Goal: Task Accomplishment & Management: Use online tool/utility

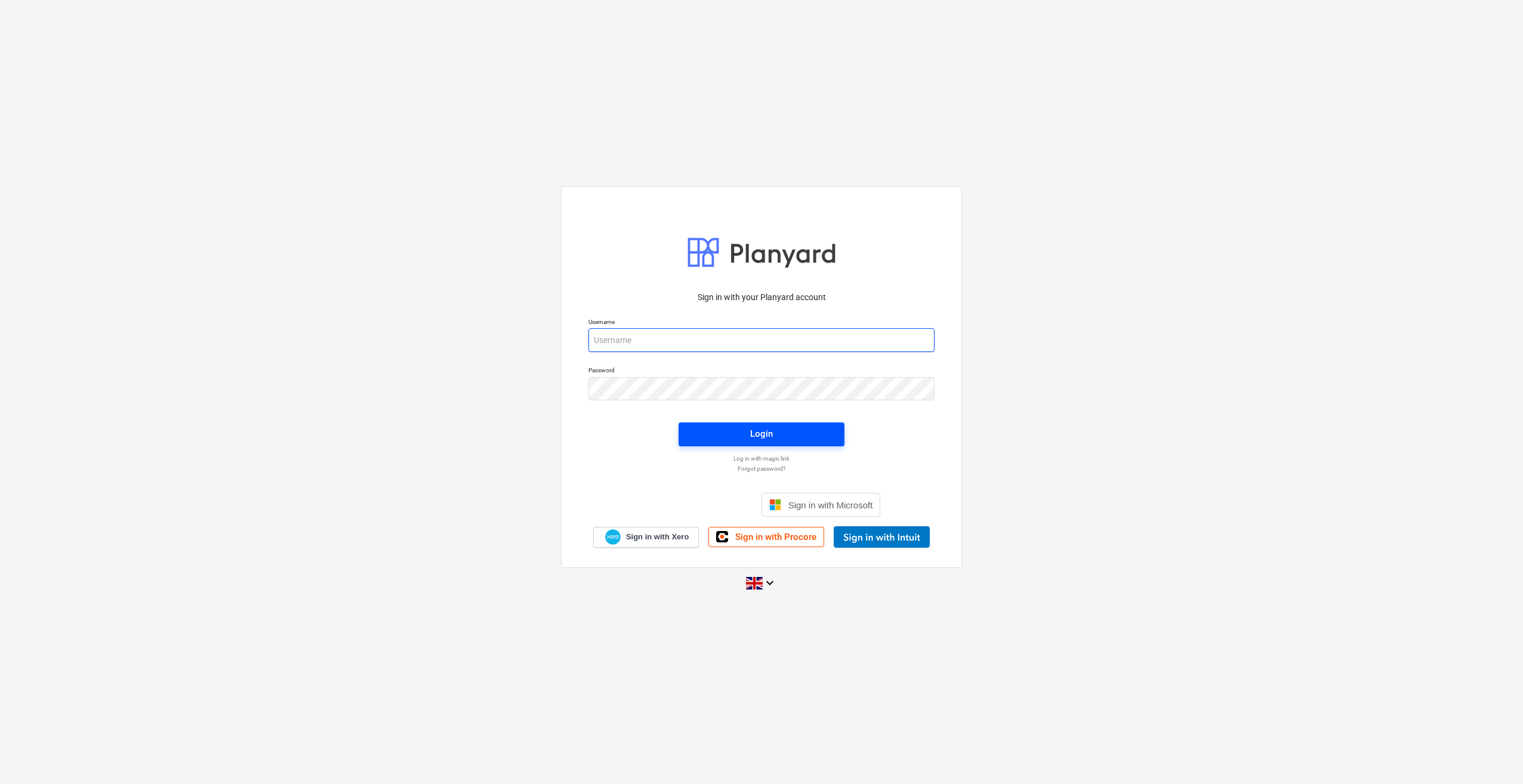
type input "[PERSON_NAME][EMAIL_ADDRESS][PERSON_NAME][DOMAIN_NAME]"
click at [737, 441] on span "Login" at bounding box center [761, 433] width 137 height 16
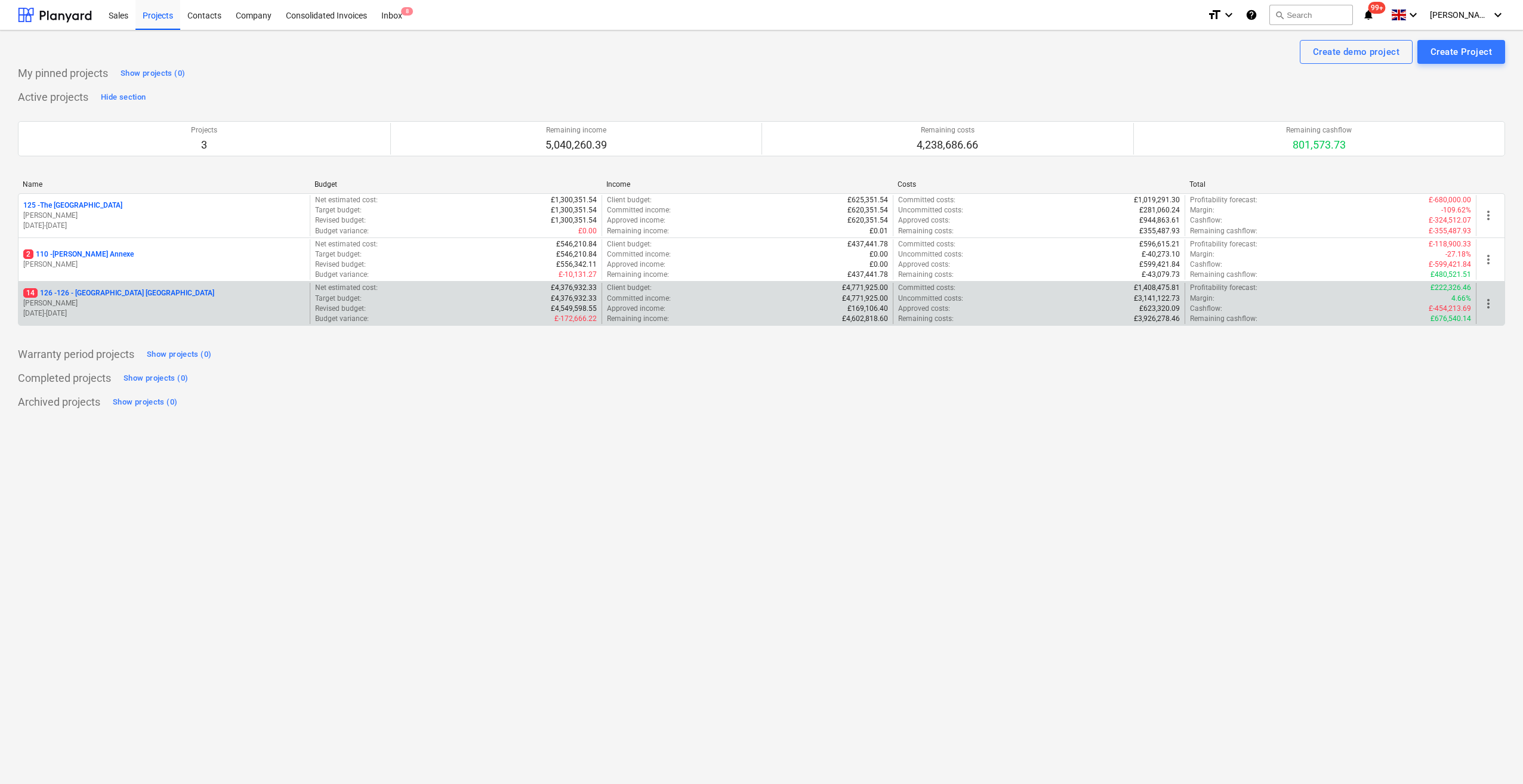
click at [81, 292] on p "14 126 - 126 - [GEOGRAPHIC_DATA] [GEOGRAPHIC_DATA]" at bounding box center [119, 293] width 191 height 10
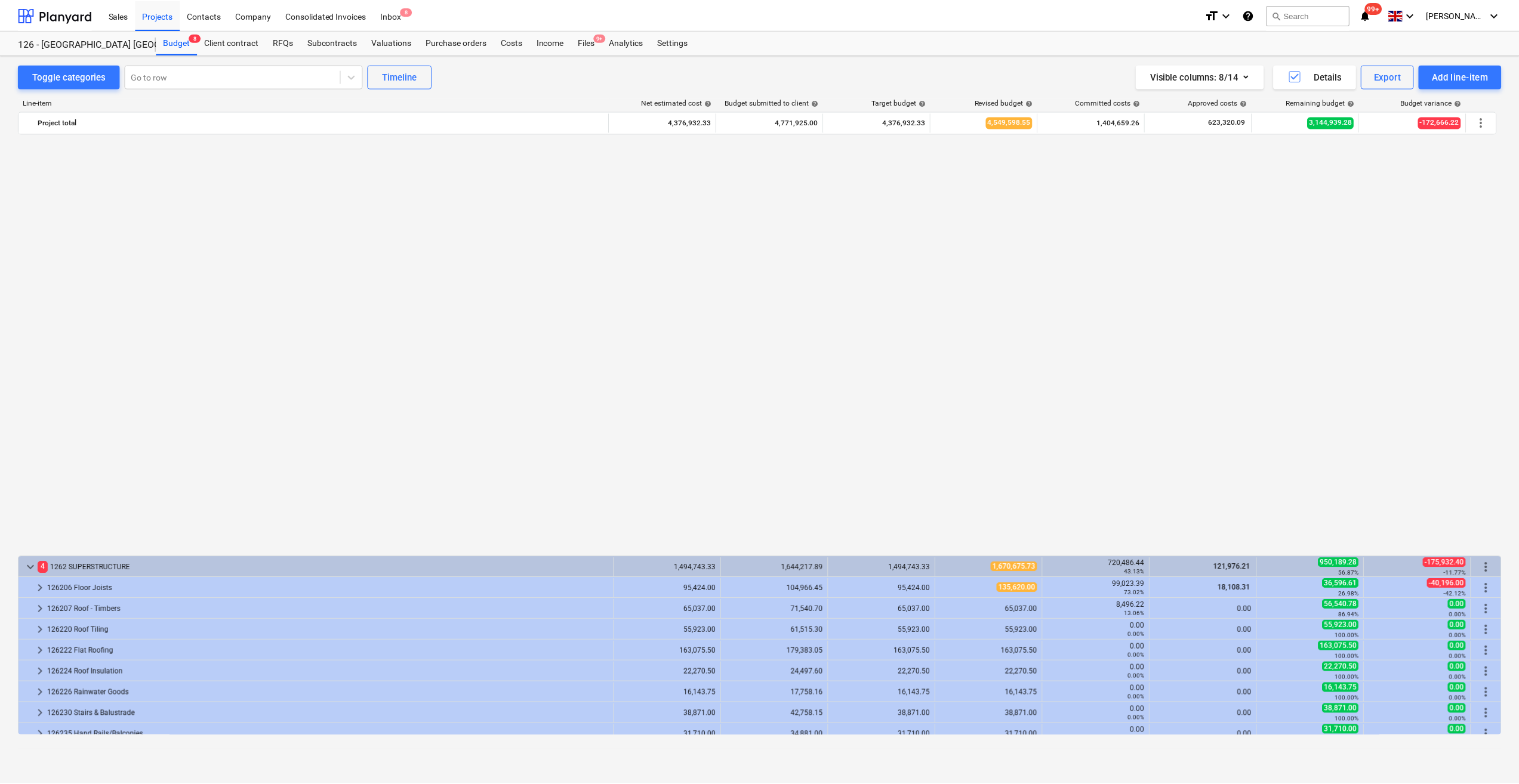
scroll to position [835, 0]
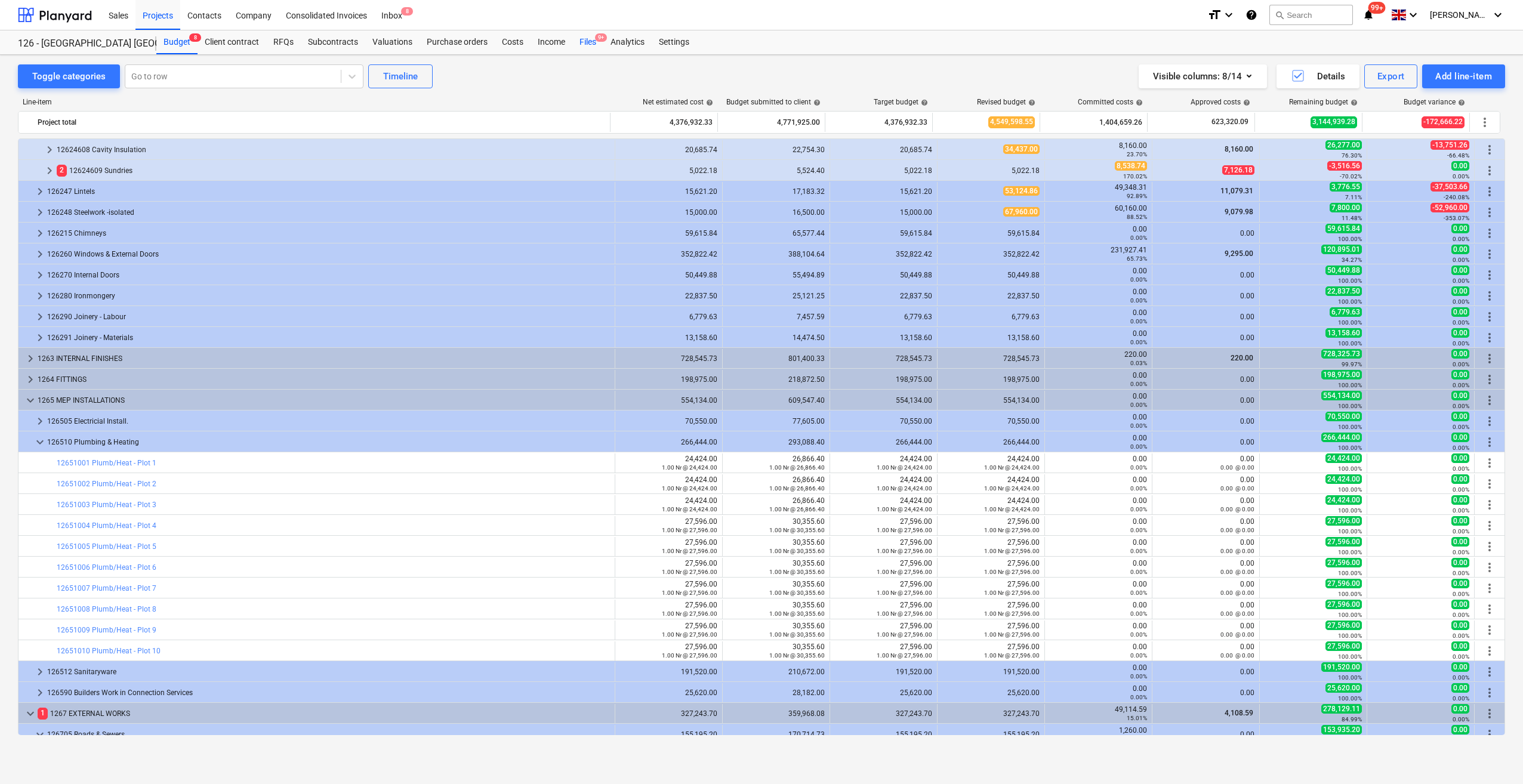
click at [588, 42] on div "Files 9+" at bounding box center [588, 42] width 31 height 24
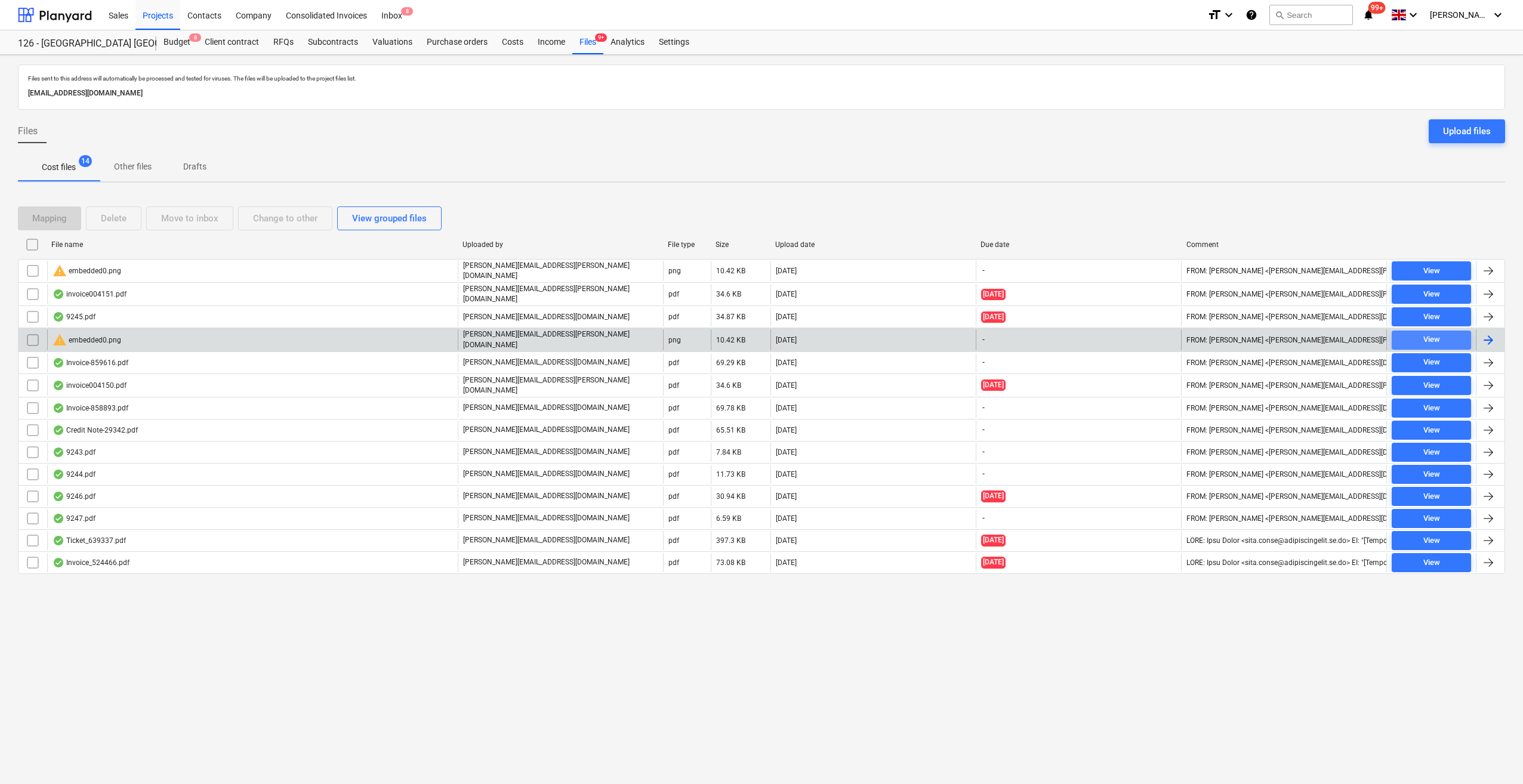
click at [1433, 333] on div "View" at bounding box center [1431, 340] width 17 height 14
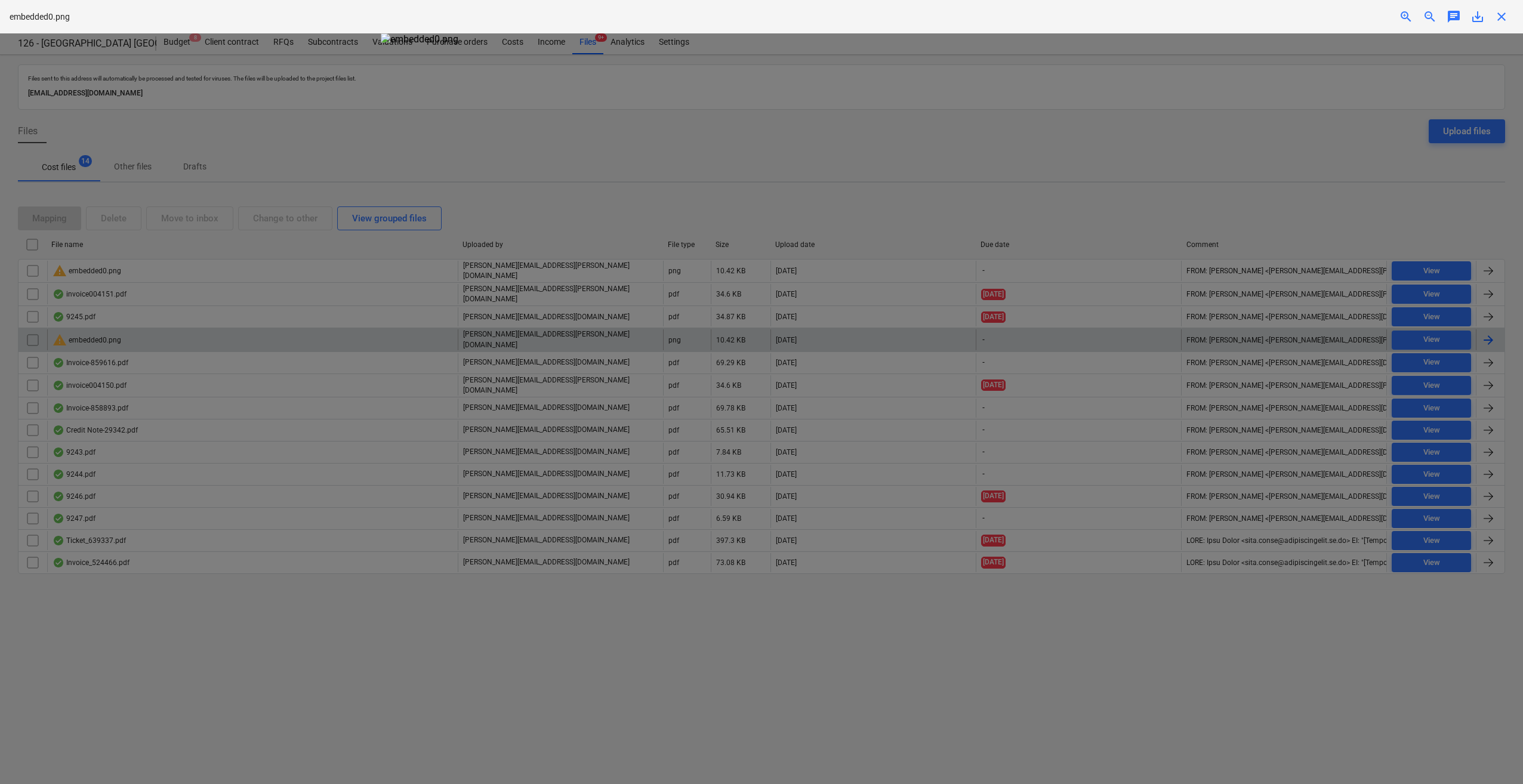
click at [1498, 16] on span "close" at bounding box center [1501, 16] width 14 height 14
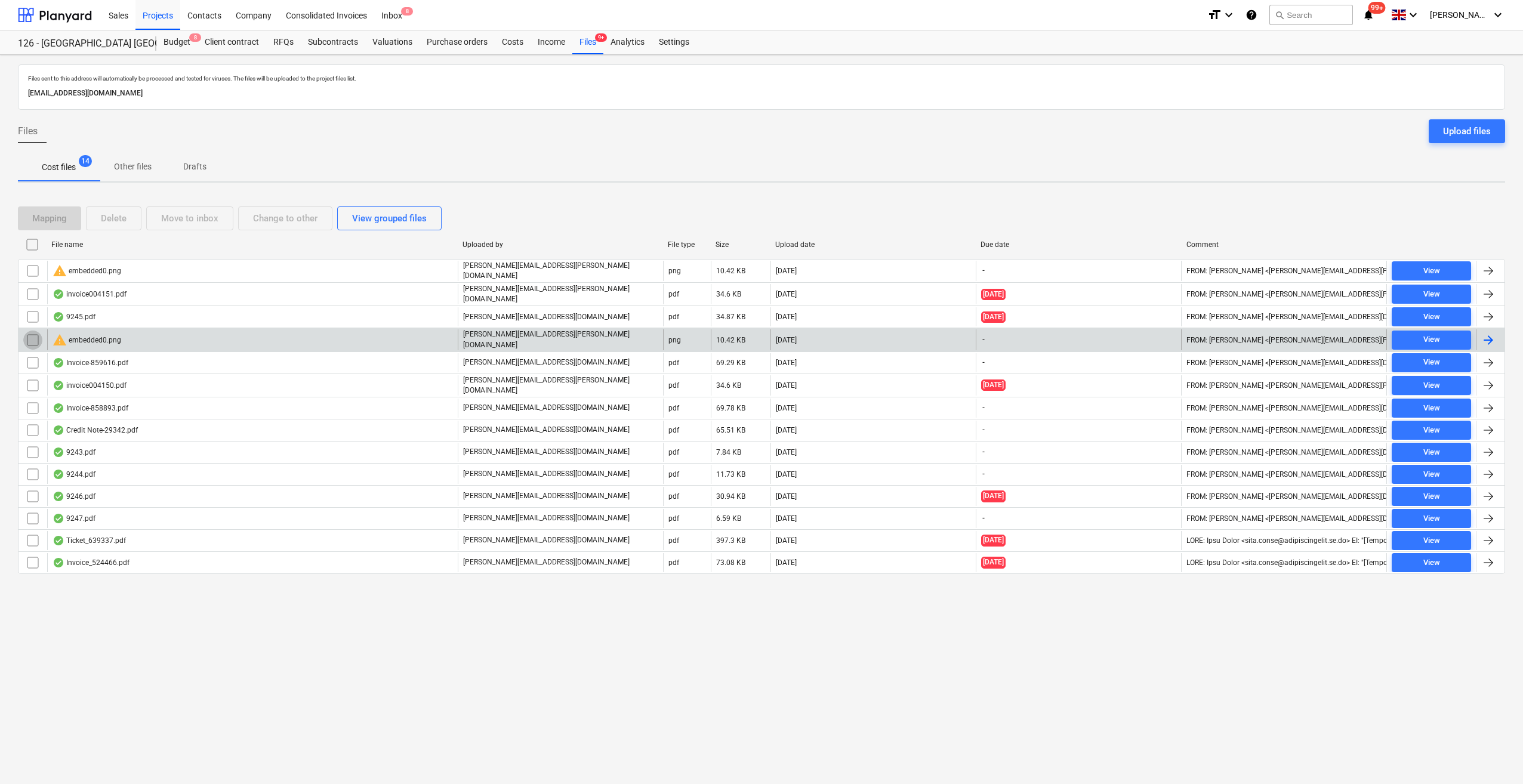
click at [33, 337] on input "checkbox" at bounding box center [33, 340] width 19 height 19
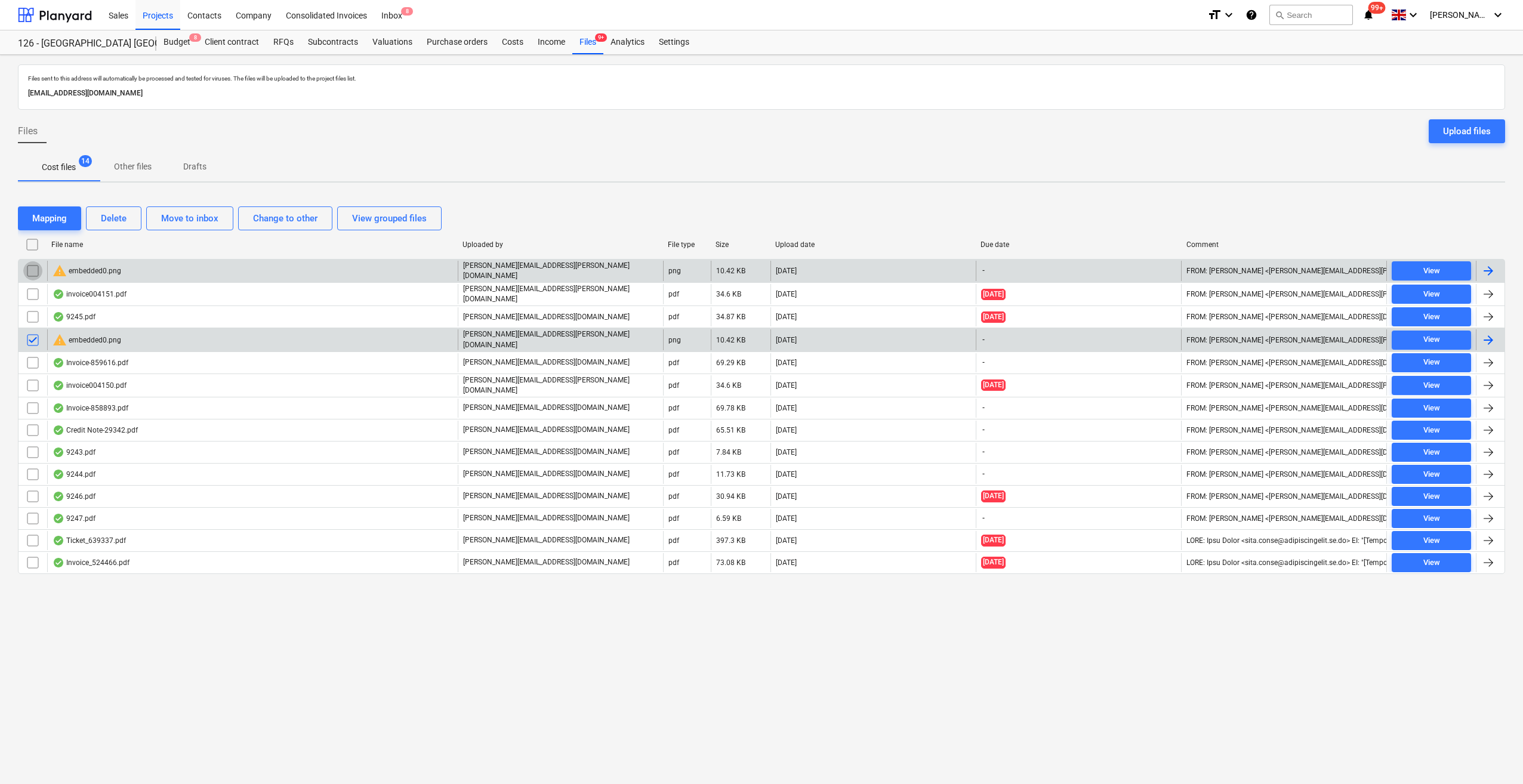
click at [29, 268] on input "checkbox" at bounding box center [33, 271] width 19 height 19
click at [104, 215] on div "Delete" at bounding box center [113, 219] width 26 height 16
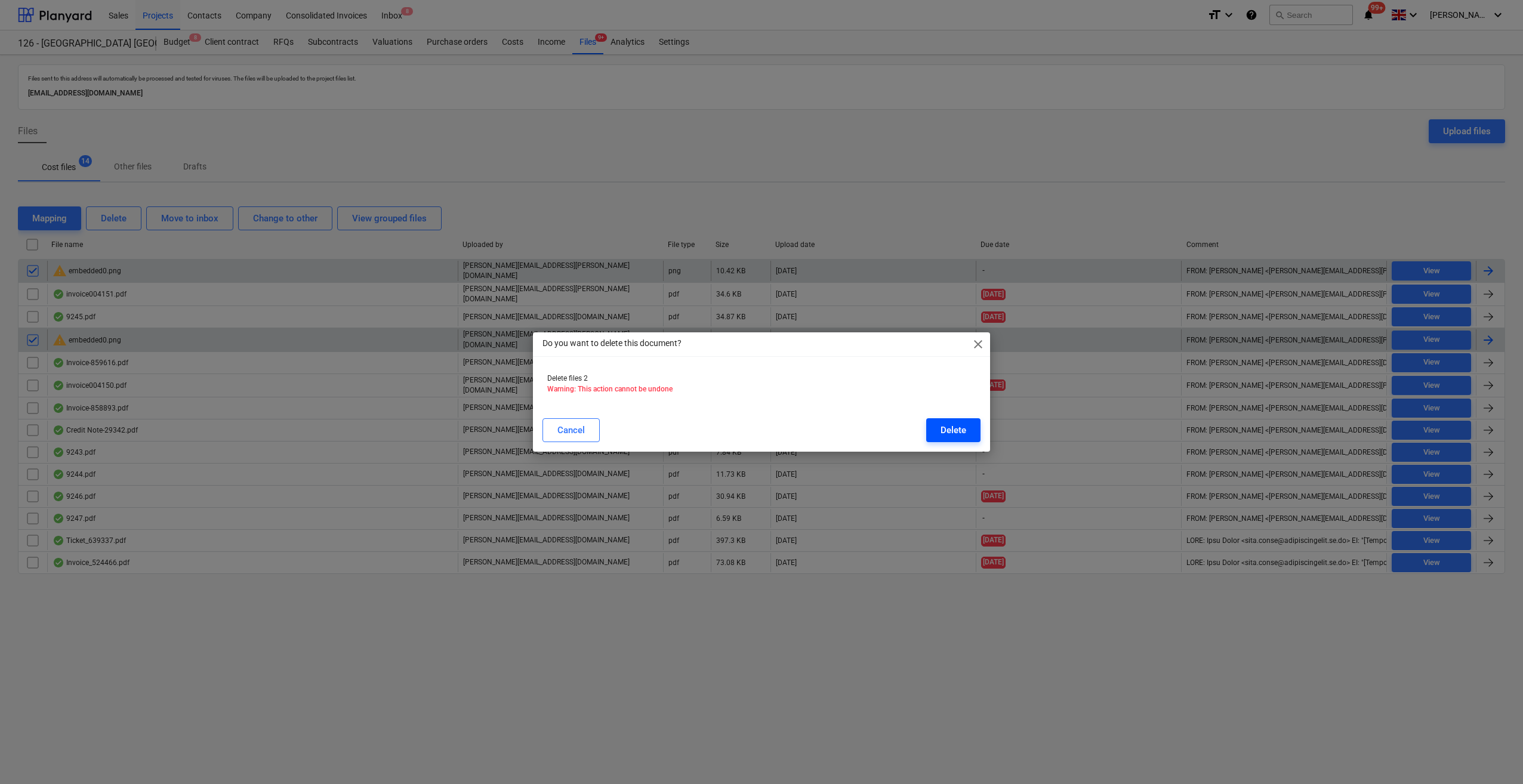
click at [949, 437] on div "Delete" at bounding box center [953, 430] width 26 height 16
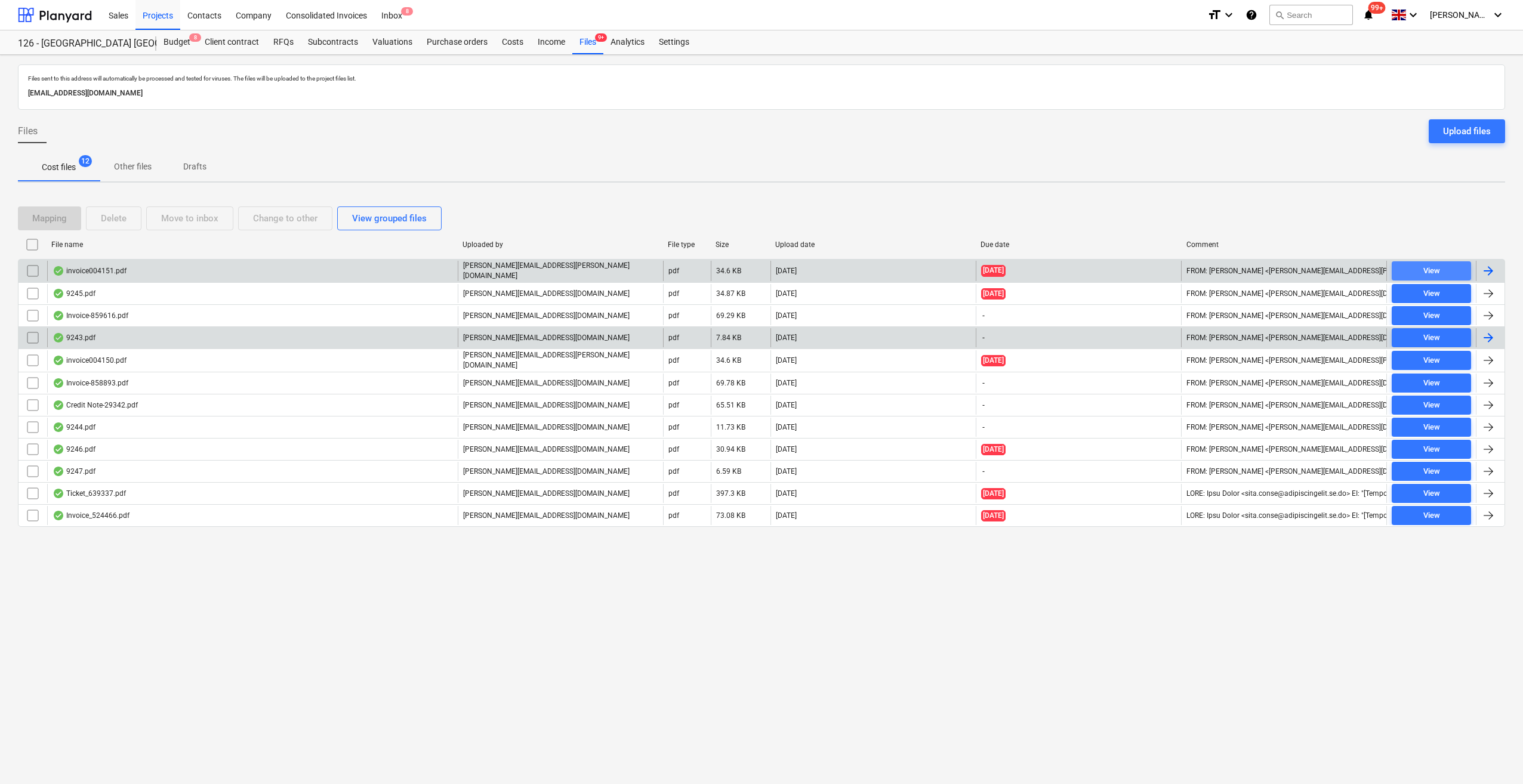
click at [1435, 264] on div "View" at bounding box center [1431, 271] width 17 height 14
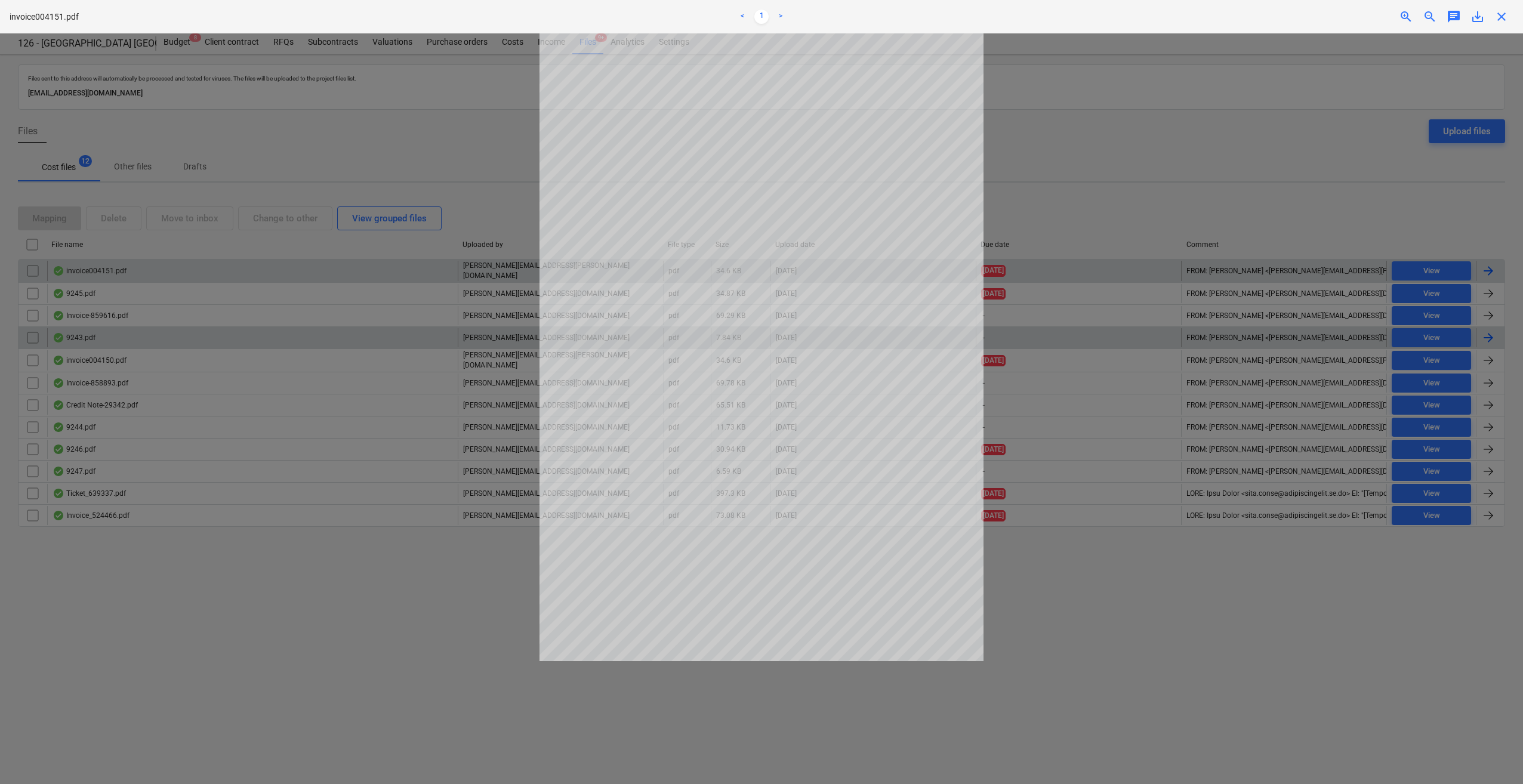
click at [1501, 16] on span "close" at bounding box center [1501, 16] width 14 height 14
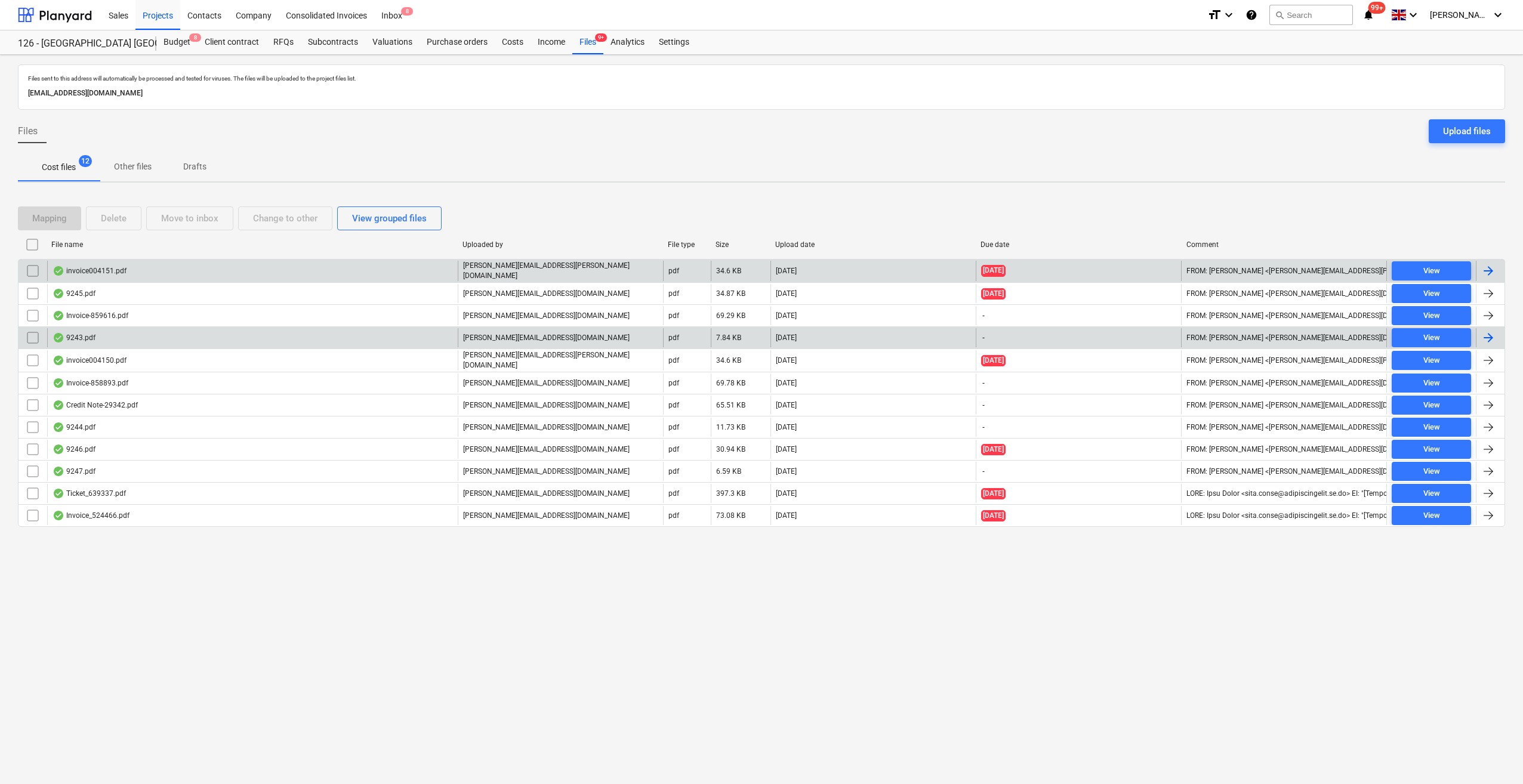
click at [1486, 268] on div at bounding box center [1488, 271] width 14 height 14
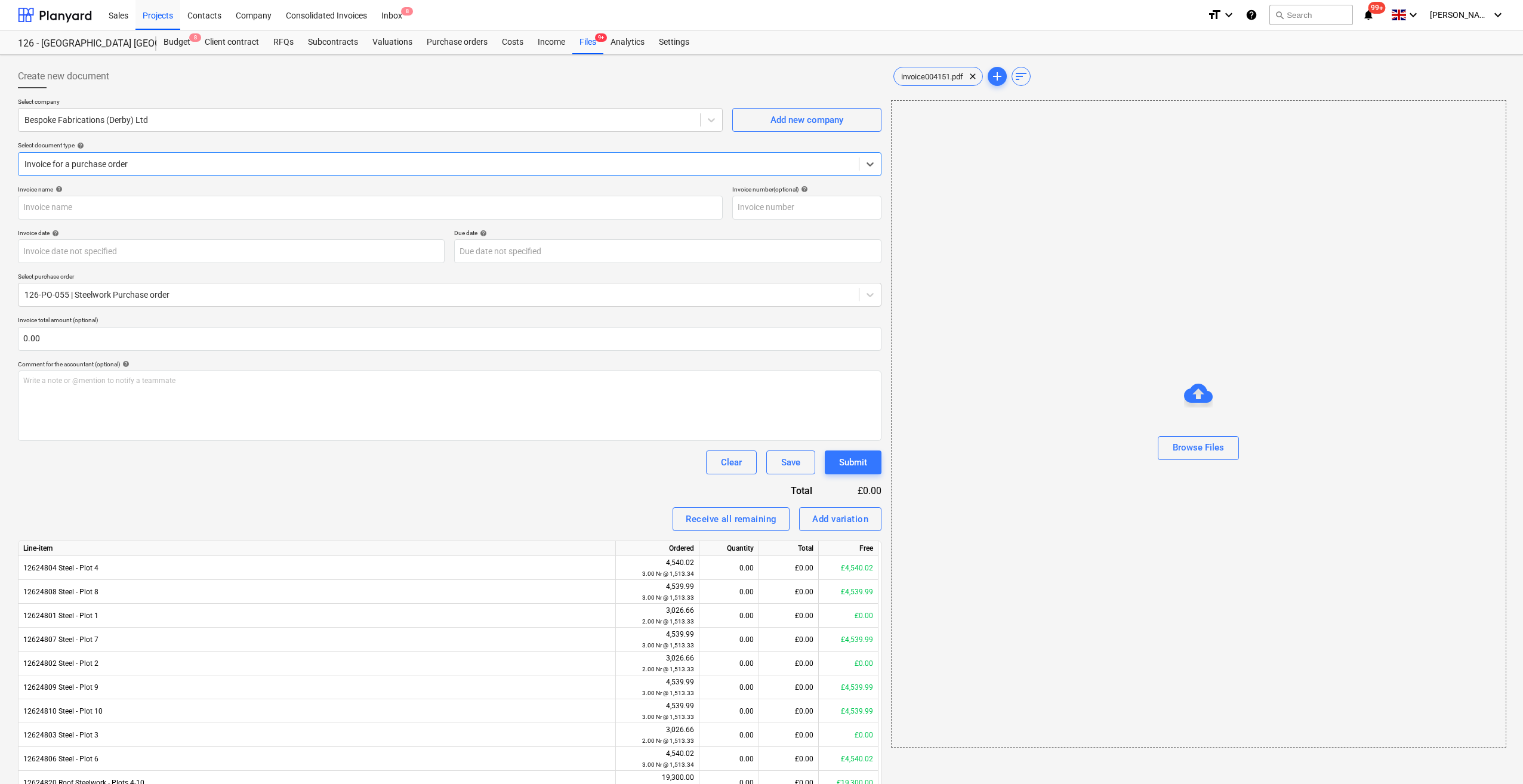
type input "004151"
type input "[DATE]"
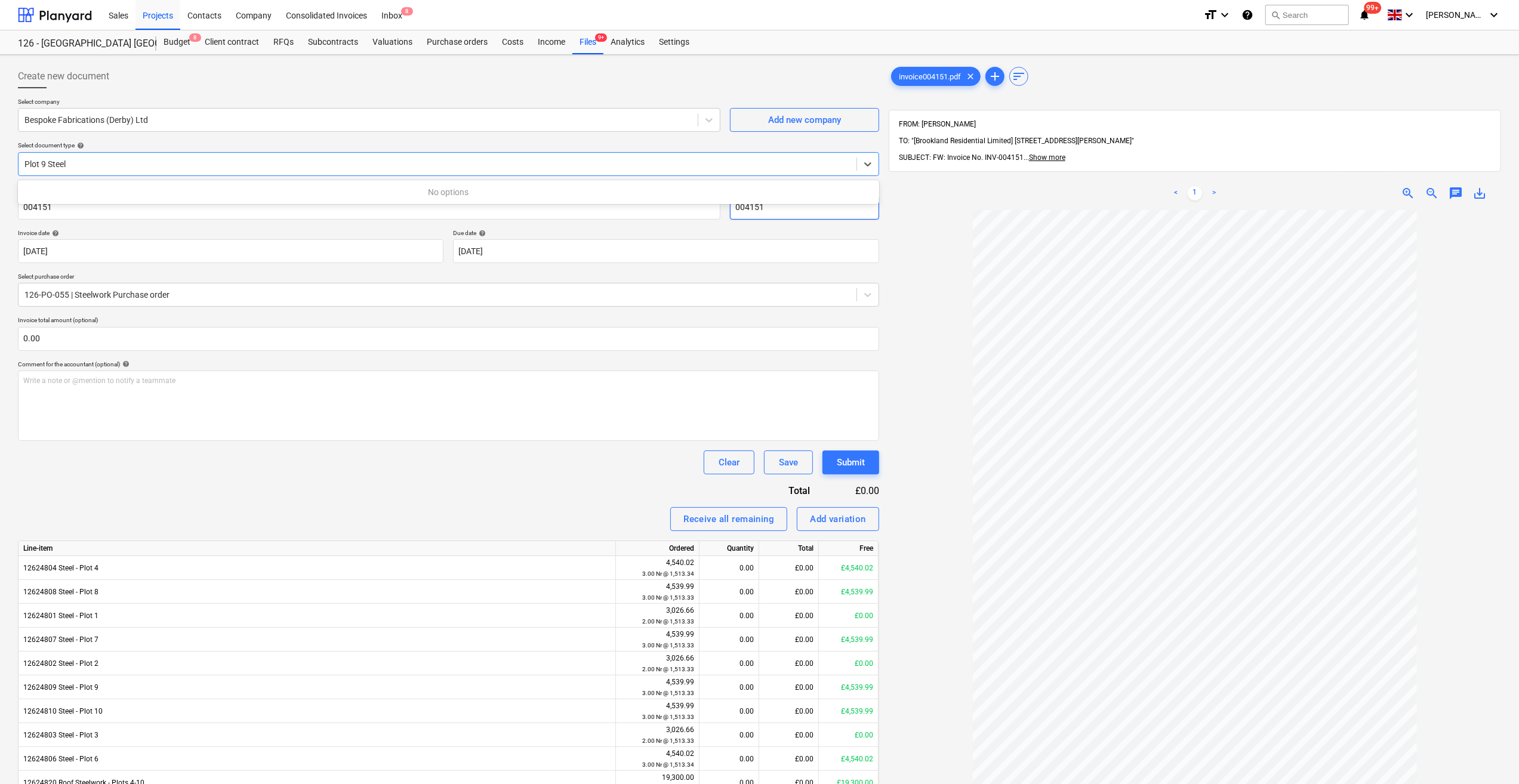
type input "Plot 9 Steel"
click at [871, 212] on input "004151" at bounding box center [804, 207] width 149 height 24
click at [22, 209] on input "004151" at bounding box center [369, 207] width 703 height 24
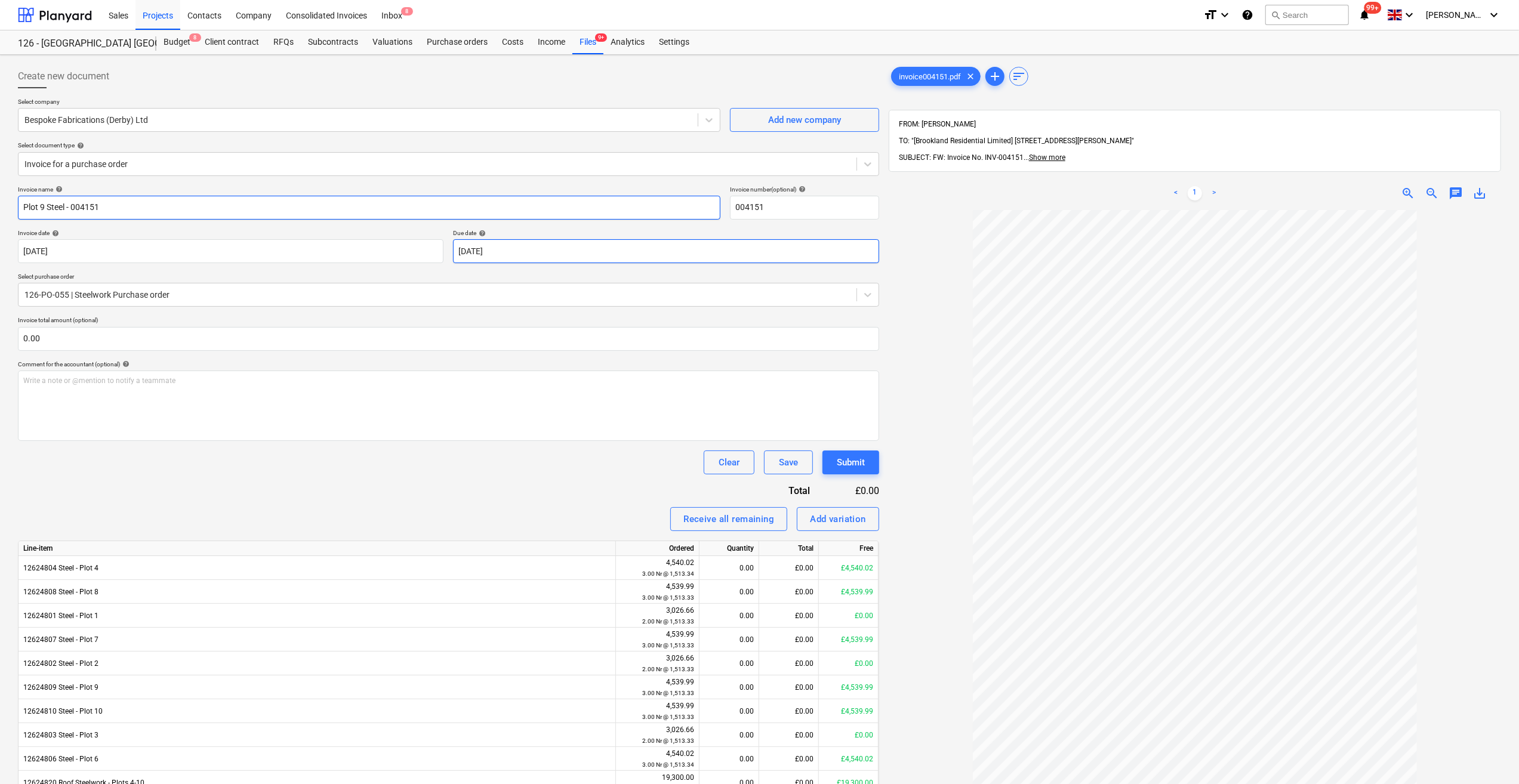
type input "Plot 9 Steel - 004151"
click at [524, 252] on body "Sales Projects Contacts Company Consolidated Invoices Inbox 8 format_size keybo…" at bounding box center [760, 392] width 1519 height 784
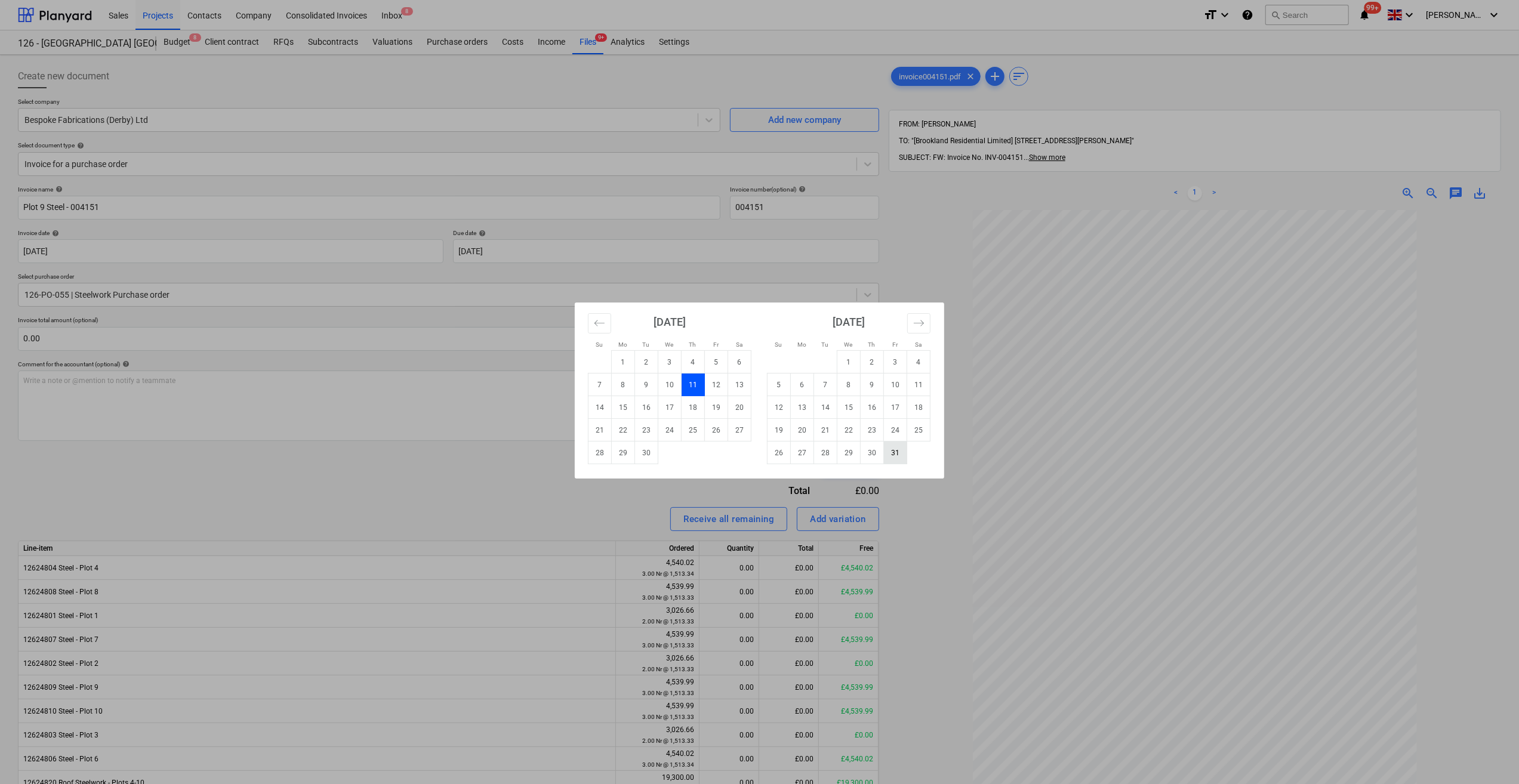
click at [899, 453] on td "31" at bounding box center [896, 452] width 23 height 22
type input "[DATE]"
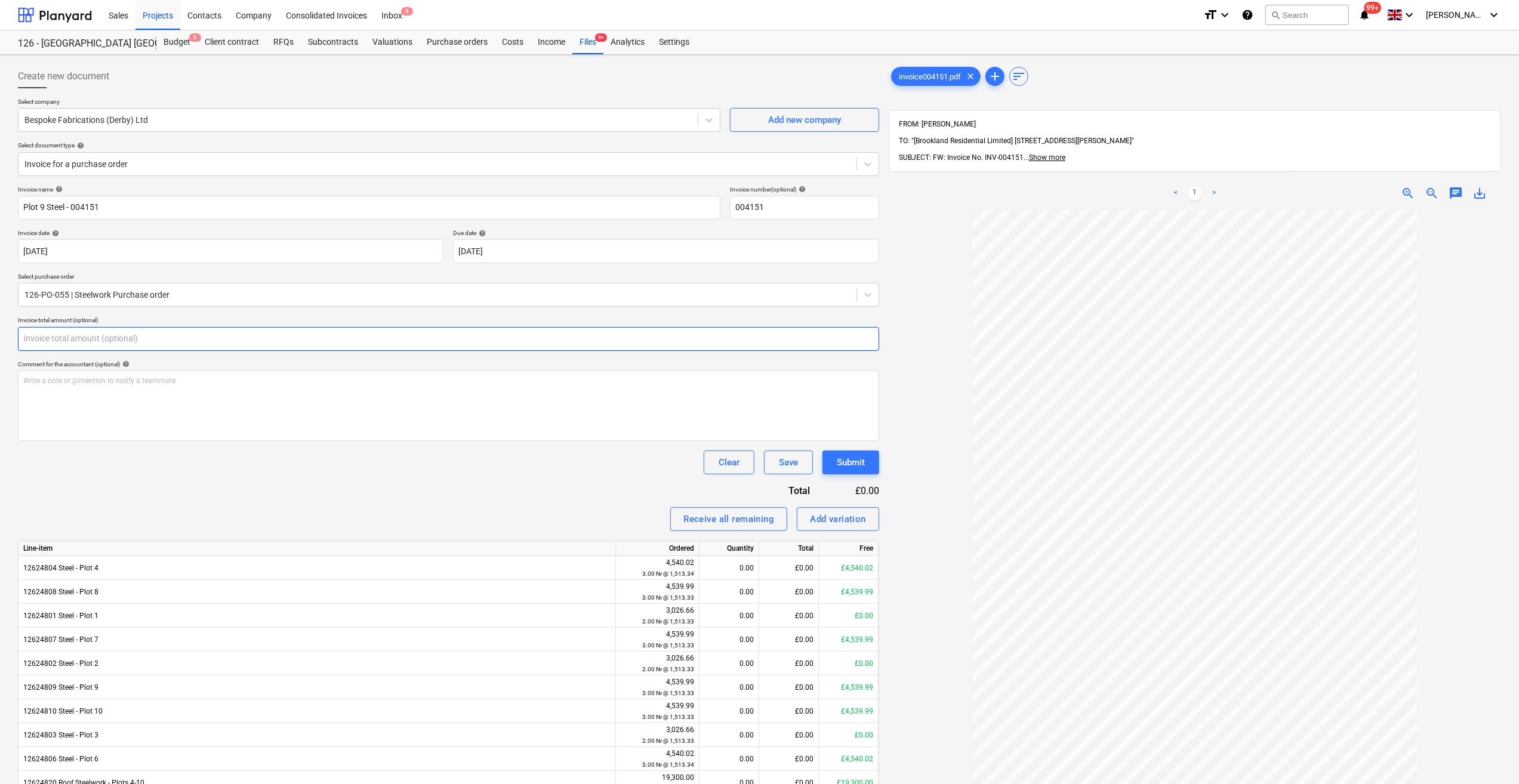
click at [60, 338] on input "text" at bounding box center [448, 339] width 861 height 24
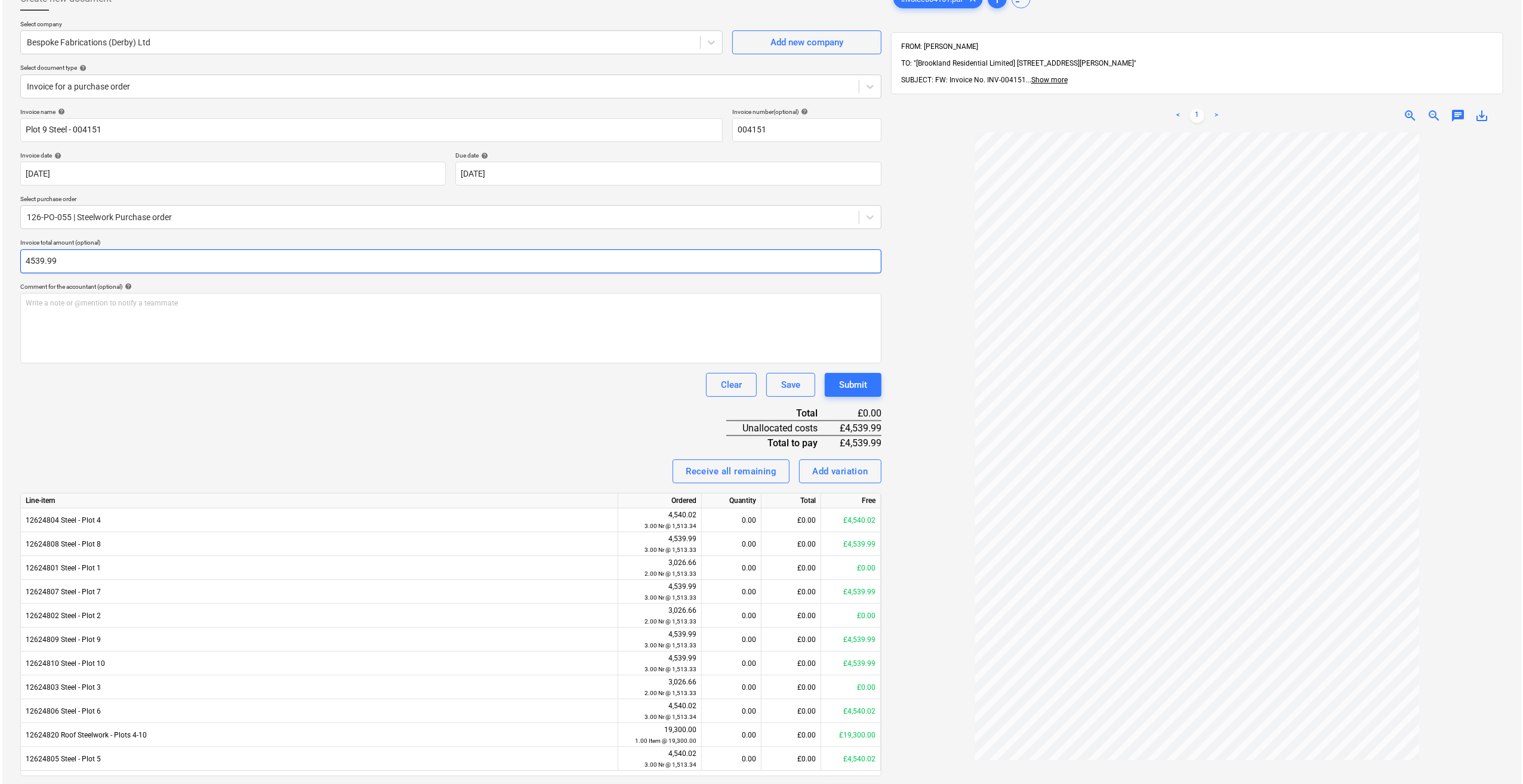
scroll to position [119, 0]
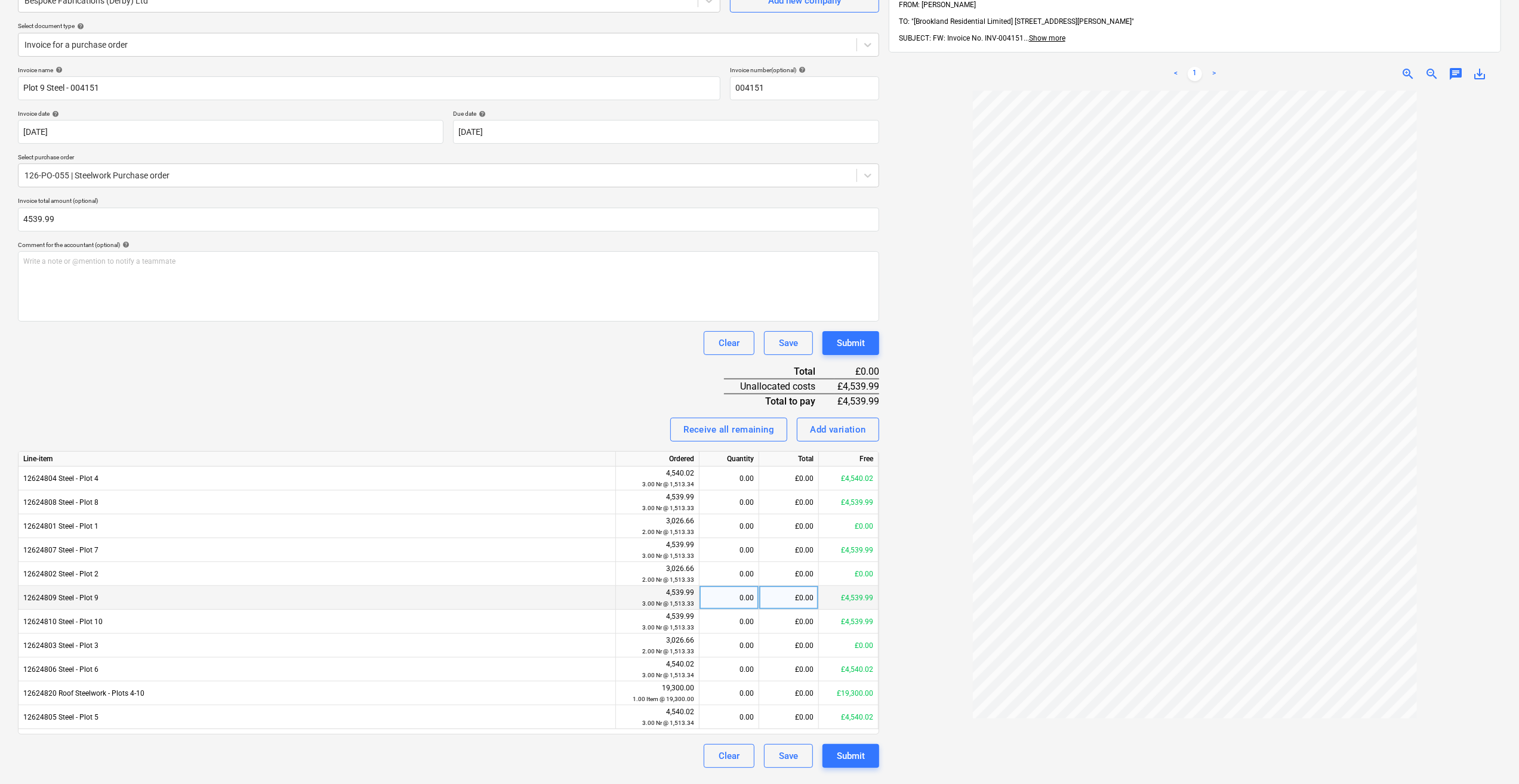
type input "4,539.99"
click at [744, 601] on div "0.00" at bounding box center [729, 598] width 50 height 24
type input "3"
click at [901, 593] on div at bounding box center [1195, 466] width 613 height 751
click at [846, 757] on div "Submit" at bounding box center [851, 756] width 28 height 16
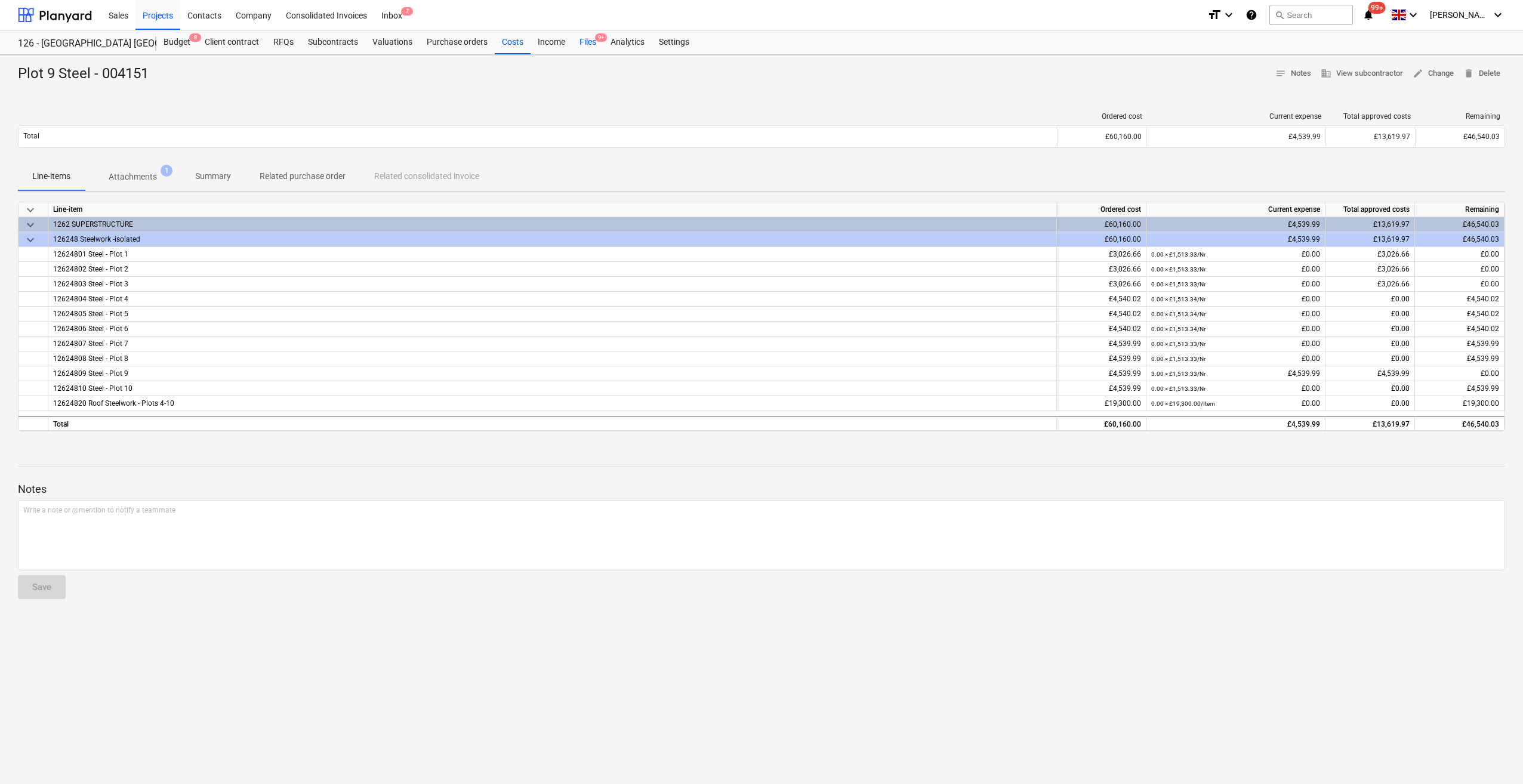
click at [592, 42] on div "Files 9+" at bounding box center [588, 42] width 31 height 24
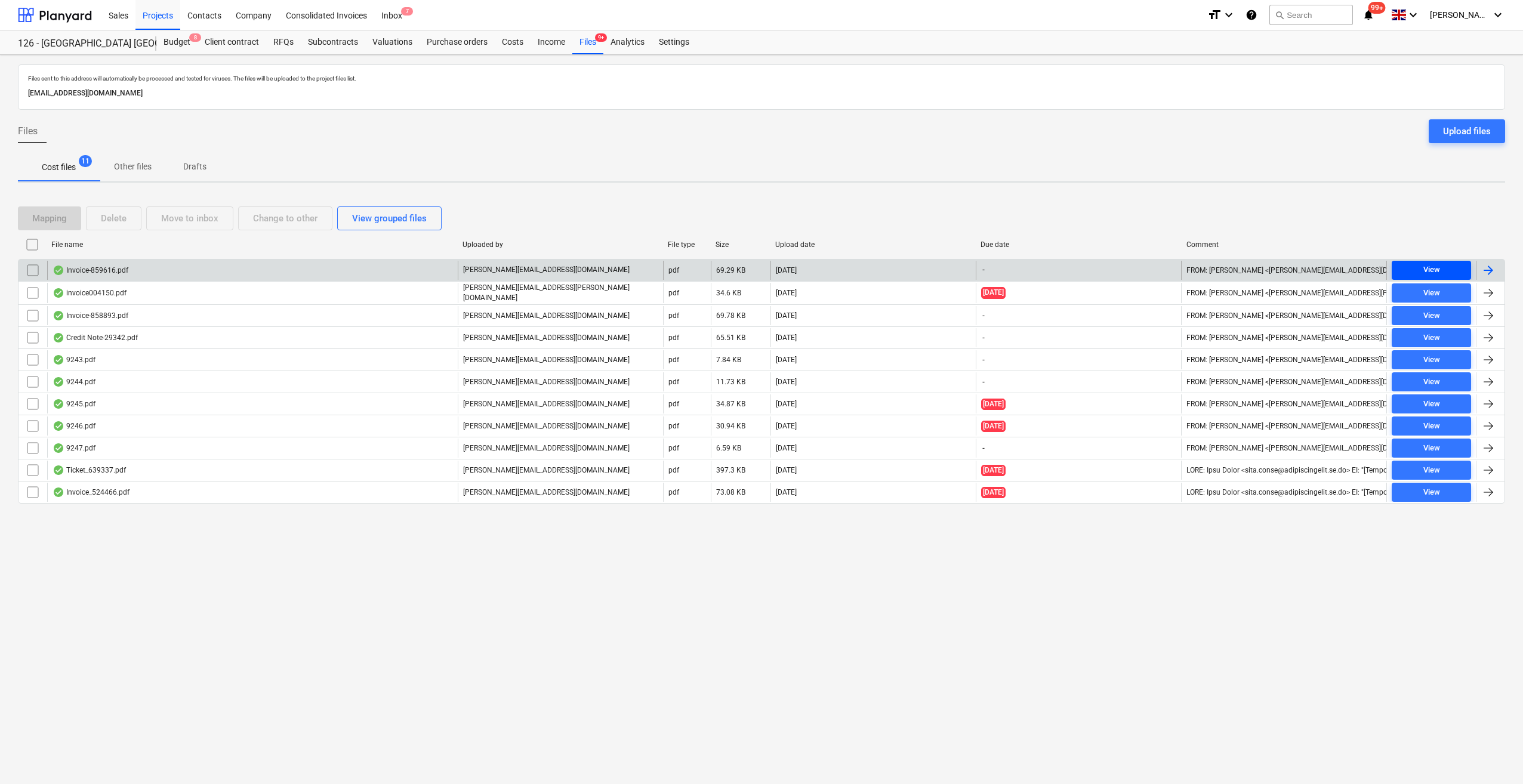
click at [1431, 271] on div "View" at bounding box center [1431, 270] width 17 height 14
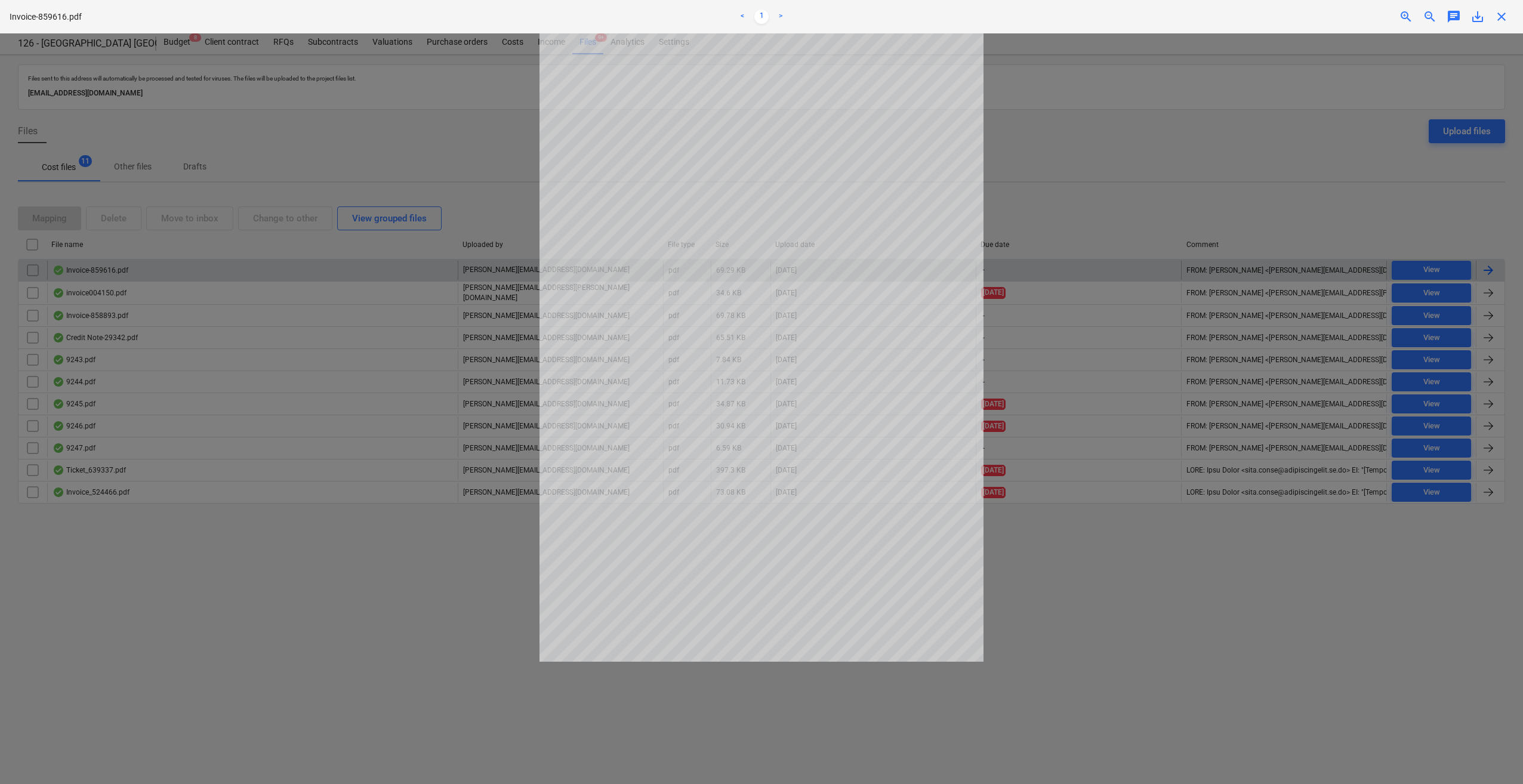
click at [1503, 20] on span "close" at bounding box center [1501, 16] width 14 height 14
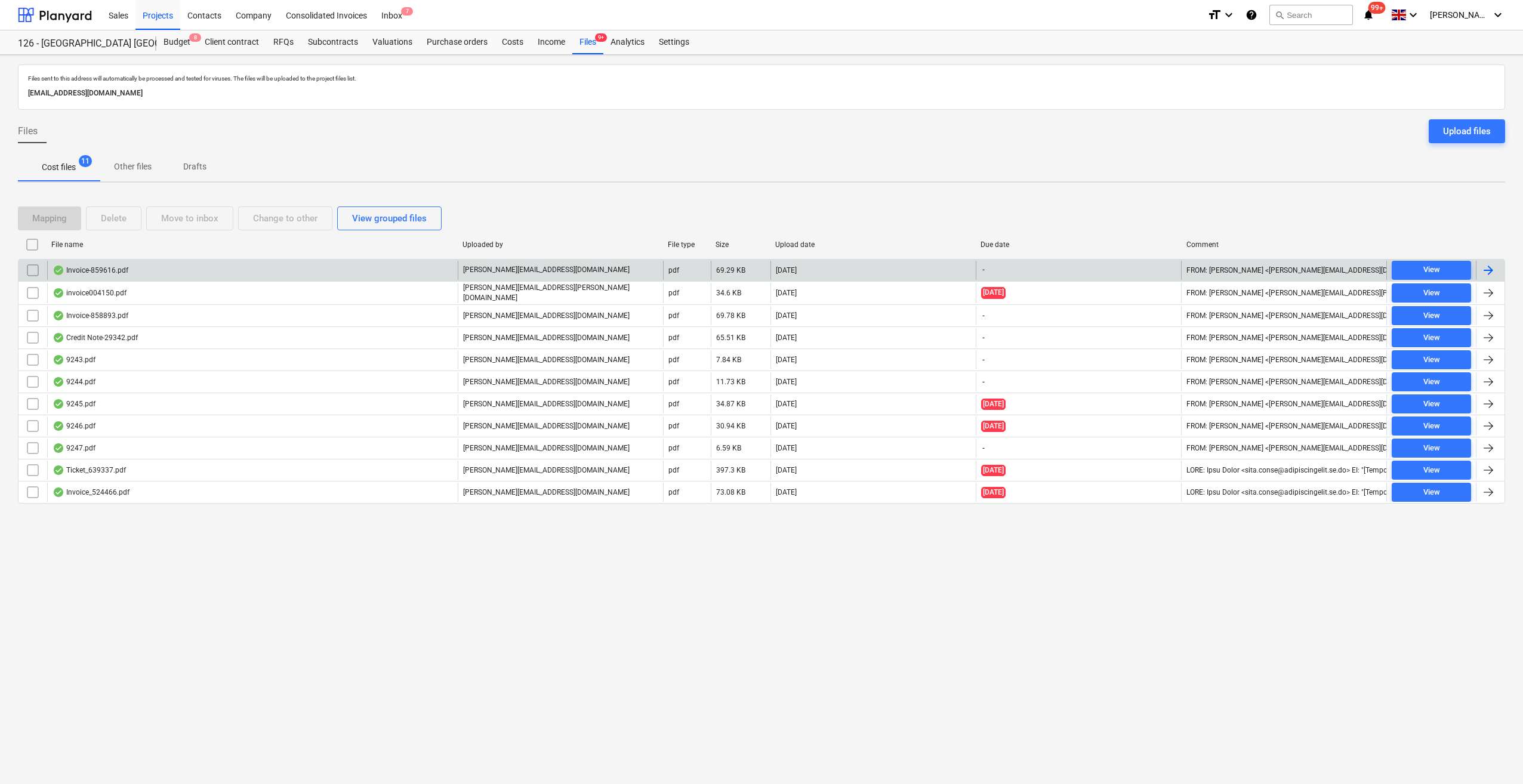
click at [1490, 264] on div at bounding box center [1488, 270] width 14 height 14
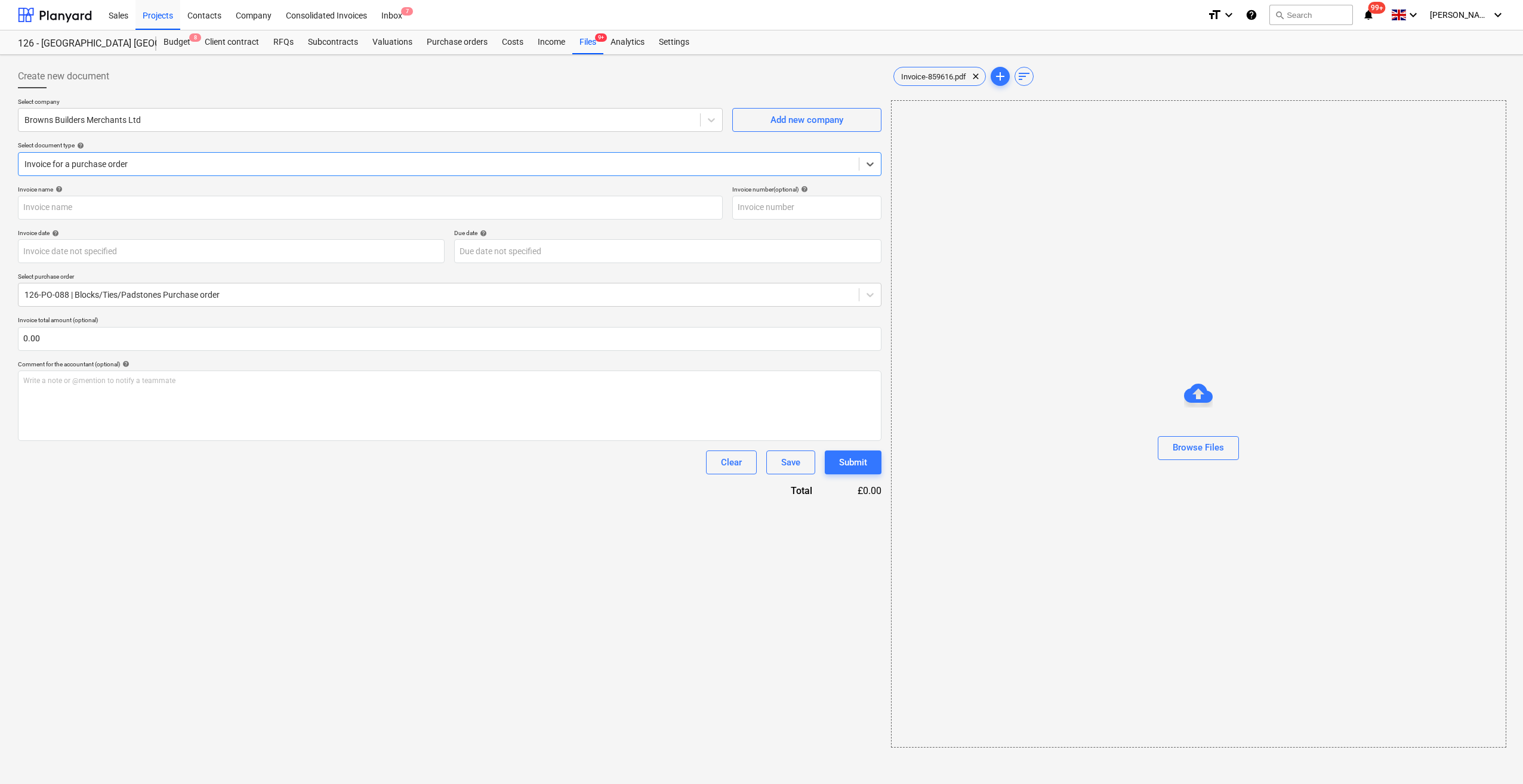
type input "859616"
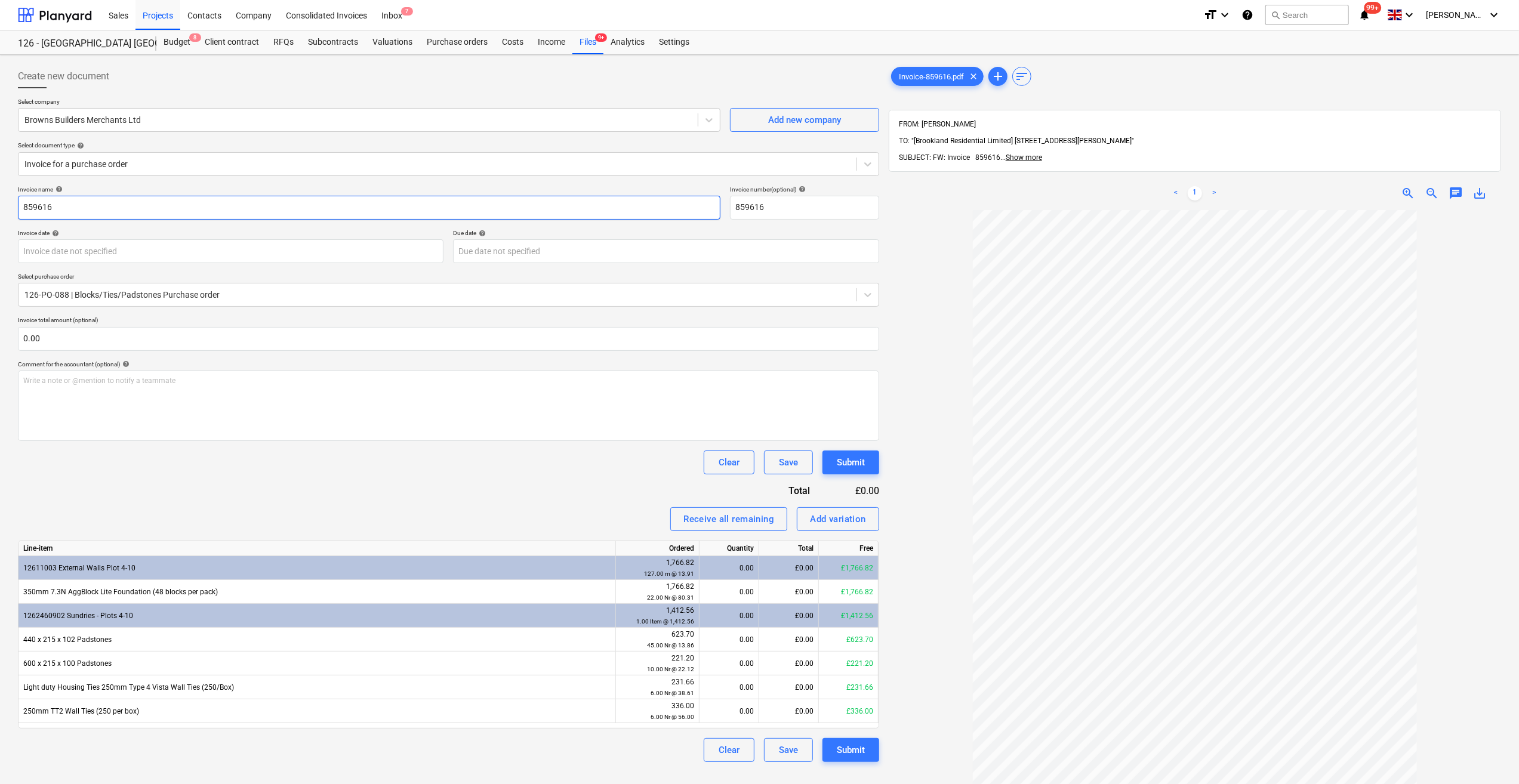
click at [24, 209] on input "859616" at bounding box center [369, 207] width 703 height 24
type input "Foudation Blocks - 859616"
click at [139, 247] on body "Sales Projects Contacts Company Consolidated Invoices Inbox 7 format_size keybo…" at bounding box center [760, 392] width 1519 height 784
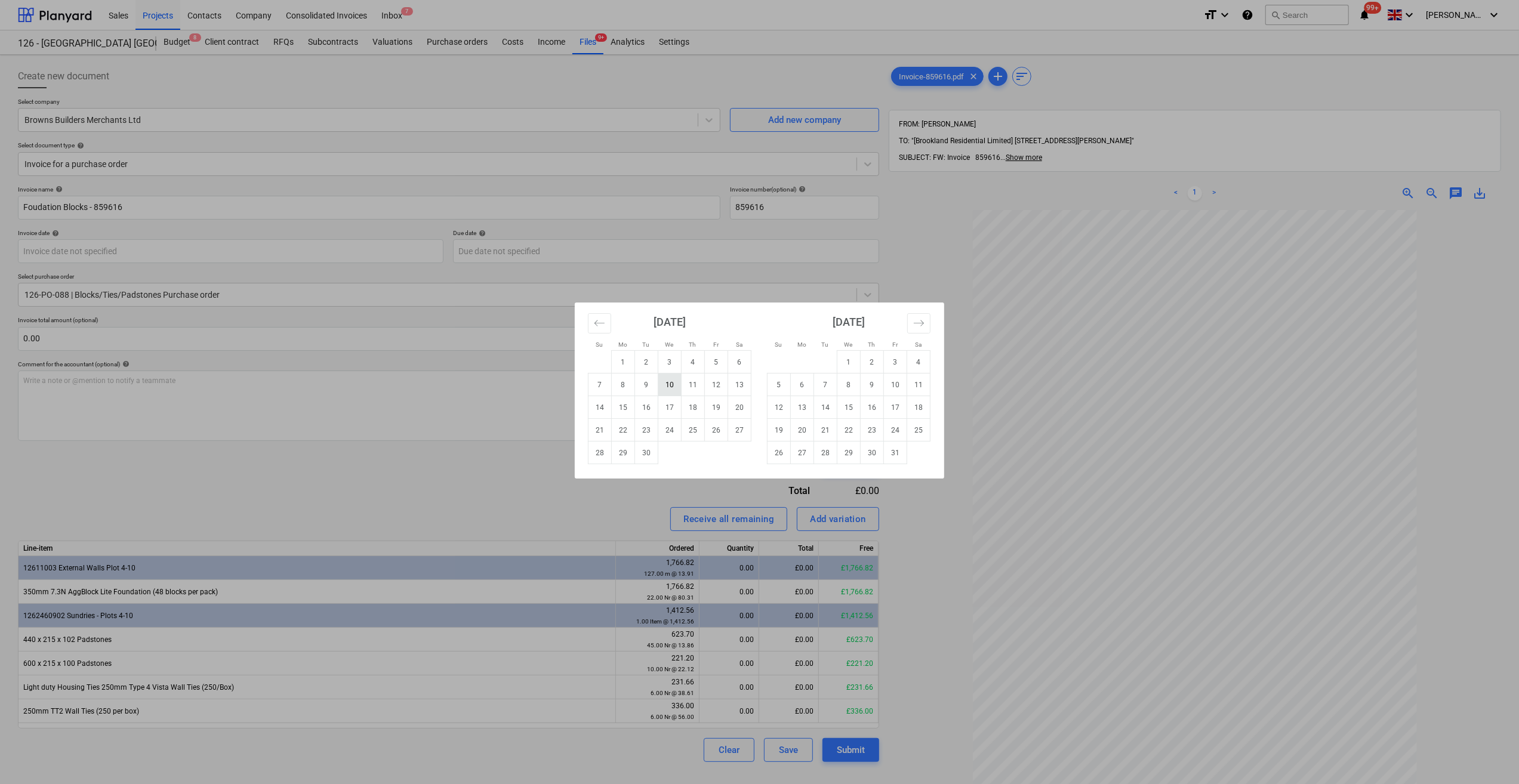
click at [670, 379] on td "10" at bounding box center [670, 385] width 23 height 22
type input "[DATE]"
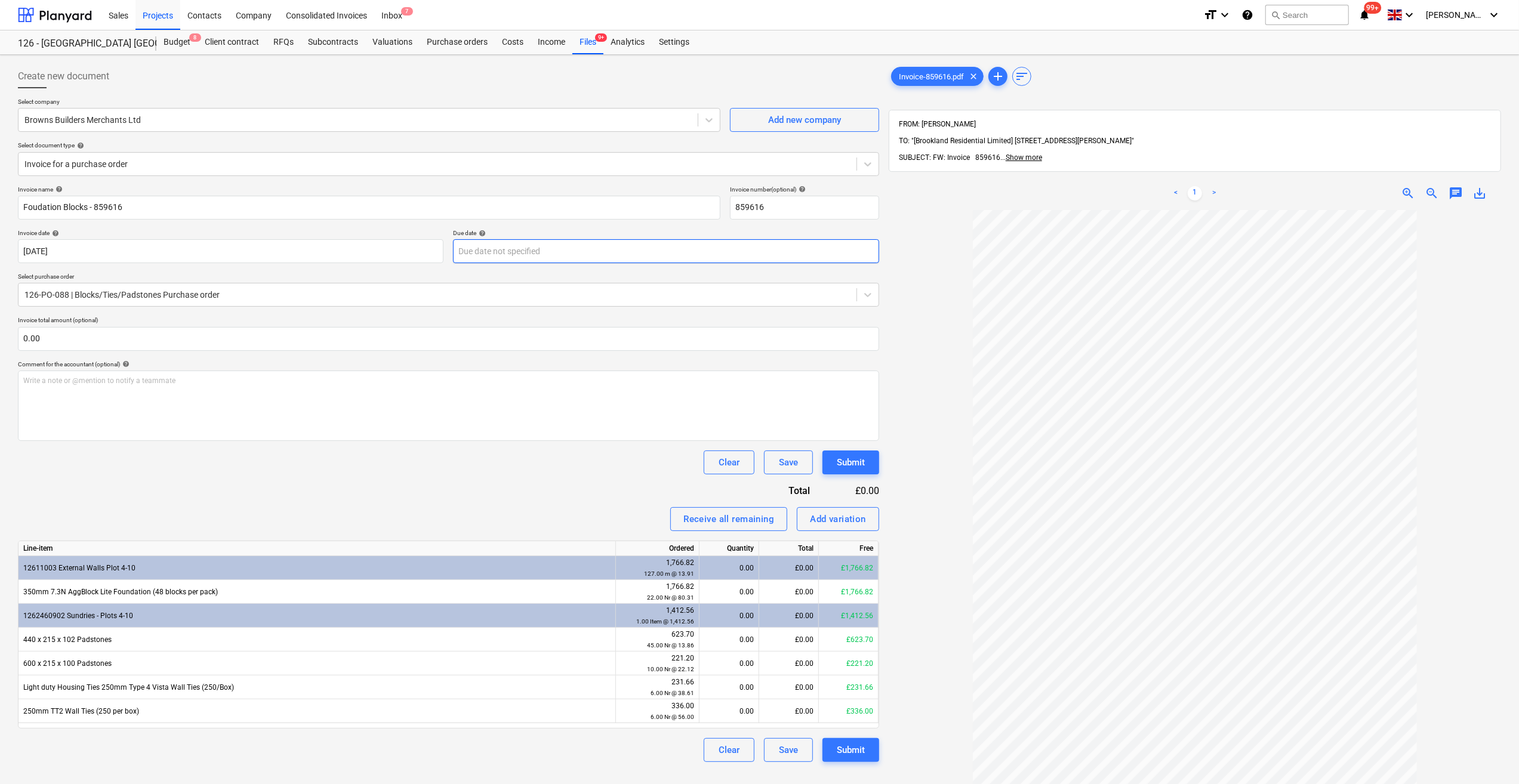
click at [486, 252] on body "Sales Projects Contacts Company Consolidated Invoices Inbox 7 format_size keybo…" at bounding box center [760, 392] width 1519 height 784
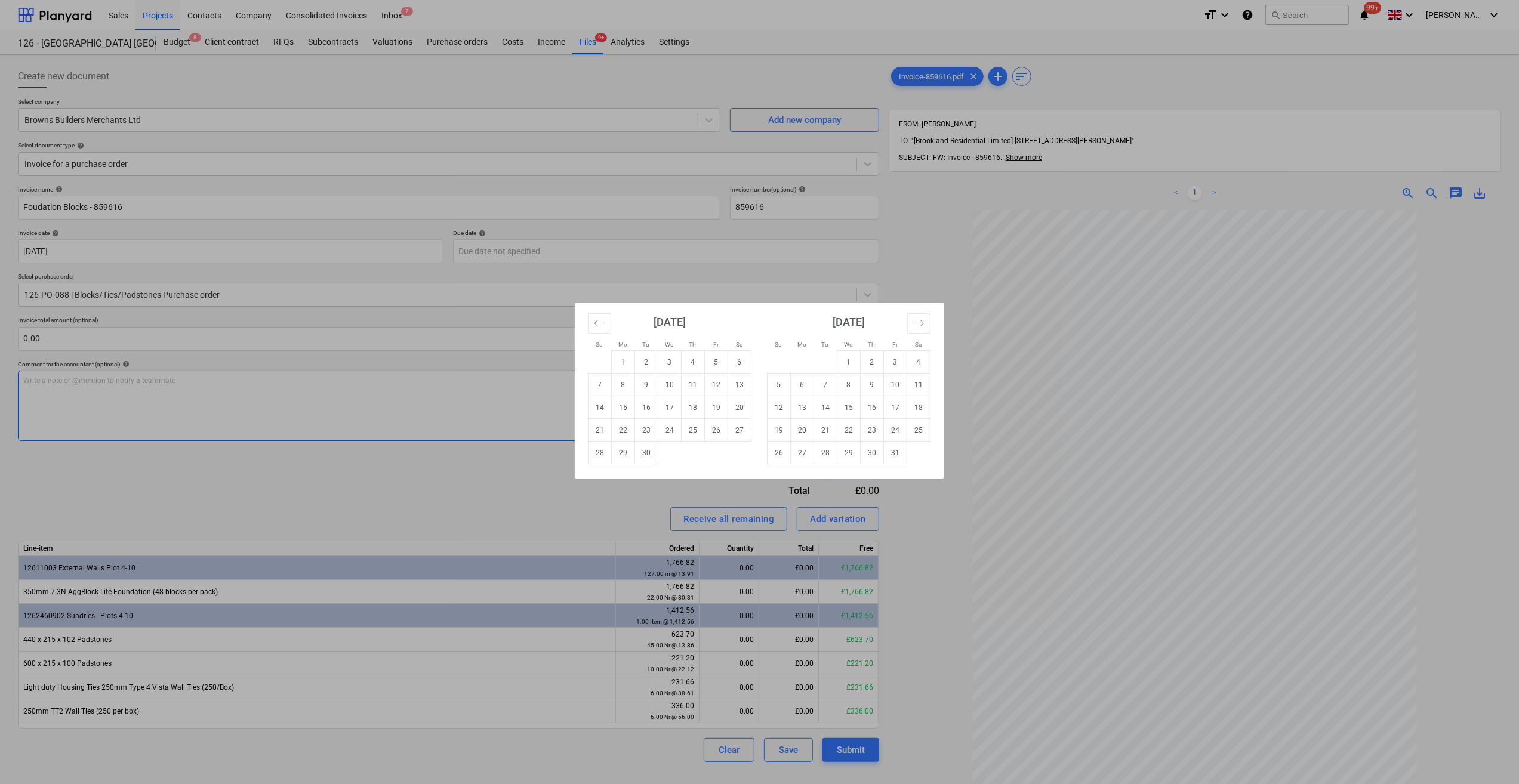
drag, startPoint x: 901, startPoint y: 391, endPoint x: 879, endPoint y: 403, distance: 25.1
click at [901, 391] on td "10" at bounding box center [896, 385] width 23 height 22
type input "[DATE]"
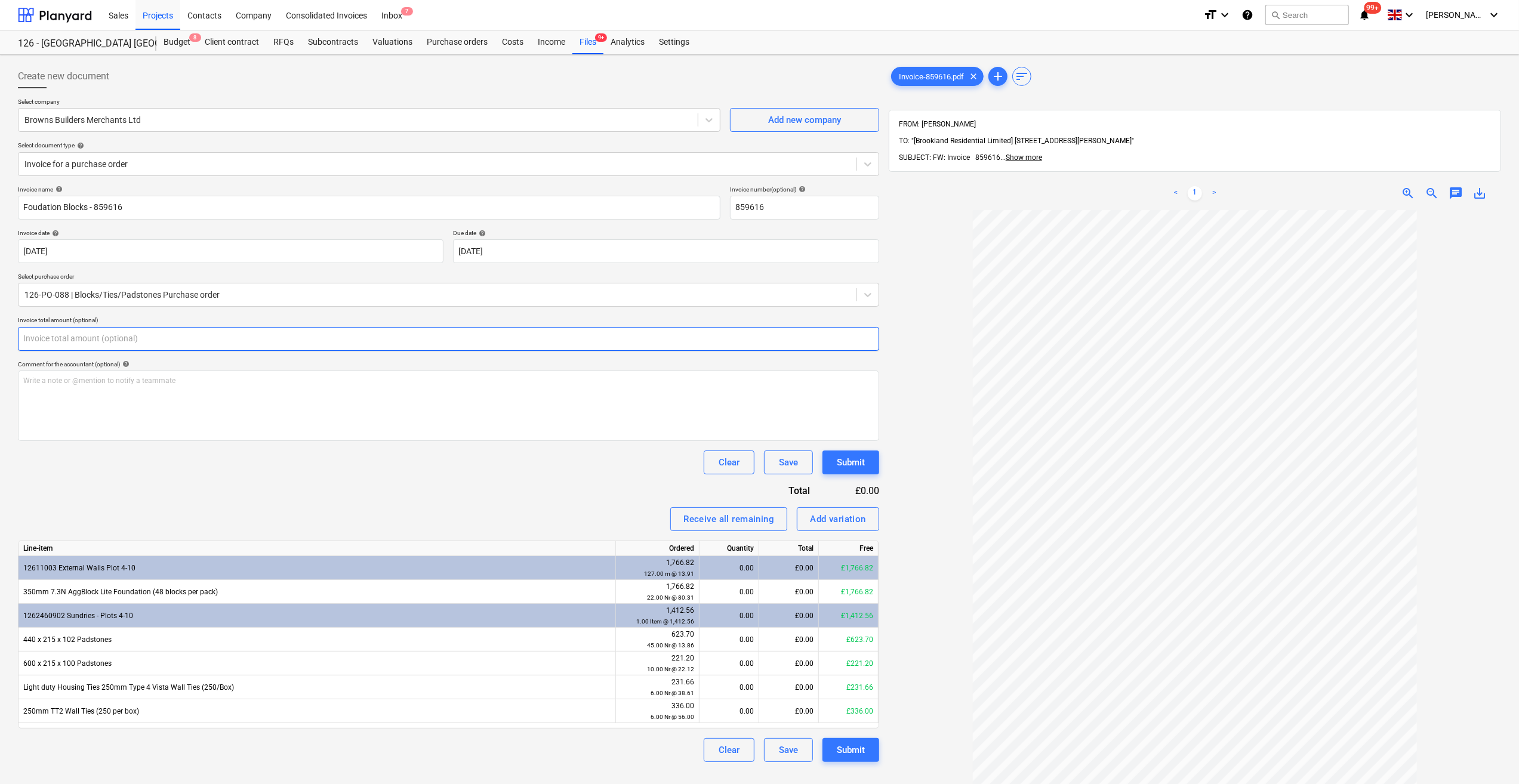
click at [63, 341] on input "text" at bounding box center [448, 339] width 861 height 24
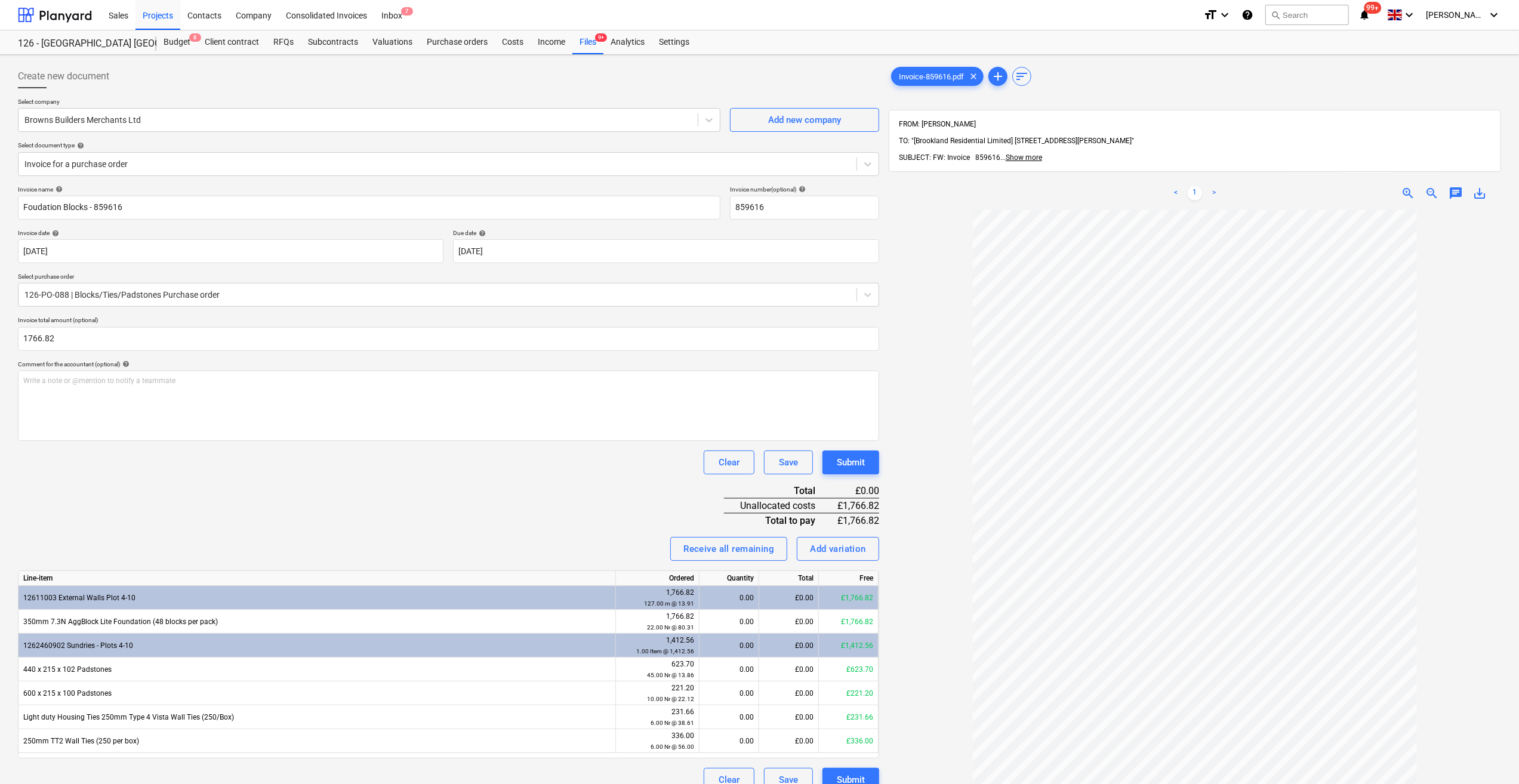
type input "1,766.82"
click at [307, 488] on div "Invoice name help Foudation Blocks - 859616 Invoice number (optional) help 8596…" at bounding box center [448, 489] width 861 height 606
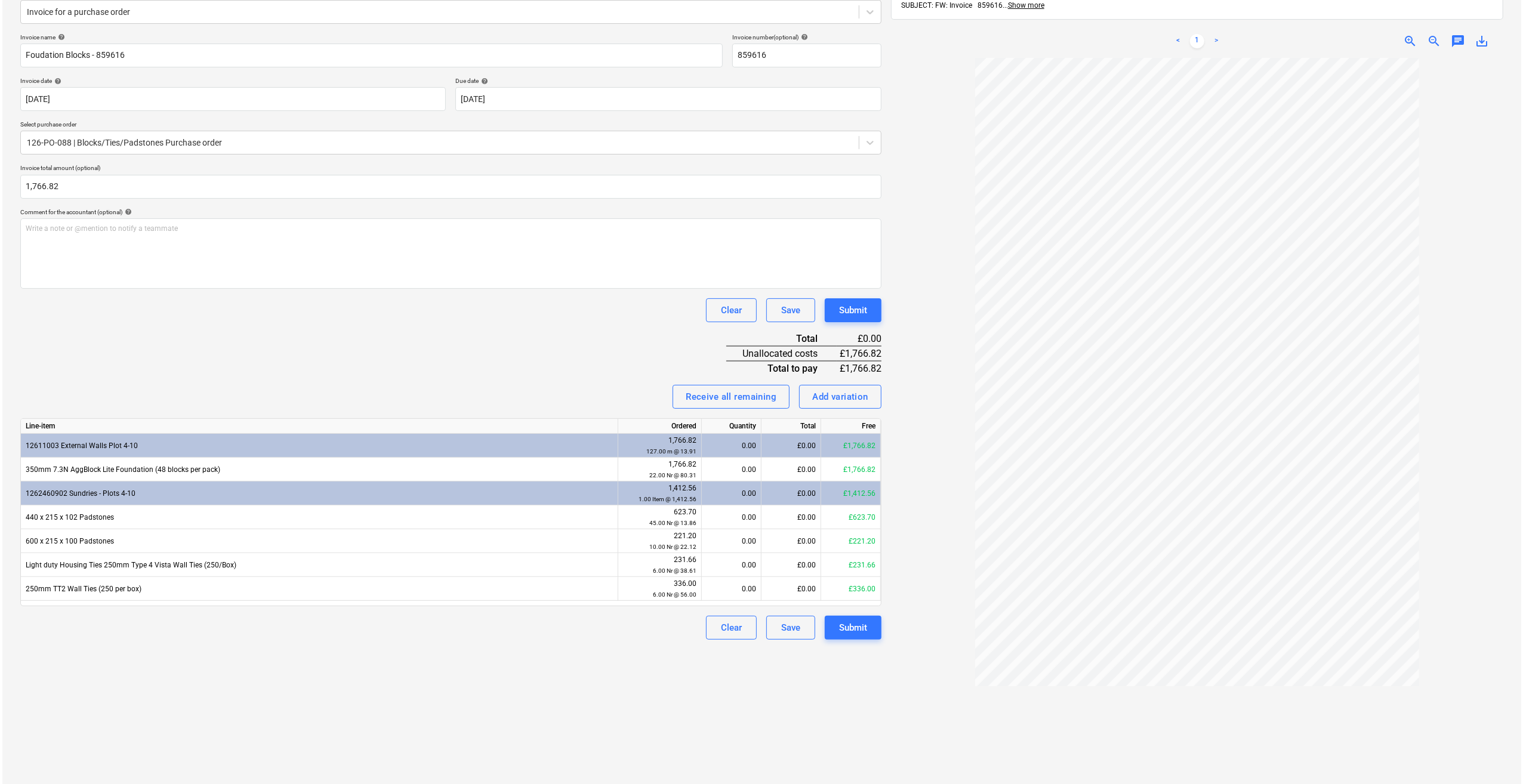
scroll to position [170, 0]
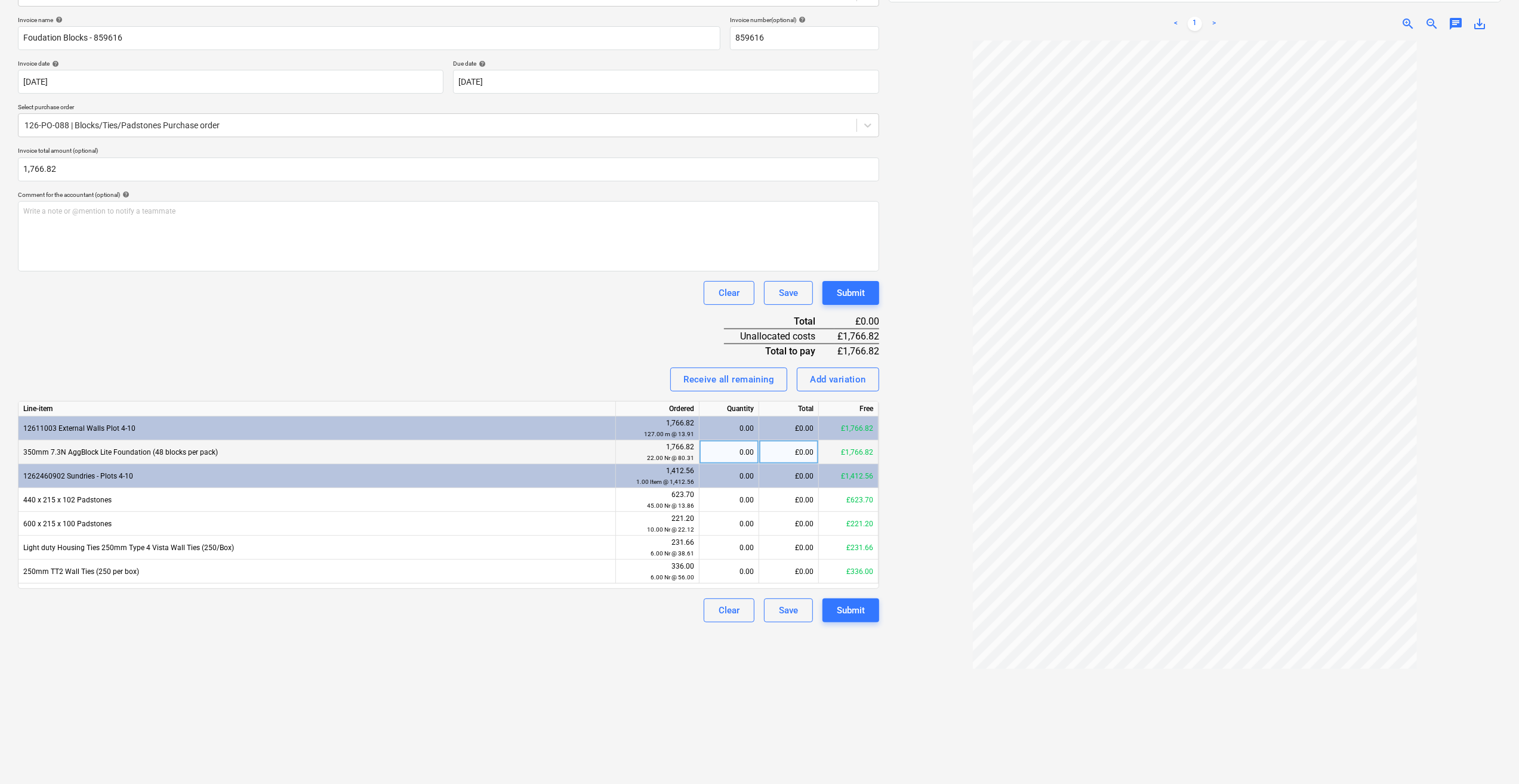
click at [739, 455] on div "0.00" at bounding box center [729, 452] width 50 height 24
type input "22"
click at [497, 623] on div "Create new document Select company Browns Builders Merchants Ltd Add new compan…" at bounding box center [448, 343] width 871 height 906
click at [852, 610] on div "Submit" at bounding box center [851, 610] width 28 height 16
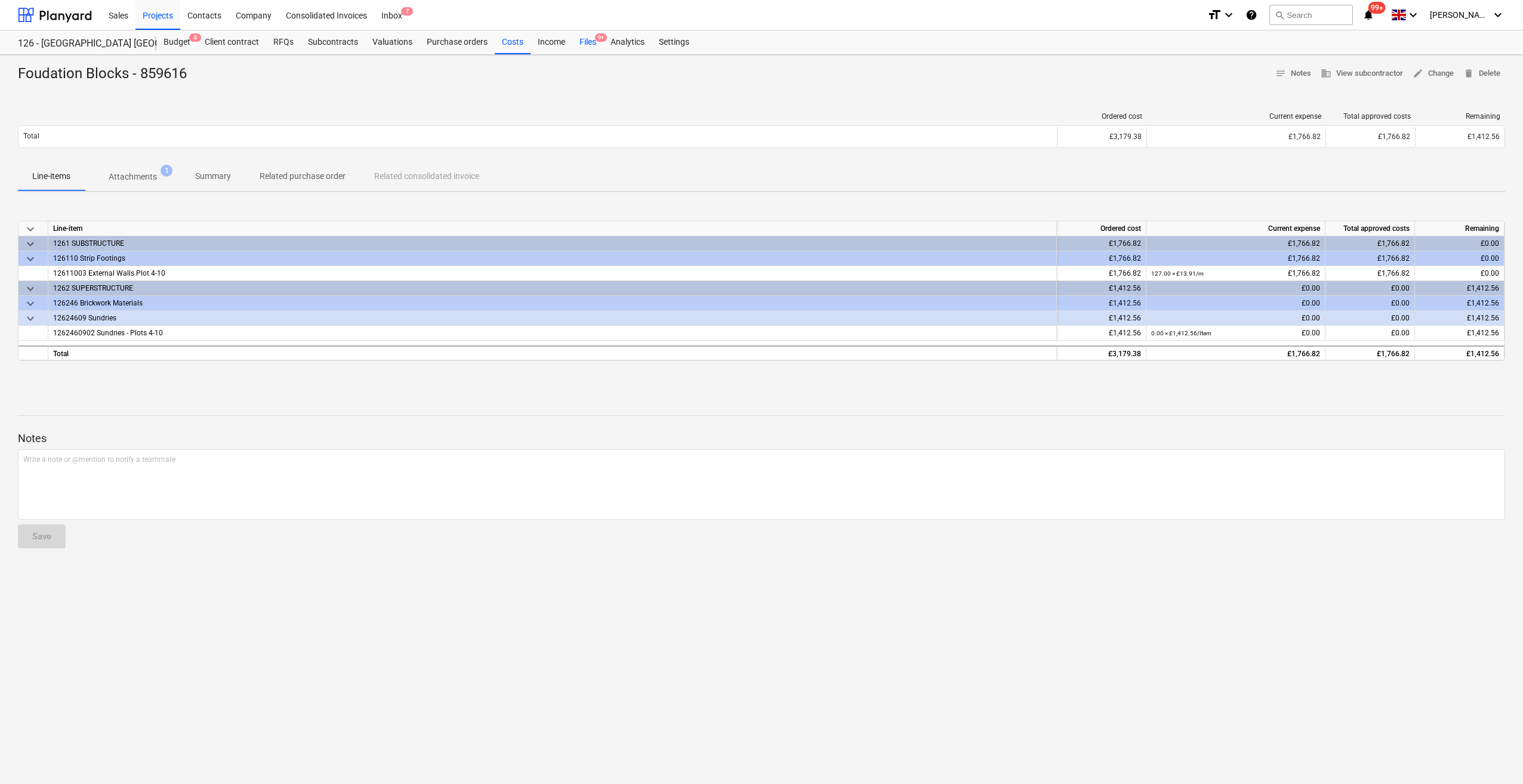
click at [581, 42] on div "Files 9+" at bounding box center [588, 42] width 31 height 24
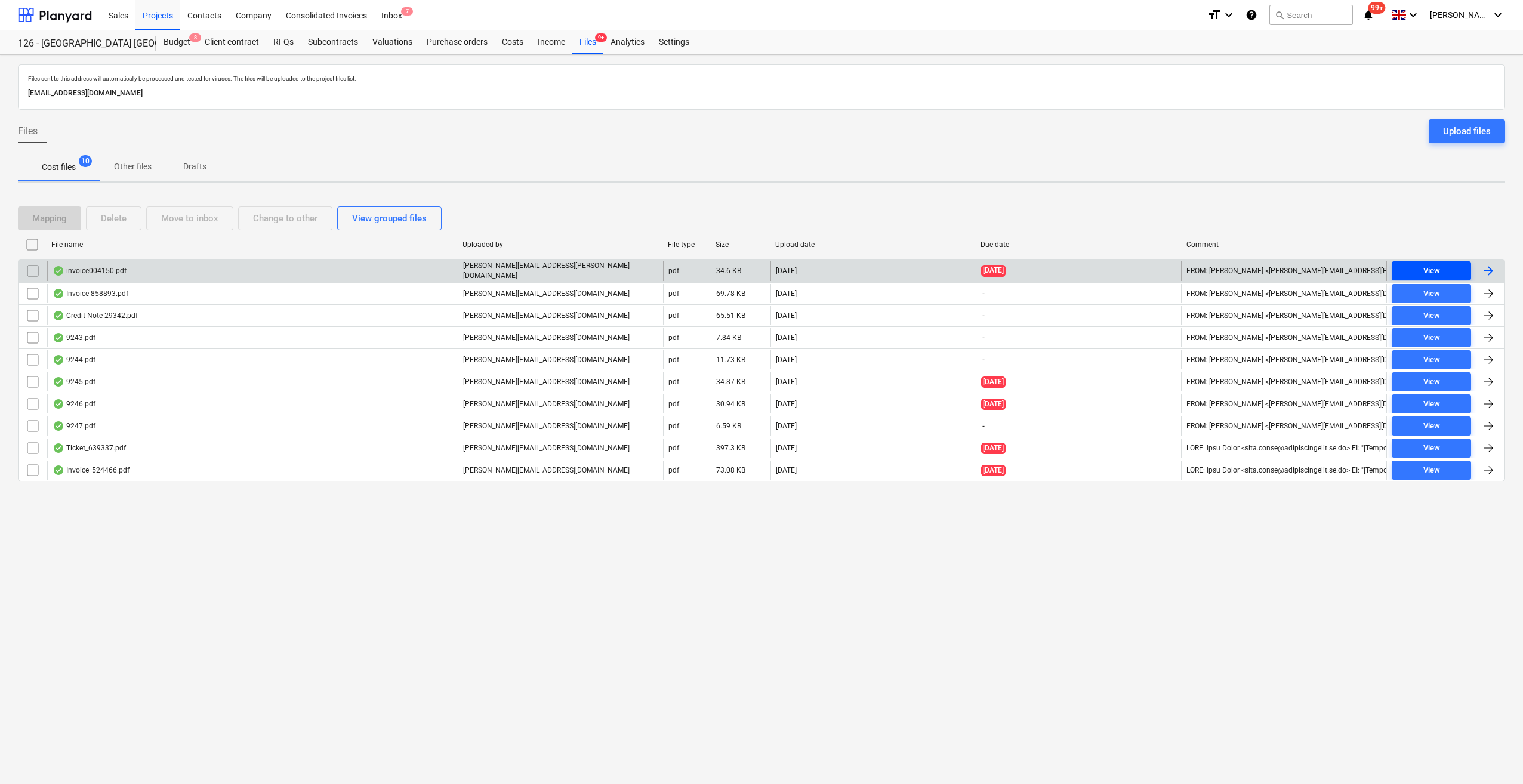
click at [1428, 272] on div "View" at bounding box center [1431, 271] width 17 height 14
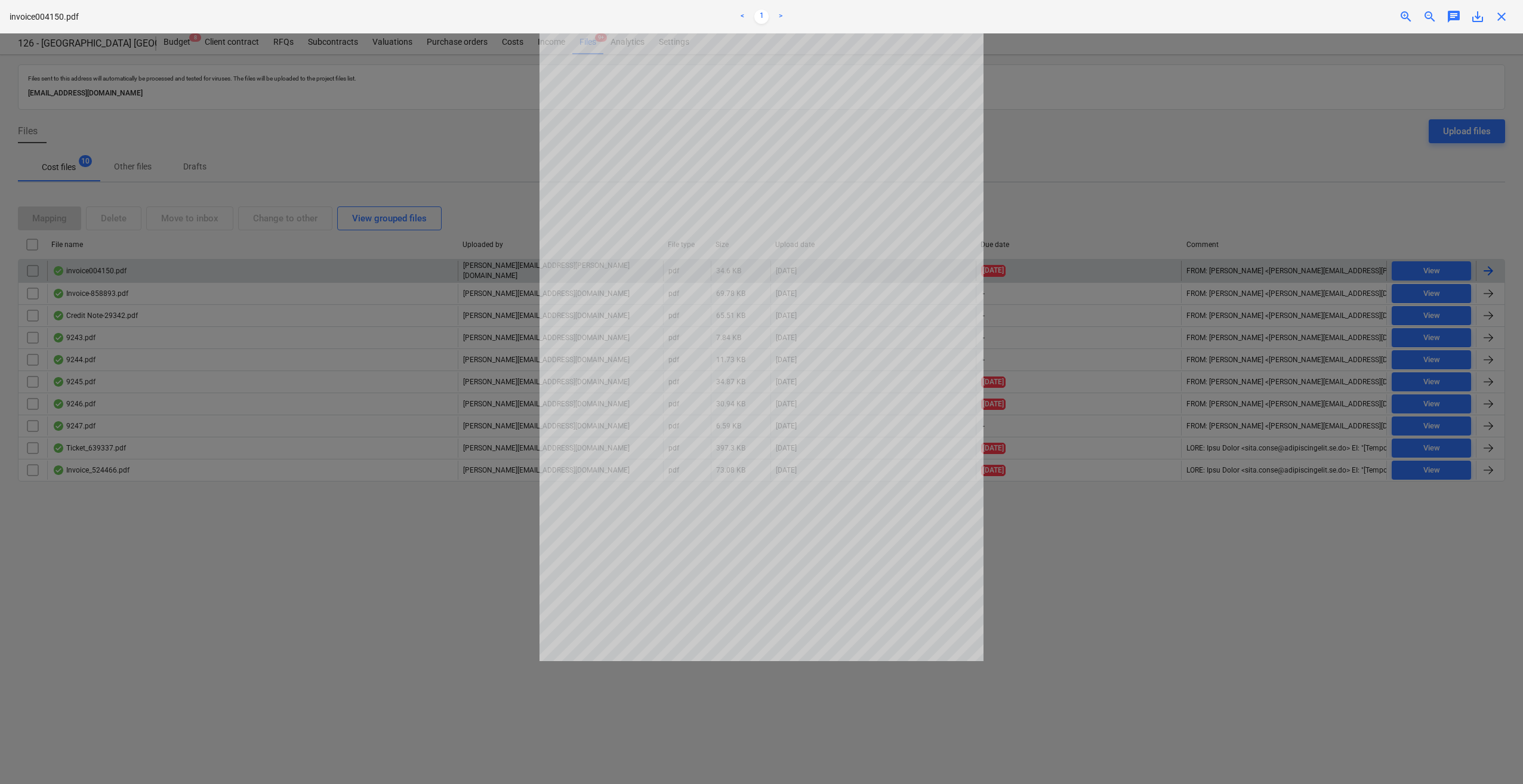
click at [1501, 18] on span "close" at bounding box center [1501, 16] width 14 height 14
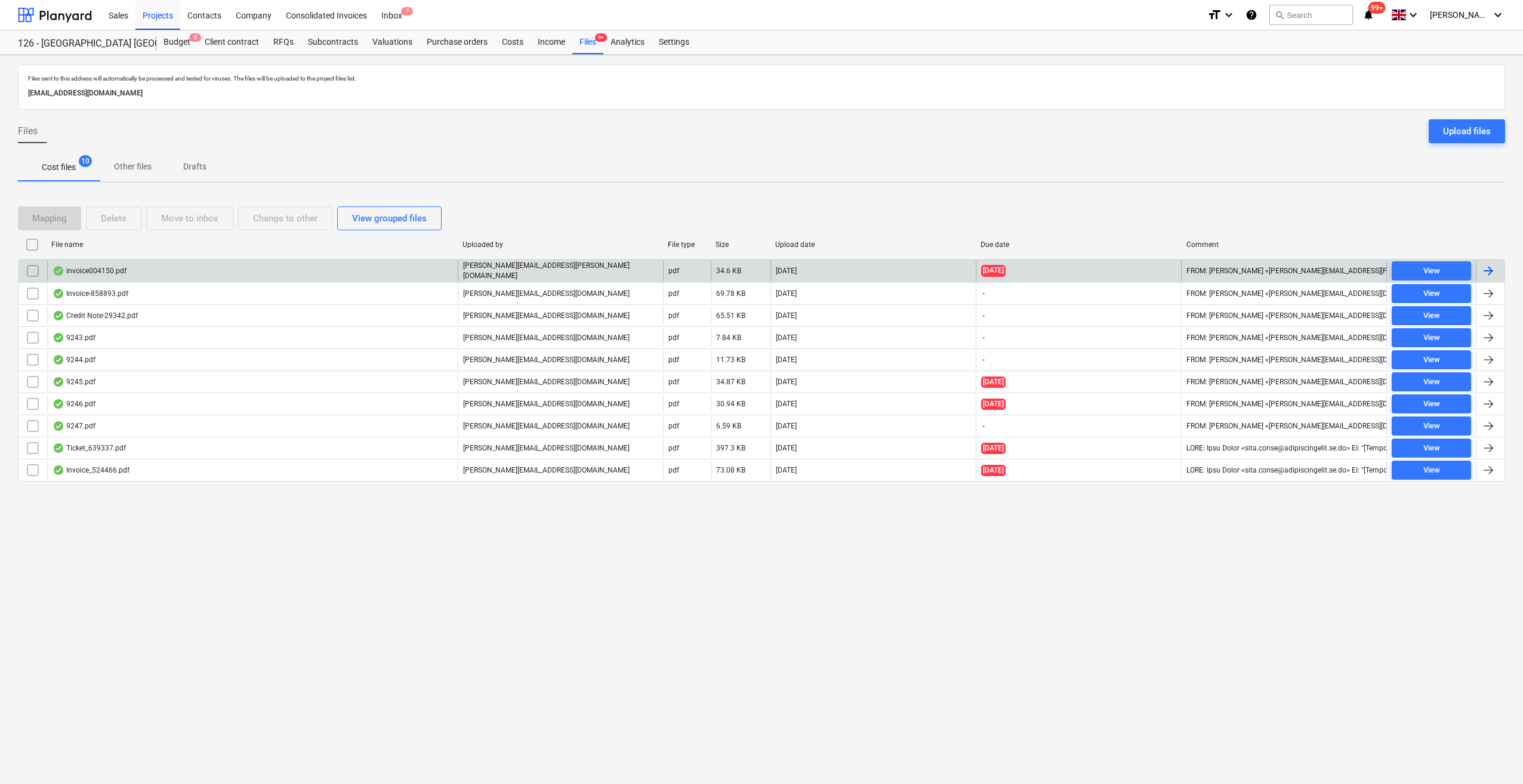
click at [1484, 269] on div at bounding box center [1488, 271] width 14 height 14
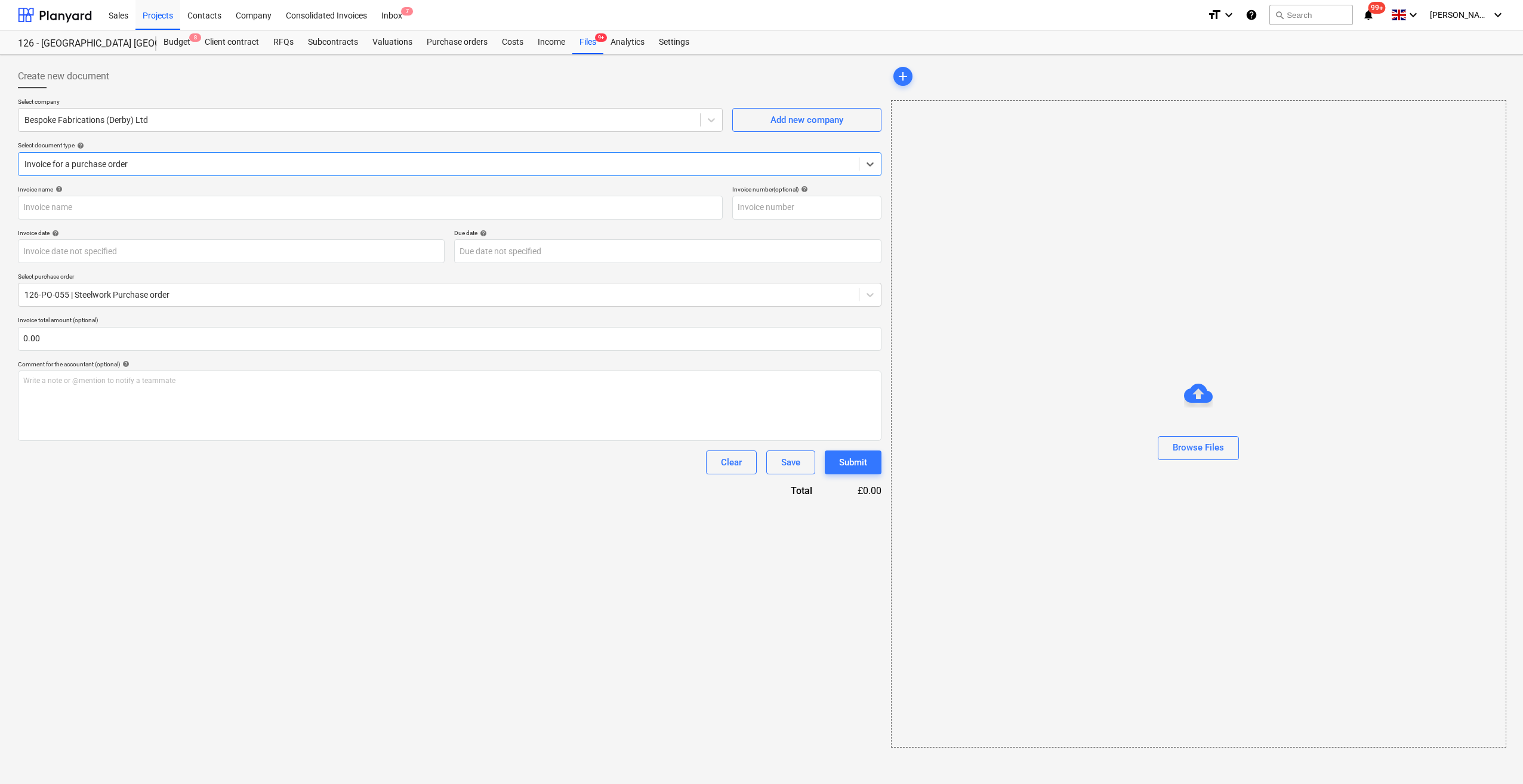
type input "004150"
type input "[DATE]"
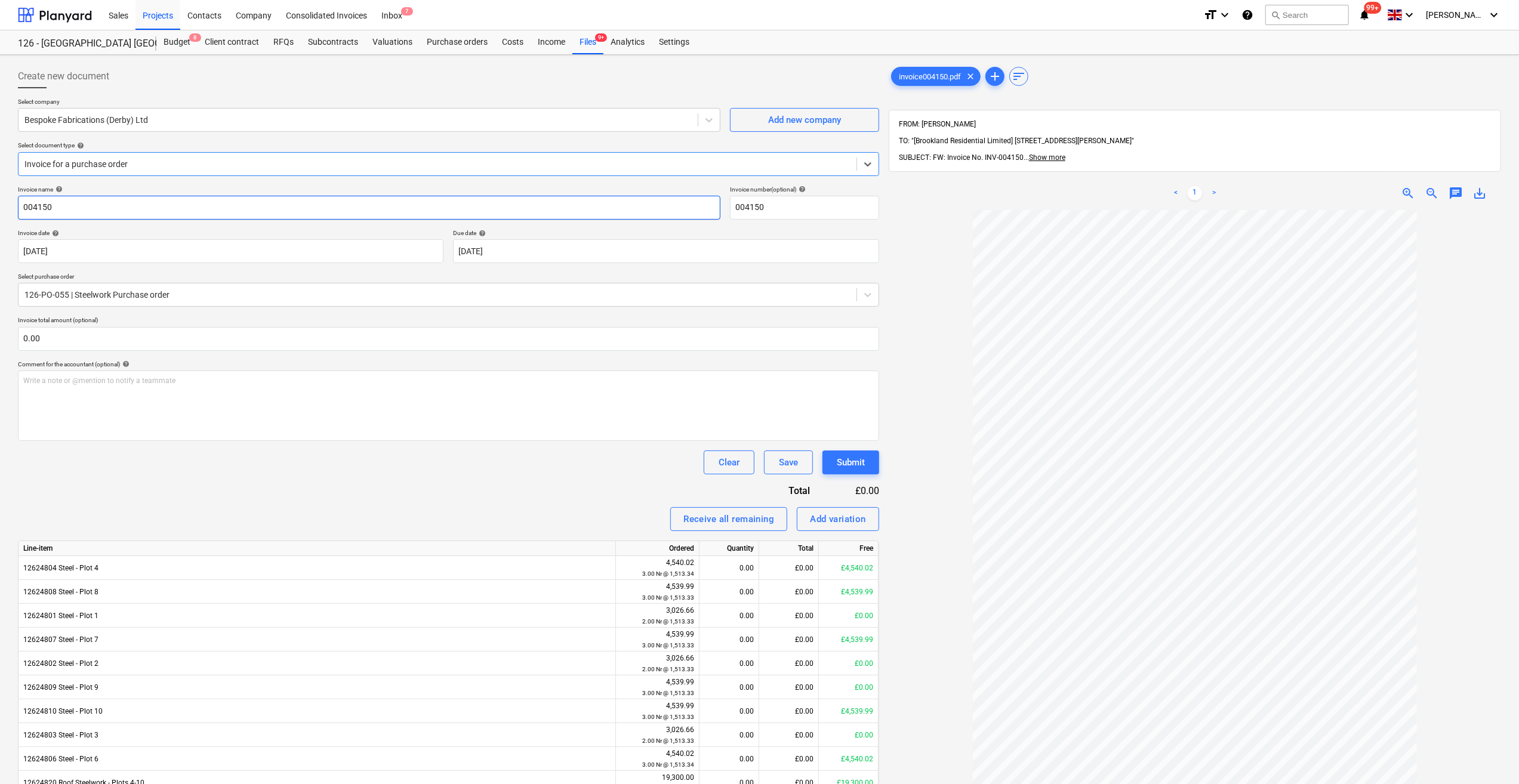
click at [21, 209] on input "004150" at bounding box center [369, 207] width 703 height 24
type input "Plot 8 Steel - 004150"
click at [553, 254] on body "Sales Projects Contacts Company Consolidated Invoices Inbox 7 format_size keybo…" at bounding box center [760, 392] width 1519 height 784
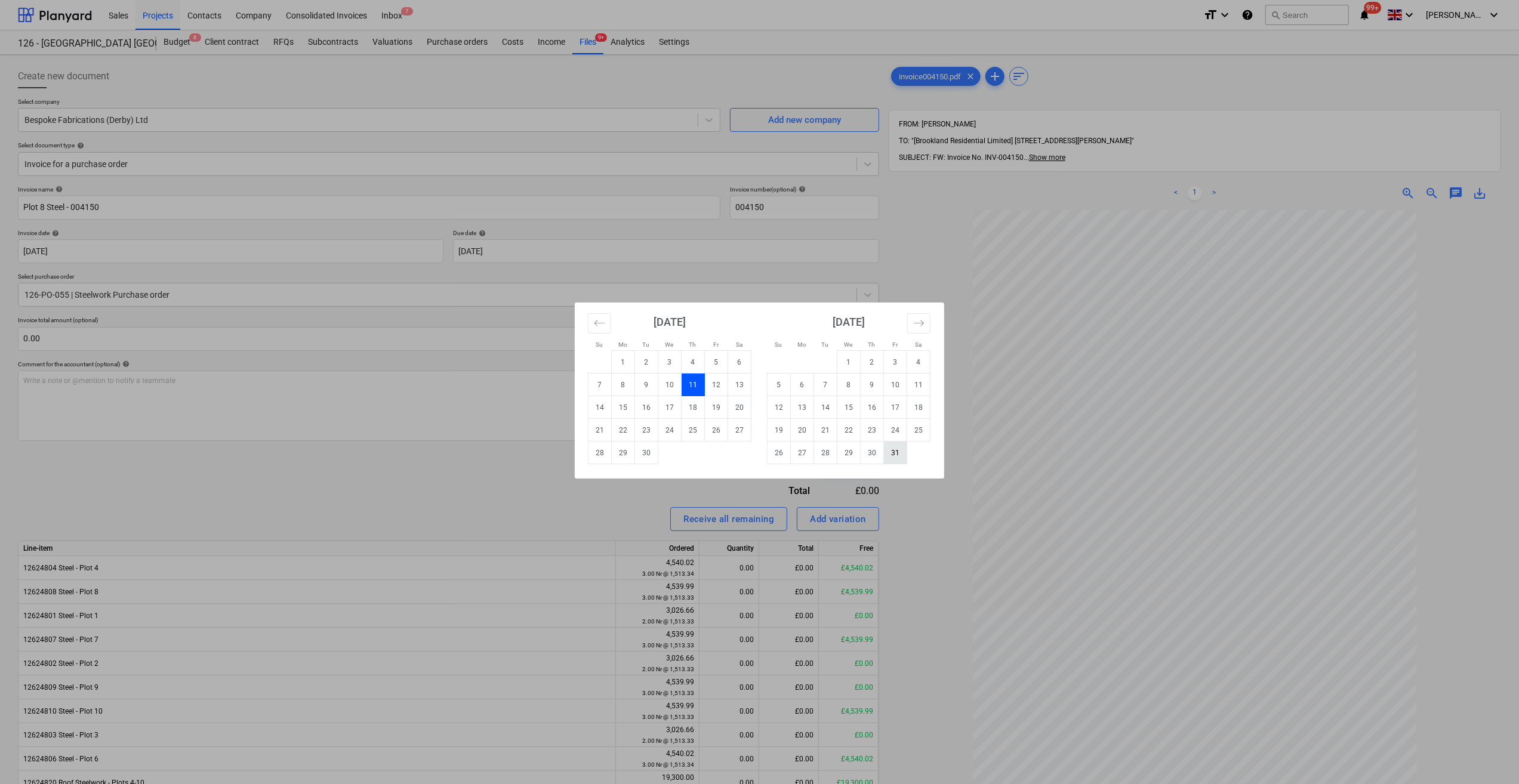
click at [890, 457] on td "31" at bounding box center [896, 452] width 23 height 22
type input "[DATE]"
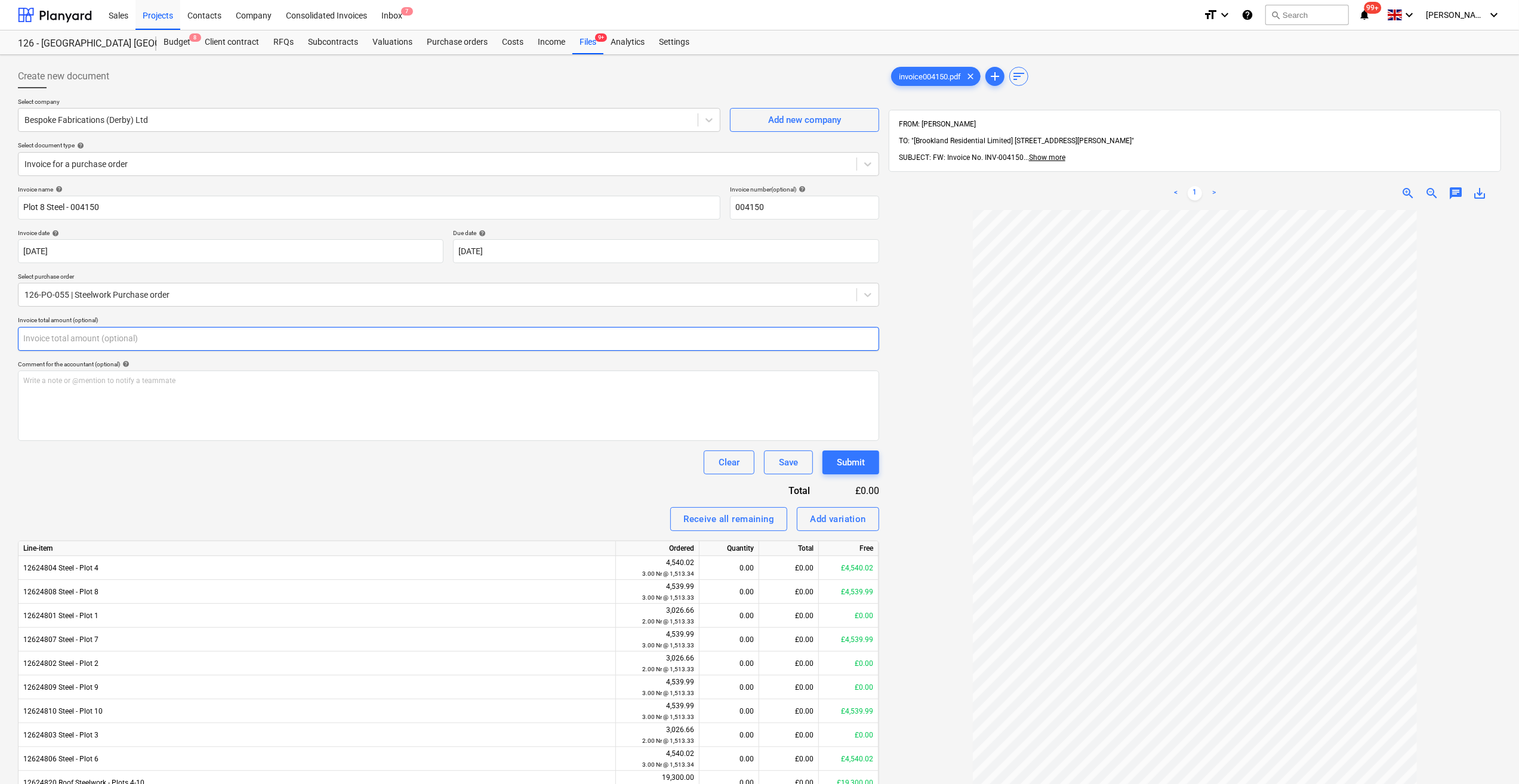
click at [64, 340] on input "text" at bounding box center [448, 339] width 861 height 24
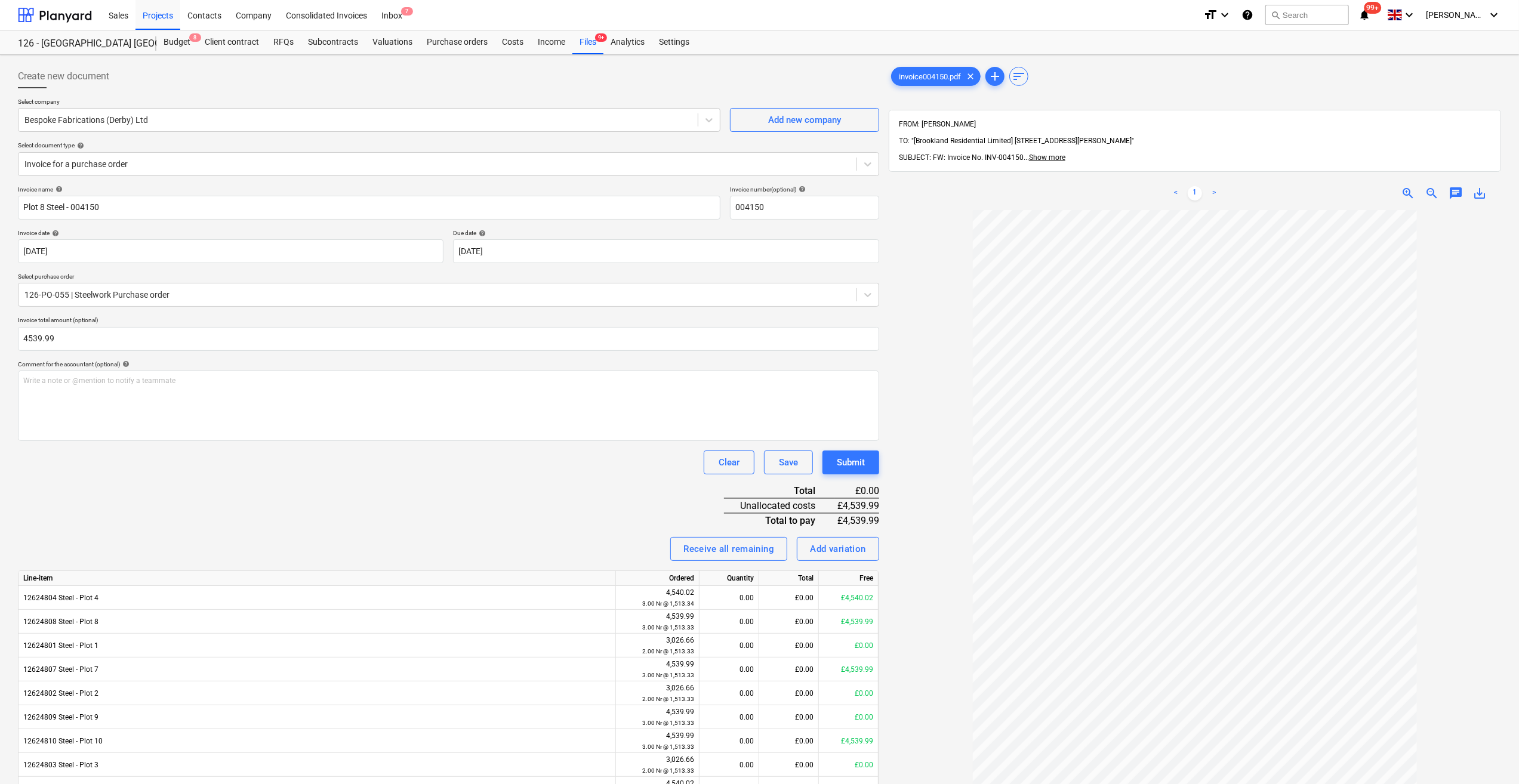
type input "4,539.99"
click at [262, 471] on div "Clear Save Submit" at bounding box center [448, 462] width 861 height 24
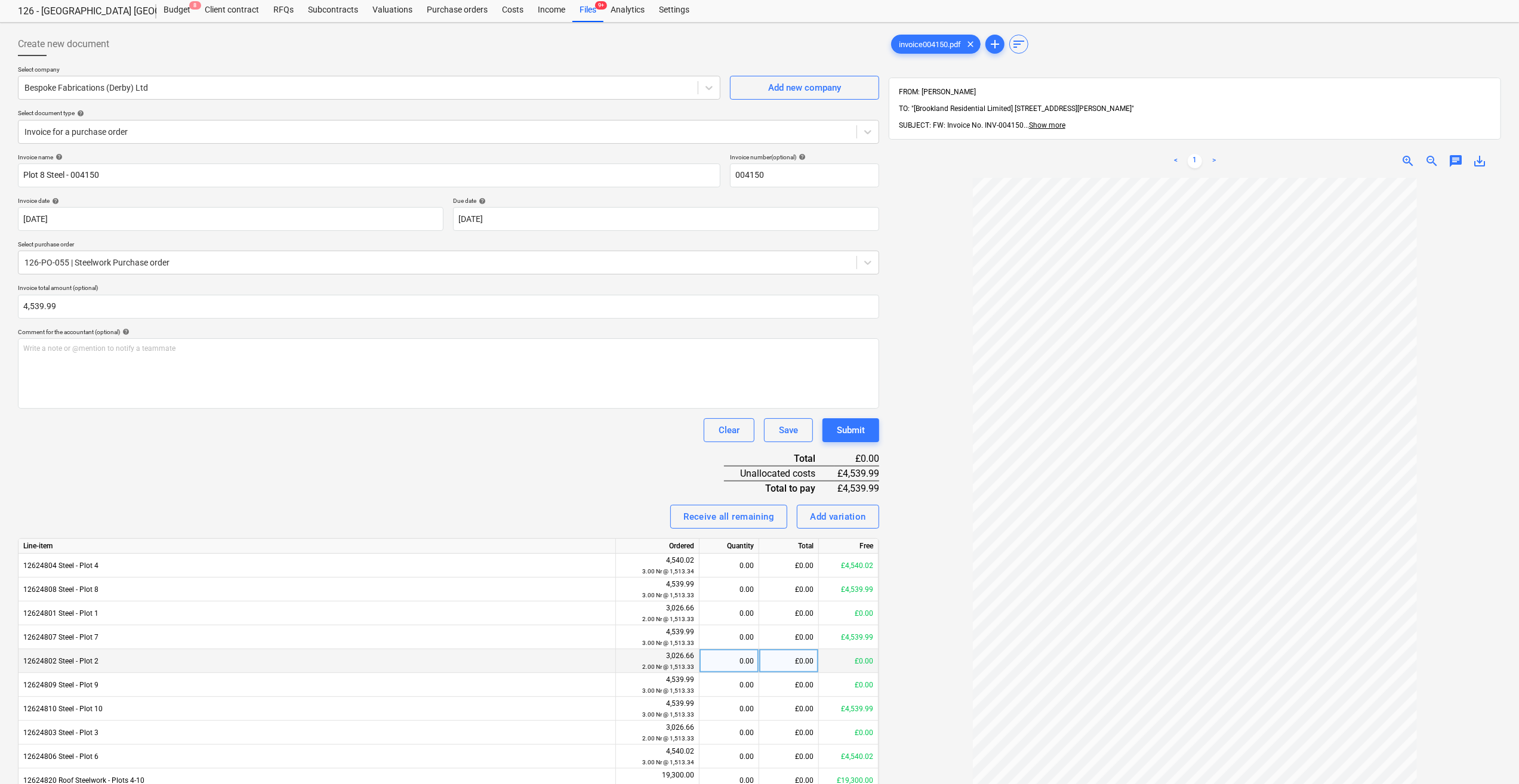
scroll to position [60, 0]
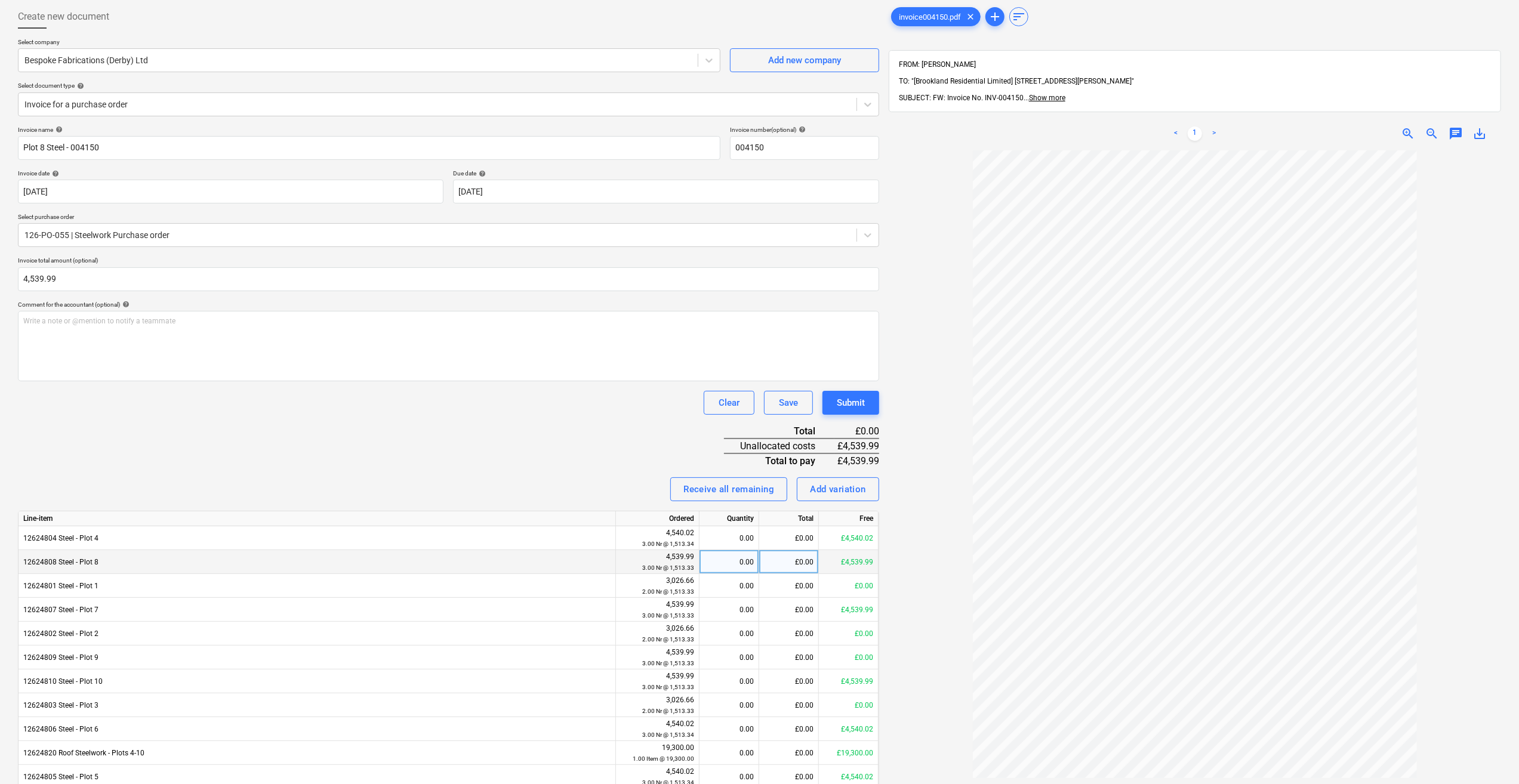
click at [751, 564] on div "0.00" at bounding box center [729, 561] width 50 height 24
type input "3"
click at [540, 569] on div "12624808 Steel - Plot 8" at bounding box center [317, 561] width 597 height 24
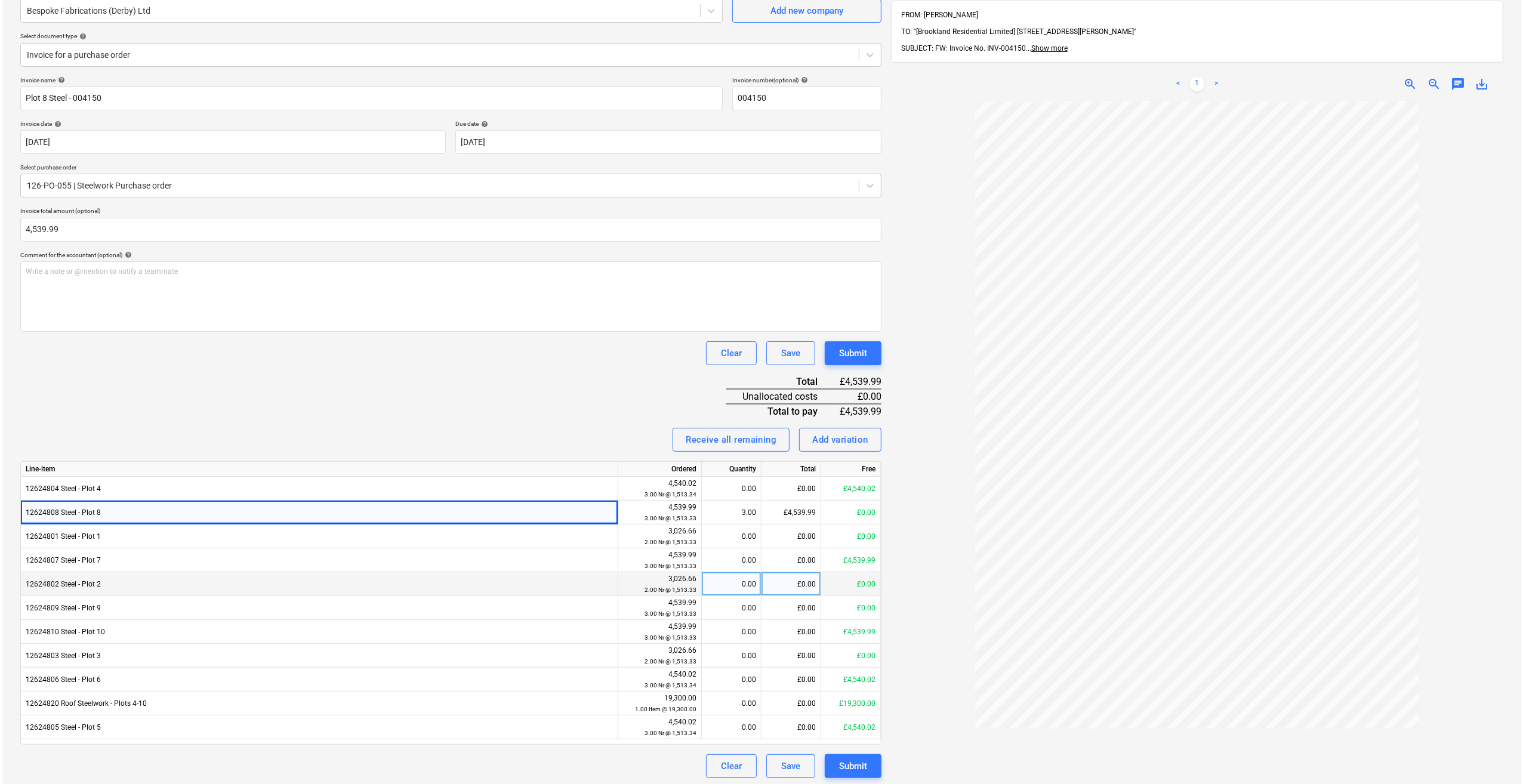
scroll to position [170, 0]
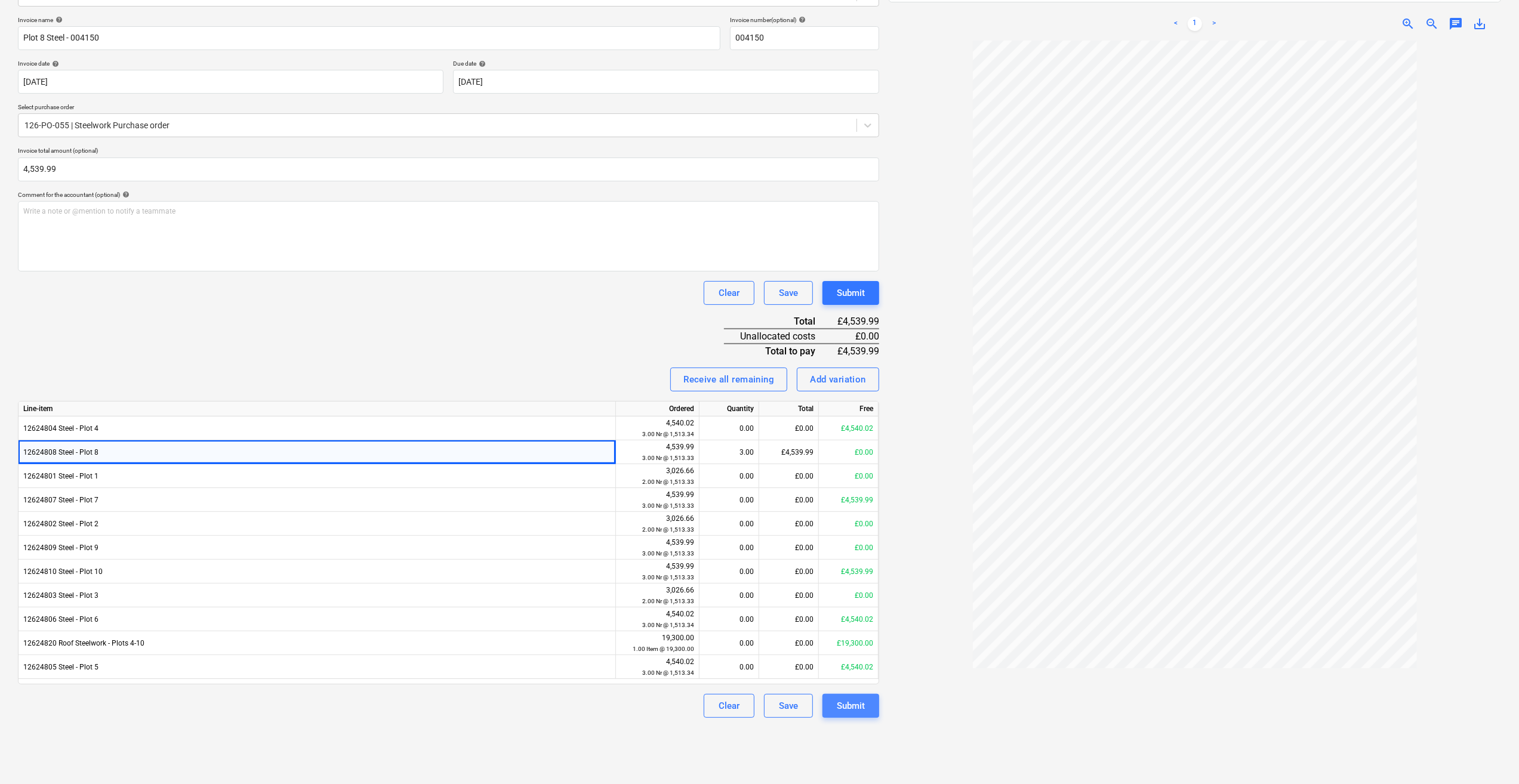
click at [846, 710] on div "Submit" at bounding box center [851, 706] width 28 height 16
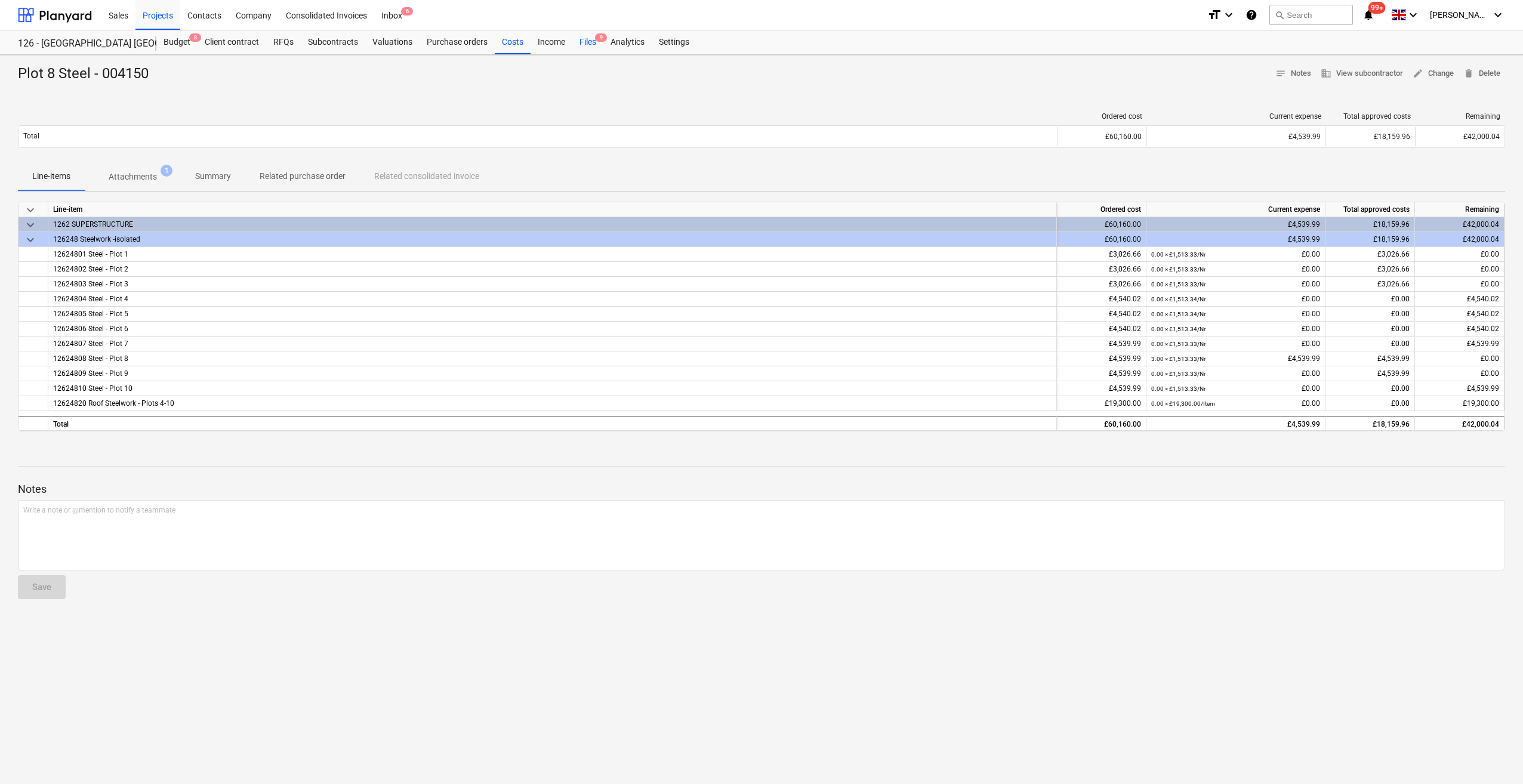
click at [587, 44] on div "Files 9" at bounding box center [588, 42] width 31 height 24
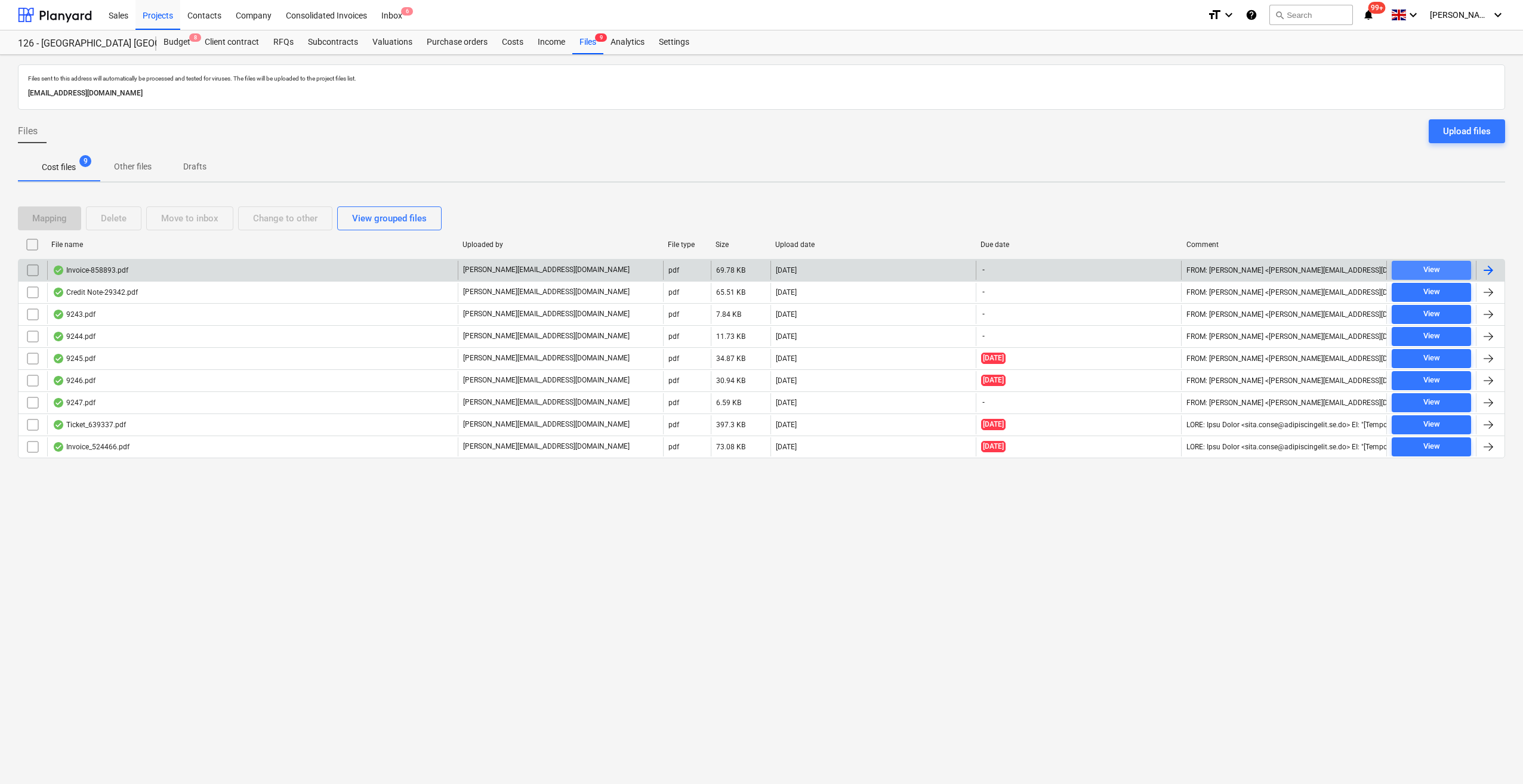
click at [1425, 271] on div "View" at bounding box center [1431, 270] width 17 height 14
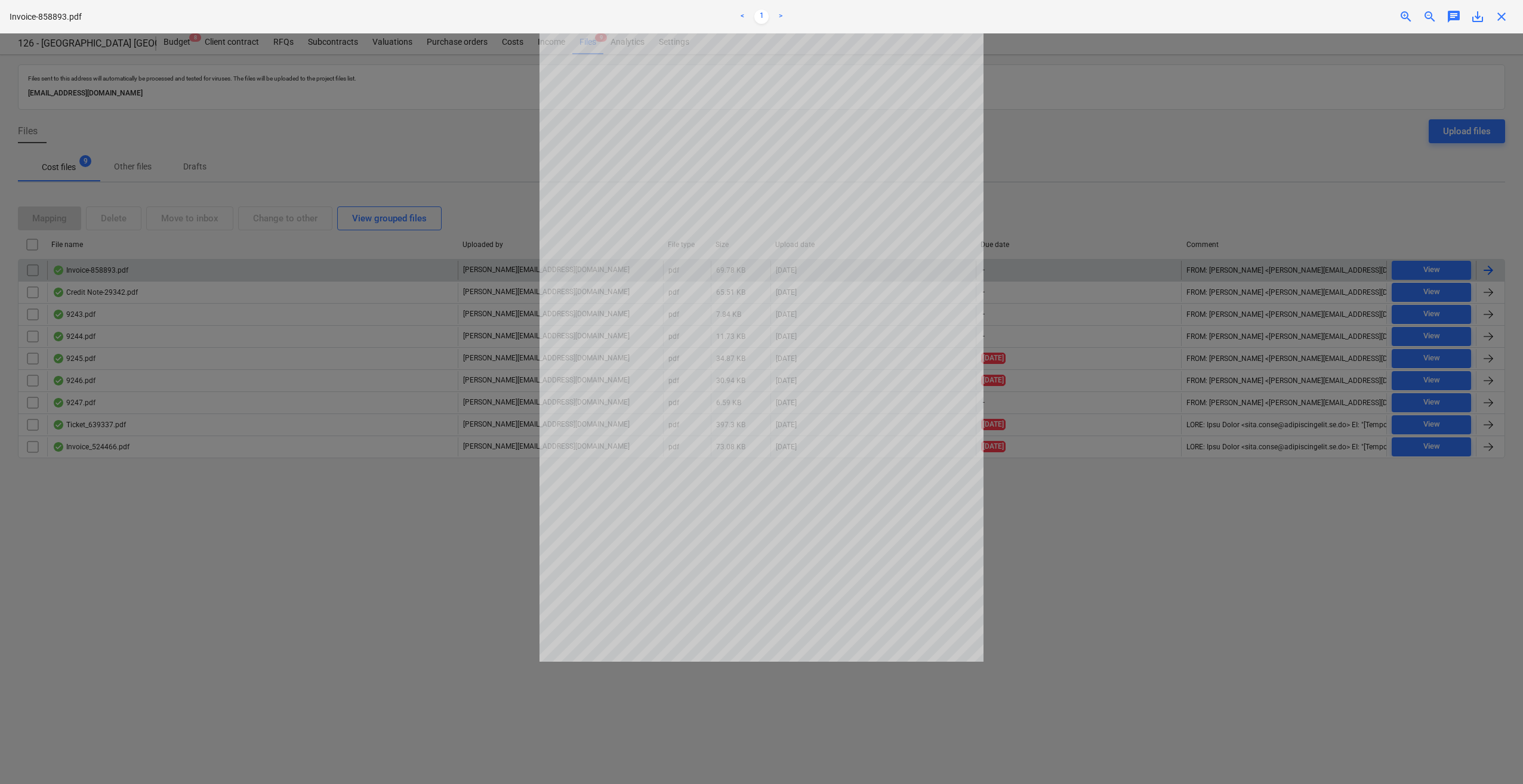
click at [1498, 14] on span "close" at bounding box center [1501, 16] width 14 height 14
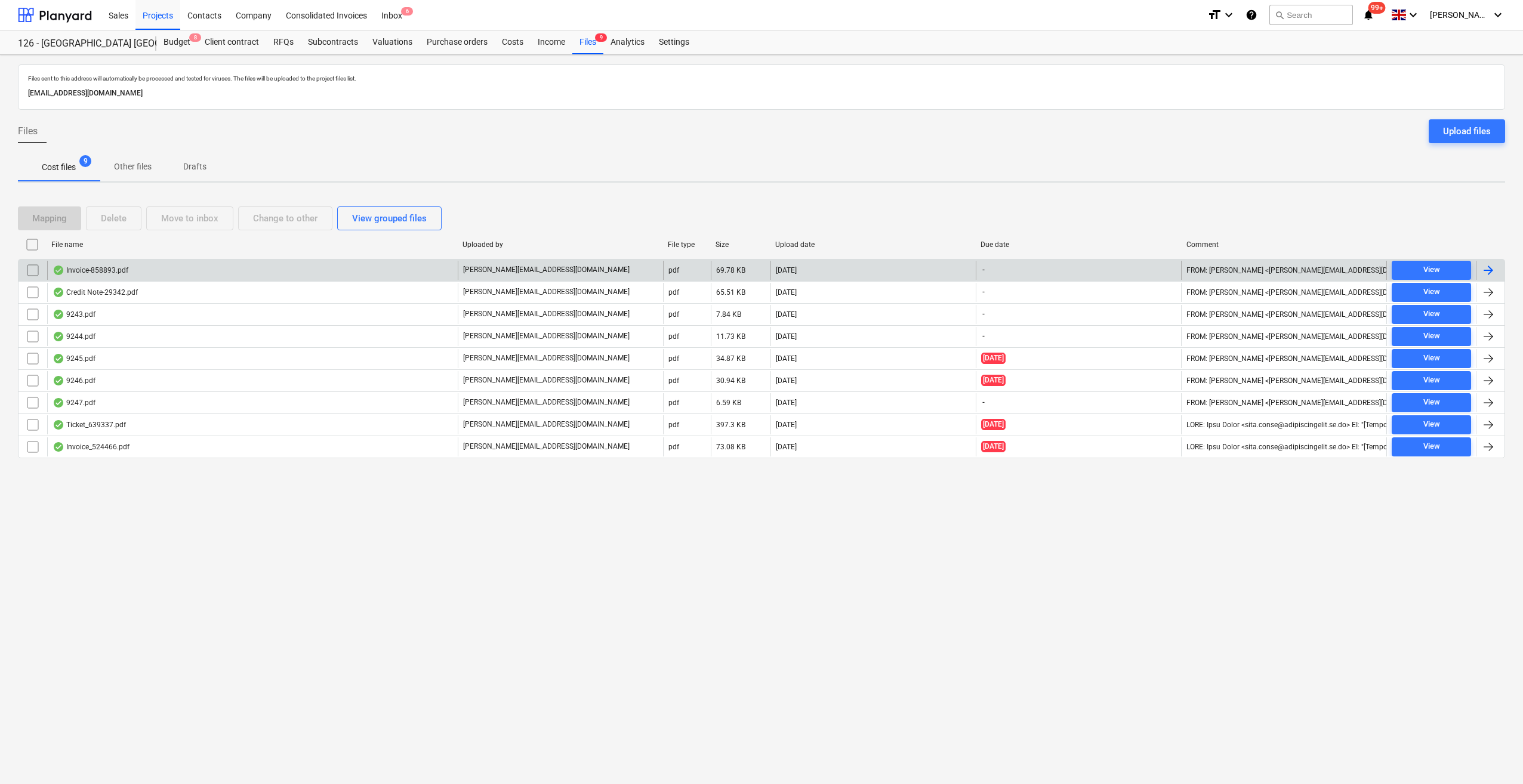
click at [1482, 268] on div at bounding box center [1488, 270] width 14 height 14
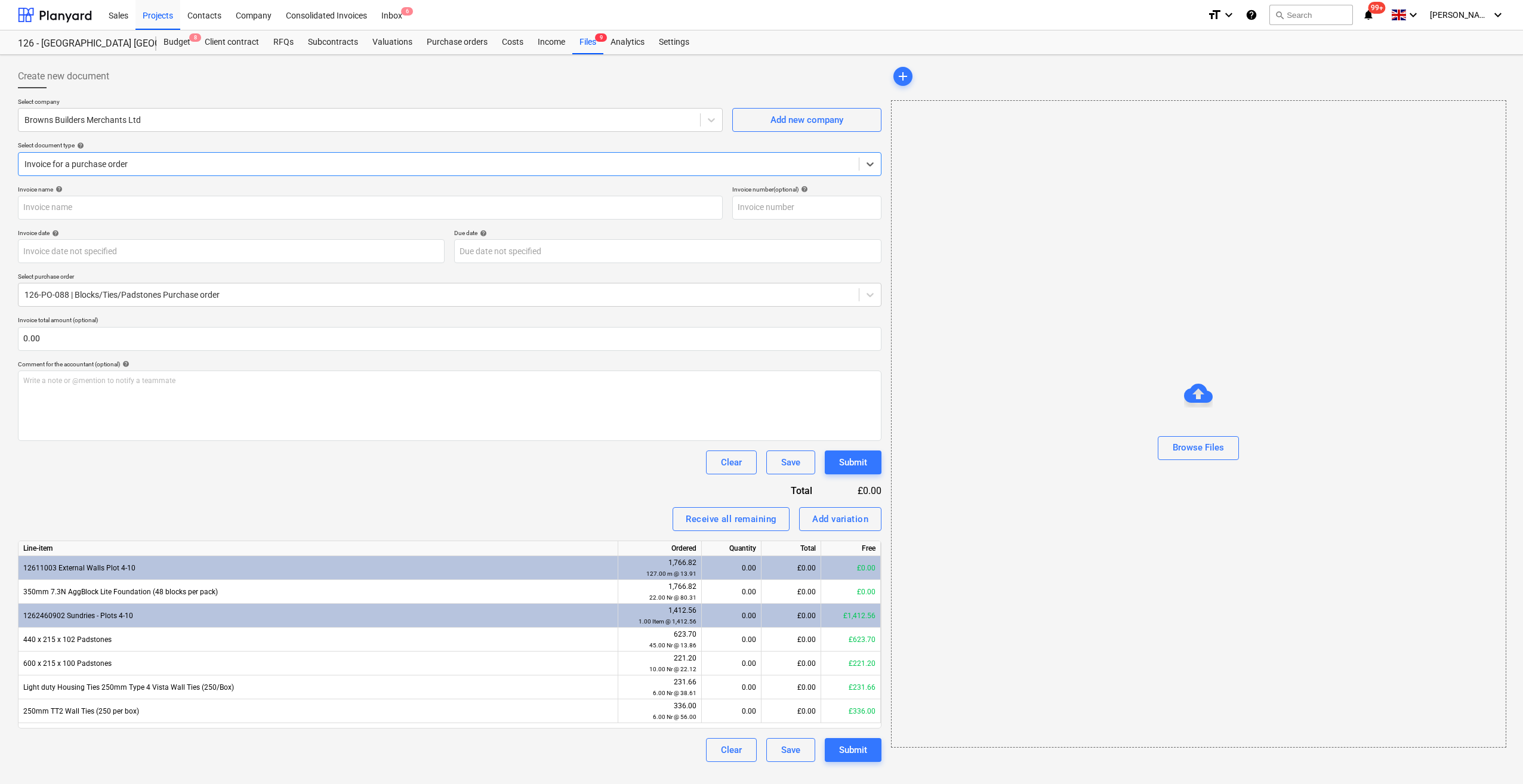
type input "858893"
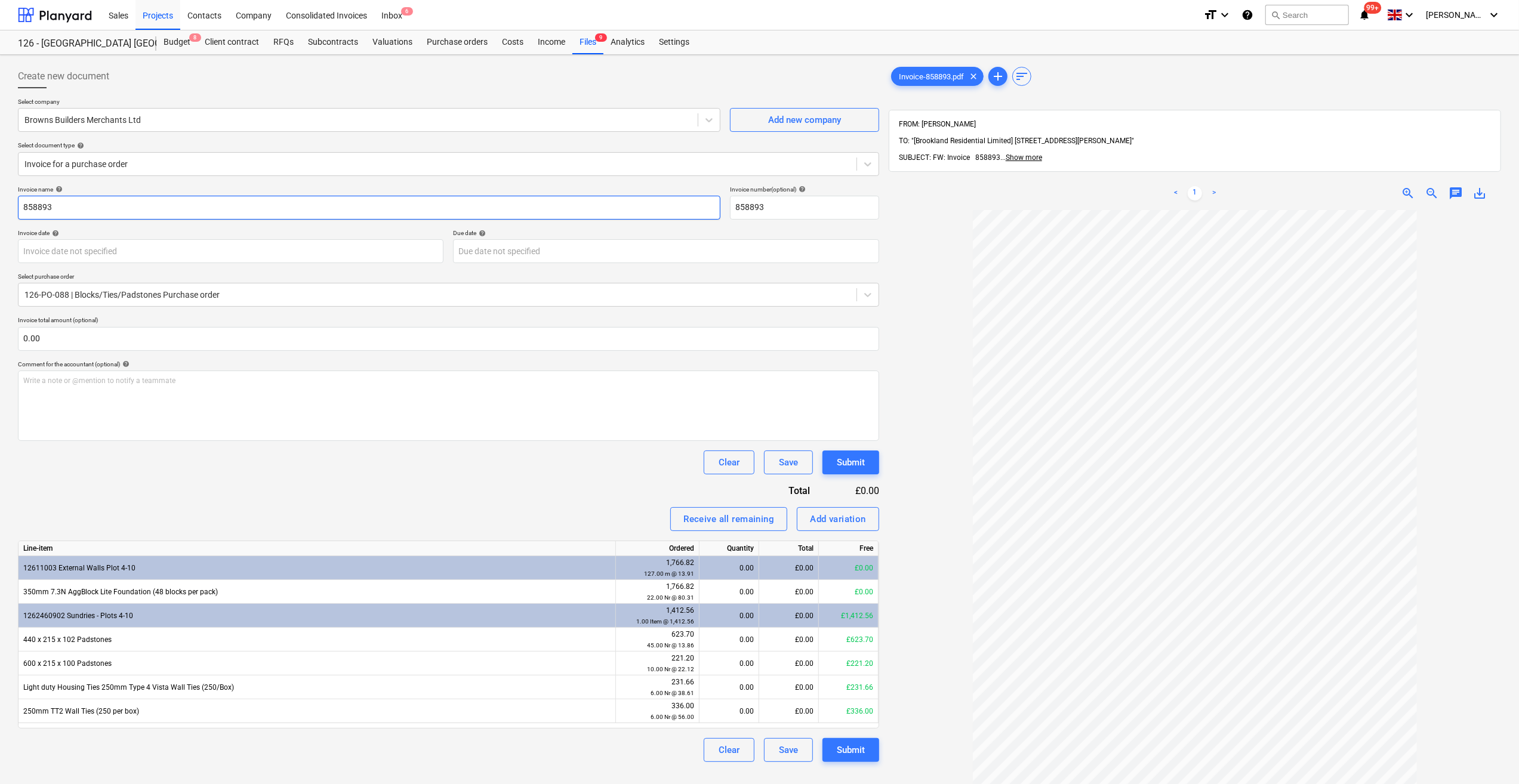
click at [19, 205] on input "858893" at bounding box center [369, 207] width 703 height 24
type input "Sundries - 858893"
click at [57, 254] on body "Sales Projects Contacts Company Consolidated Invoices Inbox 6 format_size keybo…" at bounding box center [760, 392] width 1519 height 784
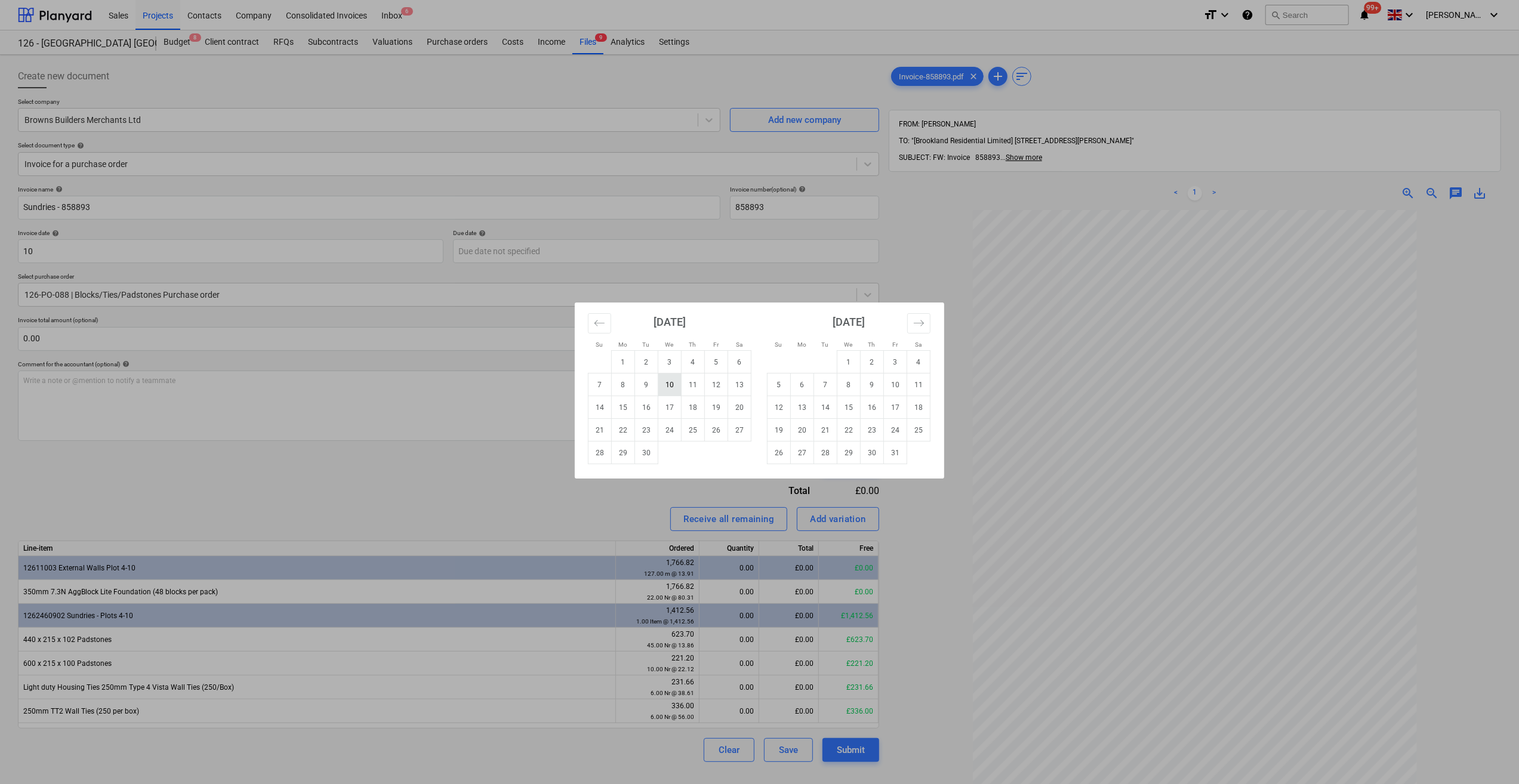
click at [666, 391] on td "10" at bounding box center [670, 385] width 23 height 22
type input "[DATE]"
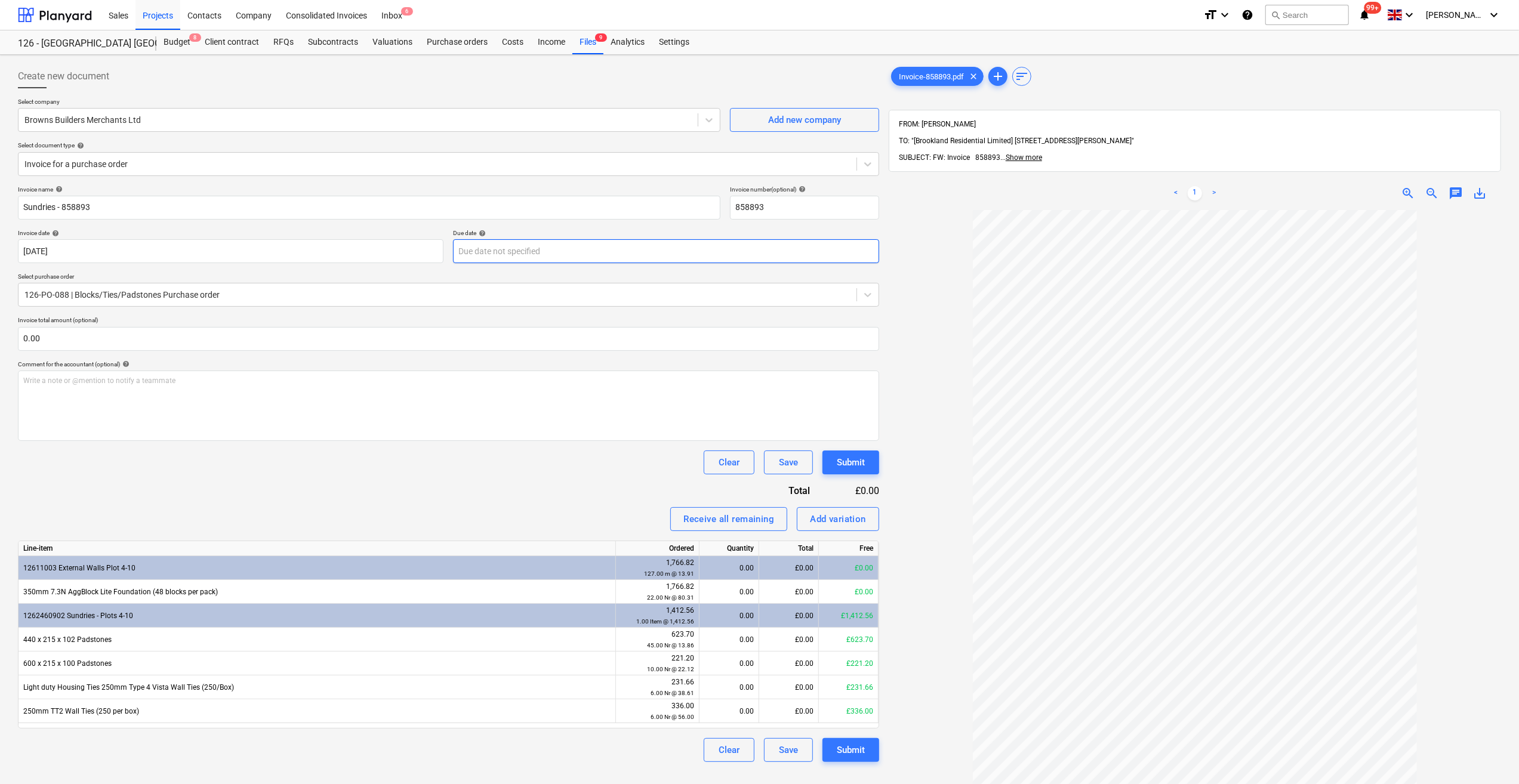
click at [555, 254] on body "Sales Projects Contacts Company Consolidated Invoices Inbox 6 format_size keybo…" at bounding box center [760, 392] width 1519 height 784
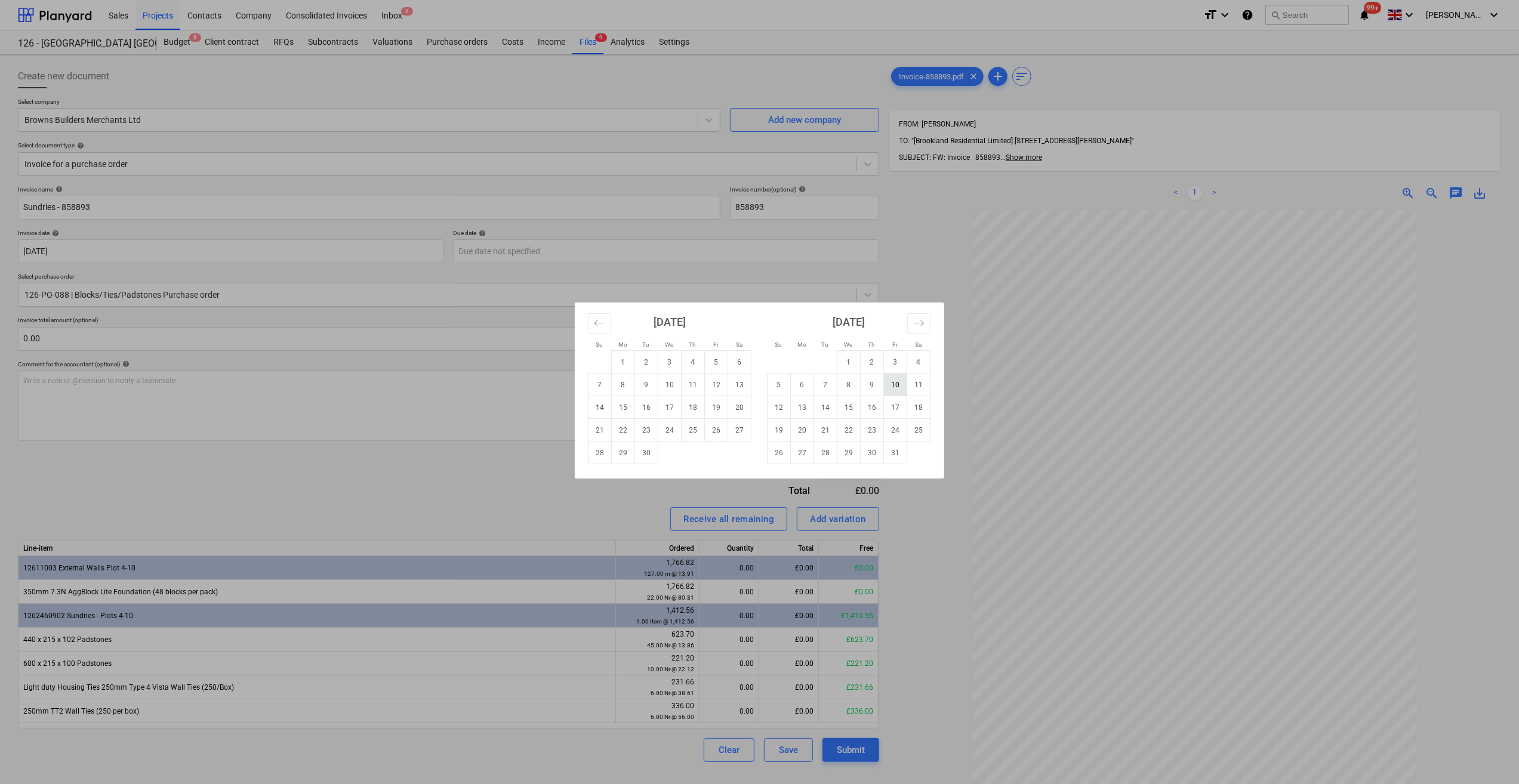
click at [891, 390] on td "10" at bounding box center [896, 385] width 23 height 22
type input "[DATE]"
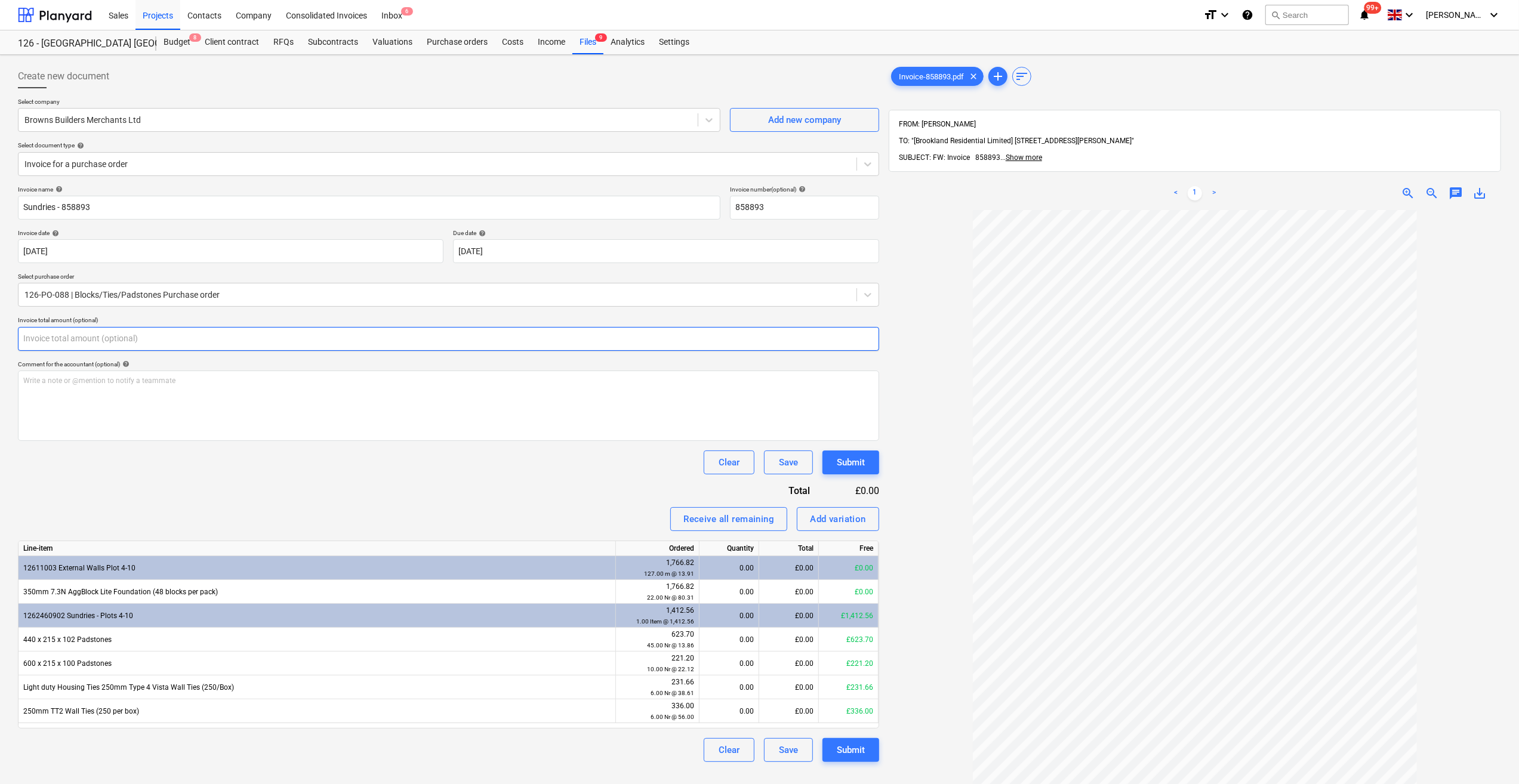
click at [61, 339] on input "text" at bounding box center [448, 339] width 861 height 24
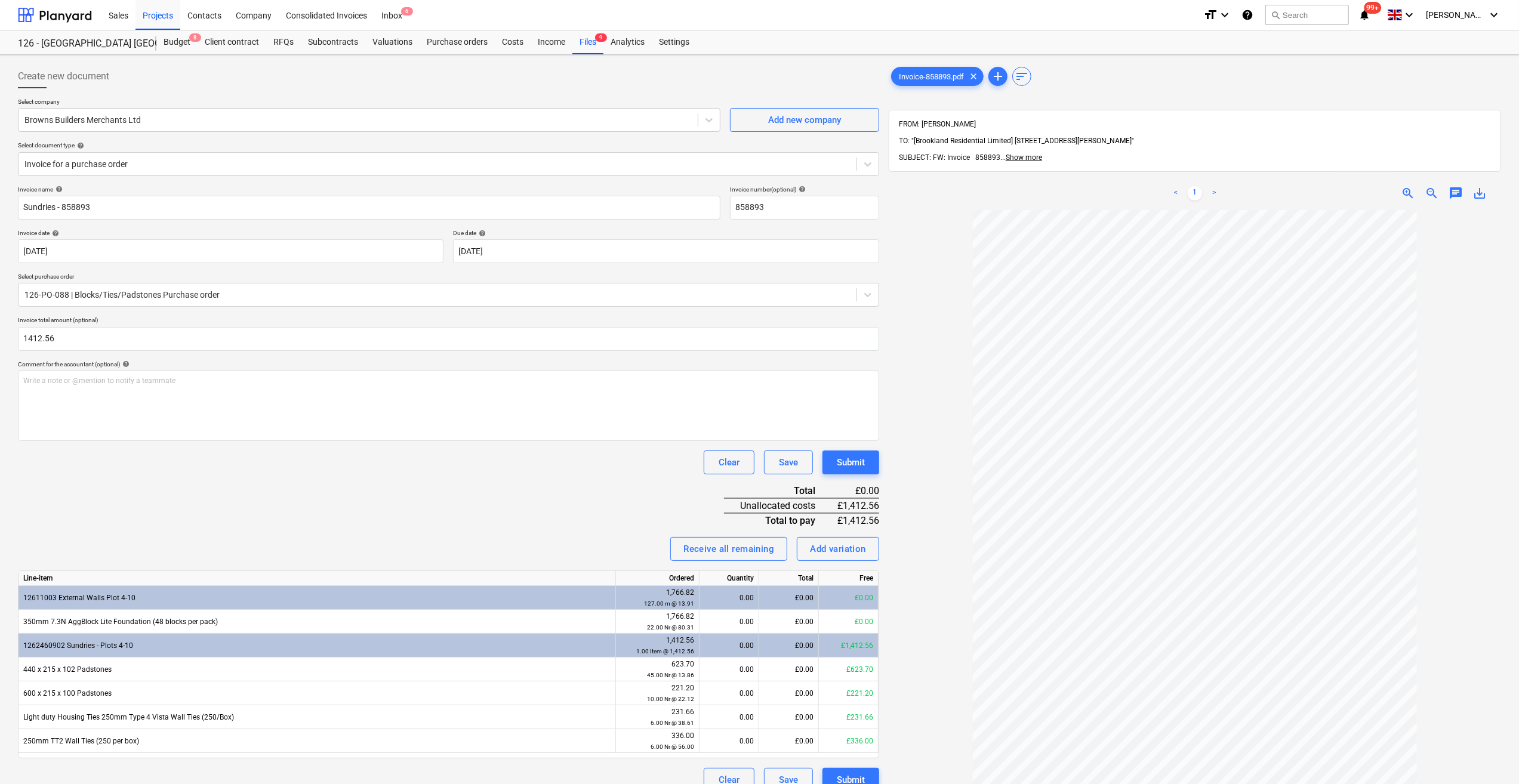
type input "1,412.56"
click at [397, 511] on div "Invoice name help Sundries - 858893 Invoice number (optional) help 858893 Invoi…" at bounding box center [448, 489] width 861 height 606
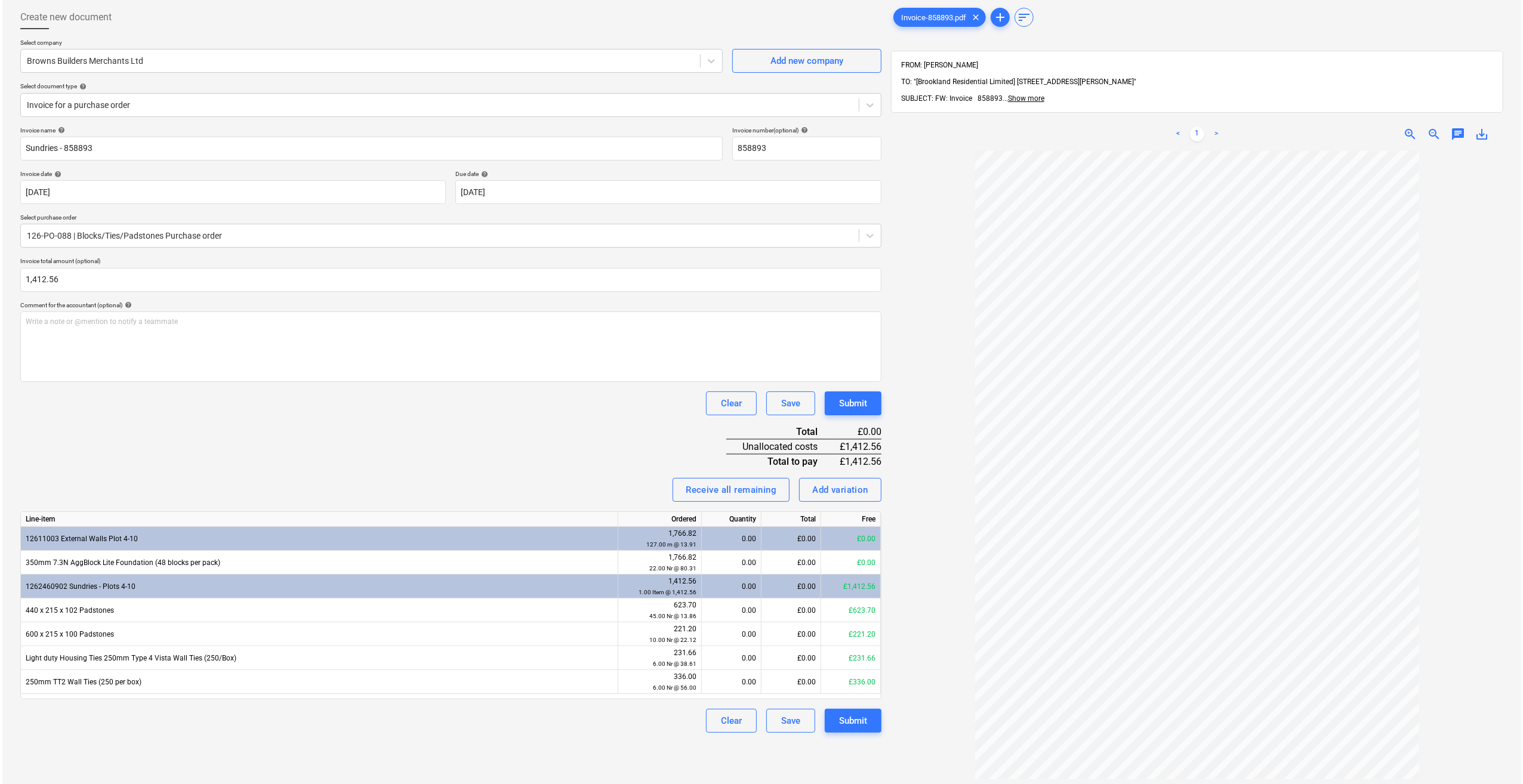
scroll to position [60, 0]
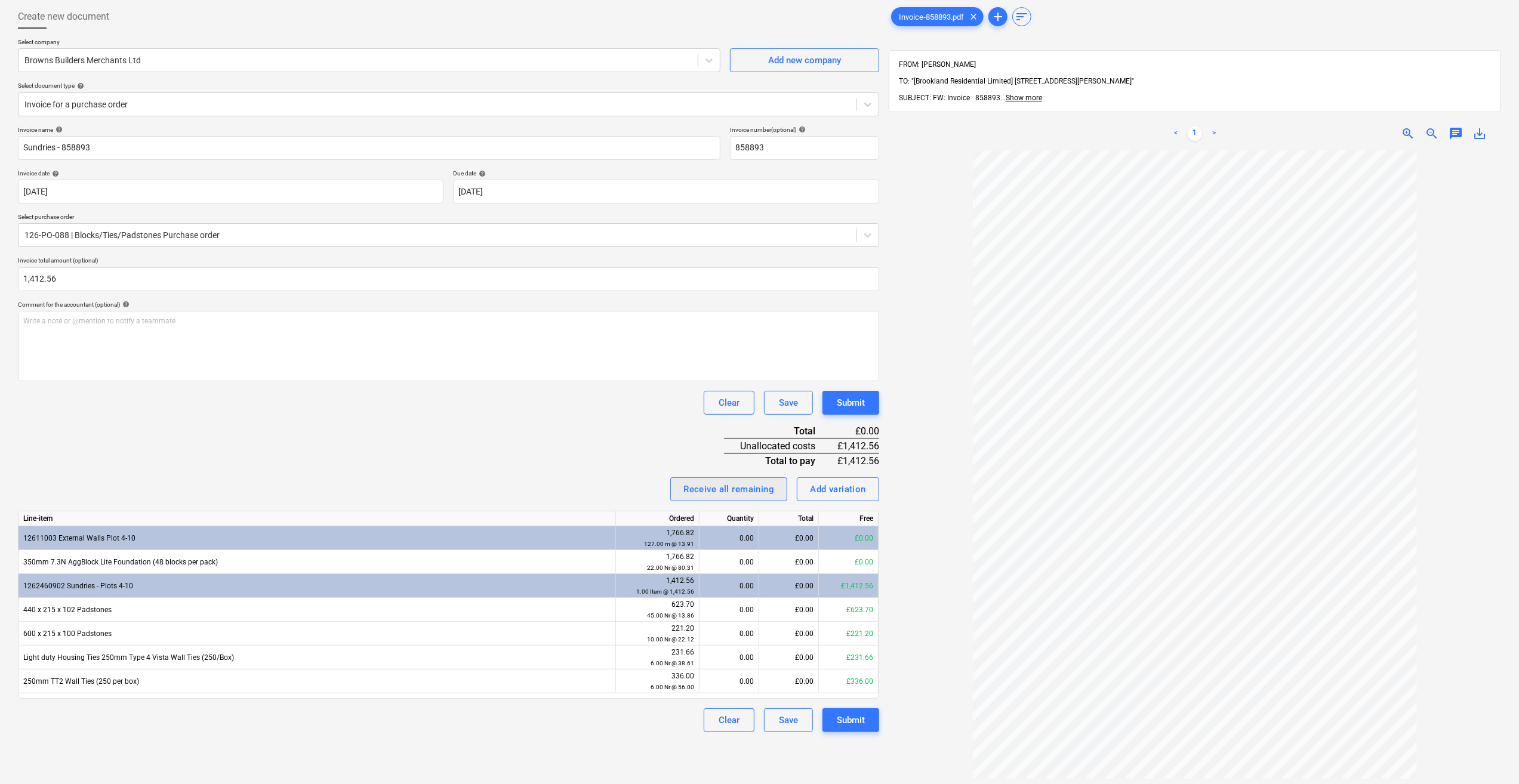
click at [737, 492] on div "Receive all remaining" at bounding box center [728, 489] width 91 height 16
click at [854, 720] on div "Submit" at bounding box center [851, 720] width 28 height 16
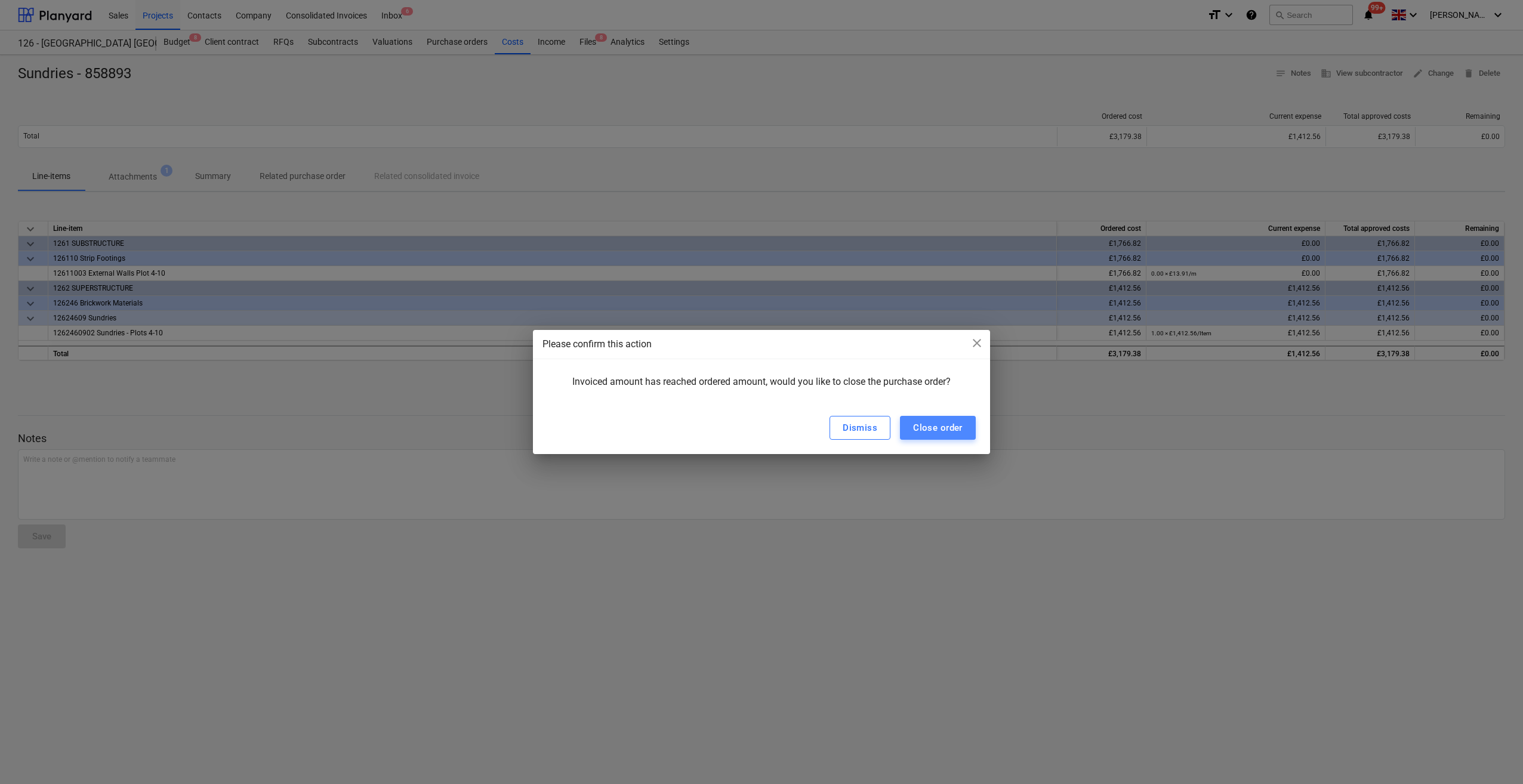
click at [950, 425] on div "Close order" at bounding box center [938, 428] width 50 height 16
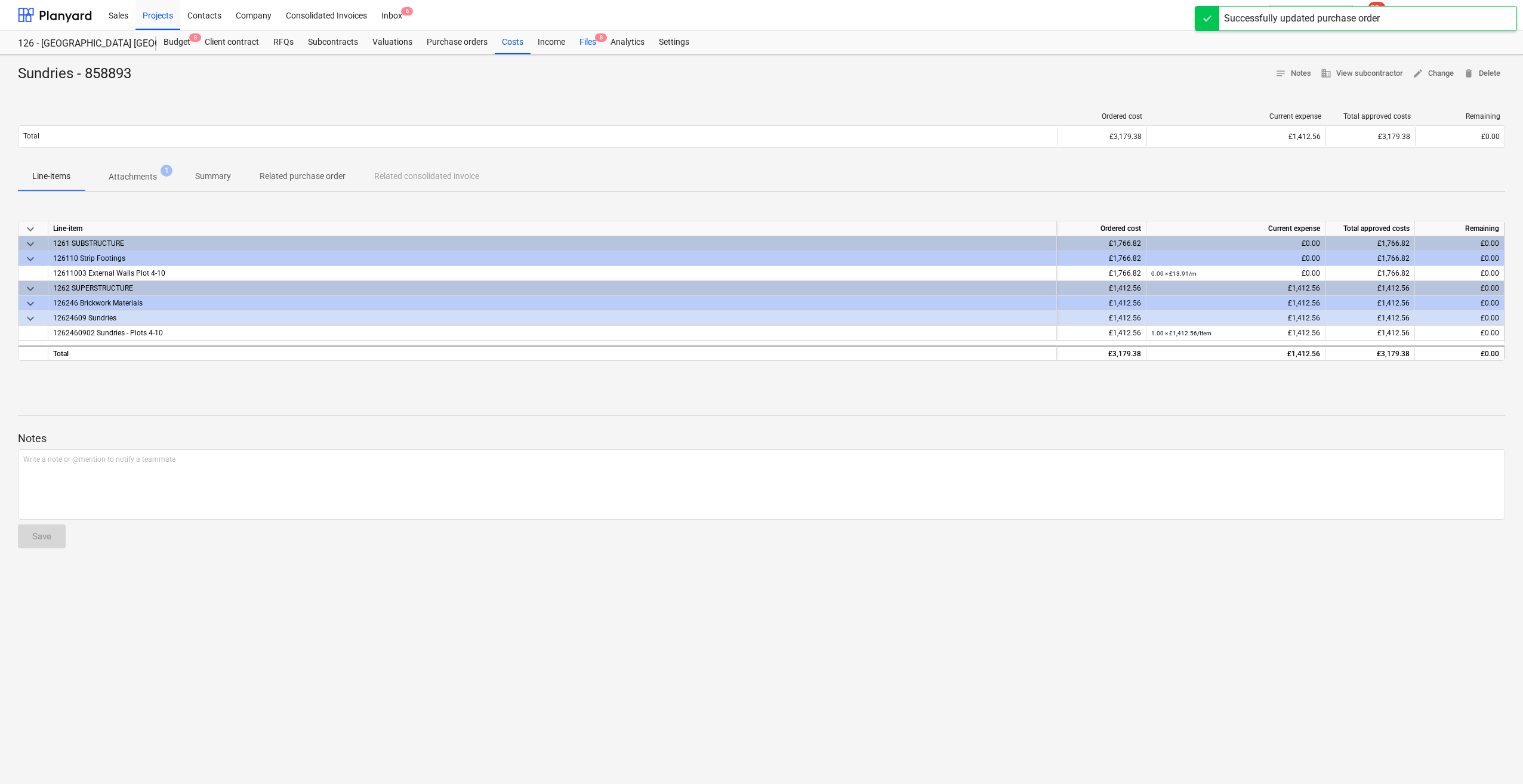
click at [586, 40] on div "Files 8" at bounding box center [588, 42] width 31 height 24
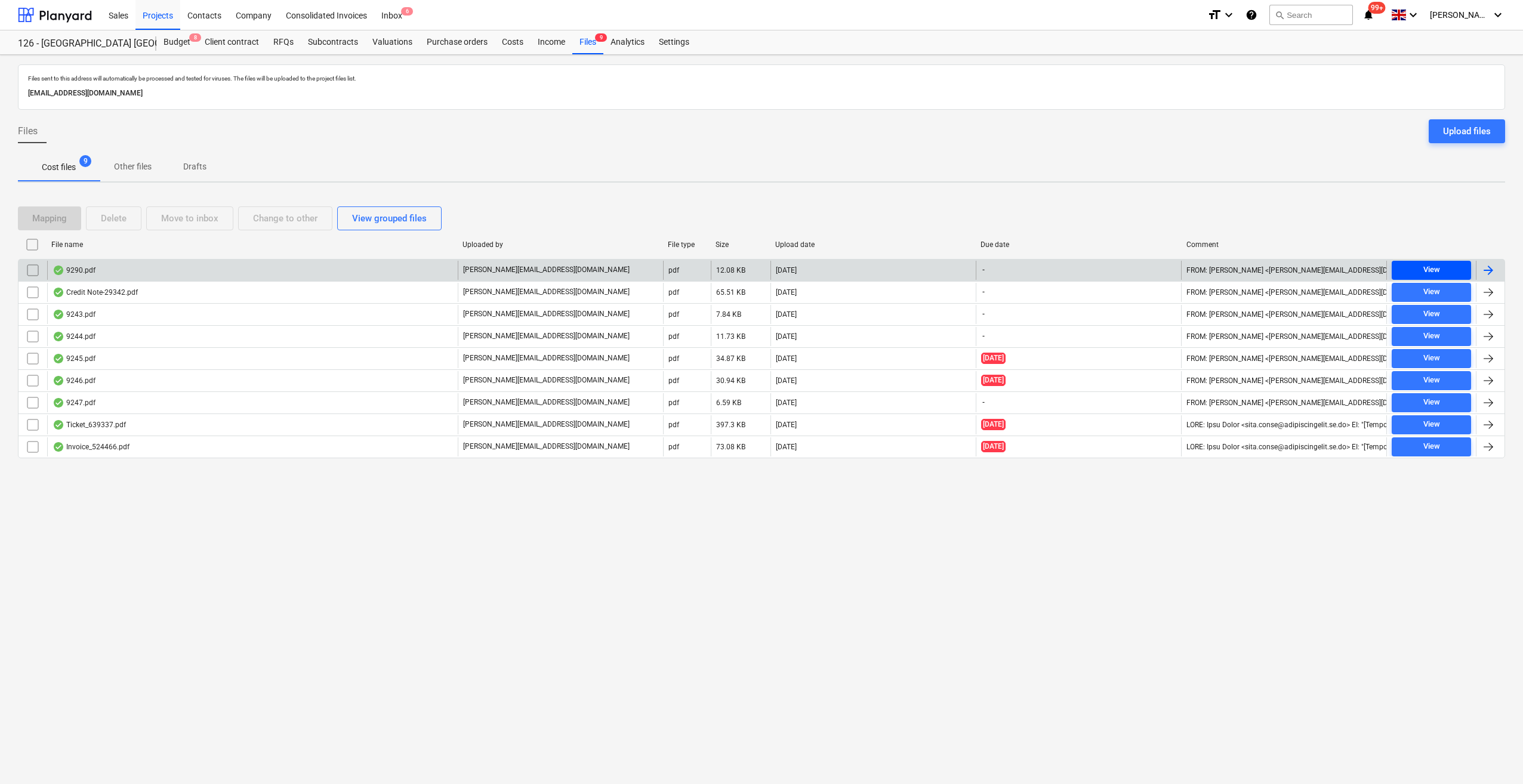
click at [1435, 268] on div "View" at bounding box center [1431, 270] width 17 height 14
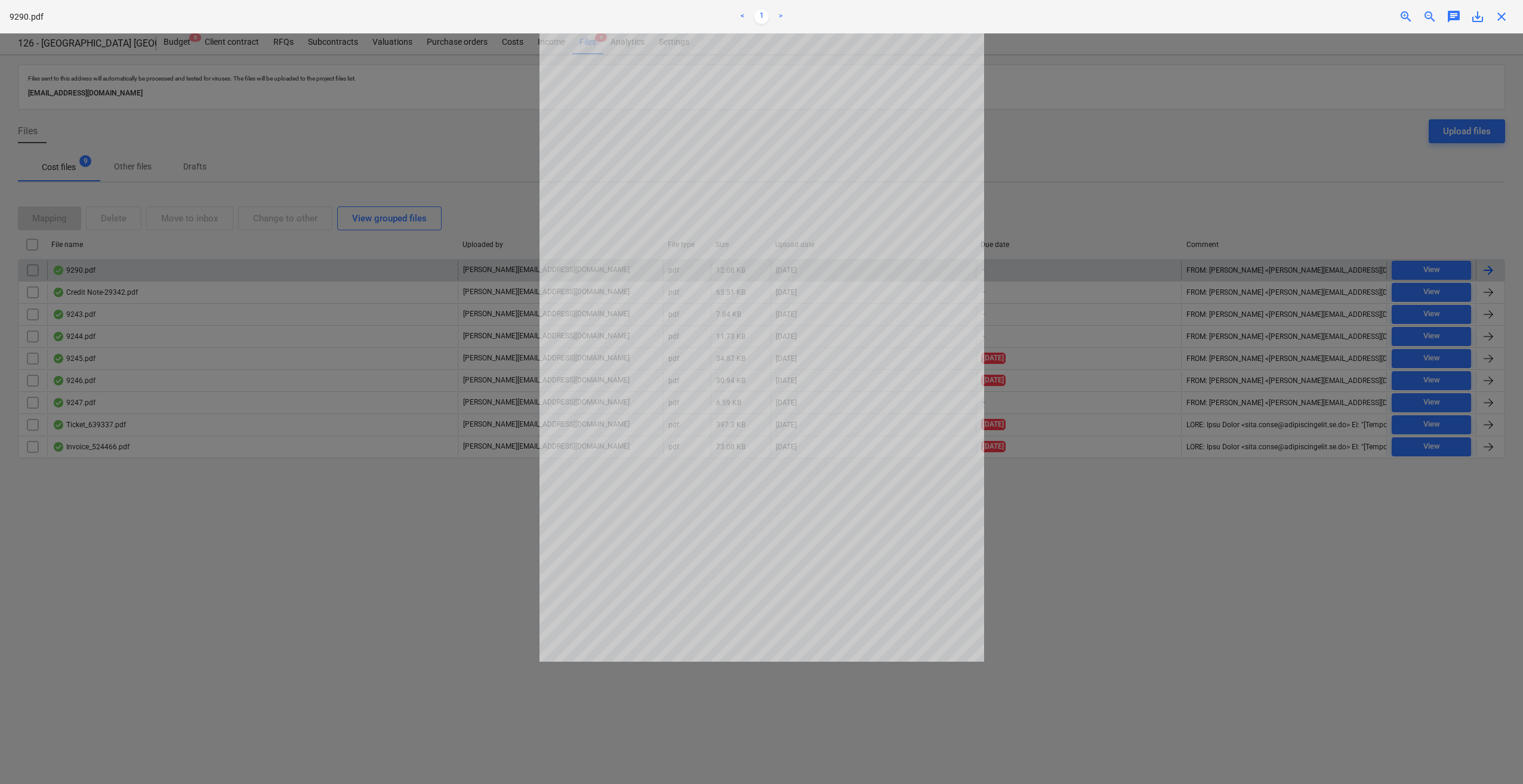
click at [1252, 88] on div at bounding box center [762, 409] width 1523 height 751
click at [1501, 12] on span "close" at bounding box center [1501, 16] width 14 height 14
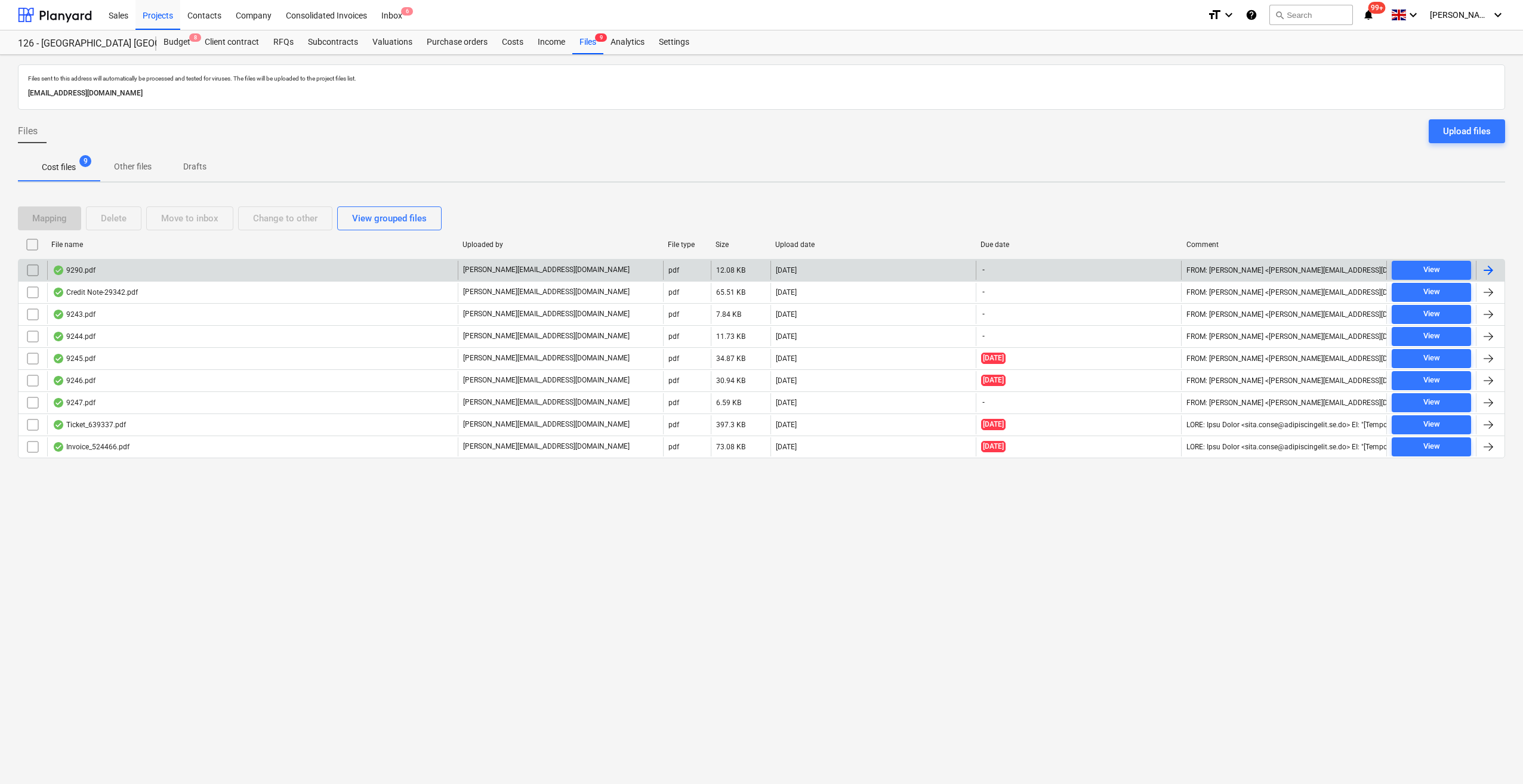
click at [1484, 264] on div at bounding box center [1488, 270] width 14 height 14
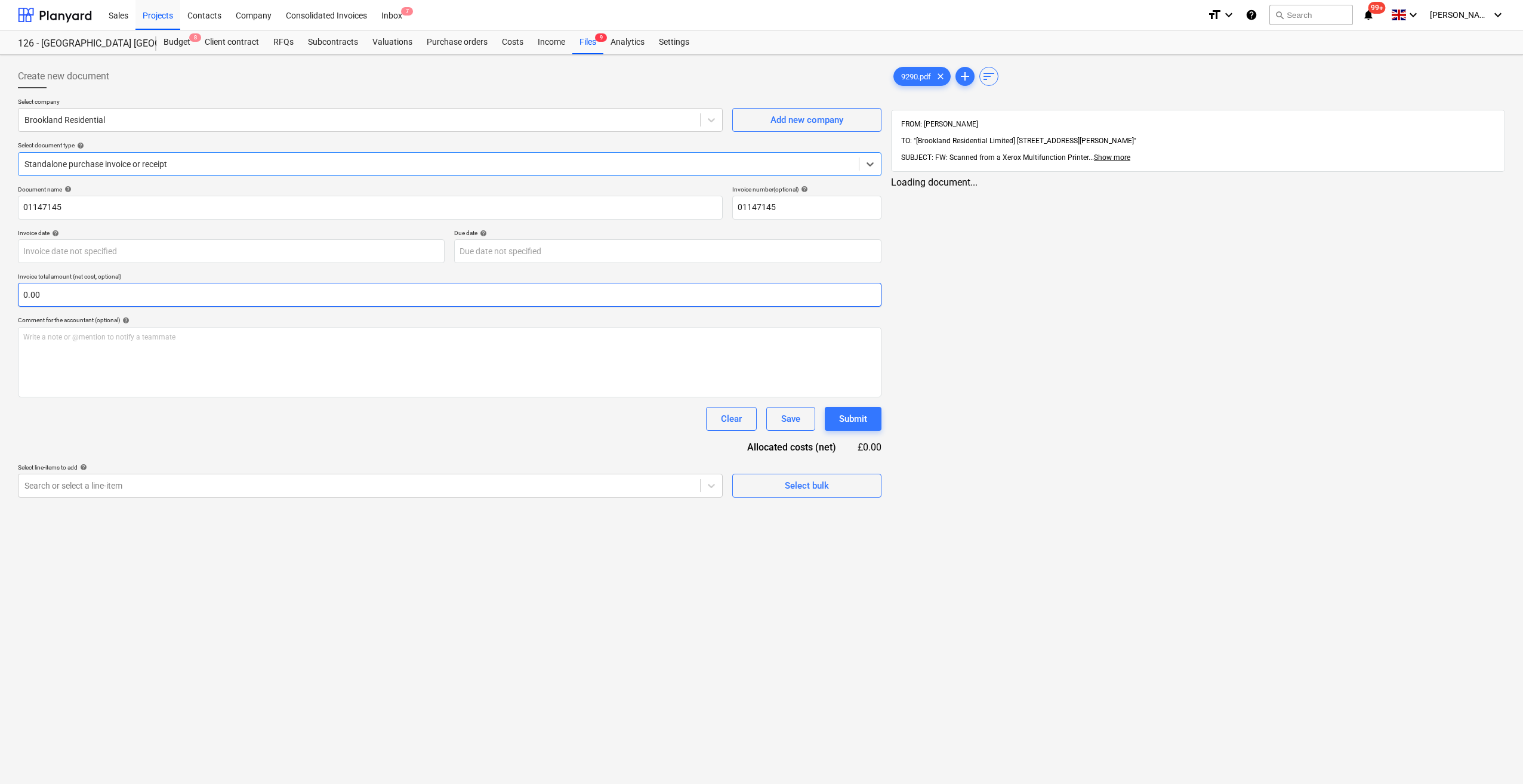
type input "01147145"
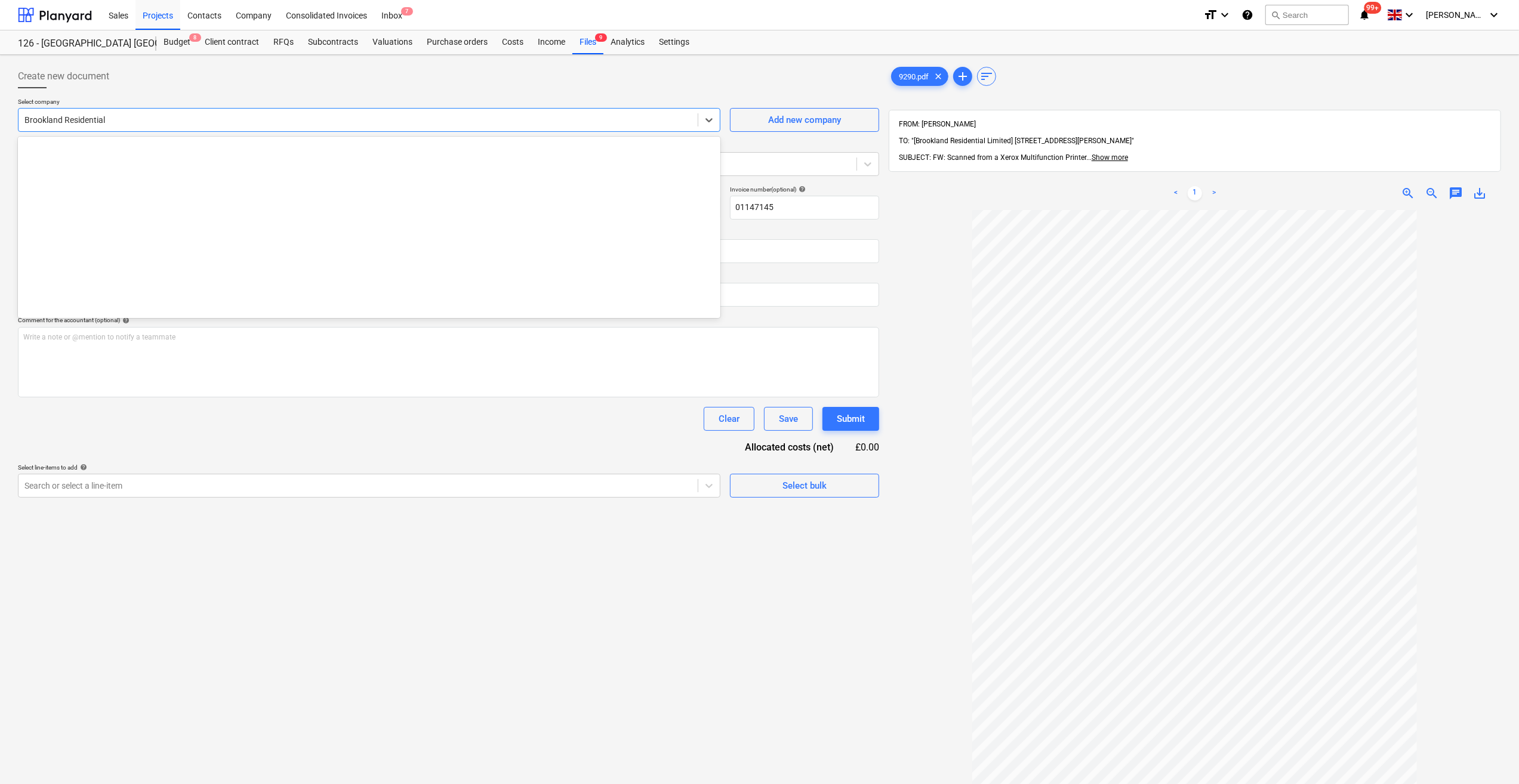
click at [37, 116] on div at bounding box center [358, 119] width 667 height 12
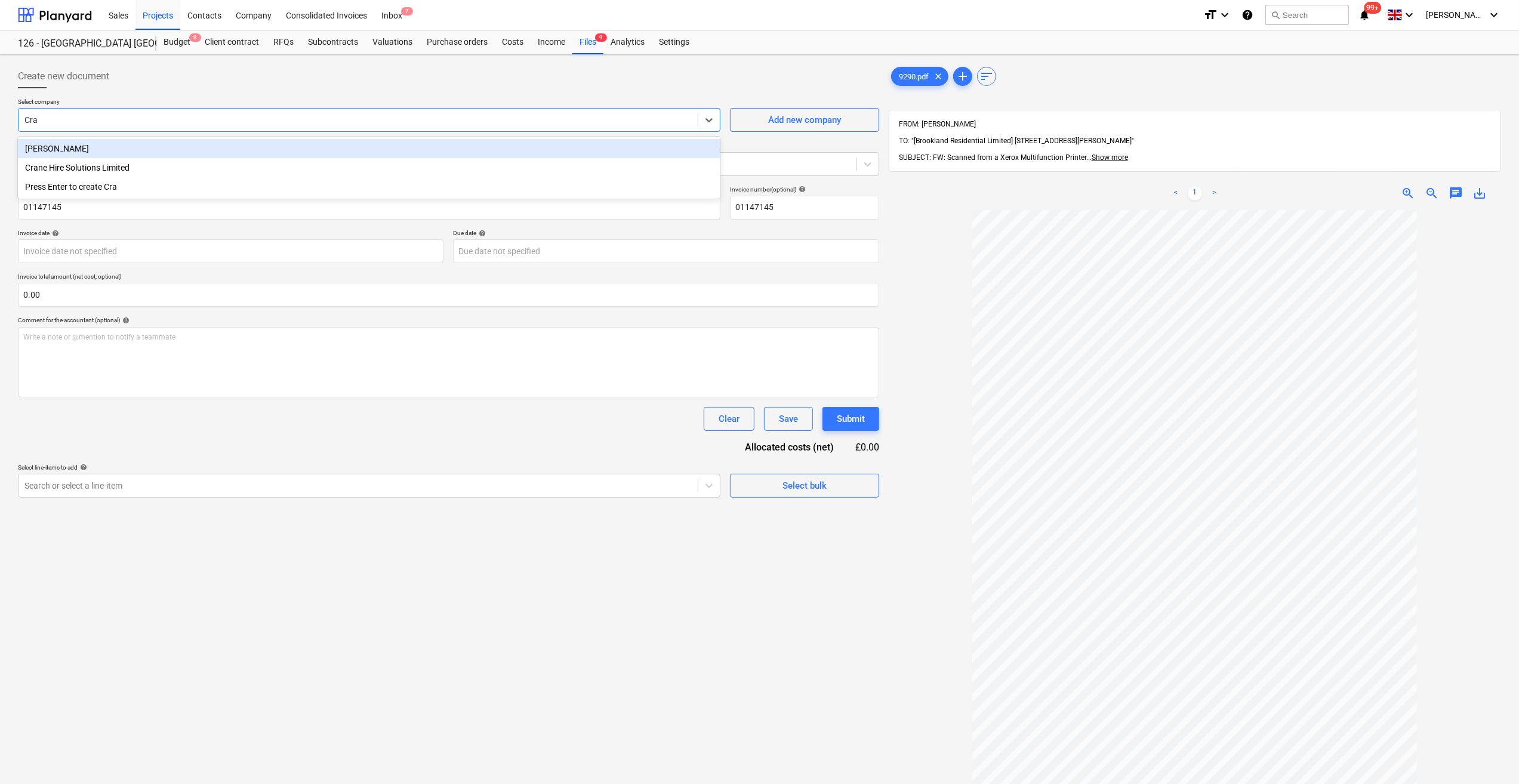
type input "Crai"
click at [78, 154] on div "[PERSON_NAME]" at bounding box center [369, 148] width 703 height 19
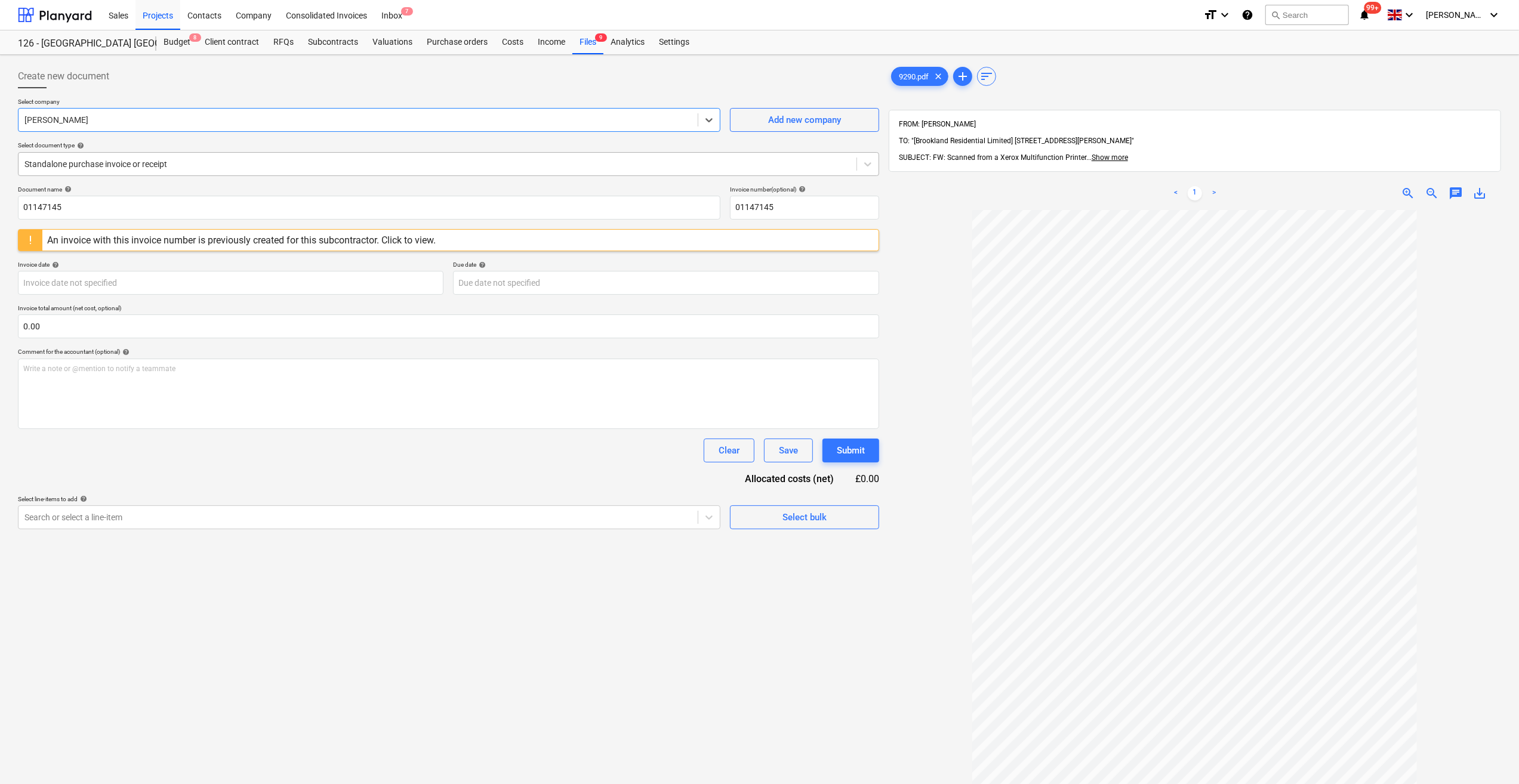
click at [89, 167] on div at bounding box center [438, 164] width 826 height 12
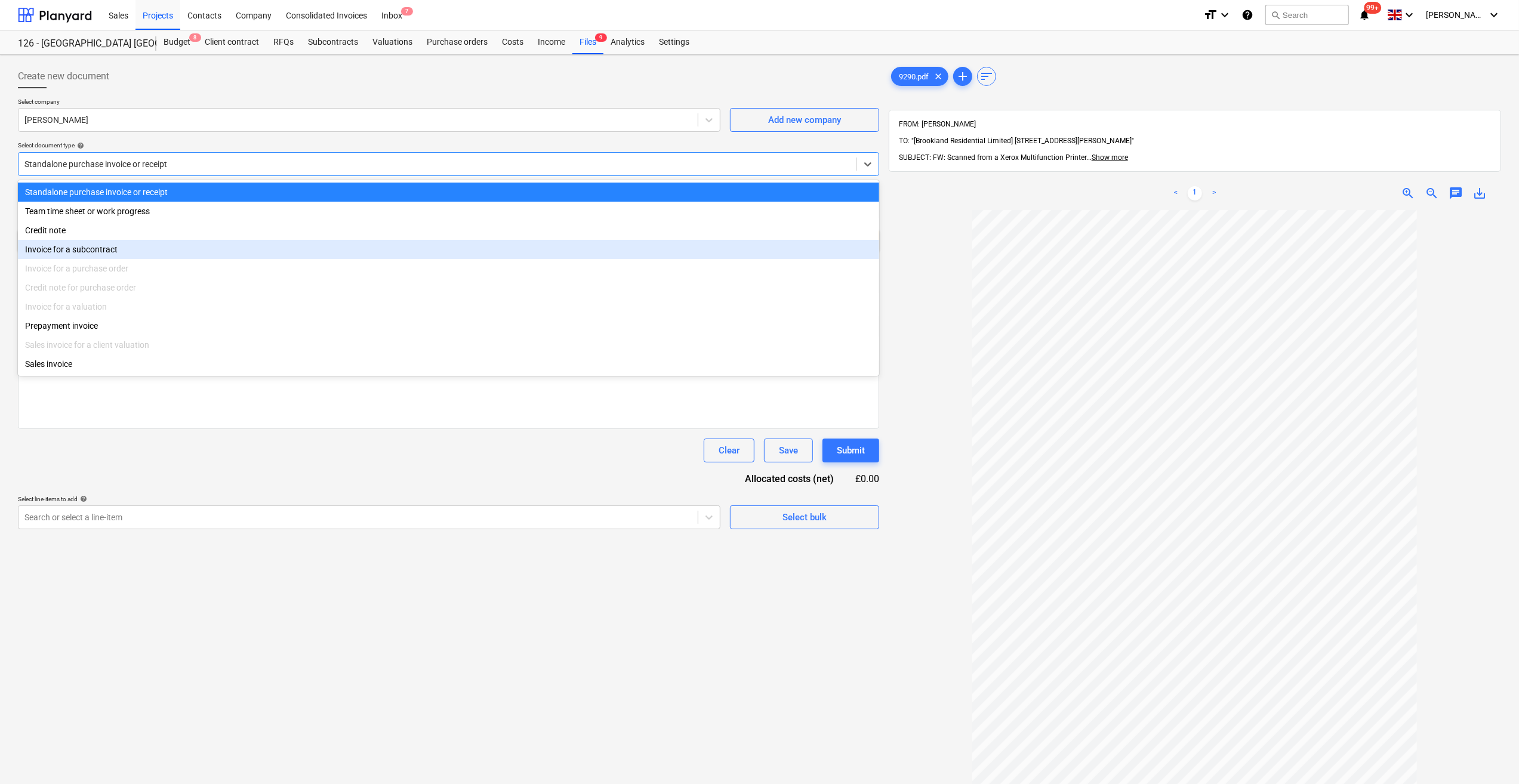
click at [84, 250] on div "Invoice for a subcontract" at bounding box center [448, 249] width 861 height 19
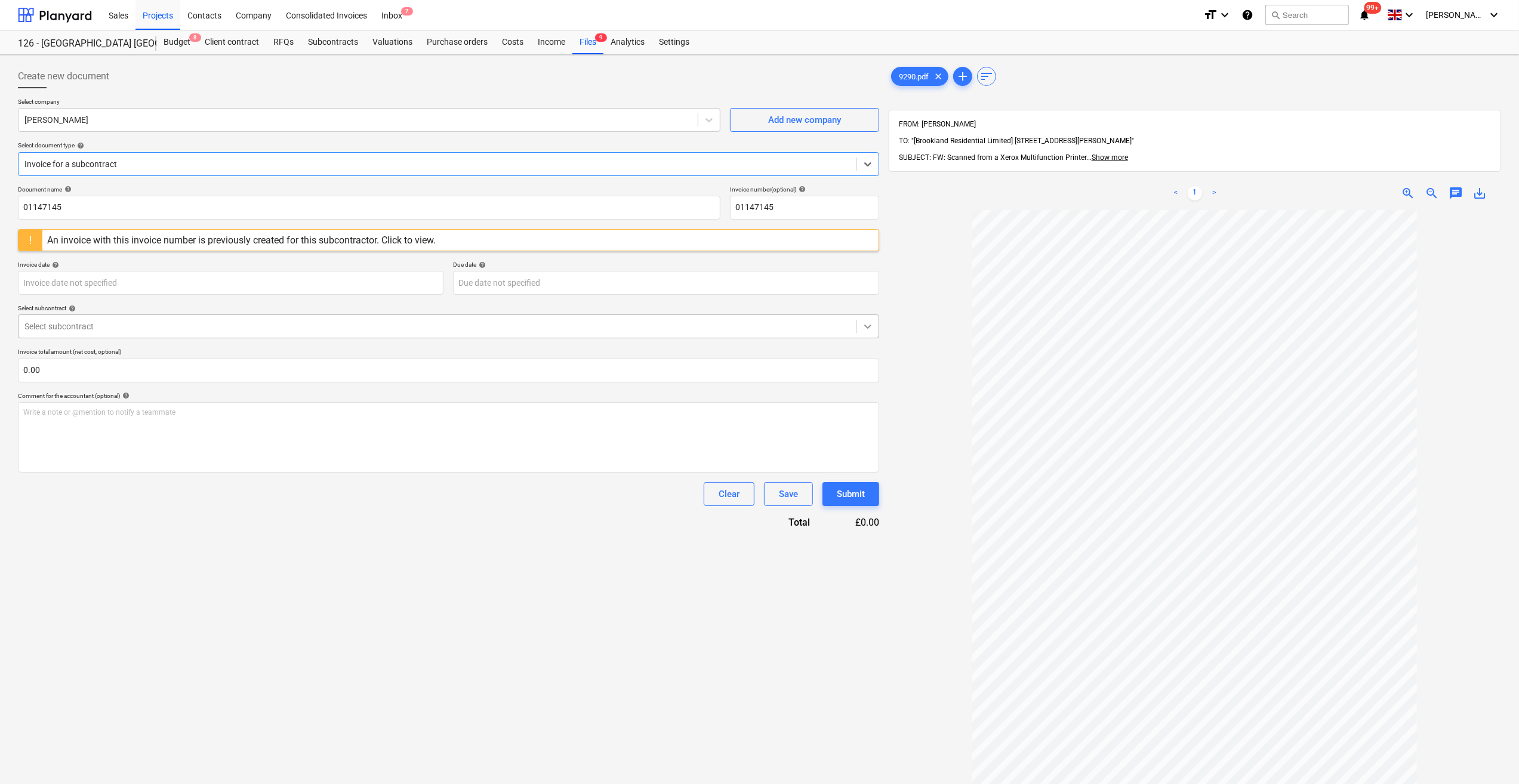
click at [871, 333] on div at bounding box center [868, 326] width 22 height 22
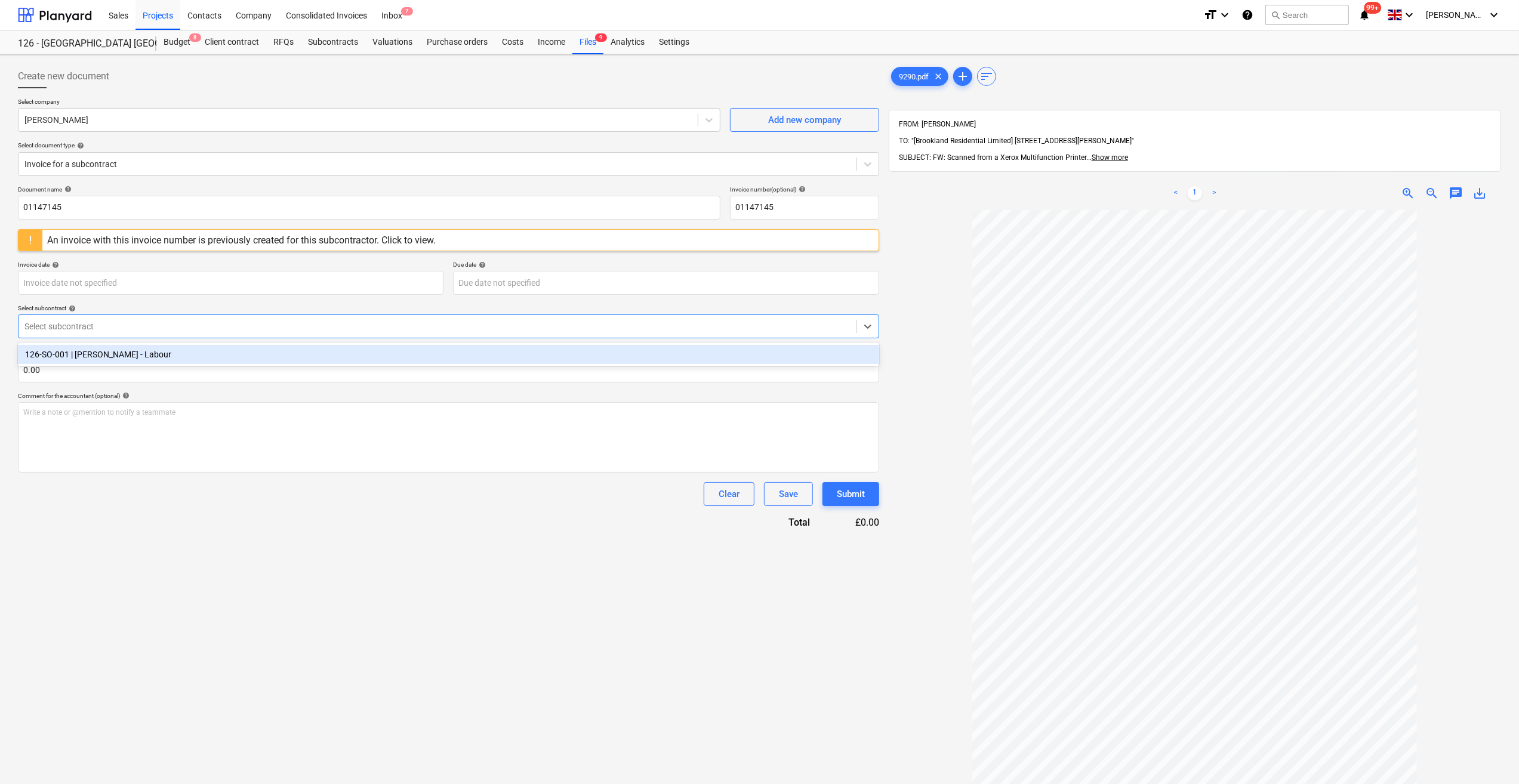
click at [79, 356] on div "126-SO-001 | [PERSON_NAME] - Labour" at bounding box center [448, 354] width 861 height 19
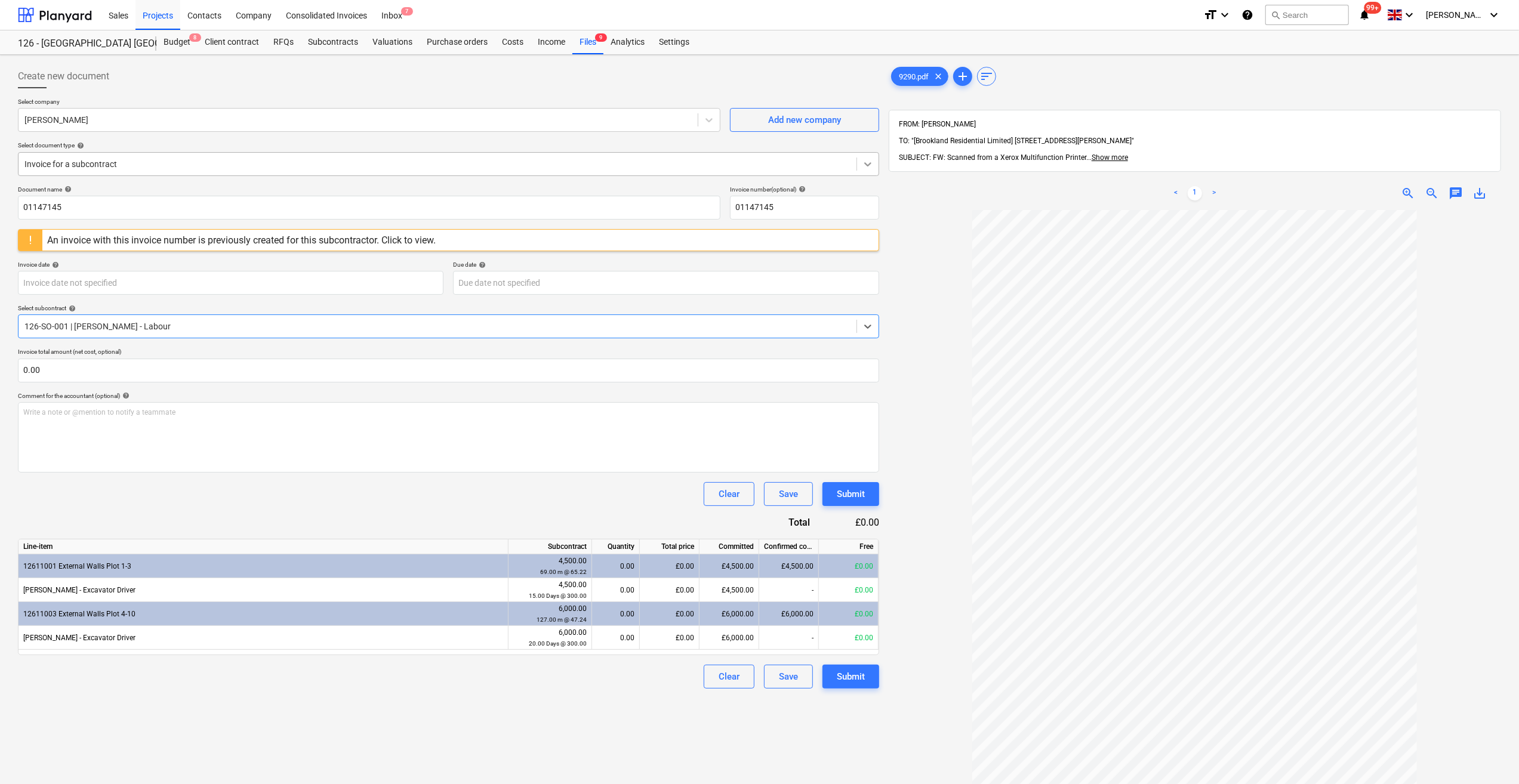
click at [869, 165] on icon at bounding box center [867, 164] width 12 height 12
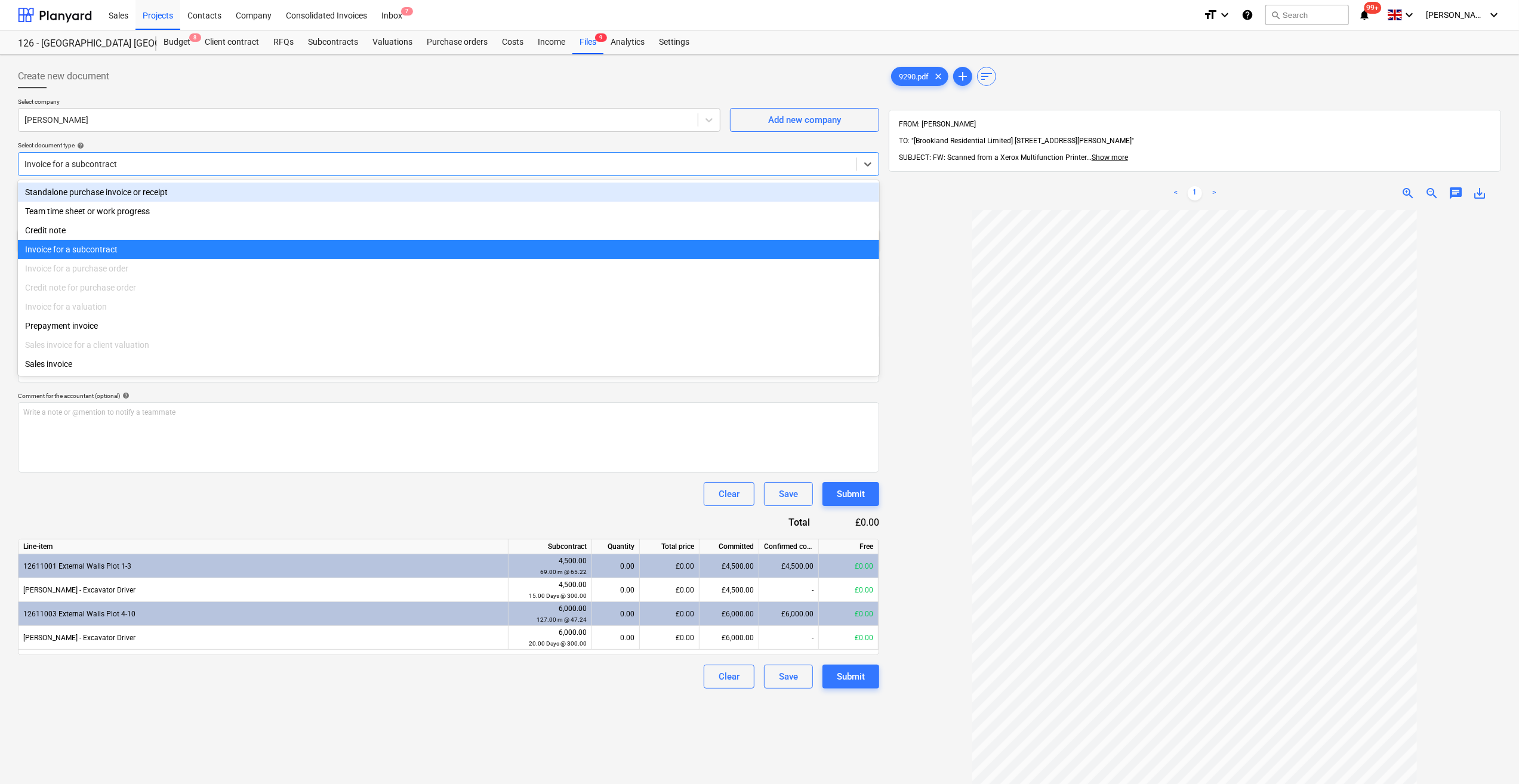
click at [180, 188] on div "Standalone purchase invoice or receipt" at bounding box center [448, 192] width 861 height 19
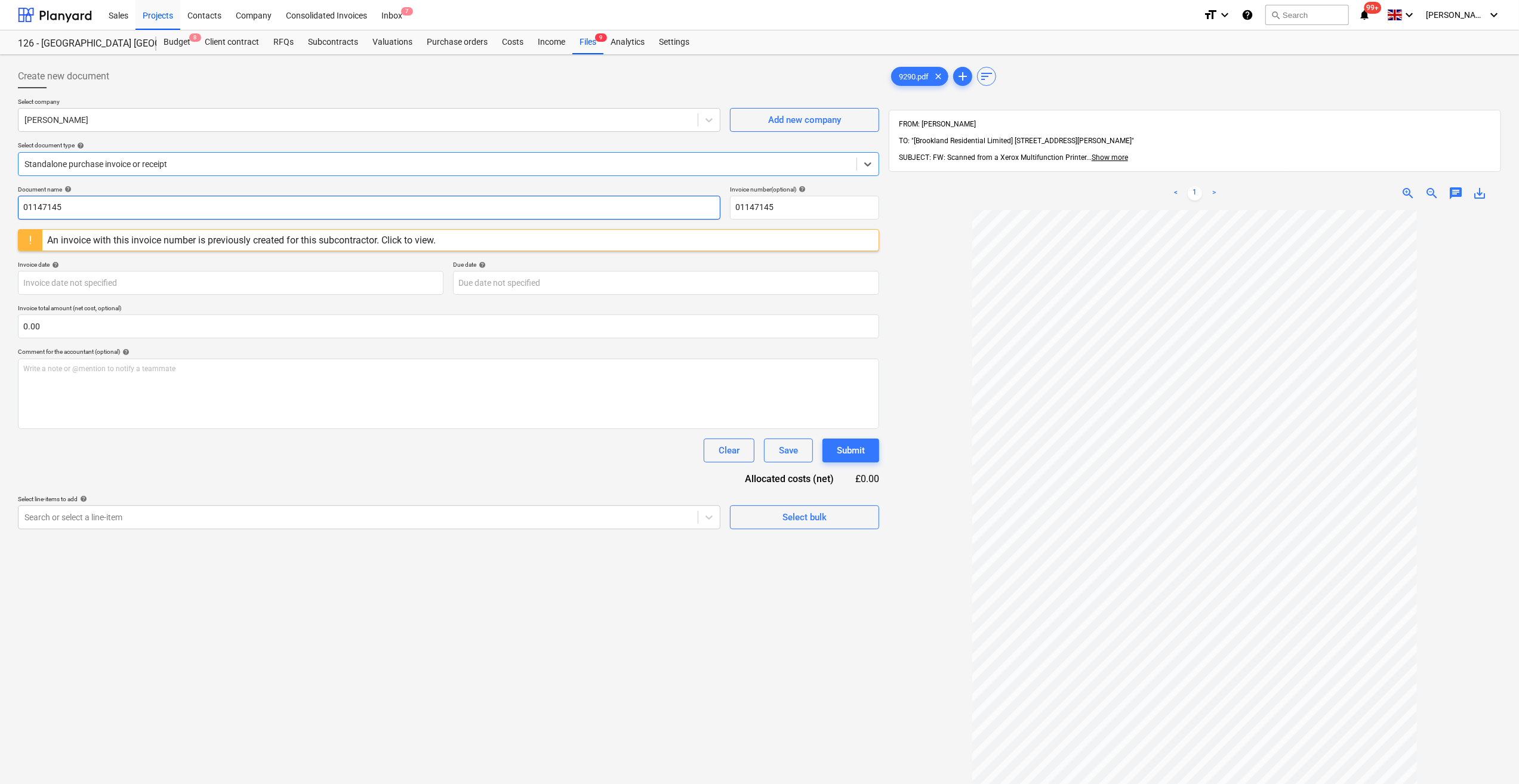
click at [24, 205] on input "01147145" at bounding box center [369, 207] width 703 height 24
type input "Labour 01-05/09/25"
drag, startPoint x: 785, startPoint y: 206, endPoint x: 725, endPoint y: 209, distance: 60.1
click at [725, 209] on div "Document name help Labour 01-05/09/25 Invoice number (optional) help 01147145" at bounding box center [448, 202] width 861 height 34
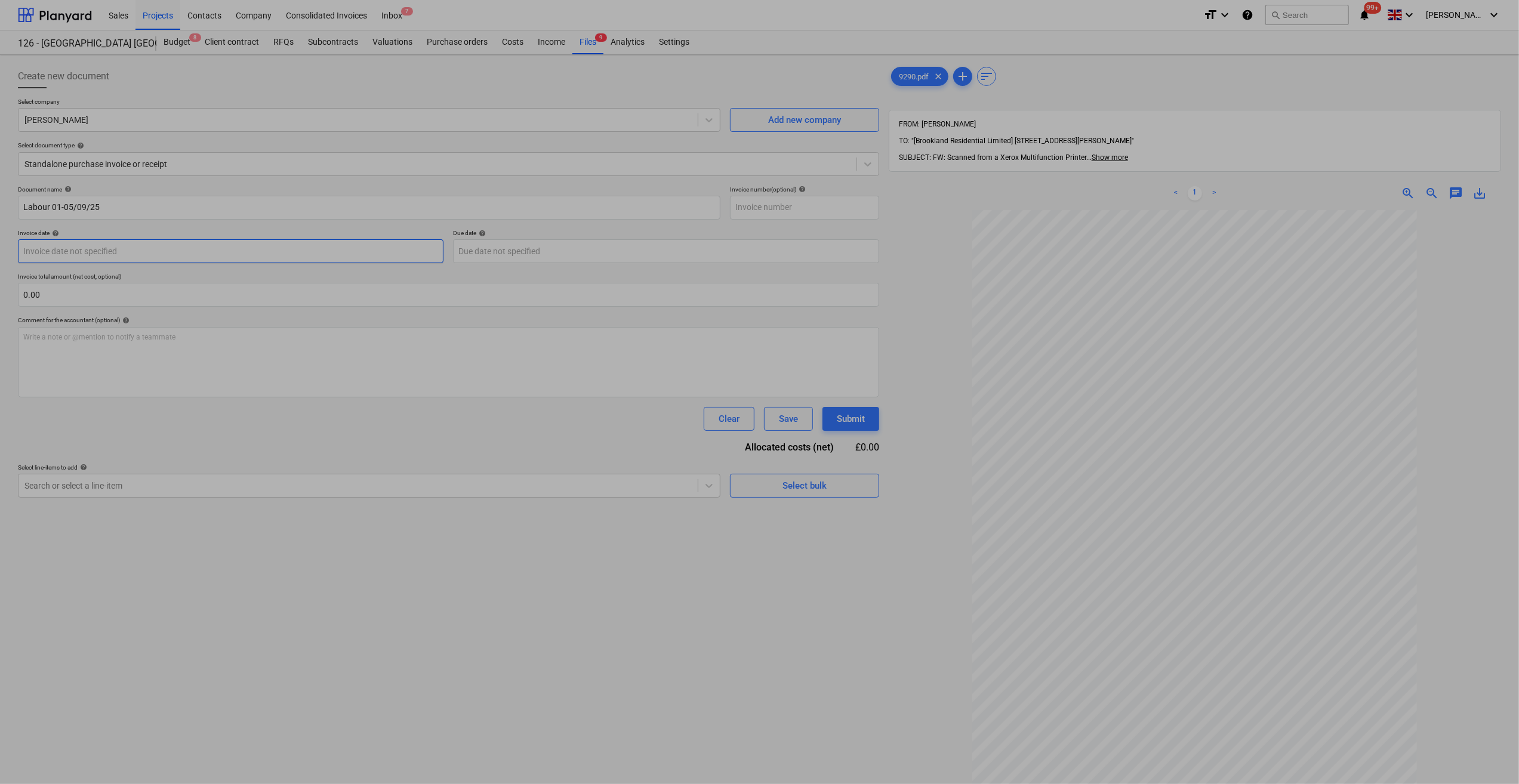
click at [87, 250] on body "Sales Projects Contacts Company Consolidated Invoices Inbox 7 format_size keybo…" at bounding box center [760, 392] width 1519 height 784
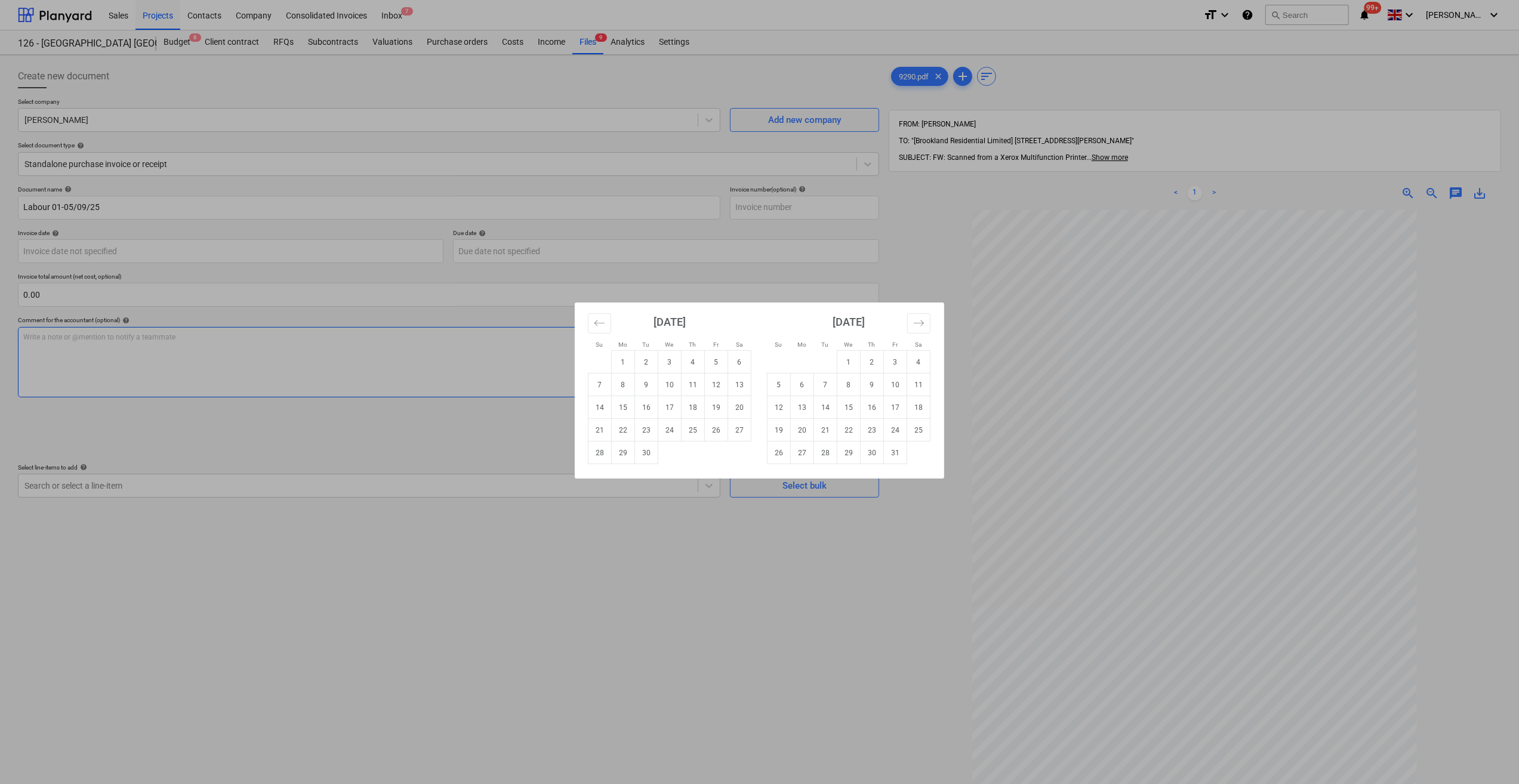
drag, startPoint x: 597, startPoint y: 385, endPoint x: 601, endPoint y: 389, distance: 5.7
click at [603, 387] on td "7" at bounding box center [600, 385] width 23 height 22
type input "[DATE]"
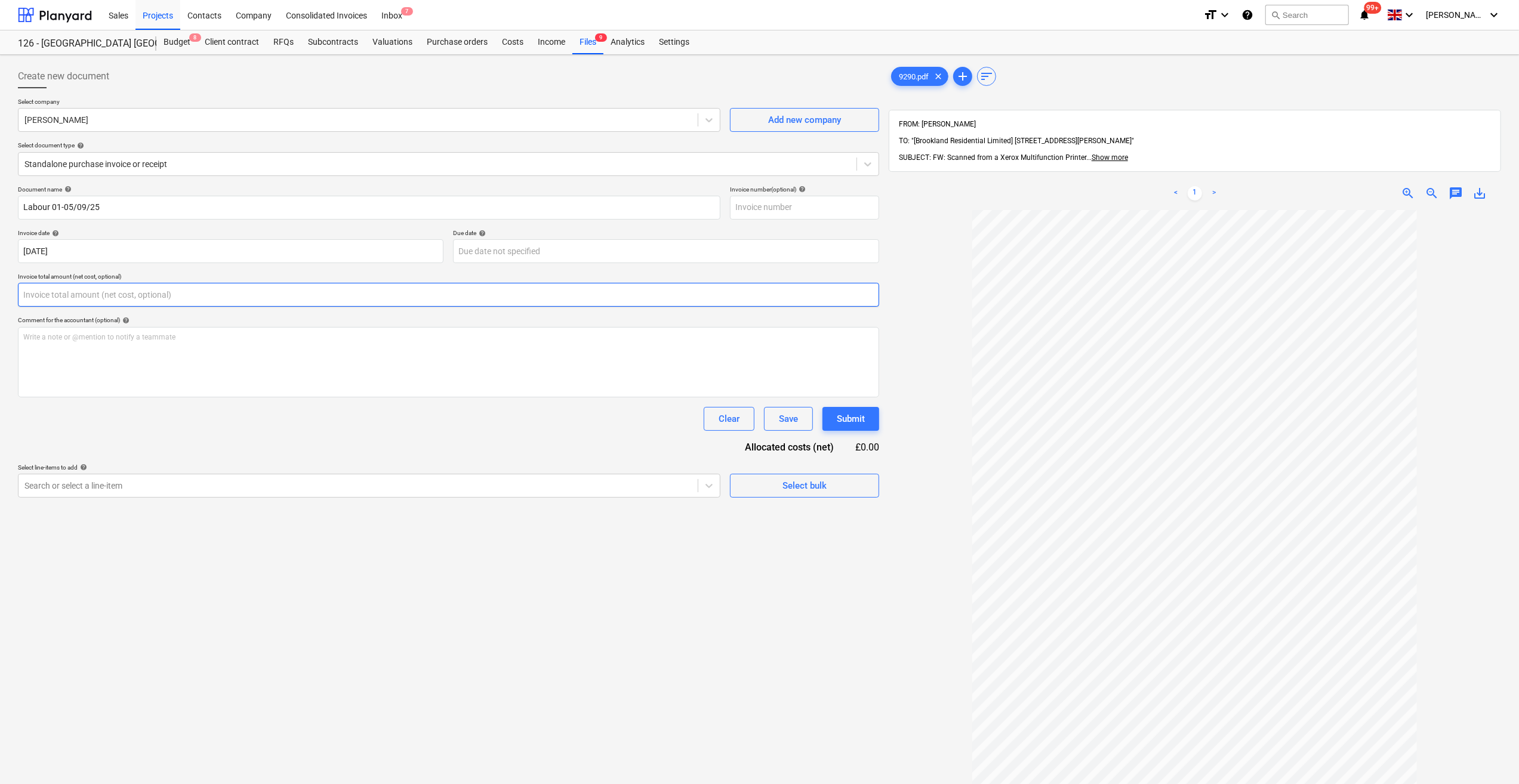
click at [118, 300] on input "text" at bounding box center [448, 295] width 861 height 24
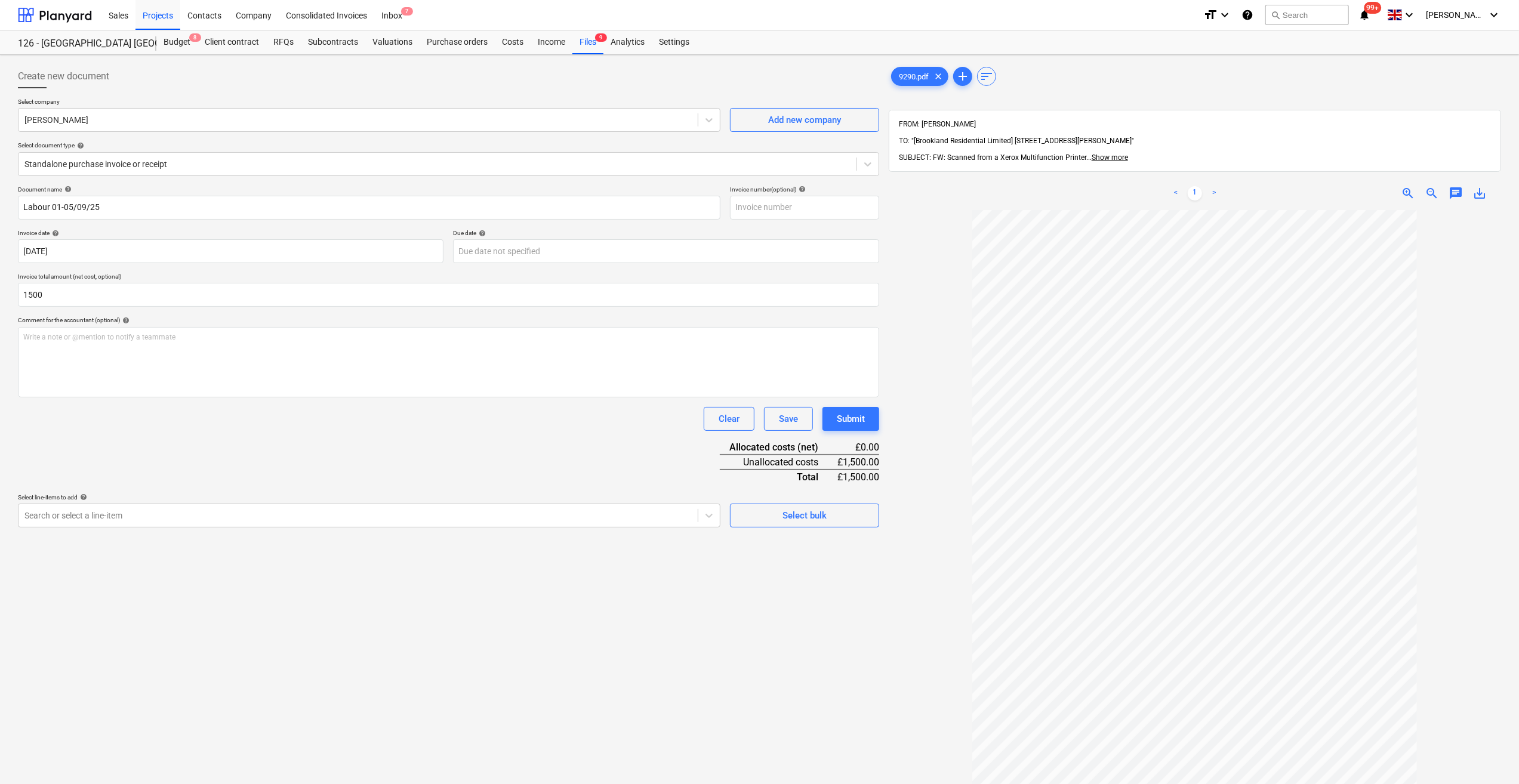
type input "1,500.00"
click at [647, 573] on div "Create new document Select company [PERSON_NAME] Add new company Select documen…" at bounding box center [448, 513] width 871 height 906
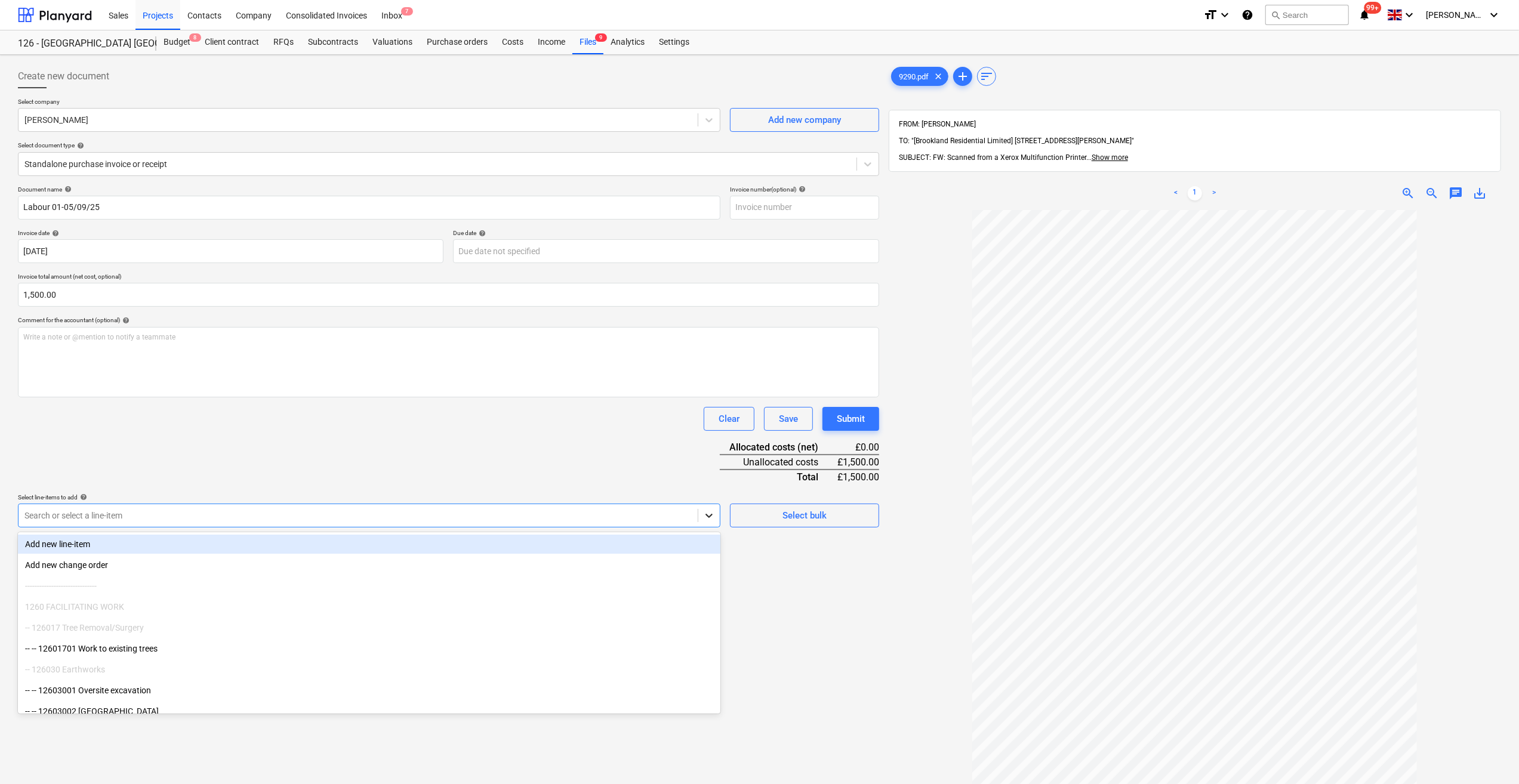
click at [708, 519] on icon at bounding box center [708, 515] width 12 height 12
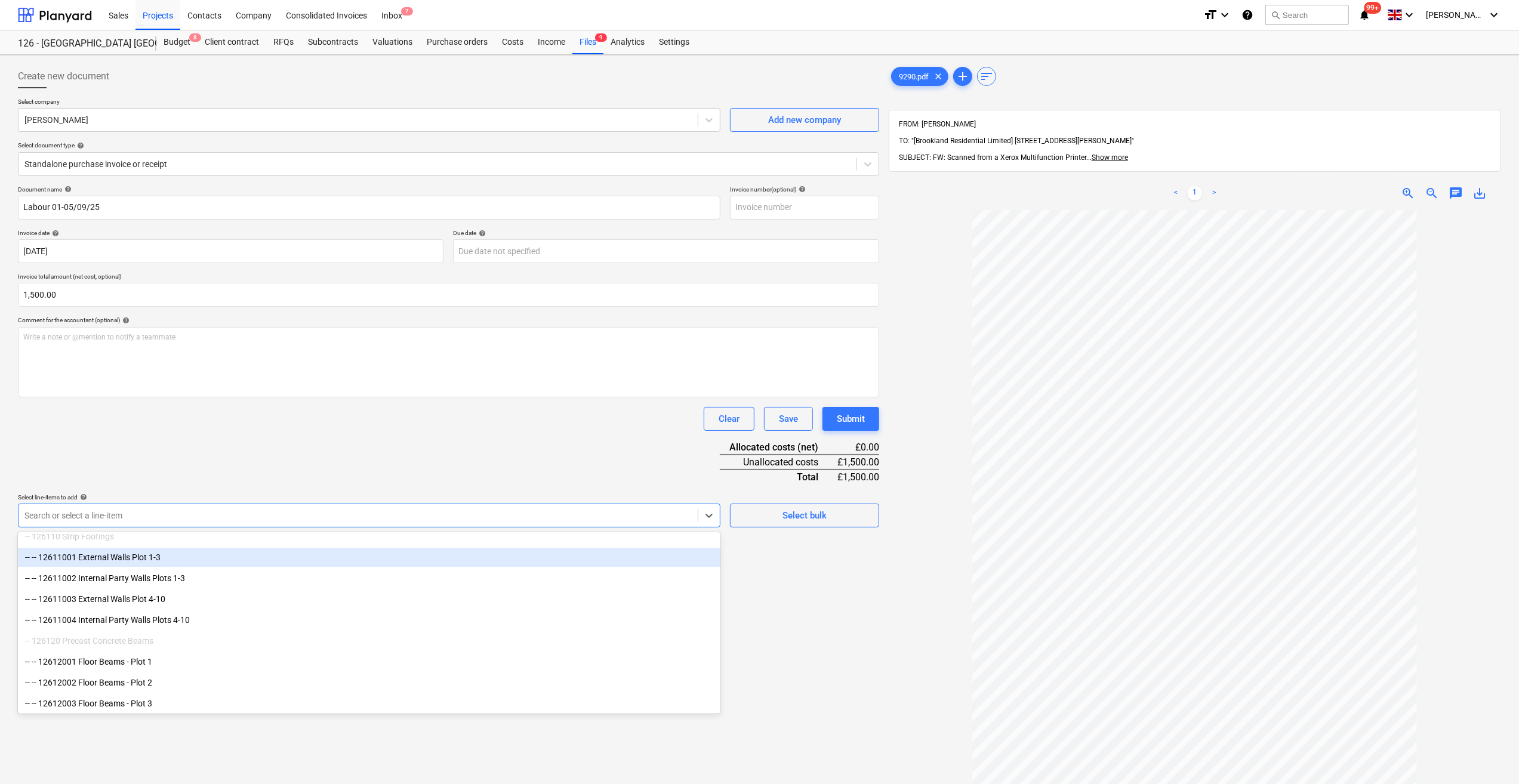
scroll to position [239, 0]
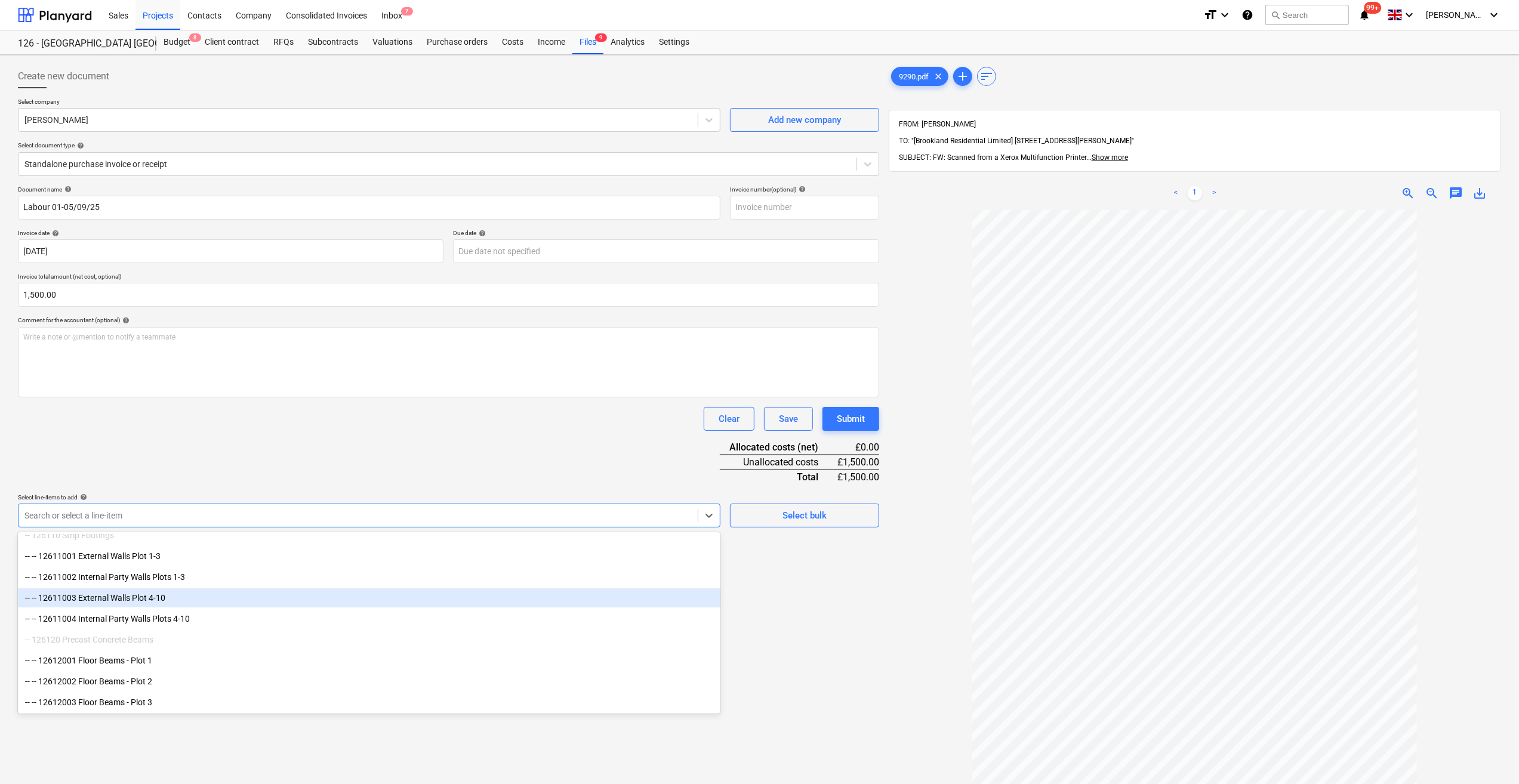
click at [182, 602] on div "-- -- 12611003 External Walls Plot 4-10" at bounding box center [369, 598] width 703 height 19
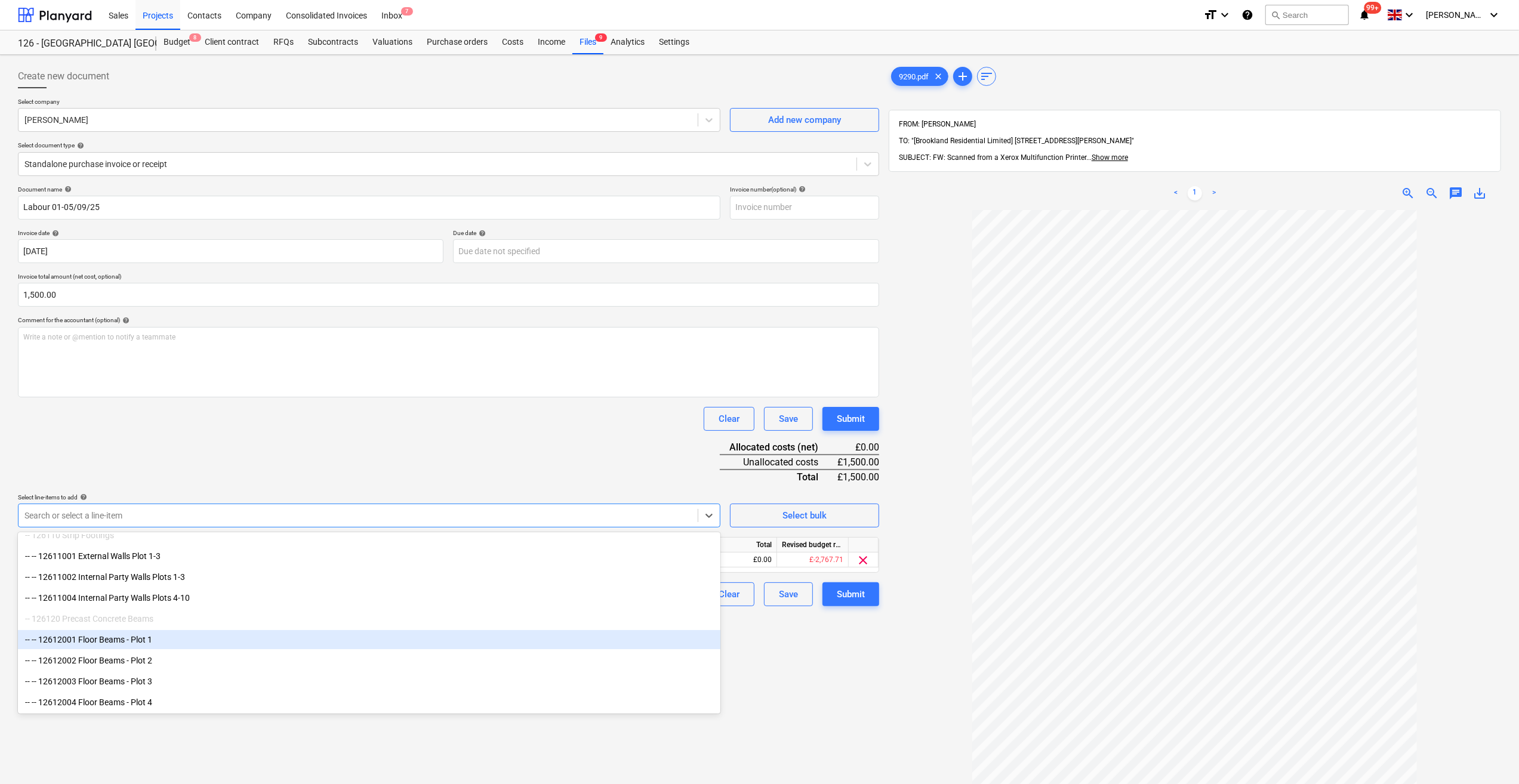
click at [836, 679] on div "Create new document Select company [PERSON_NAME] Add new company Select documen…" at bounding box center [448, 513] width 871 height 906
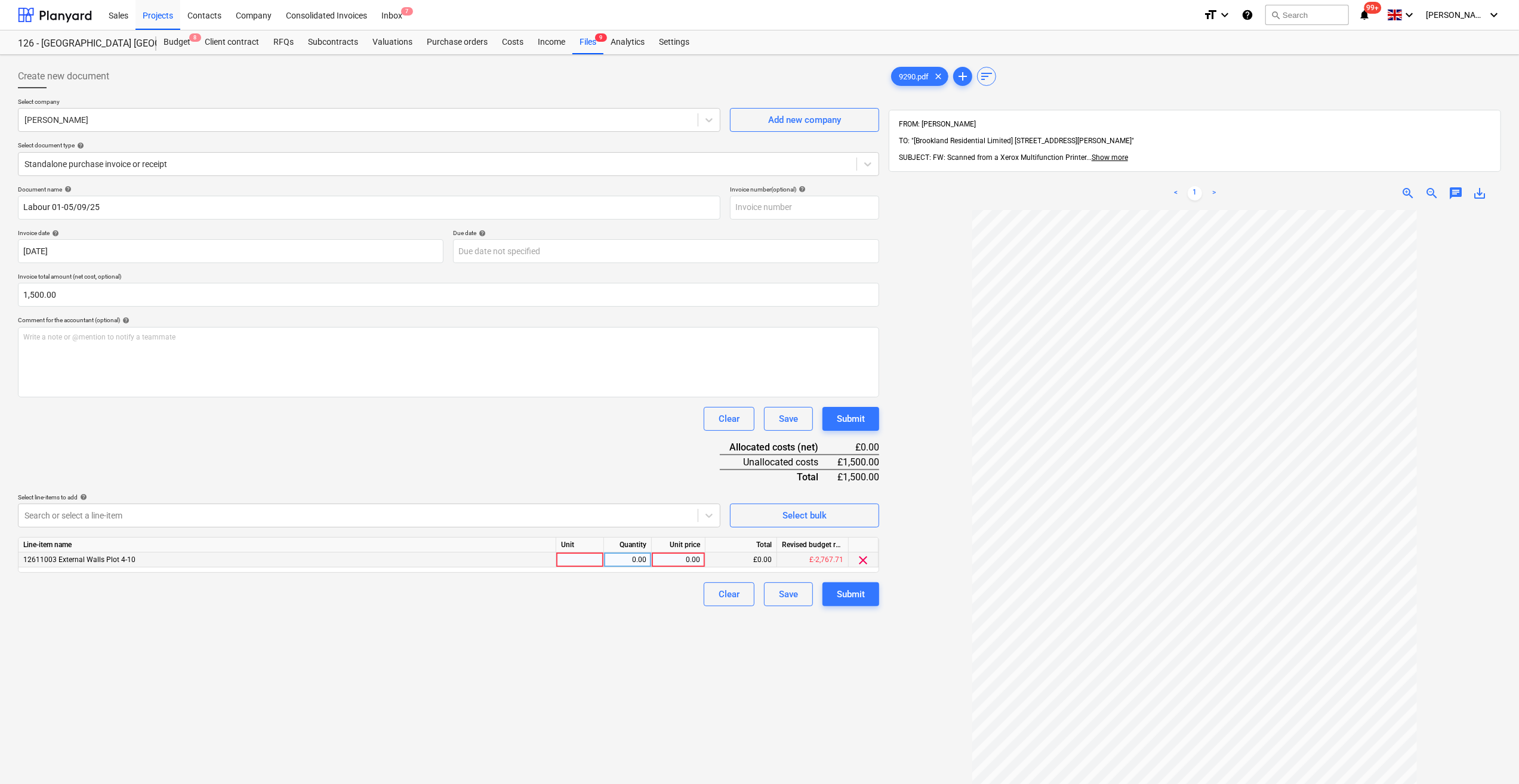
click at [573, 557] on div at bounding box center [580, 560] width 48 height 15
type input "Day"
click at [613, 561] on div "0.00" at bounding box center [628, 560] width 37 height 15
type input "5"
click at [670, 555] on div "0.00" at bounding box center [678, 560] width 43 height 15
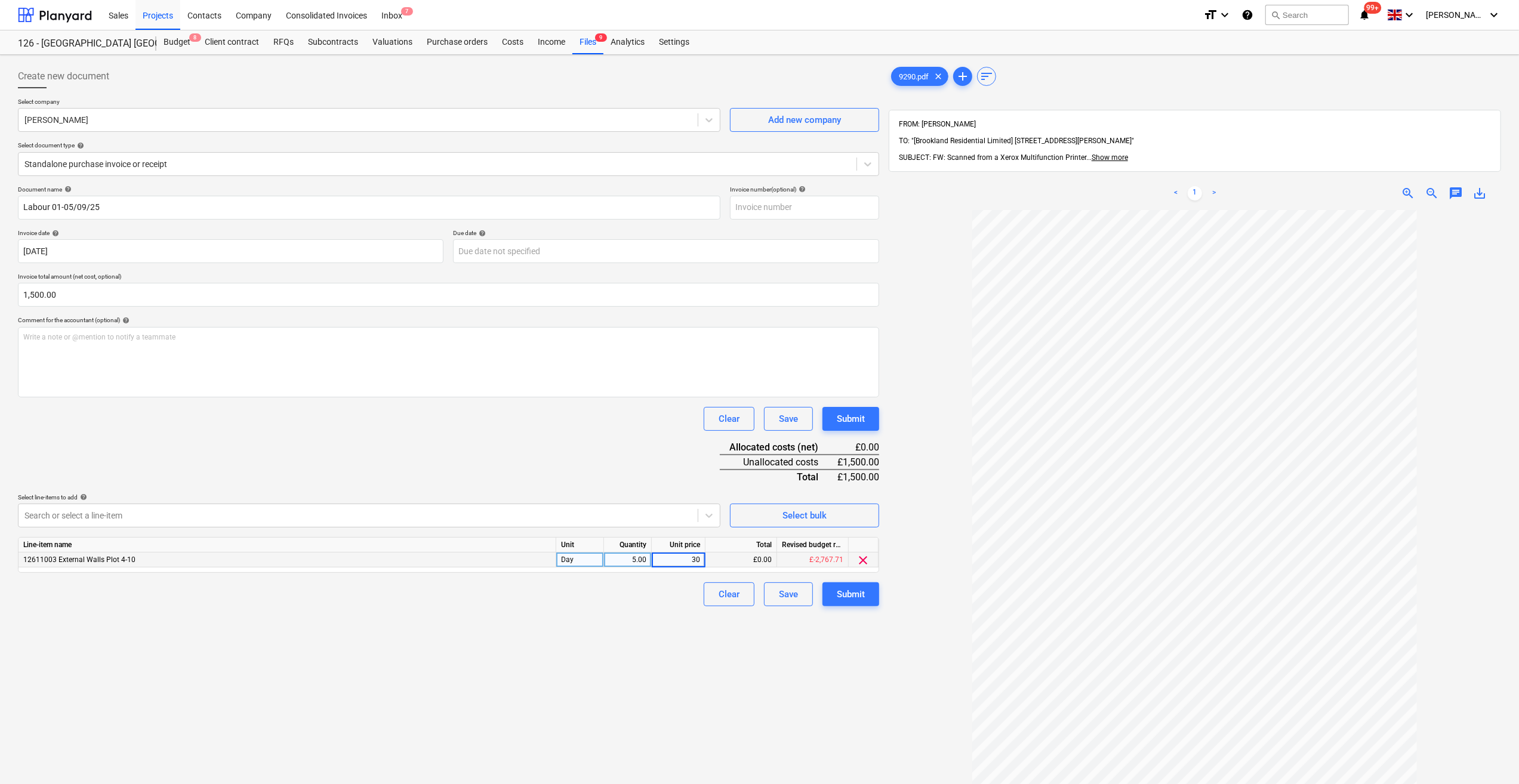
type input "300"
click at [651, 610] on div "Create new document Select company [PERSON_NAME] Add new company Select documen…" at bounding box center [448, 513] width 871 height 906
click at [843, 593] on div "Submit" at bounding box center [851, 594] width 28 height 16
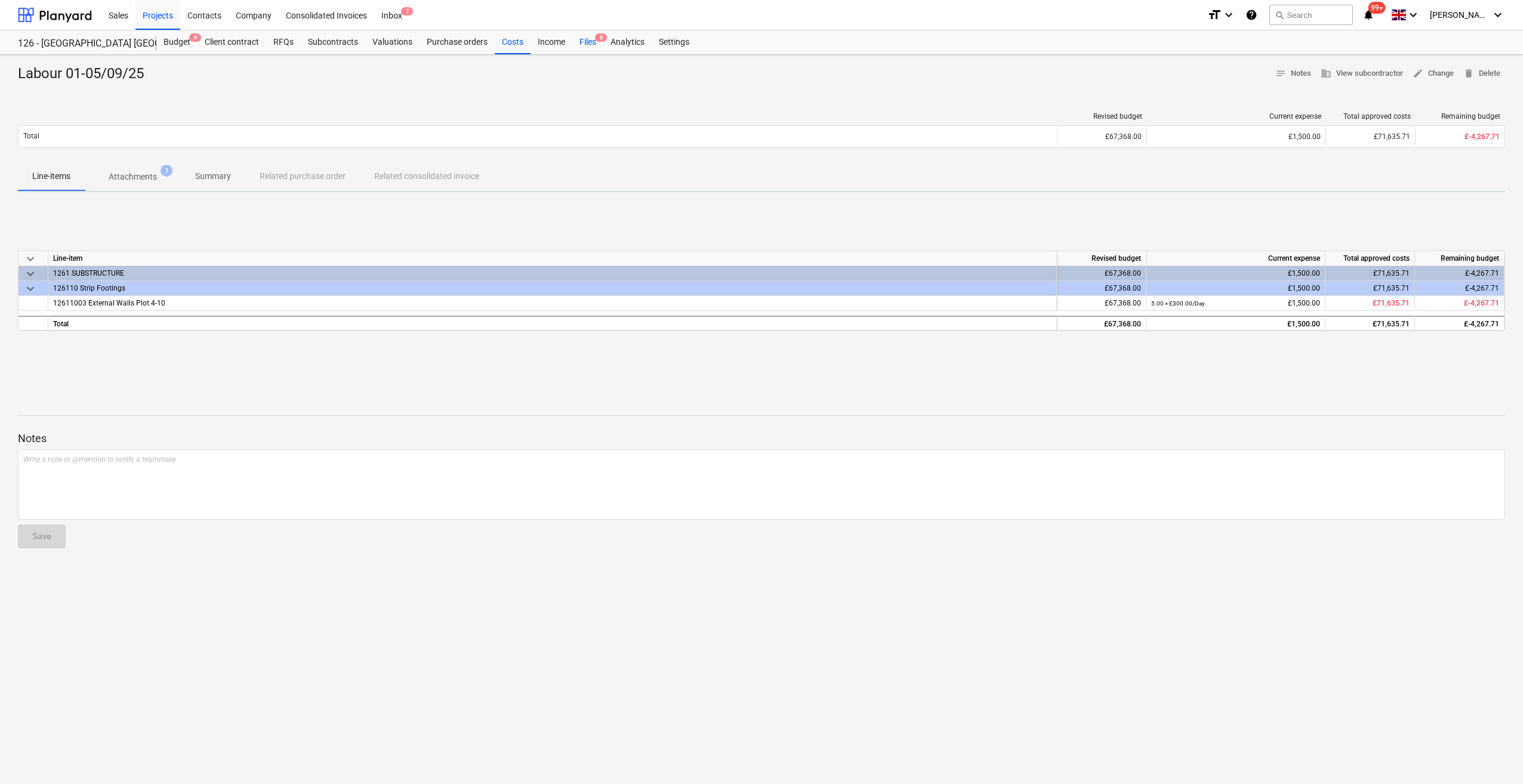
click at [589, 42] on div "Files 8" at bounding box center [588, 42] width 31 height 24
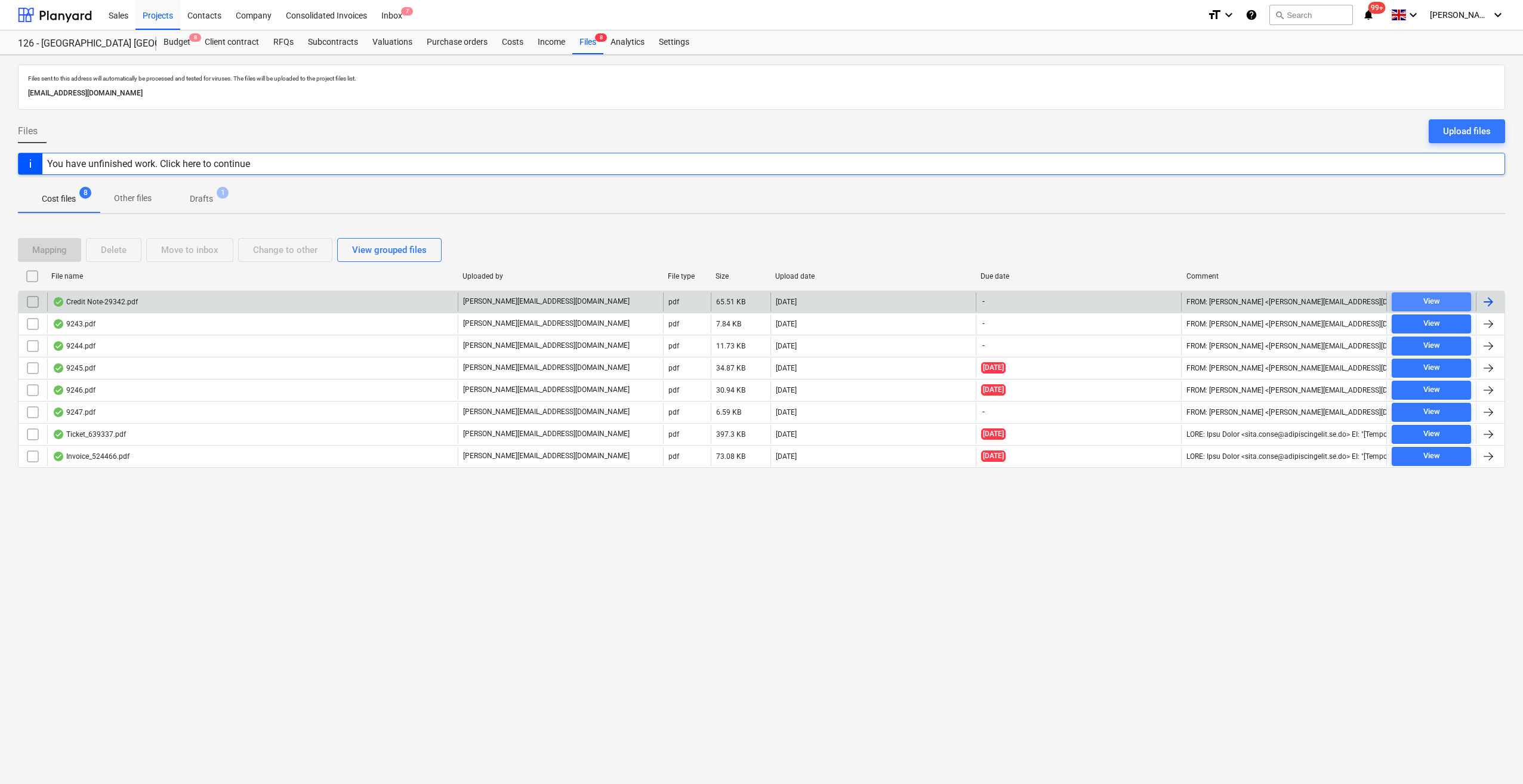
click at [1431, 297] on div "View" at bounding box center [1431, 302] width 17 height 14
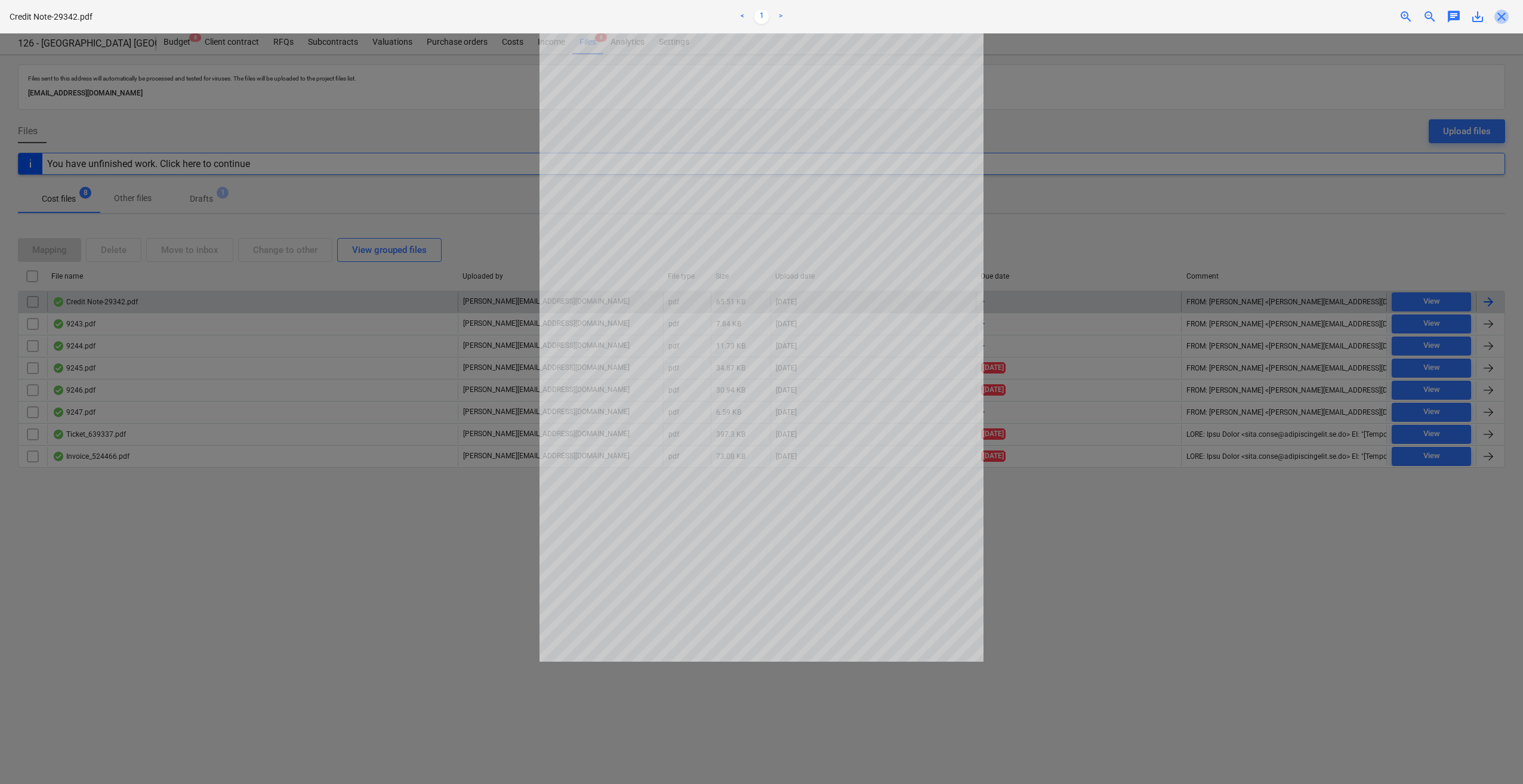
click at [1504, 16] on span "close" at bounding box center [1501, 16] width 14 height 14
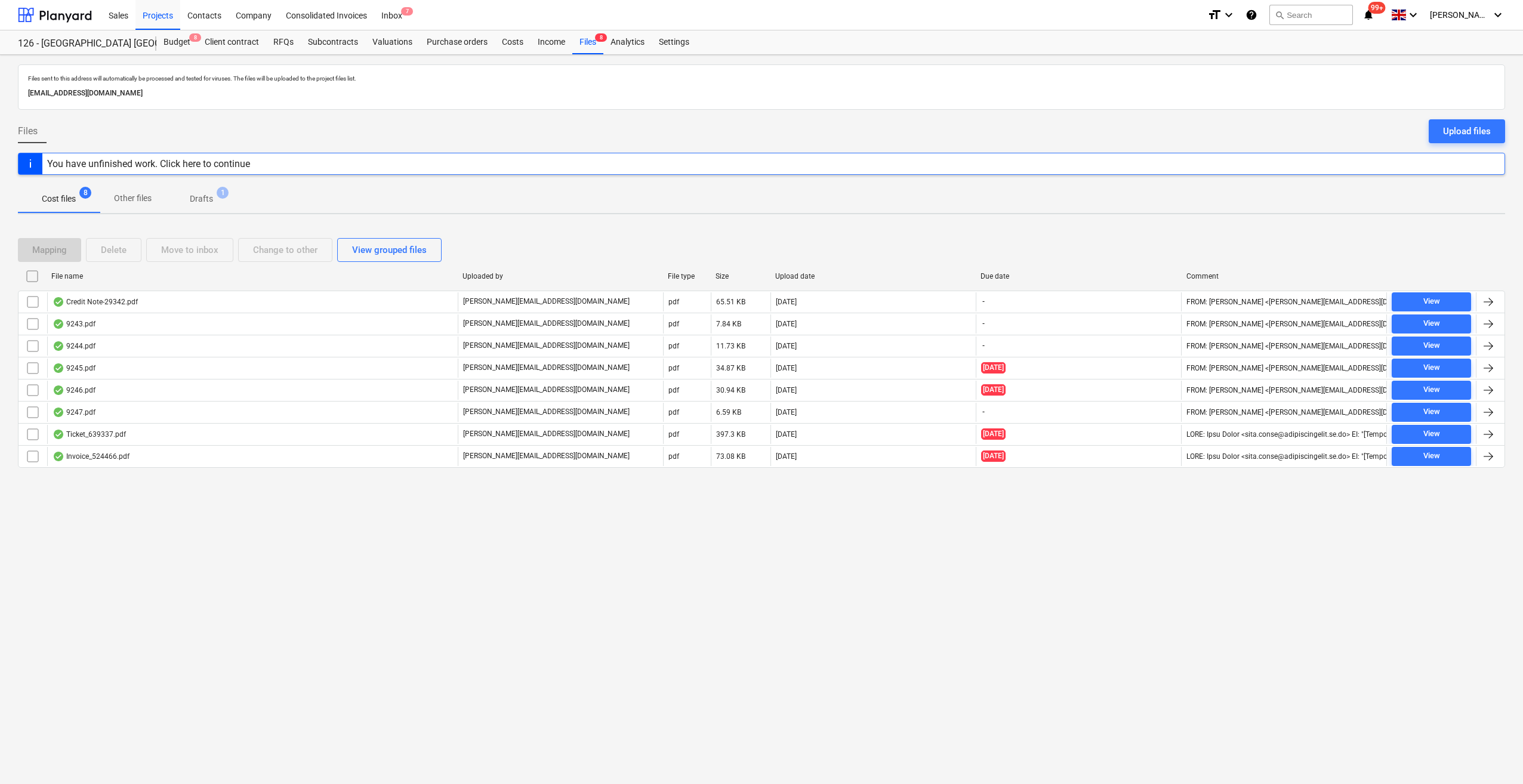
drag, startPoint x: 29, startPoint y: 299, endPoint x: 93, endPoint y: 279, distance: 67.1
click at [31, 299] on input "checkbox" at bounding box center [33, 302] width 19 height 19
click at [111, 252] on div "Delete" at bounding box center [113, 250] width 26 height 16
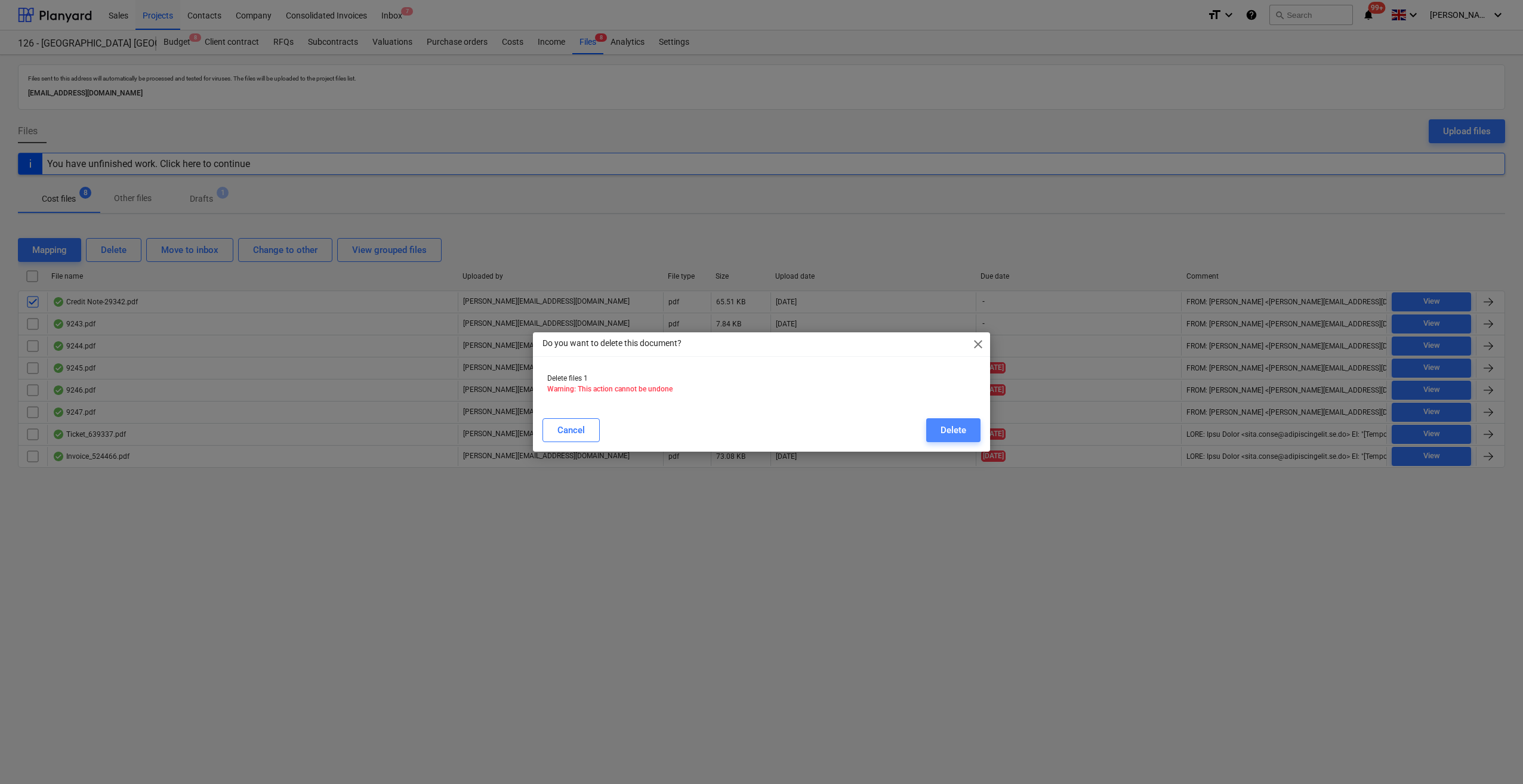
click at [971, 423] on button "Delete" at bounding box center [953, 430] width 54 height 24
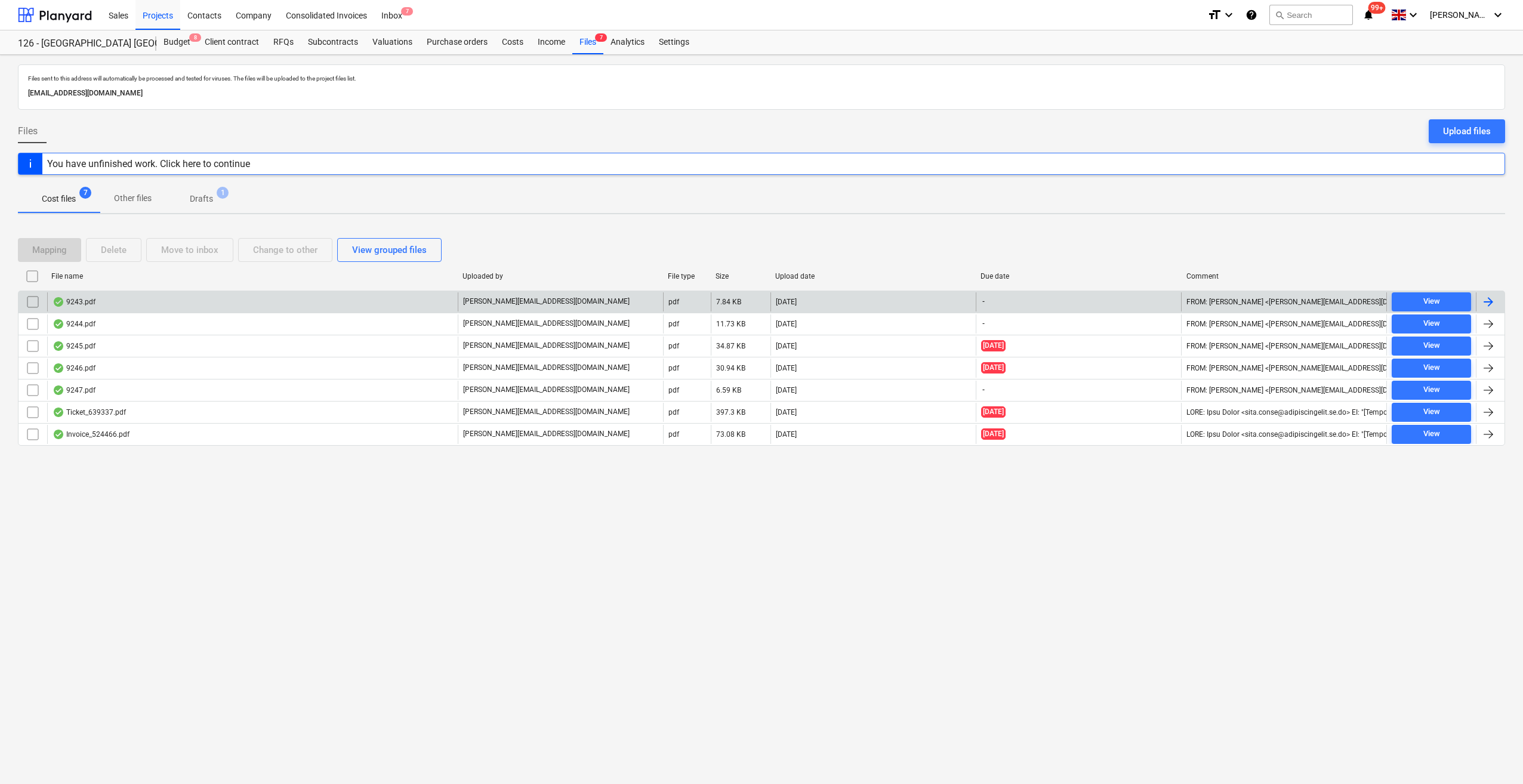
click at [1484, 301] on div at bounding box center [1488, 302] width 14 height 14
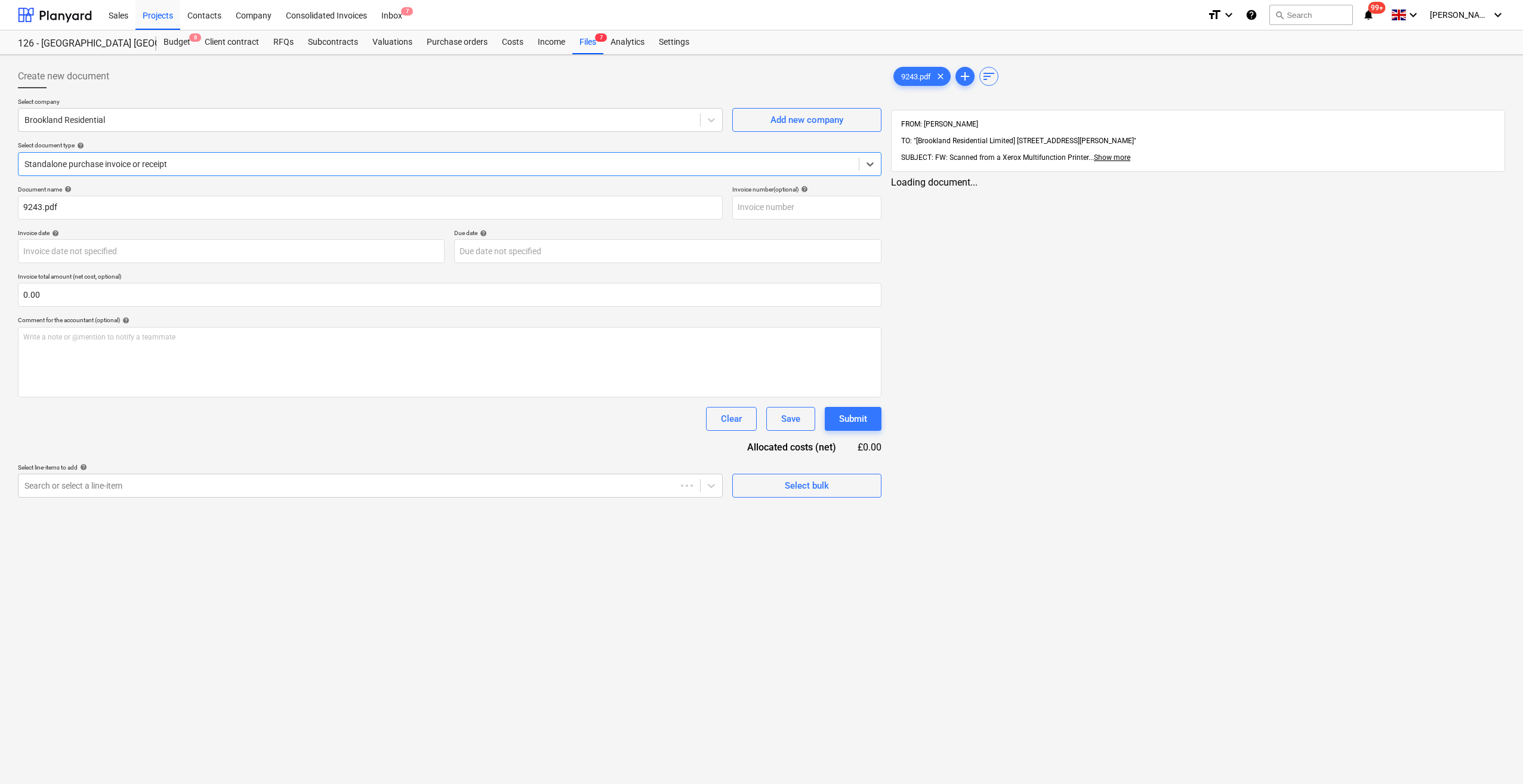
type input "9243.pdf"
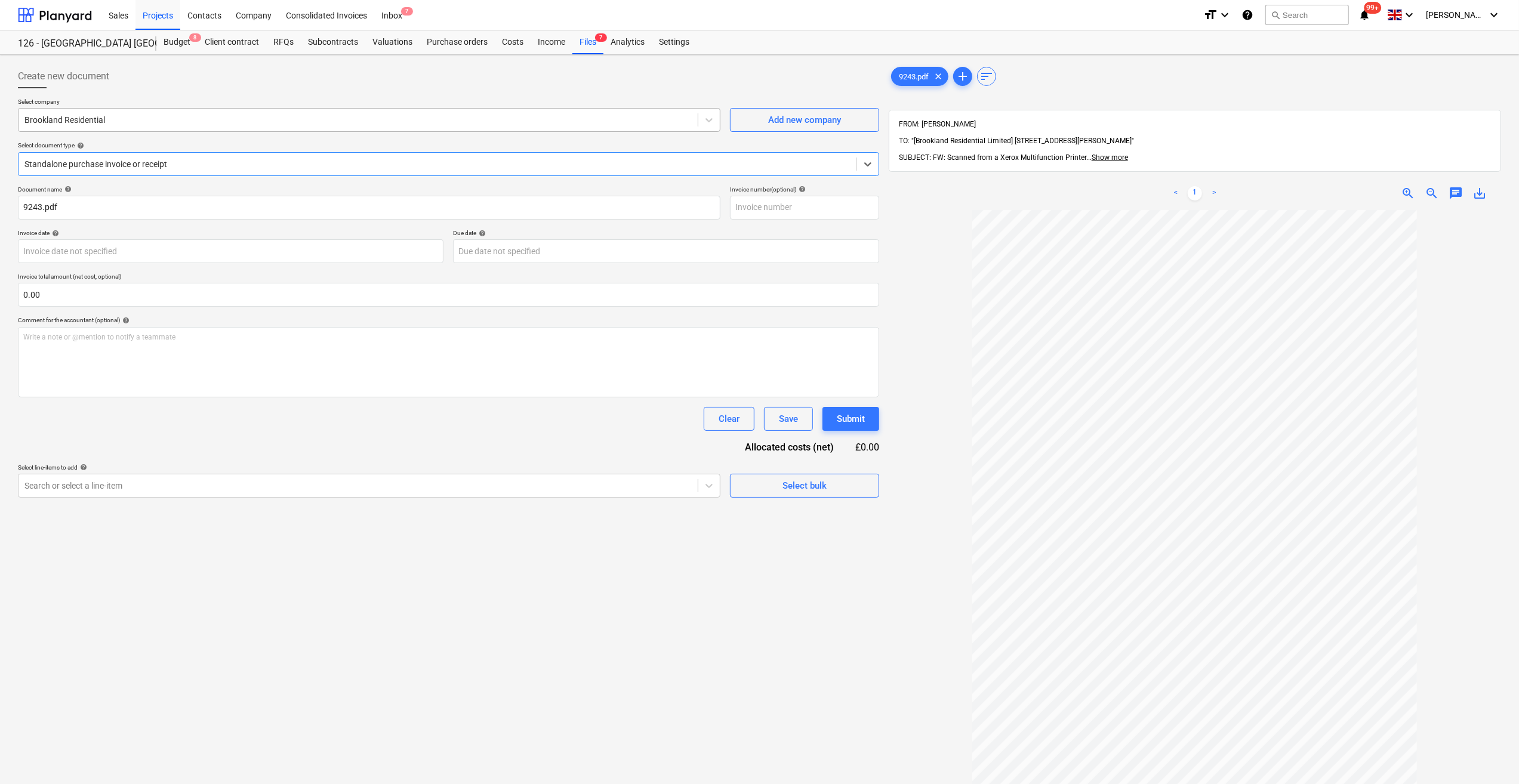
click at [85, 119] on div at bounding box center [358, 119] width 667 height 12
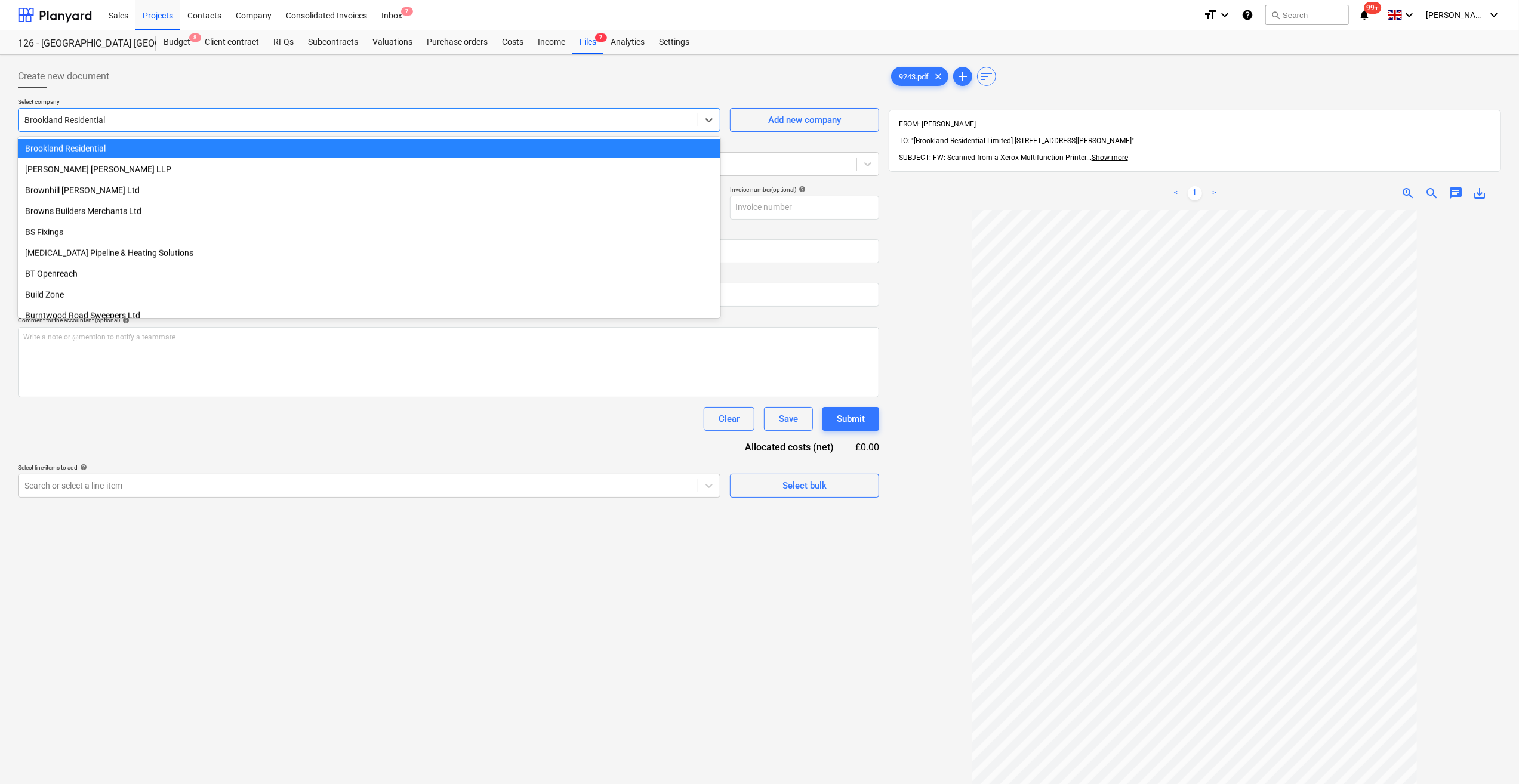
scroll to position [677, 0]
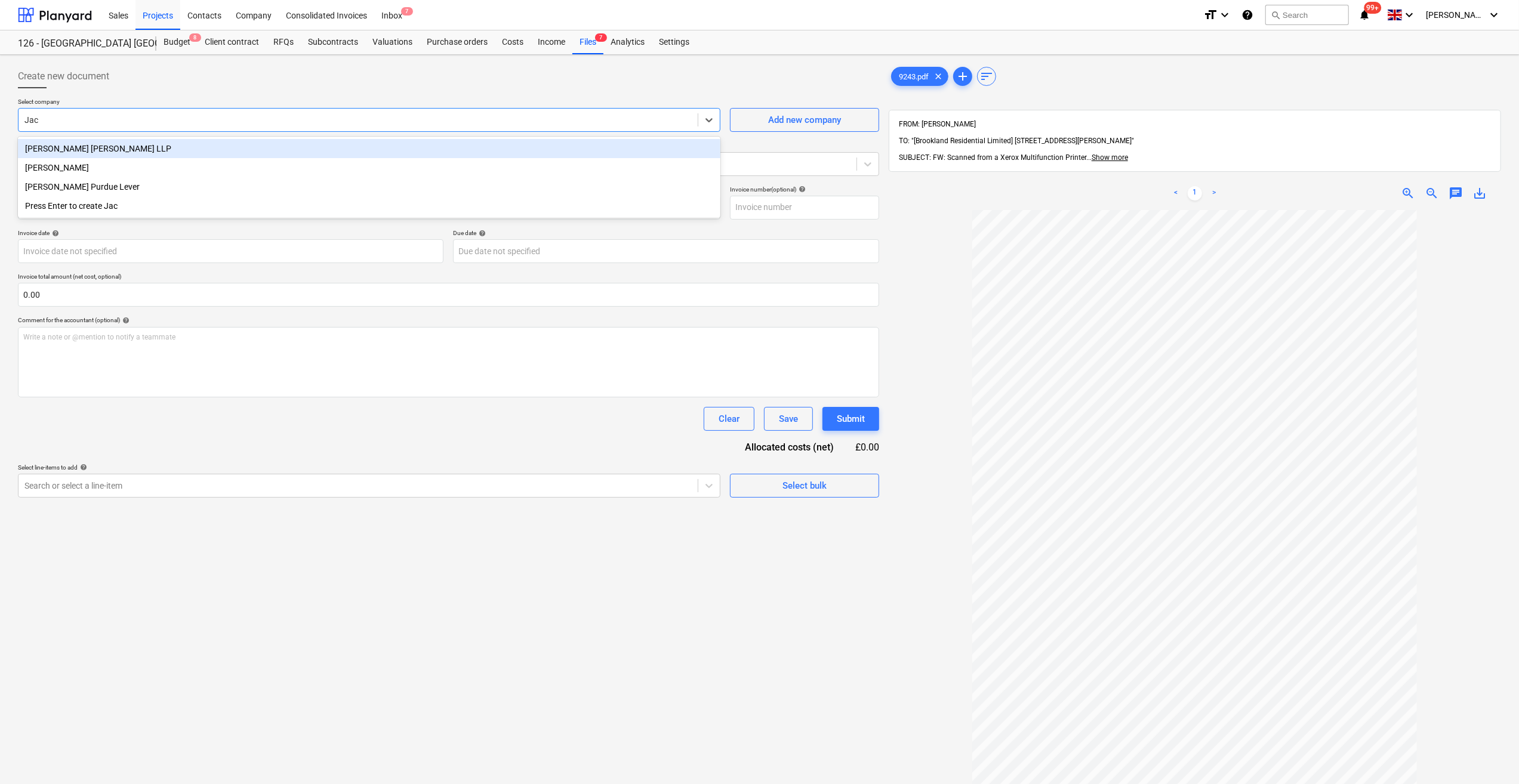
type input "Jack"
click at [76, 143] on div "[PERSON_NAME]" at bounding box center [369, 148] width 703 height 19
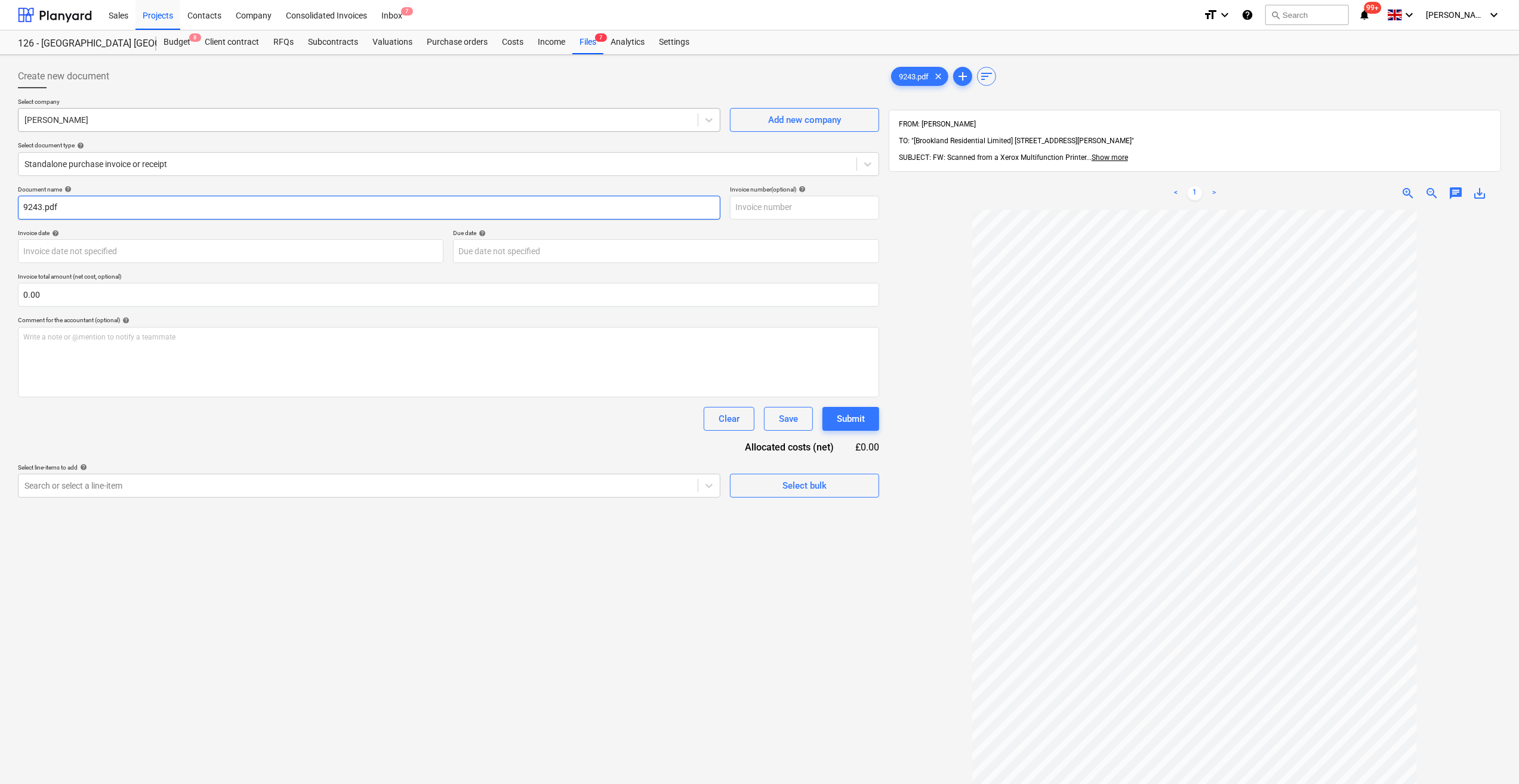
drag, startPoint x: 69, startPoint y: 209, endPoint x: 29, endPoint y: 109, distance: 107.7
click at [19, 204] on input "9243.pdf" at bounding box center [369, 207] width 703 height 24
type input "Labour 01-05/09/25 - 11"
click at [753, 210] on input "text" at bounding box center [804, 207] width 149 height 24
type input "11"
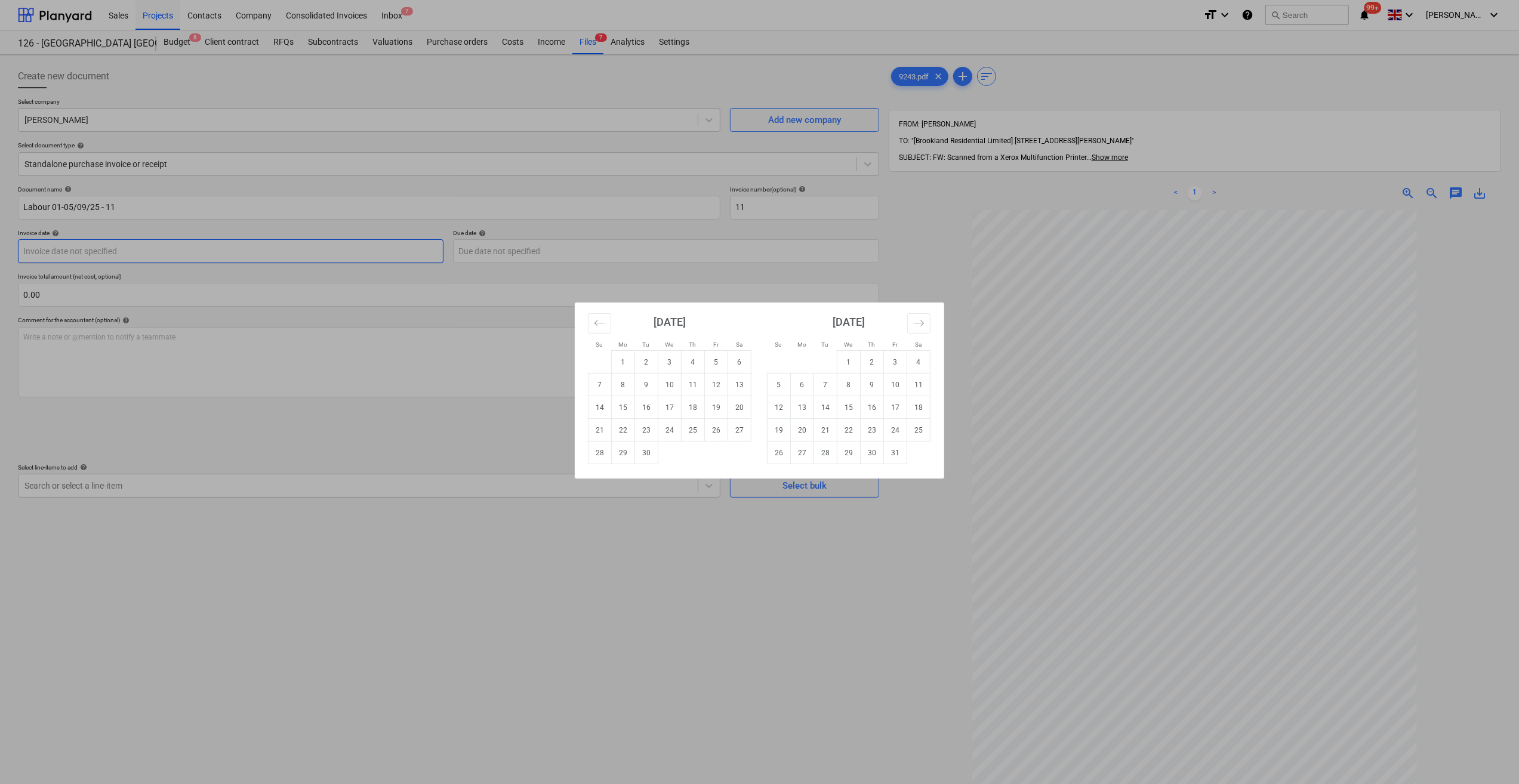
click at [113, 247] on body "Sales Projects Contacts Company Consolidated Invoices Inbox 7 format_size keybo…" at bounding box center [760, 392] width 1519 height 784
click at [666, 381] on td "10" at bounding box center [670, 385] width 23 height 22
type input "[DATE]"
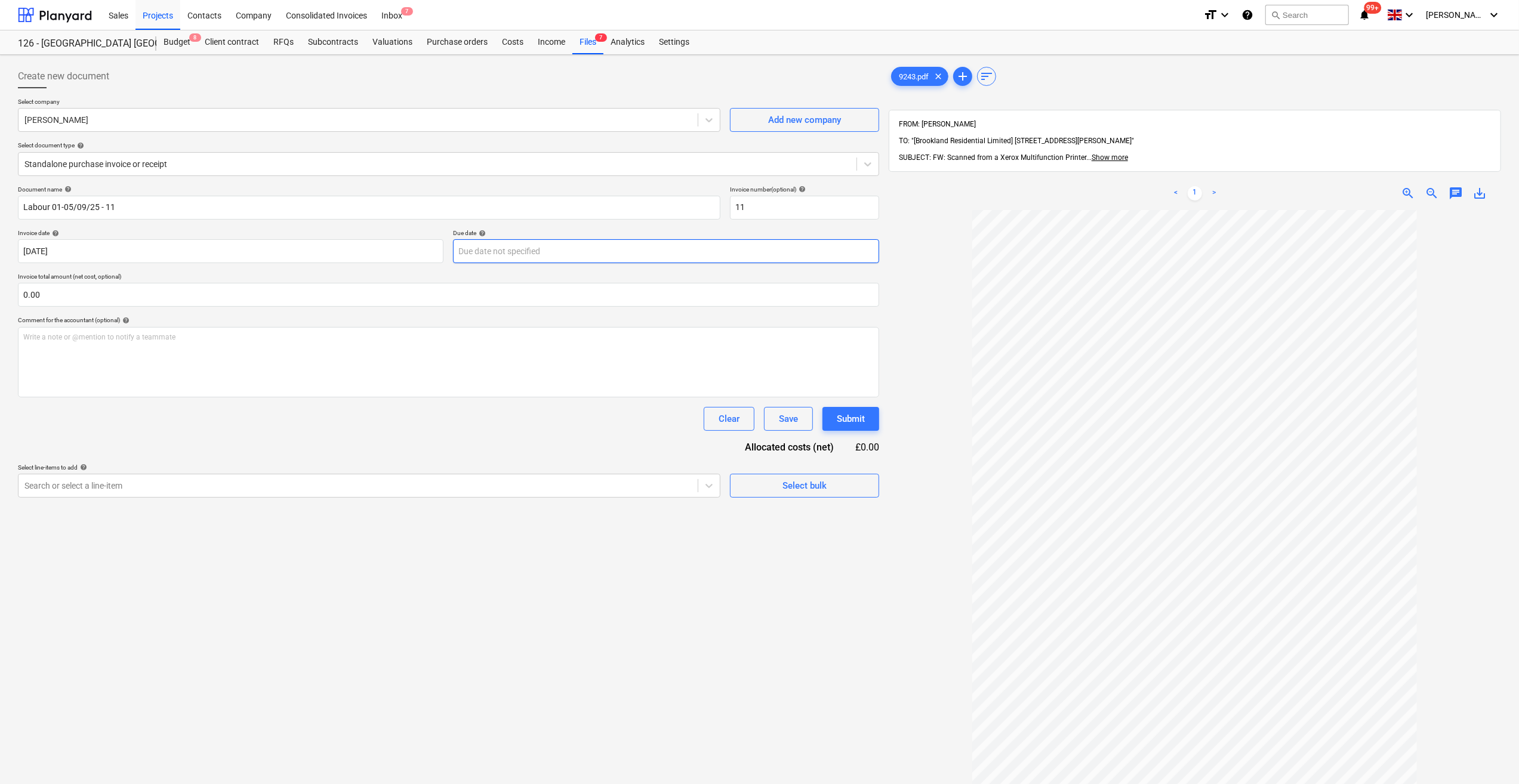
click at [545, 254] on body "Sales Projects Contacts Company Consolidated Invoices Inbox 7 format_size keybo…" at bounding box center [760, 392] width 1519 height 784
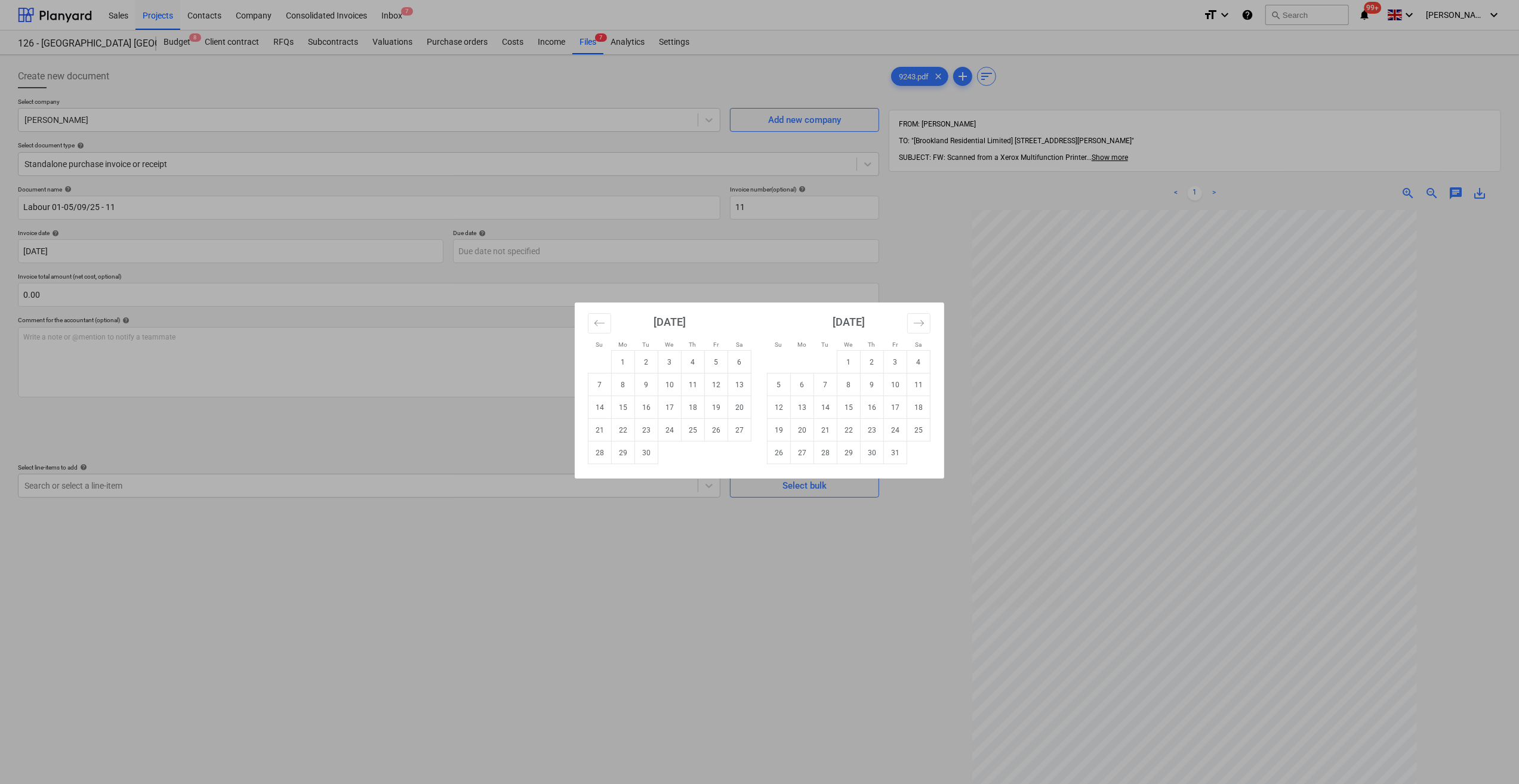
drag, startPoint x: 703, startPoint y: 580, endPoint x: 697, endPoint y: 565, distance: 16.2
click at [697, 565] on div "Su Mo Tu We Th Fr Sa Su Mo Tu We Th Fr Sa [DATE] 1 2 3 4 5 6 7 8 9 10 11 12 13 …" at bounding box center [760, 392] width 1519 height 784
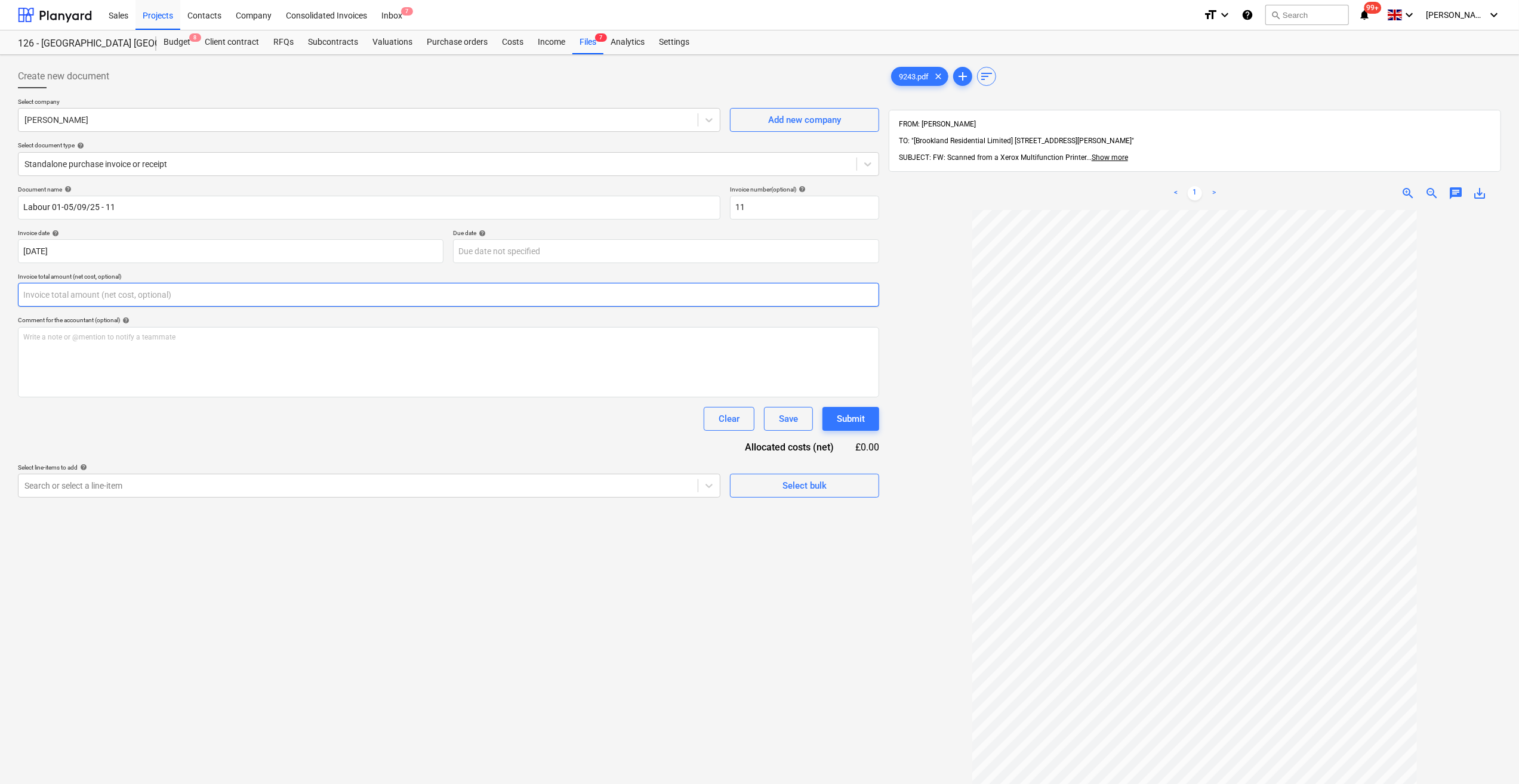
click at [79, 296] on input "text" at bounding box center [448, 295] width 861 height 24
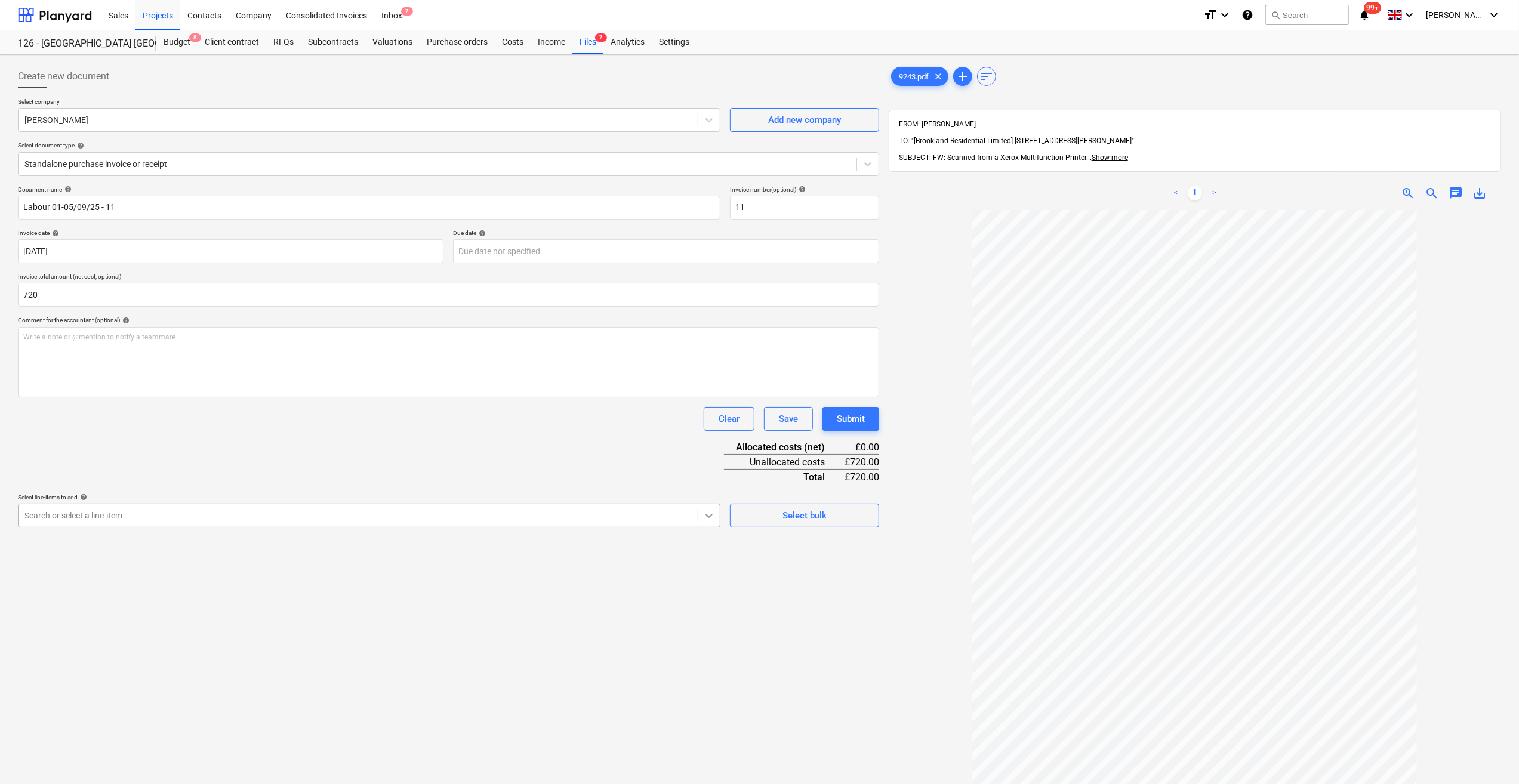
type input "720.00"
click at [707, 516] on icon at bounding box center [708, 515] width 12 height 12
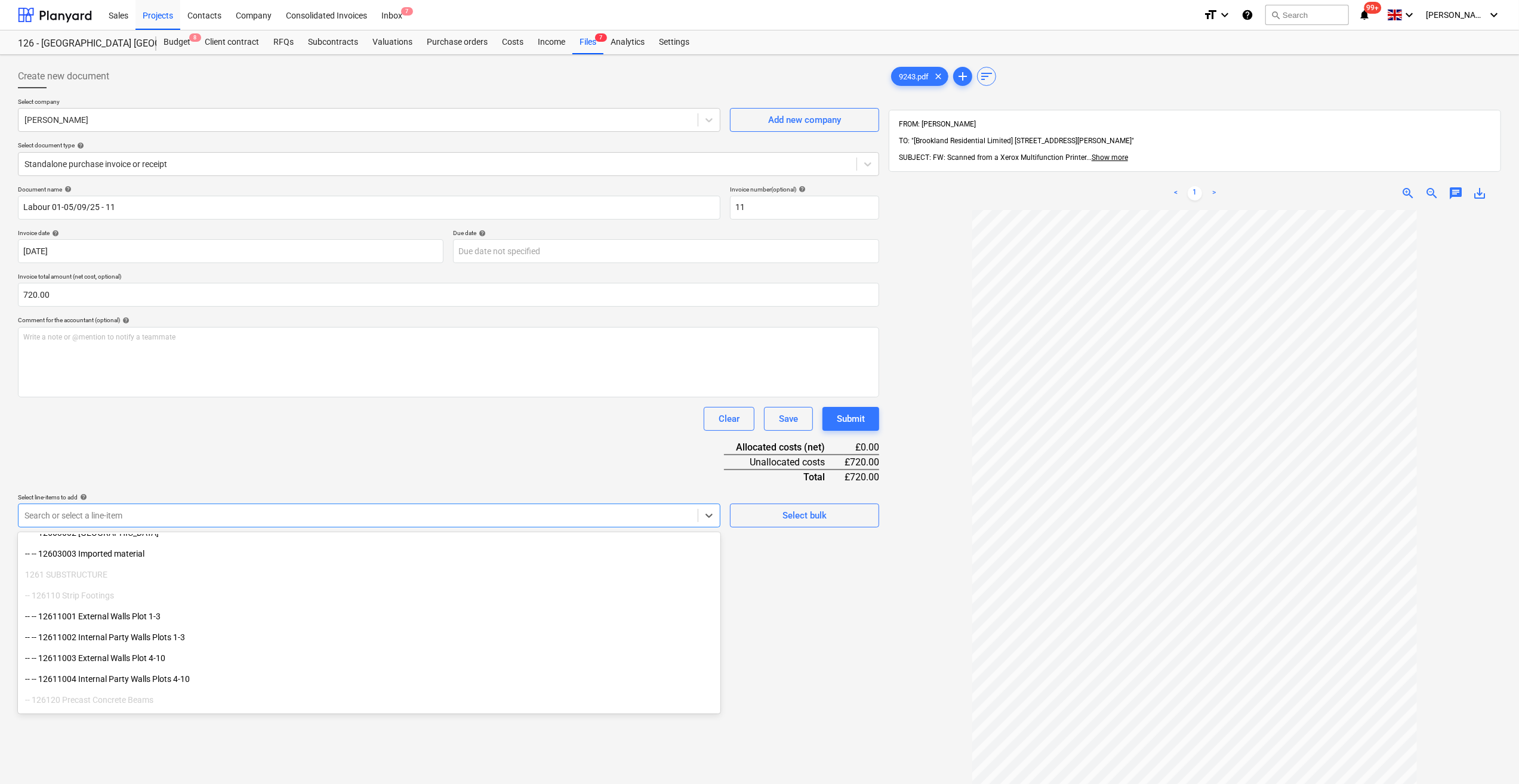
scroll to position [179, 0]
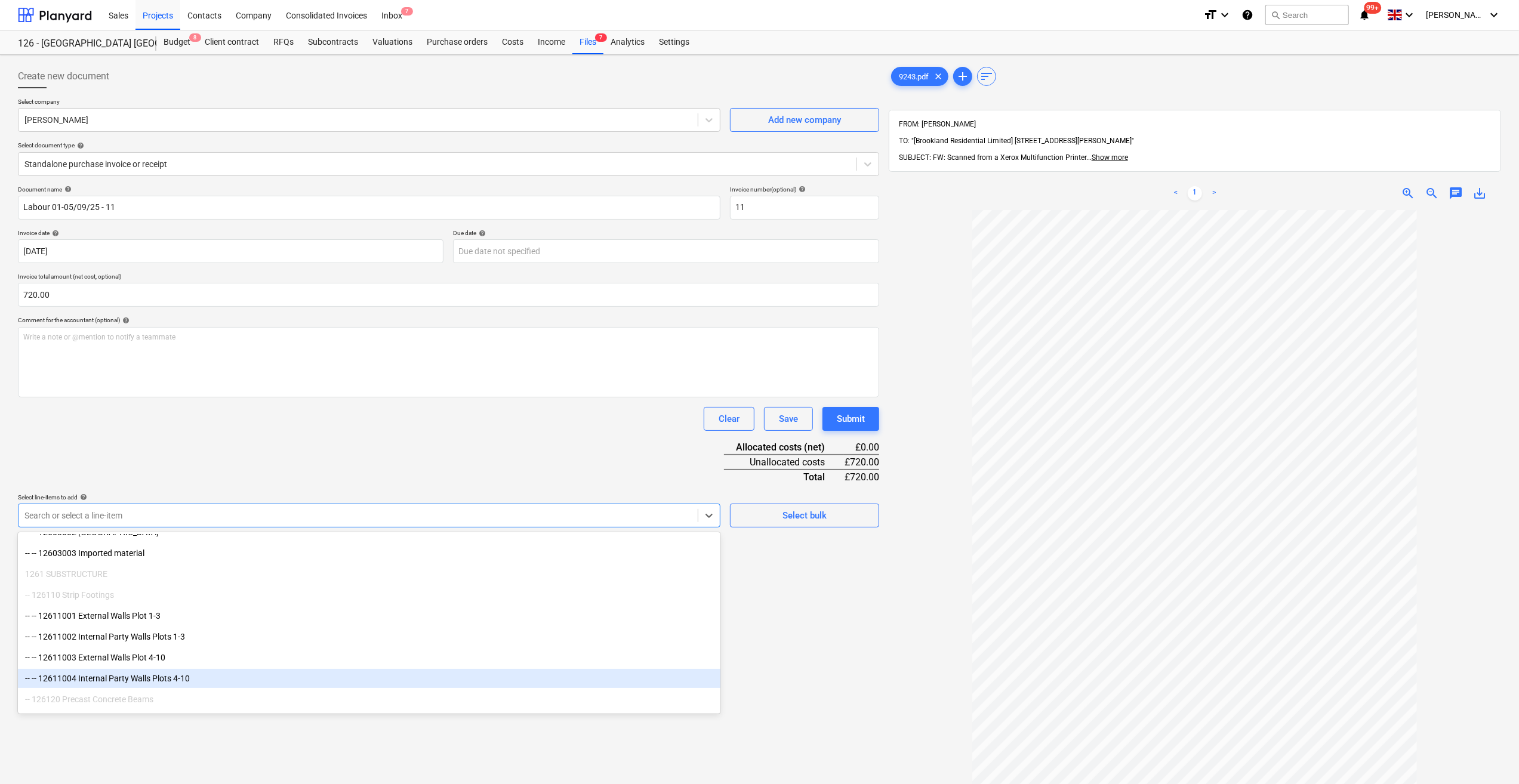
click at [173, 683] on div "-- -- 12611004 Internal Party Walls Plots 4-10" at bounding box center [369, 679] width 703 height 19
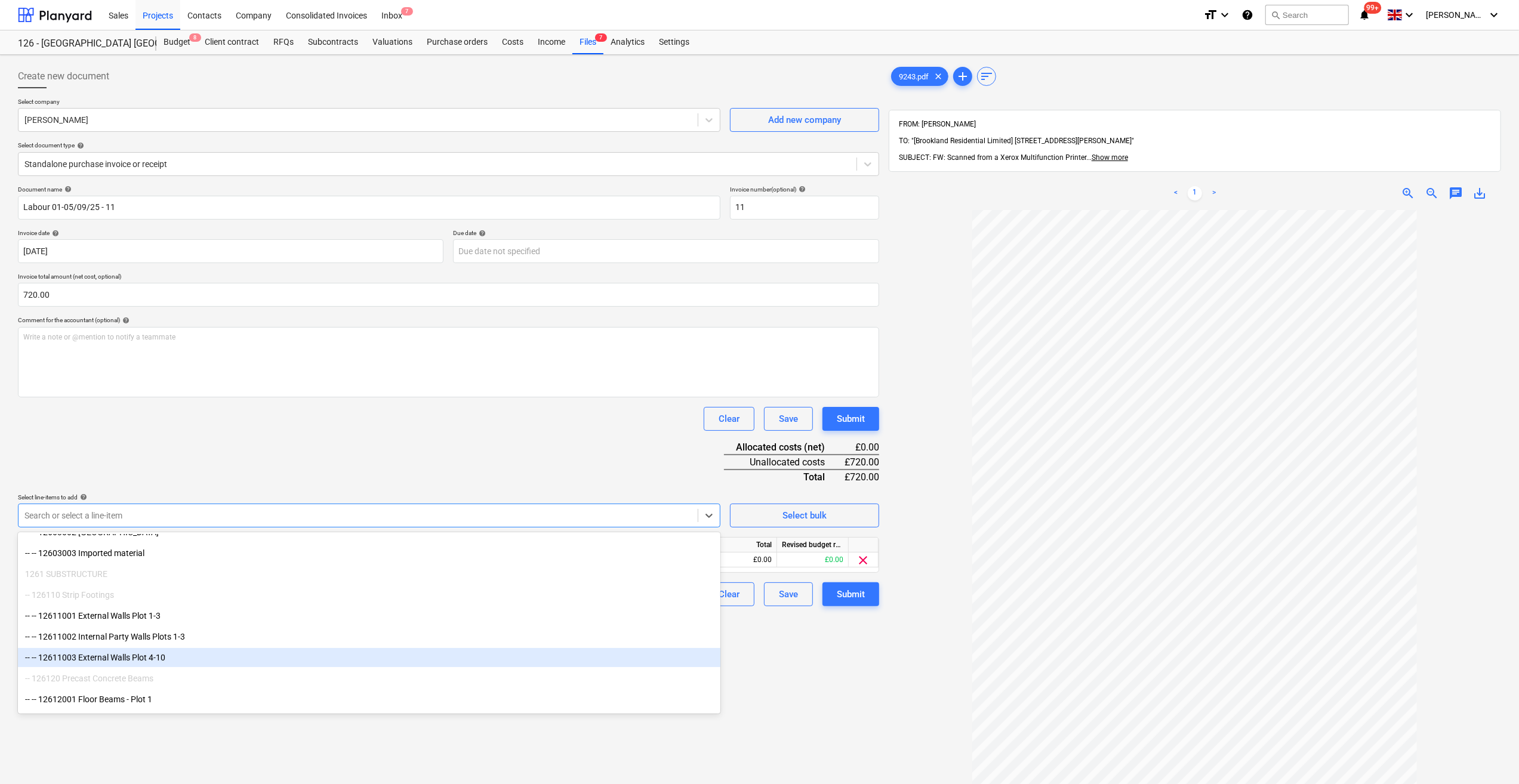
click at [151, 658] on div "-- -- 12611003 External Walls Plot 4-10" at bounding box center [369, 658] width 703 height 19
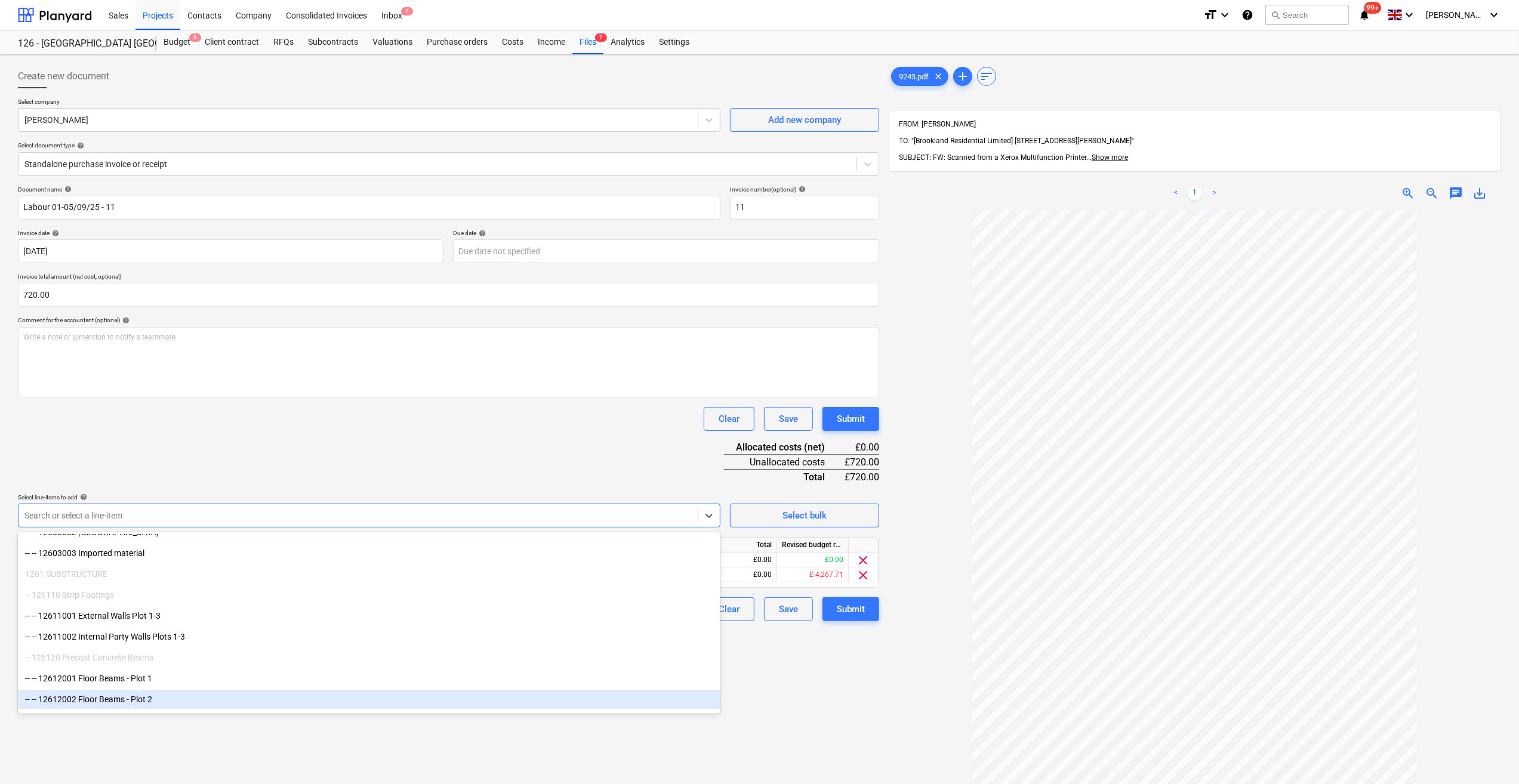
click at [818, 697] on div "Create new document Select company [PERSON_NAME] Add new company Select documen…" at bounding box center [448, 513] width 871 height 906
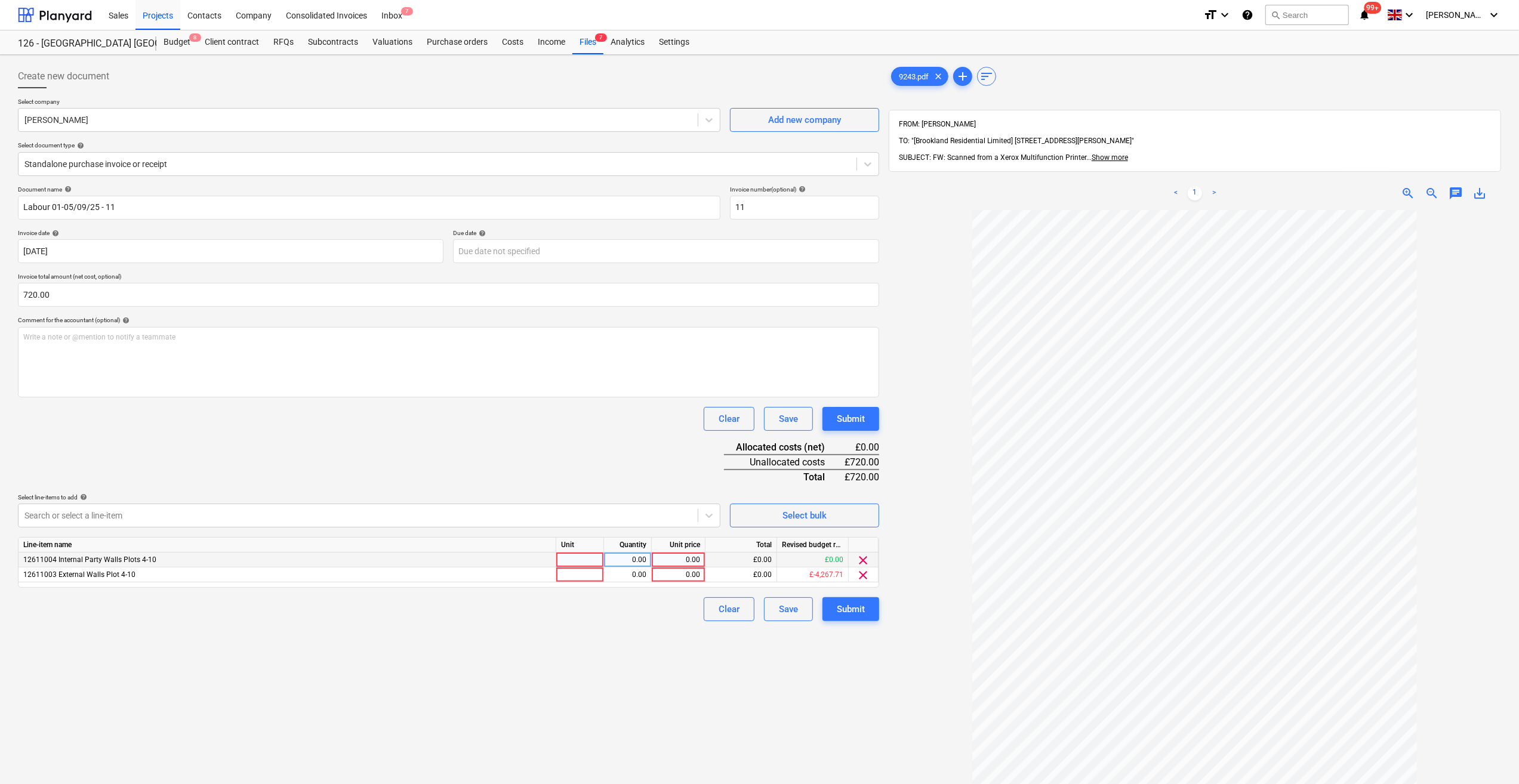
click at [863, 560] on span "clear" at bounding box center [863, 560] width 14 height 14
click at [709, 515] on icon at bounding box center [708, 515] width 12 height 12
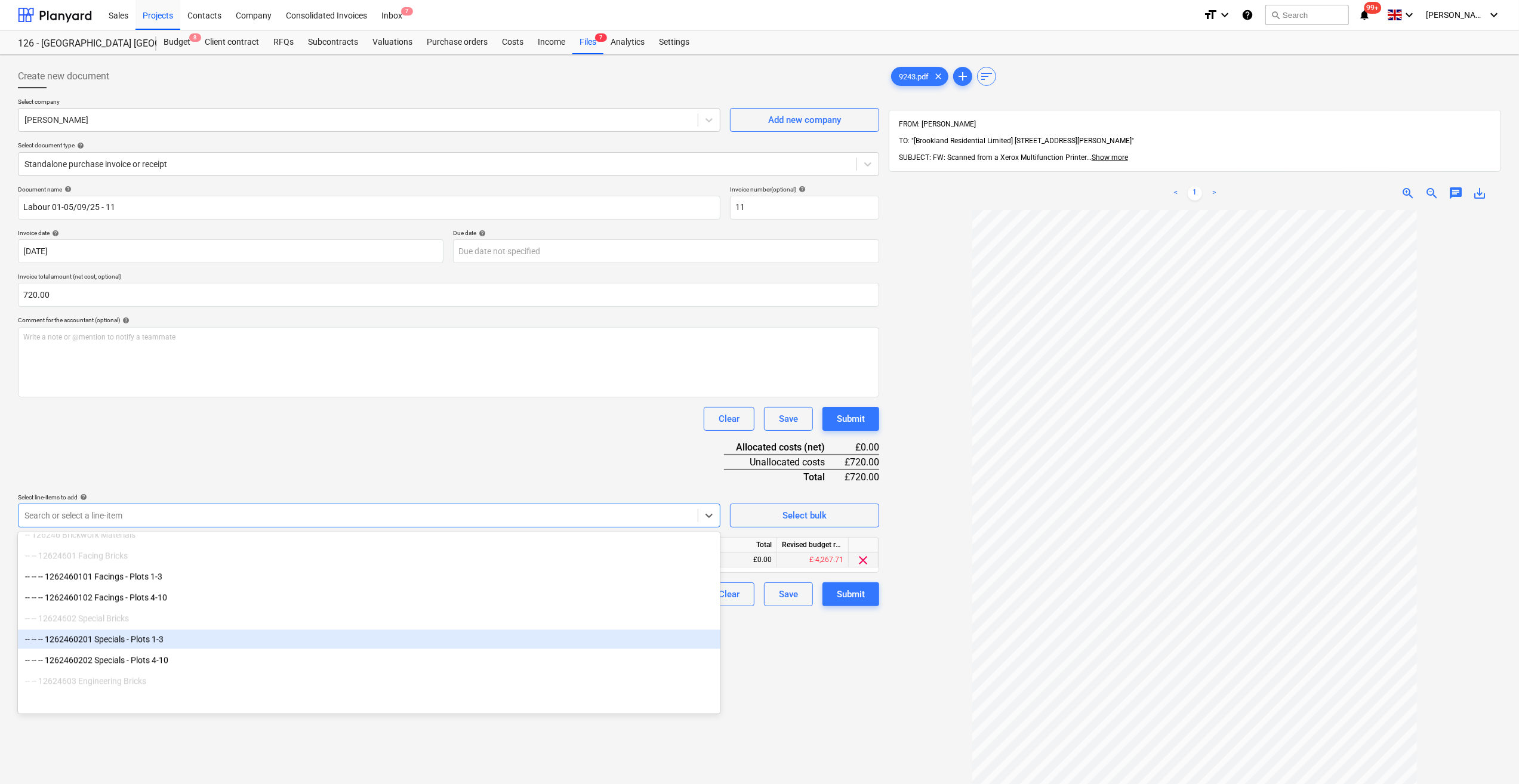
scroll to position [2874, 0]
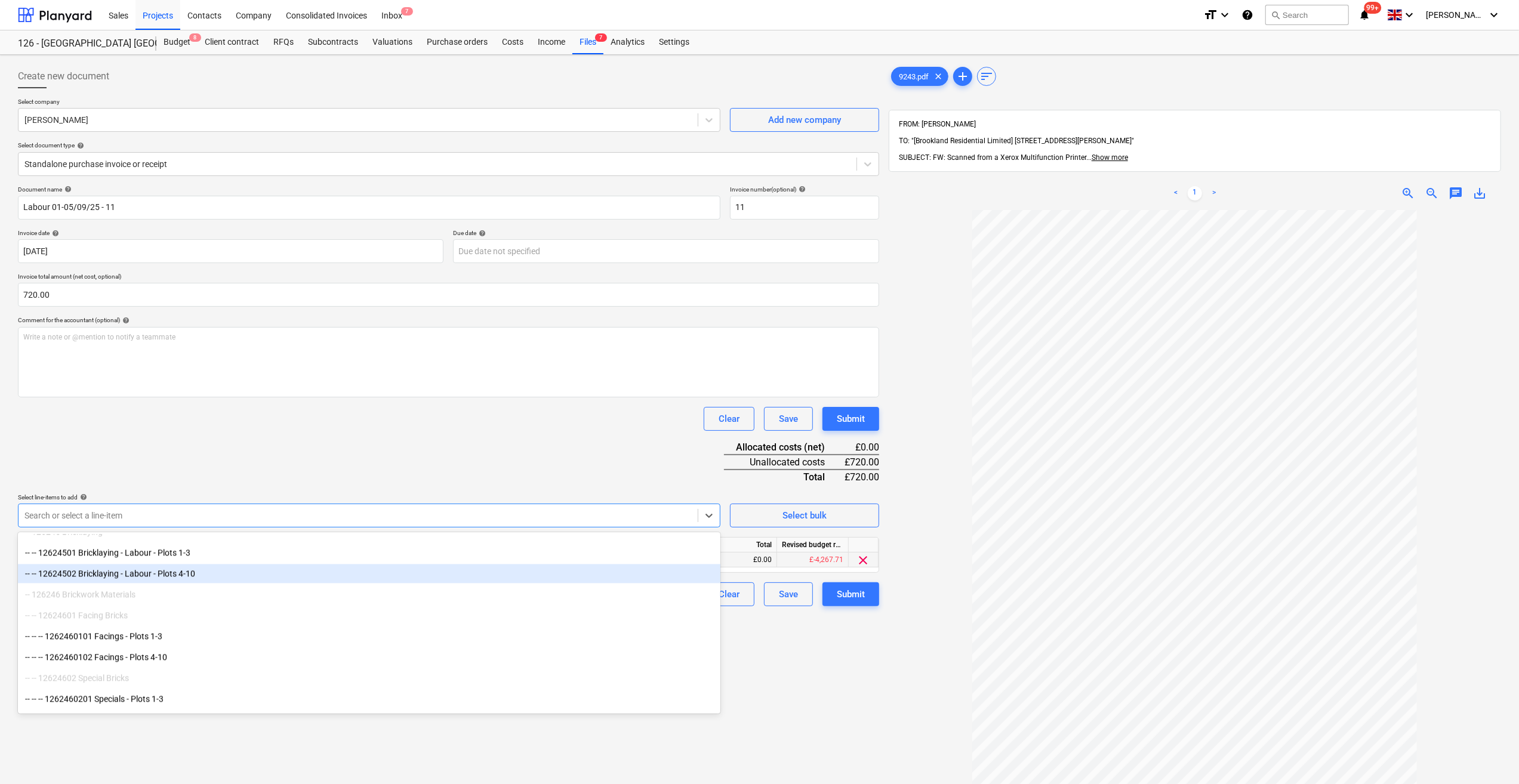
drag, startPoint x: 206, startPoint y: 565, endPoint x: 203, endPoint y: 571, distance: 6.7
click at [203, 571] on div "-- -- 12624502 Bricklaying - Labour - Plots 4-10" at bounding box center [369, 573] width 703 height 19
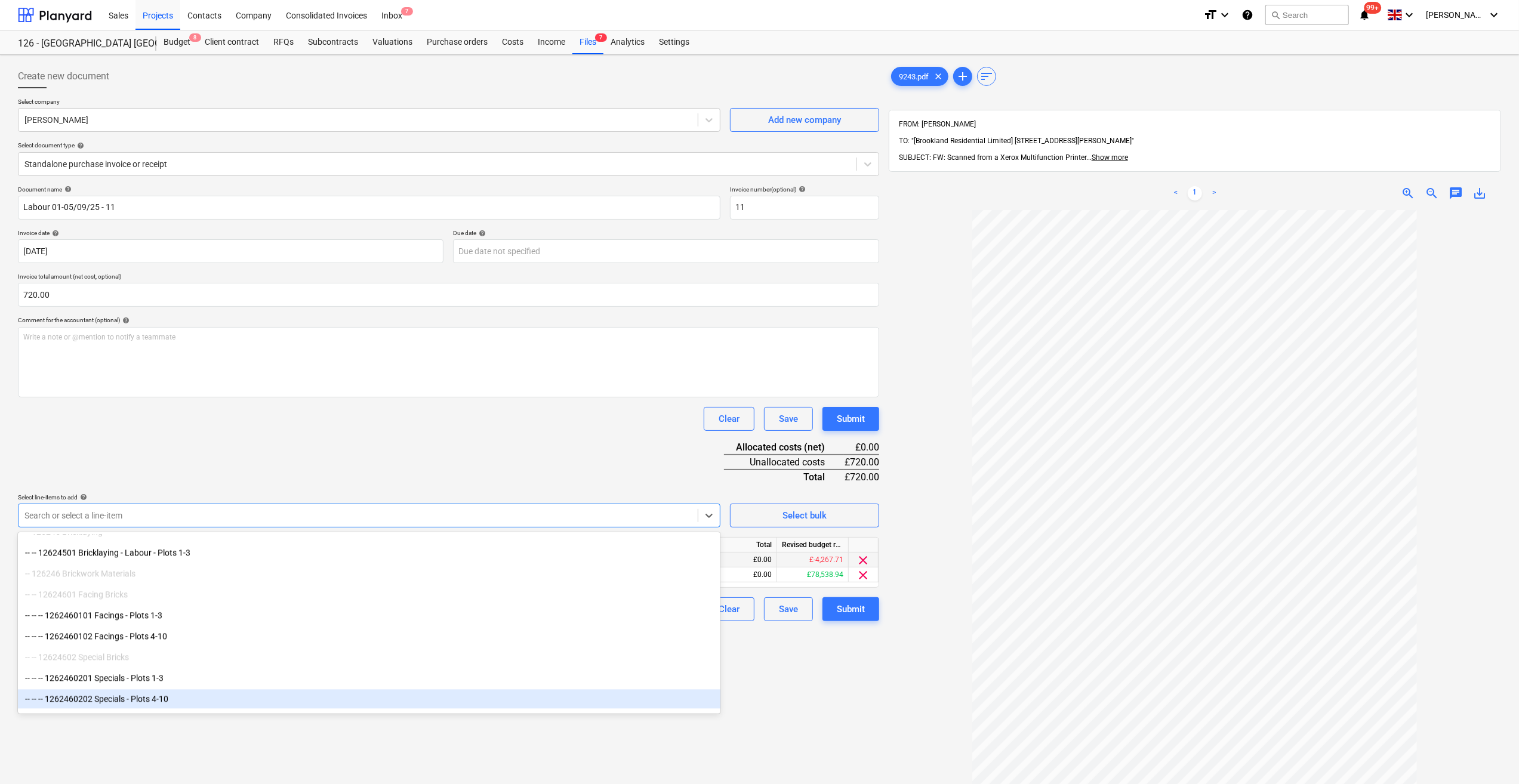
click at [807, 679] on div "Create new document Select company [PERSON_NAME] Add new company Select documen…" at bounding box center [448, 513] width 871 height 906
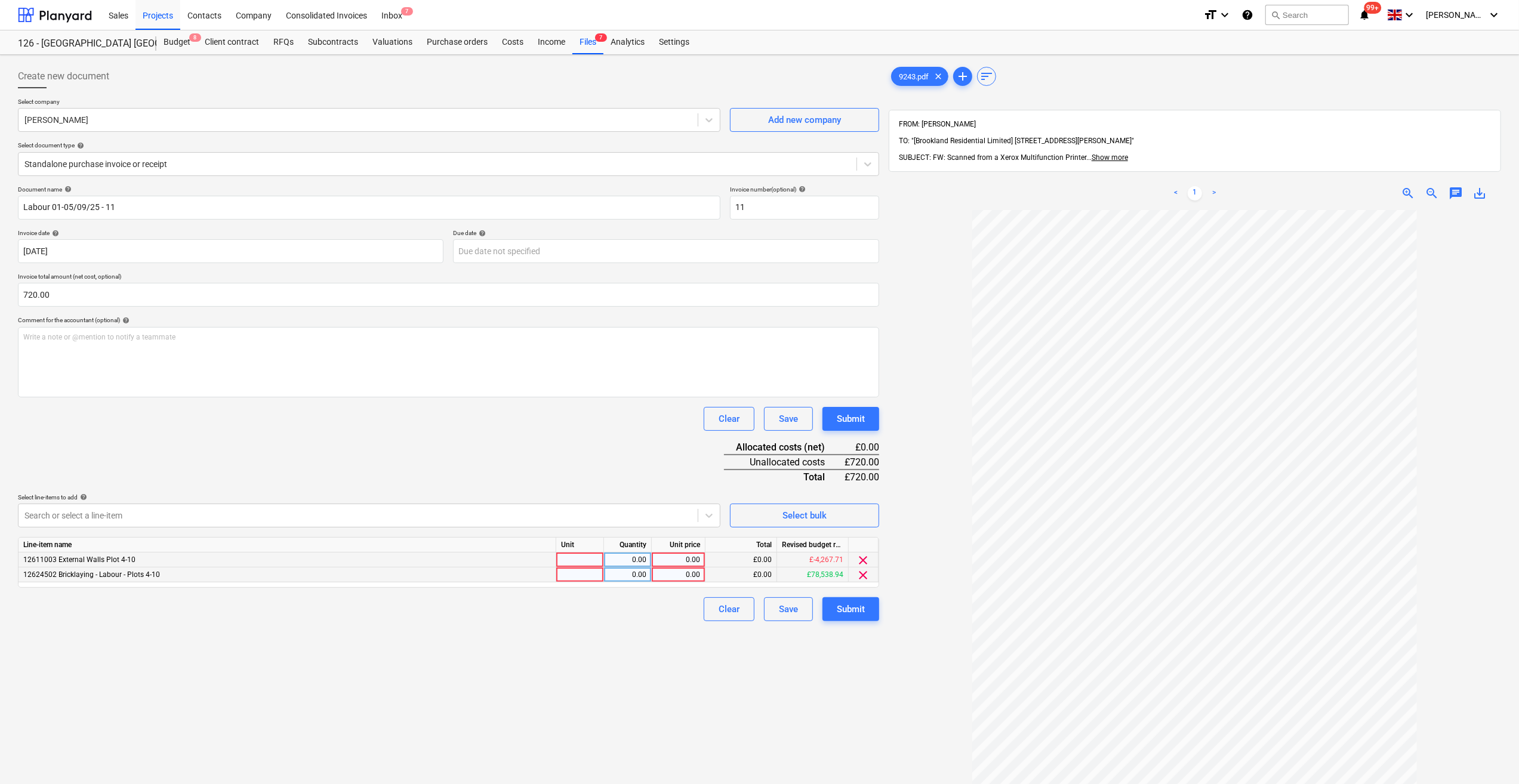
click at [576, 571] on div at bounding box center [580, 575] width 48 height 15
type input "Day"
click at [584, 561] on div at bounding box center [580, 560] width 48 height 15
type input "Day"
click at [641, 560] on div "0.00" at bounding box center [628, 560] width 37 height 15
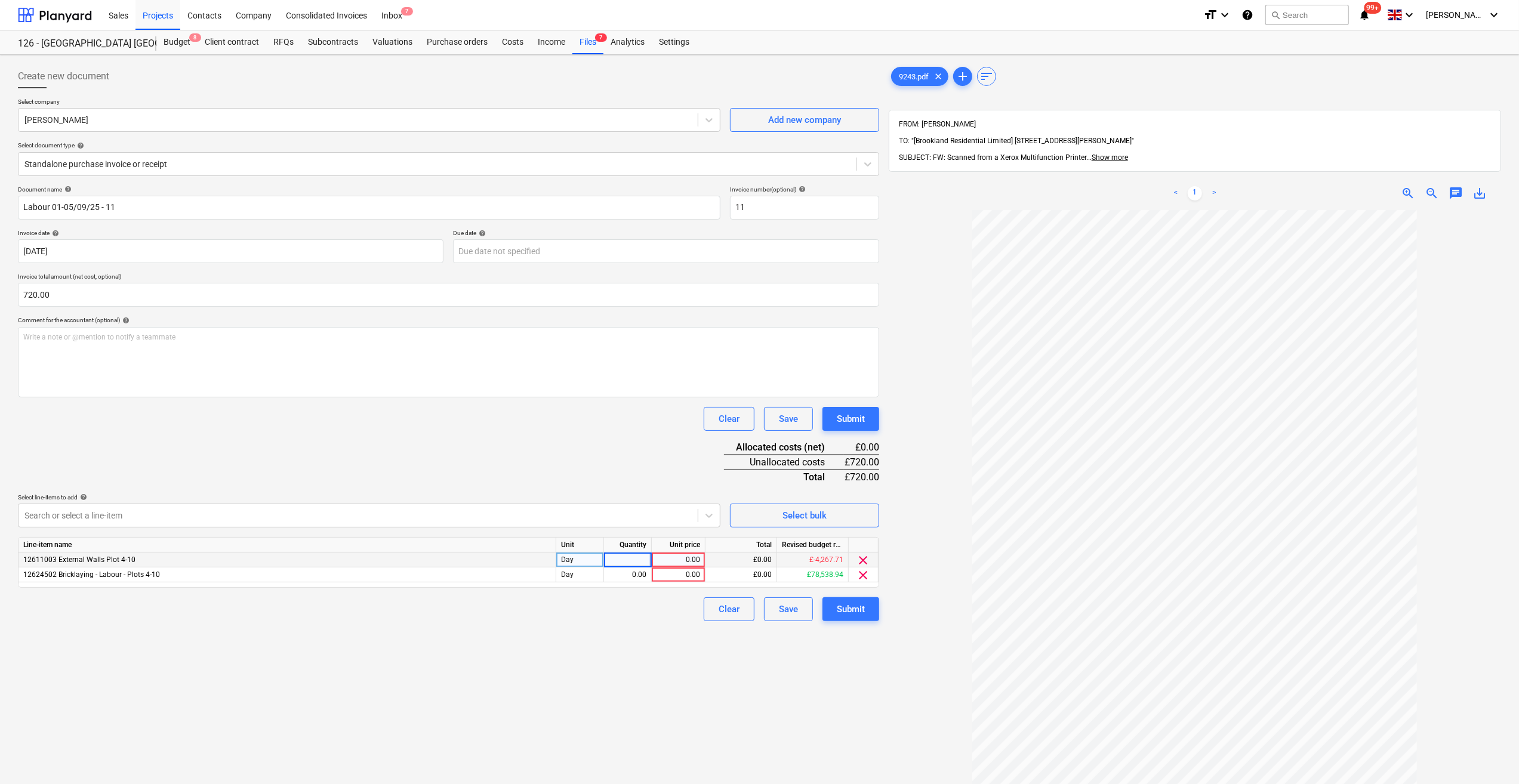
type input "3"
click at [638, 573] on div "0.00" at bounding box center [628, 575] width 37 height 15
type input "1"
click at [672, 561] on div "0.00" at bounding box center [678, 560] width 43 height 15
type input "180"
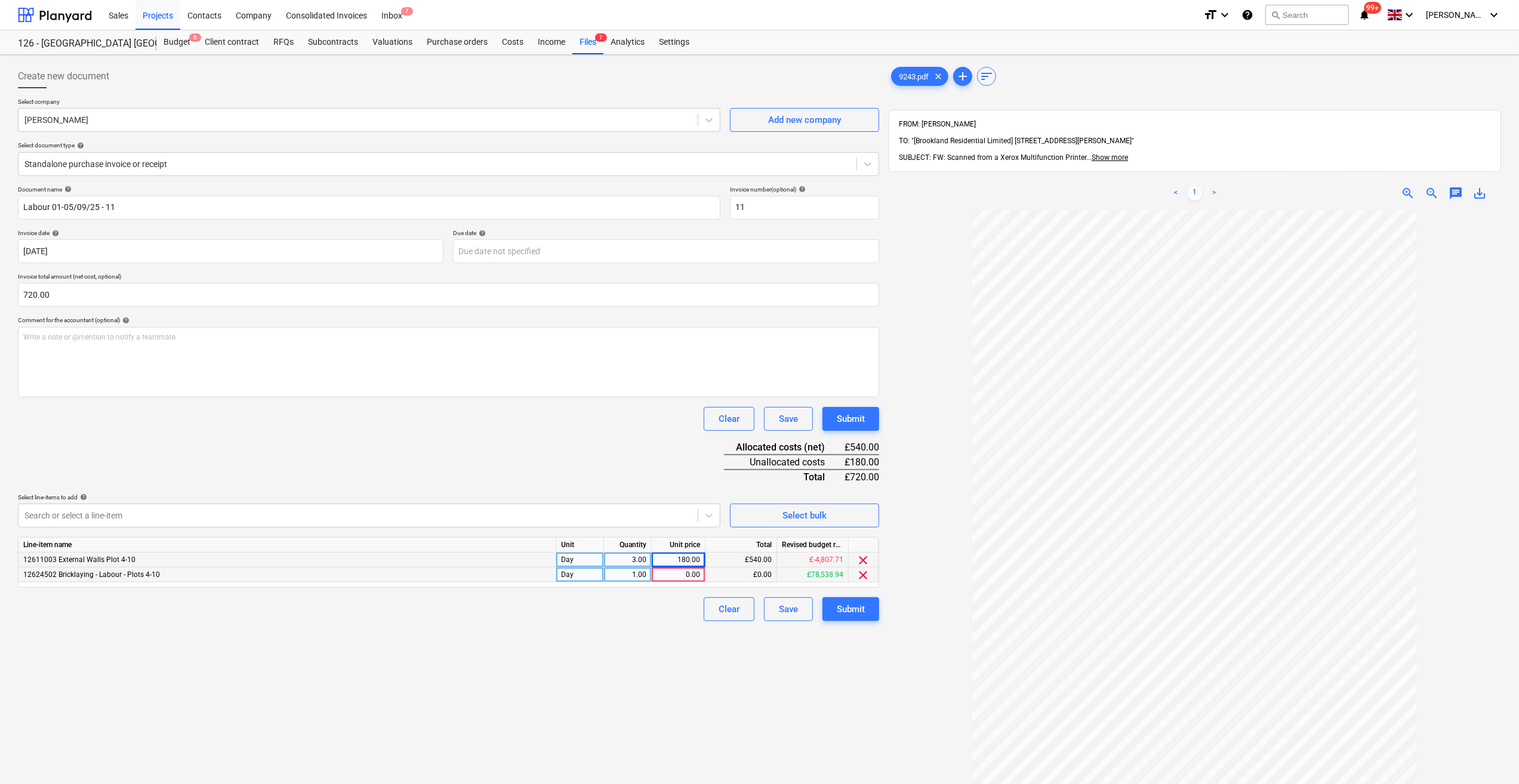
click at [683, 579] on div "0.00" at bounding box center [678, 575] width 43 height 15
type input "180"
click at [642, 596] on div "Document name help Labour 01-05/09/25 - 11 Invoice number (optional) help 11 In…" at bounding box center [448, 403] width 861 height 436
click at [859, 613] on div "Submit" at bounding box center [851, 610] width 28 height 16
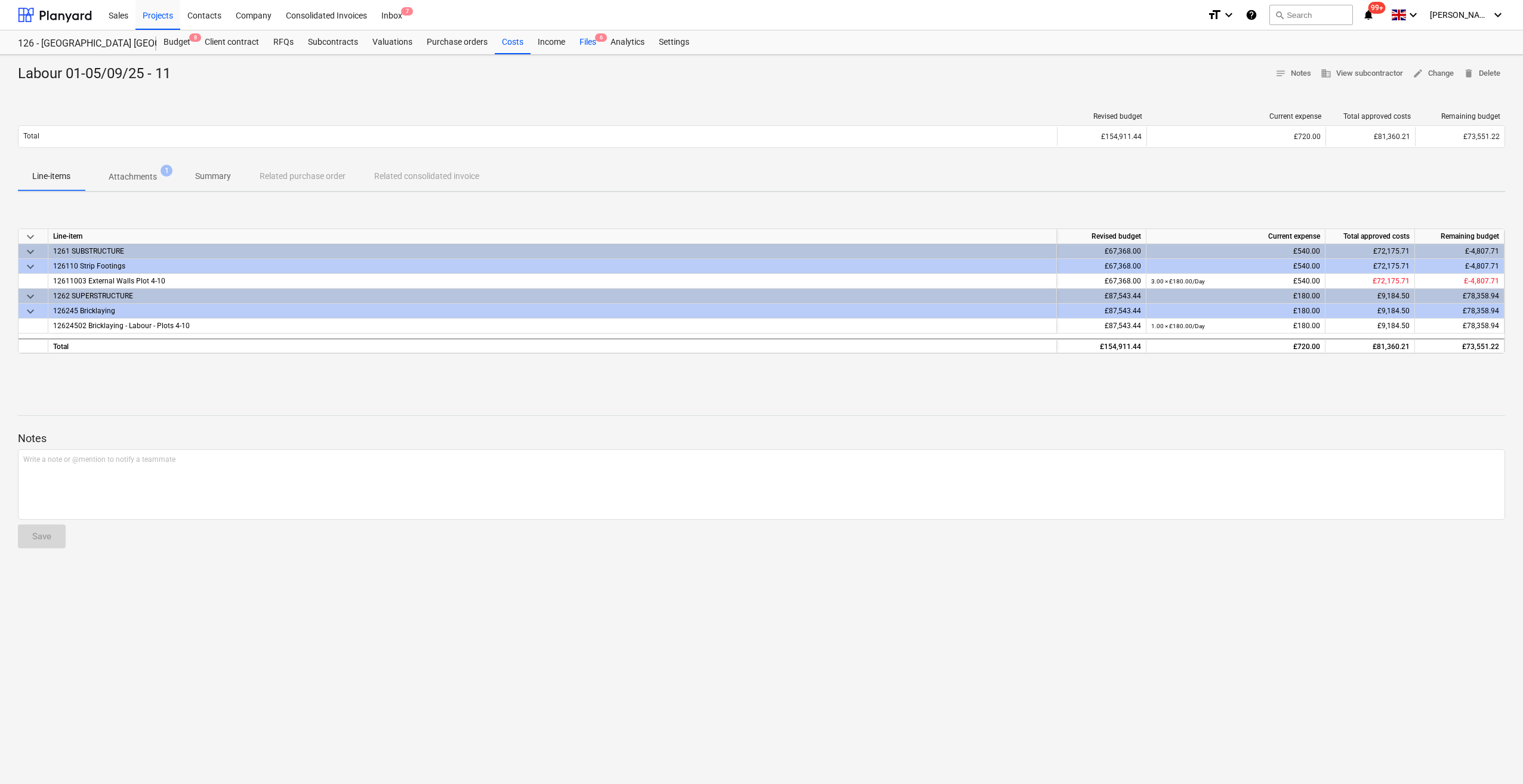
click at [585, 44] on div "Files 6" at bounding box center [588, 42] width 31 height 24
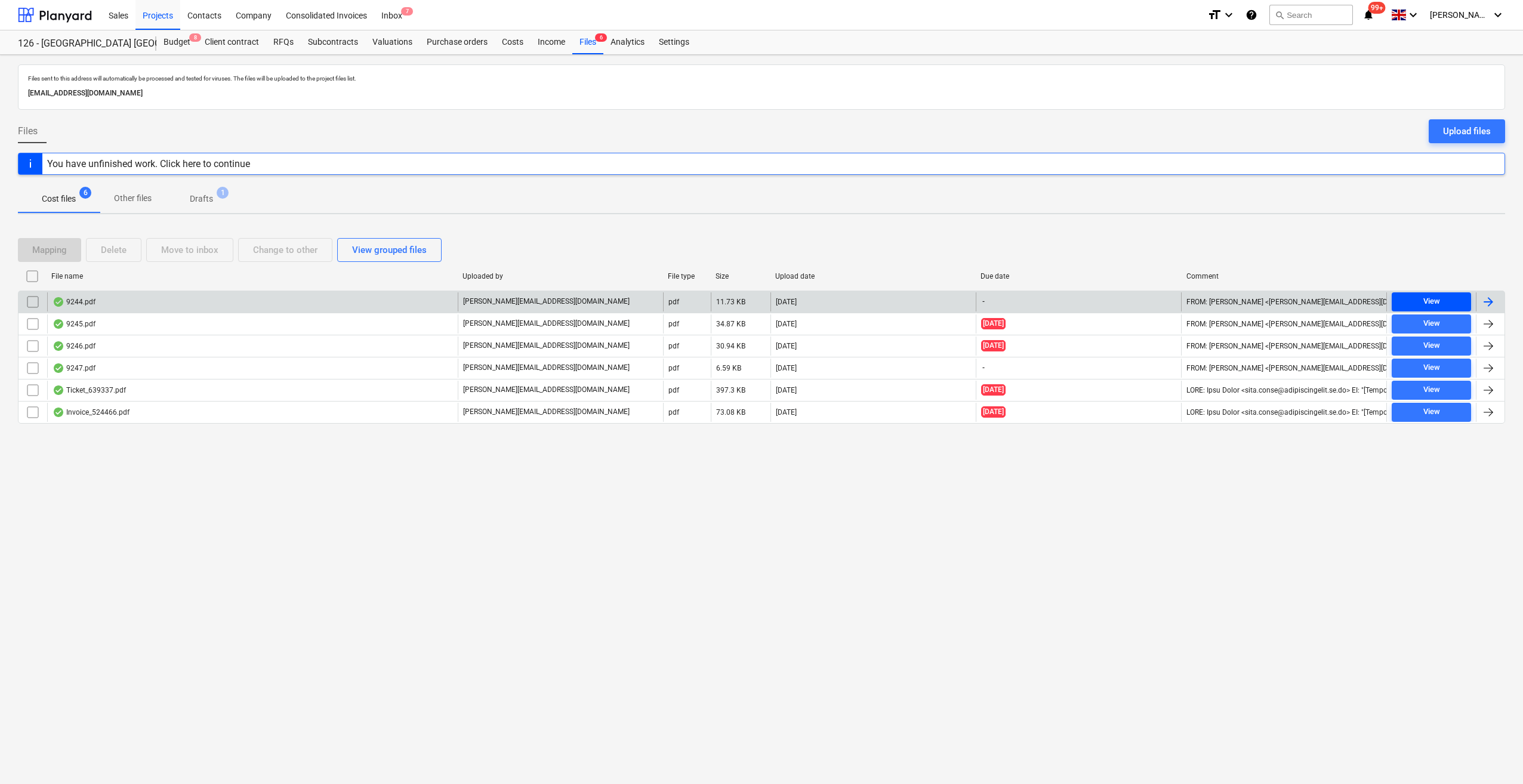
click at [1444, 302] on span "View" at bounding box center [1431, 302] width 70 height 14
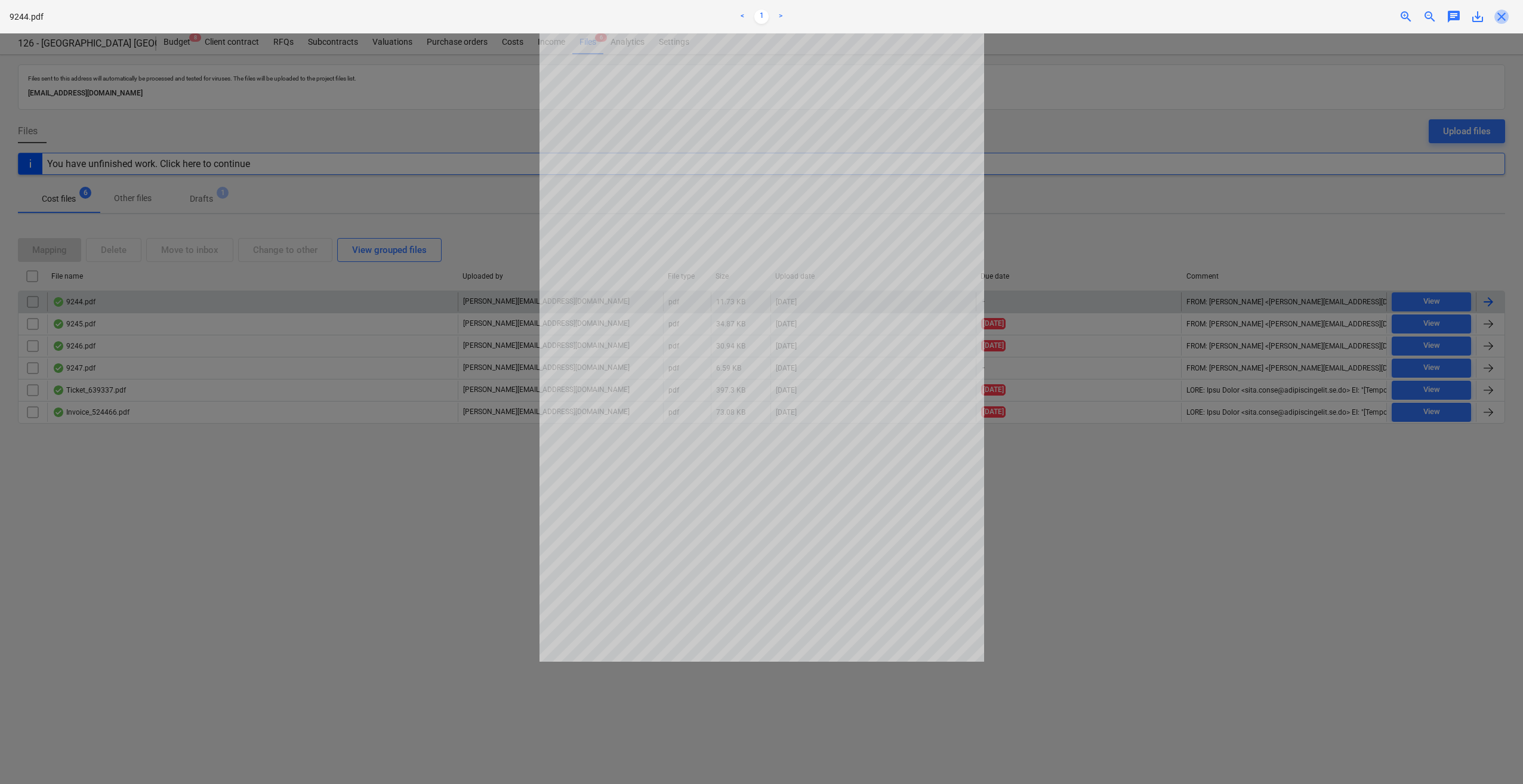
click at [1503, 14] on span "close" at bounding box center [1501, 16] width 14 height 14
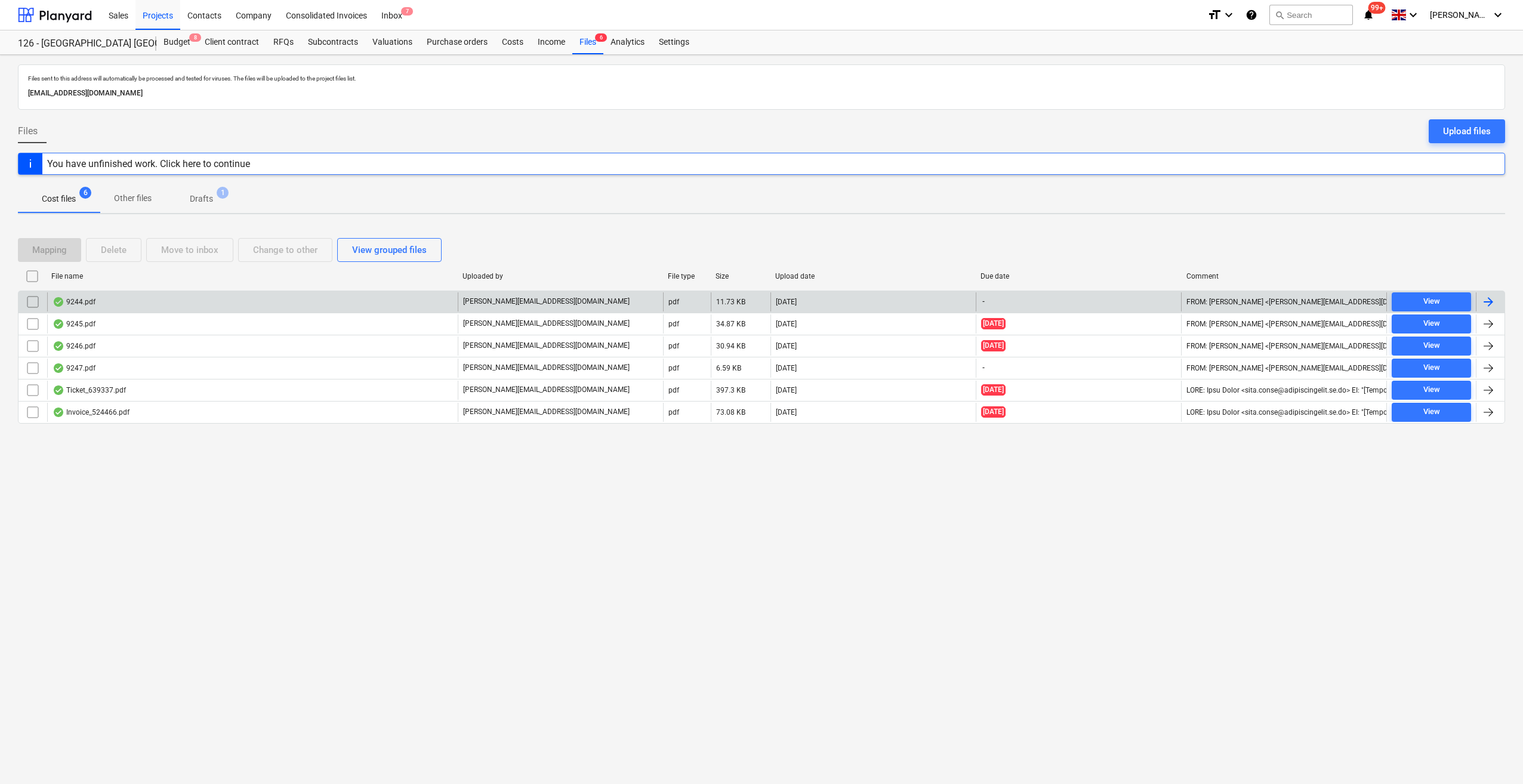
click at [1485, 297] on div at bounding box center [1488, 302] width 14 height 14
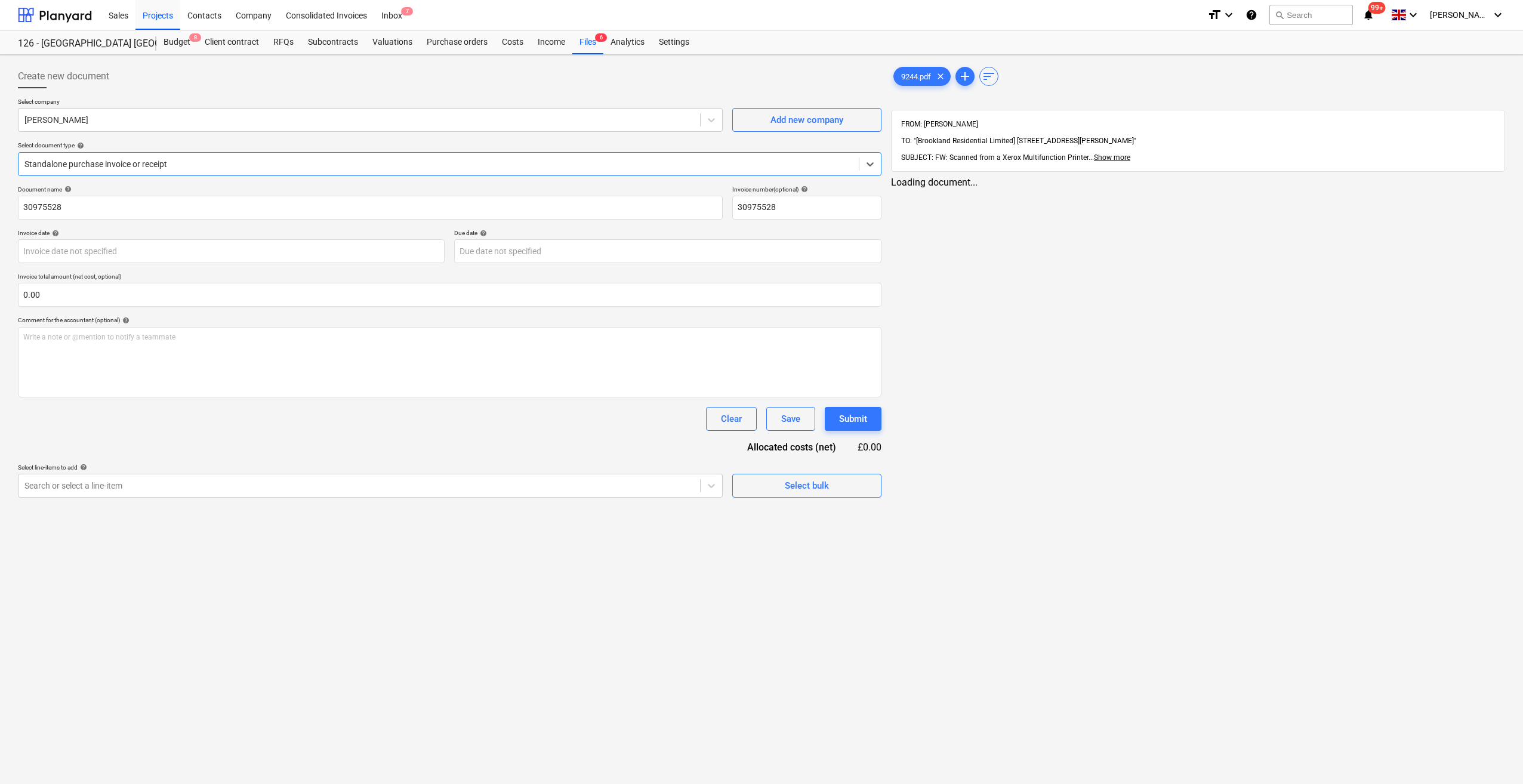
type input "30975528"
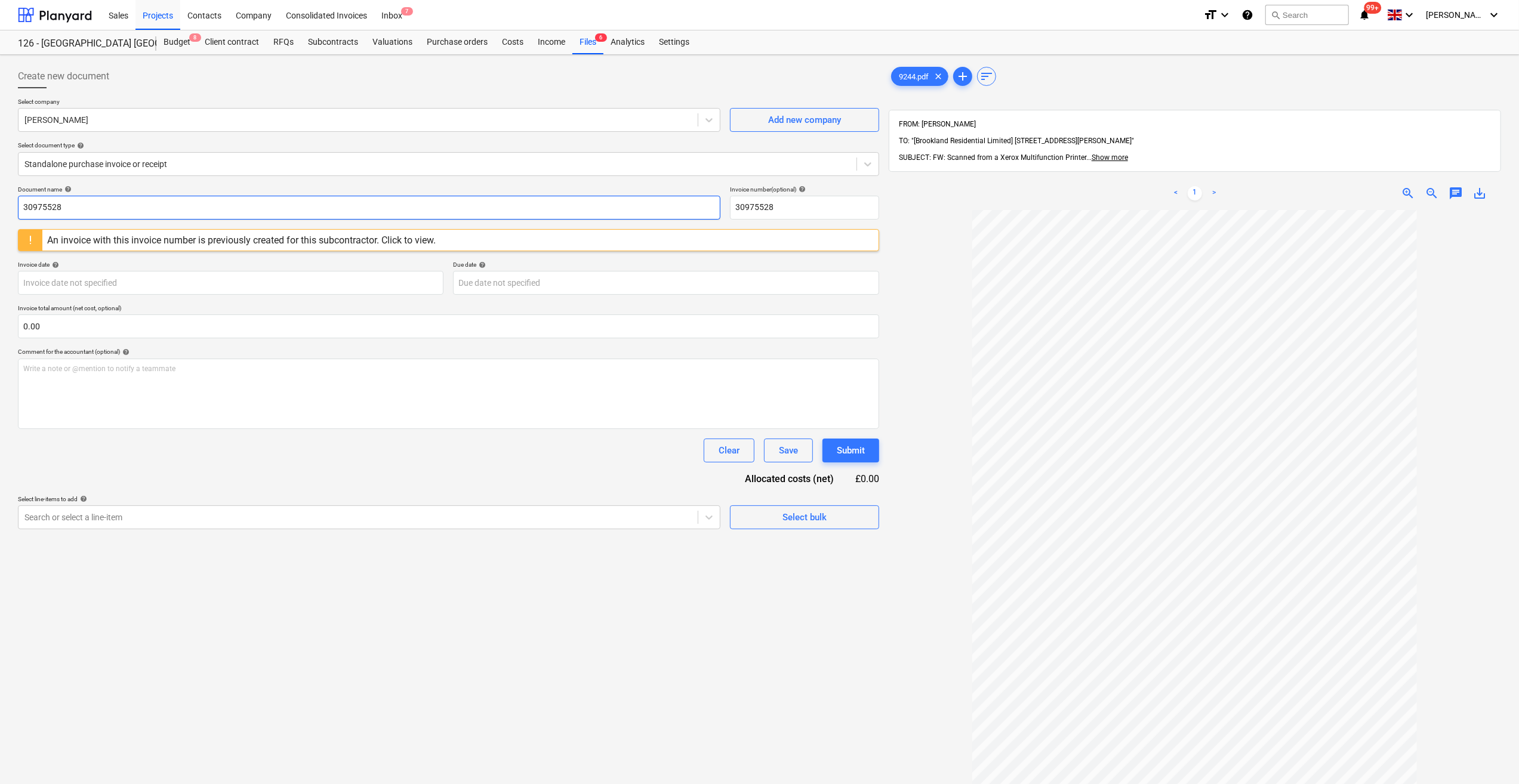
drag, startPoint x: 71, startPoint y: 210, endPoint x: 24, endPoint y: 205, distance: 47.3
click at [24, 209] on input "30975528" at bounding box center [369, 207] width 703 height 24
type input "Labour 01-05/09/25"
drag, startPoint x: 794, startPoint y: 208, endPoint x: 721, endPoint y: 182, distance: 77.5
click at [719, 205] on div "Document name help Labour 01-05/09/25 Invoice number (optional) help 30975528" at bounding box center [448, 202] width 861 height 34
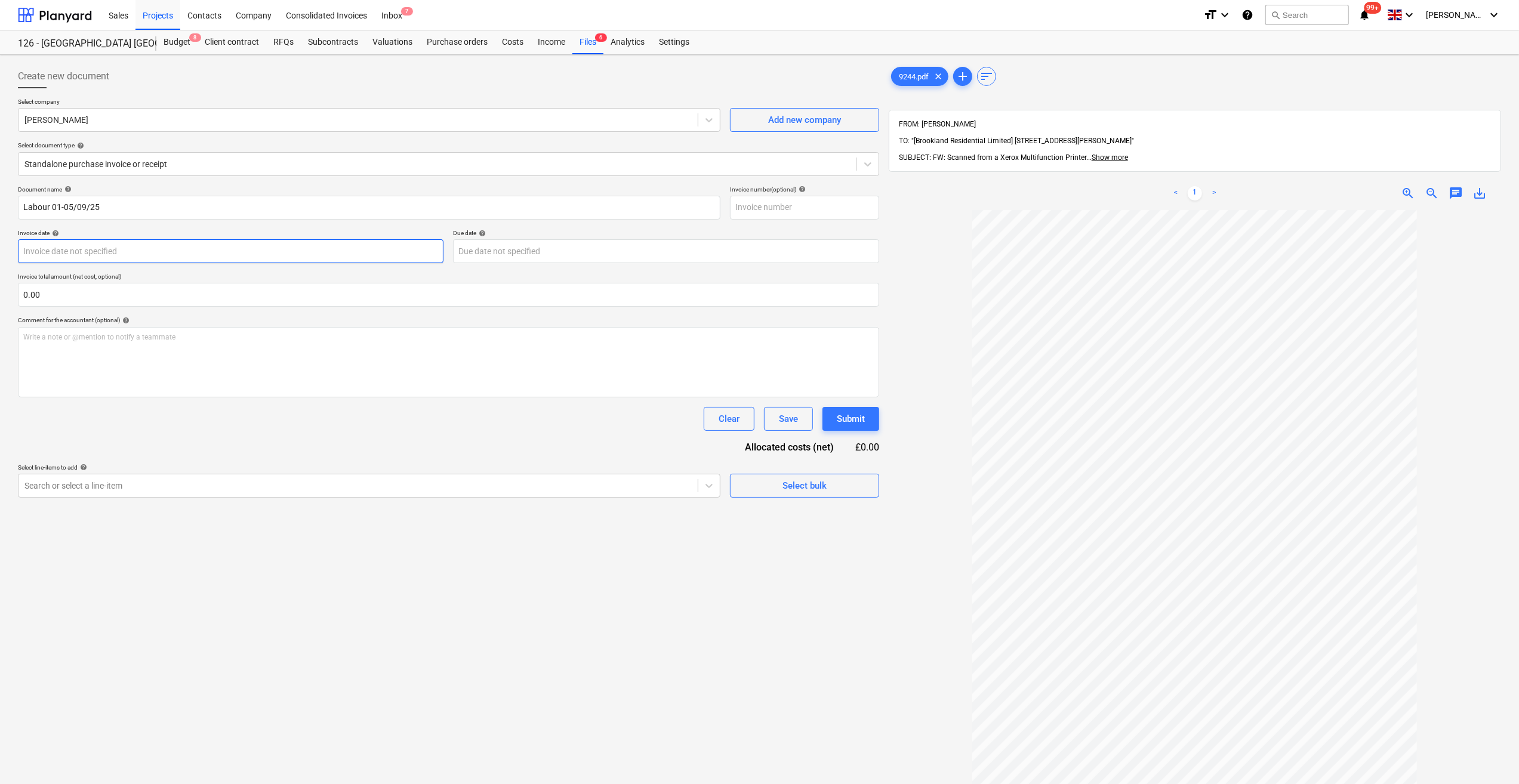
click at [51, 250] on body "Sales Projects Contacts Company Consolidated Invoices Inbox 7 format_size keybo…" at bounding box center [760, 392] width 1519 height 784
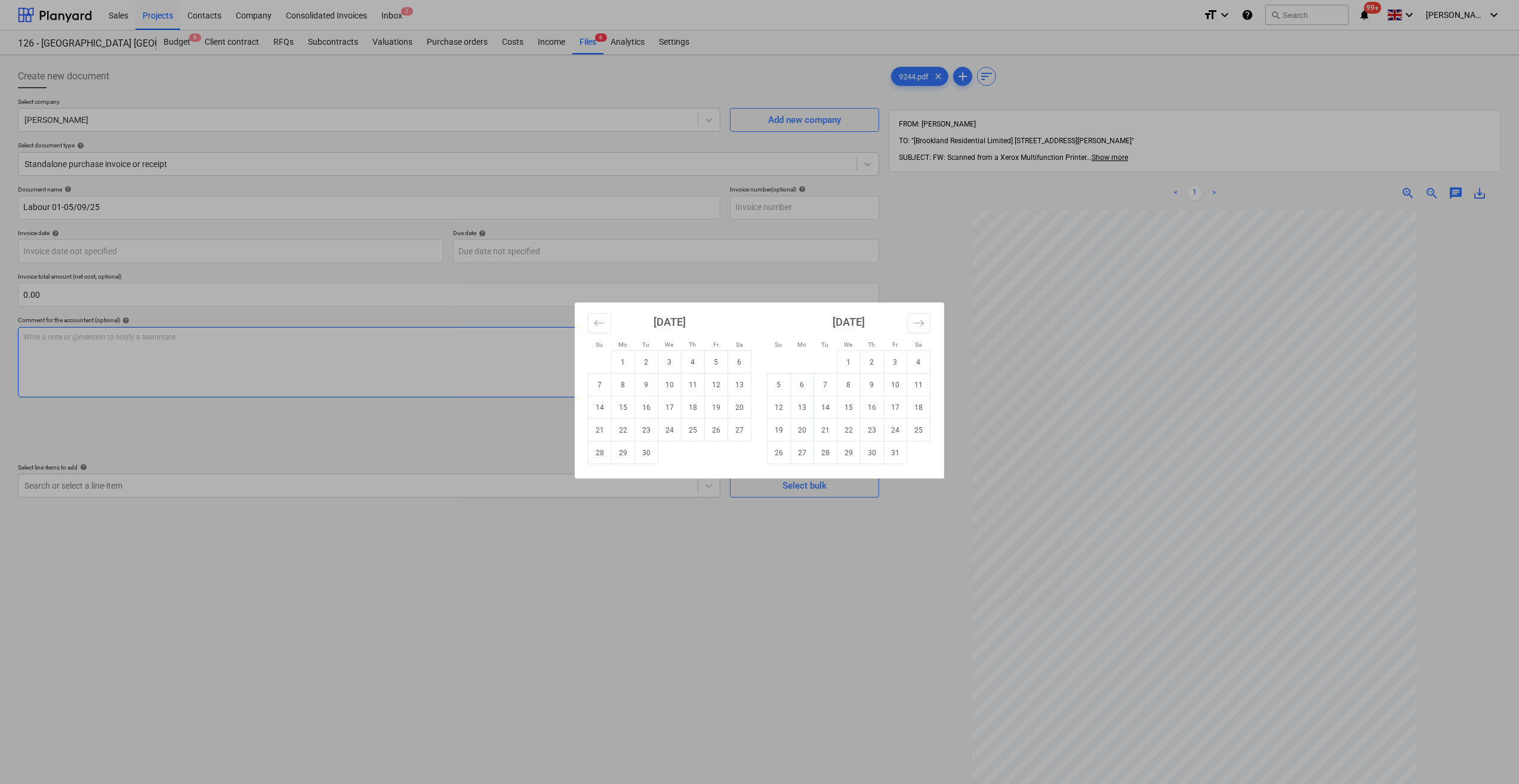
drag, startPoint x: 671, startPoint y: 390, endPoint x: 573, endPoint y: 392, distance: 98.0
click at [672, 390] on td "10" at bounding box center [670, 385] width 23 height 22
type input "[DATE]"
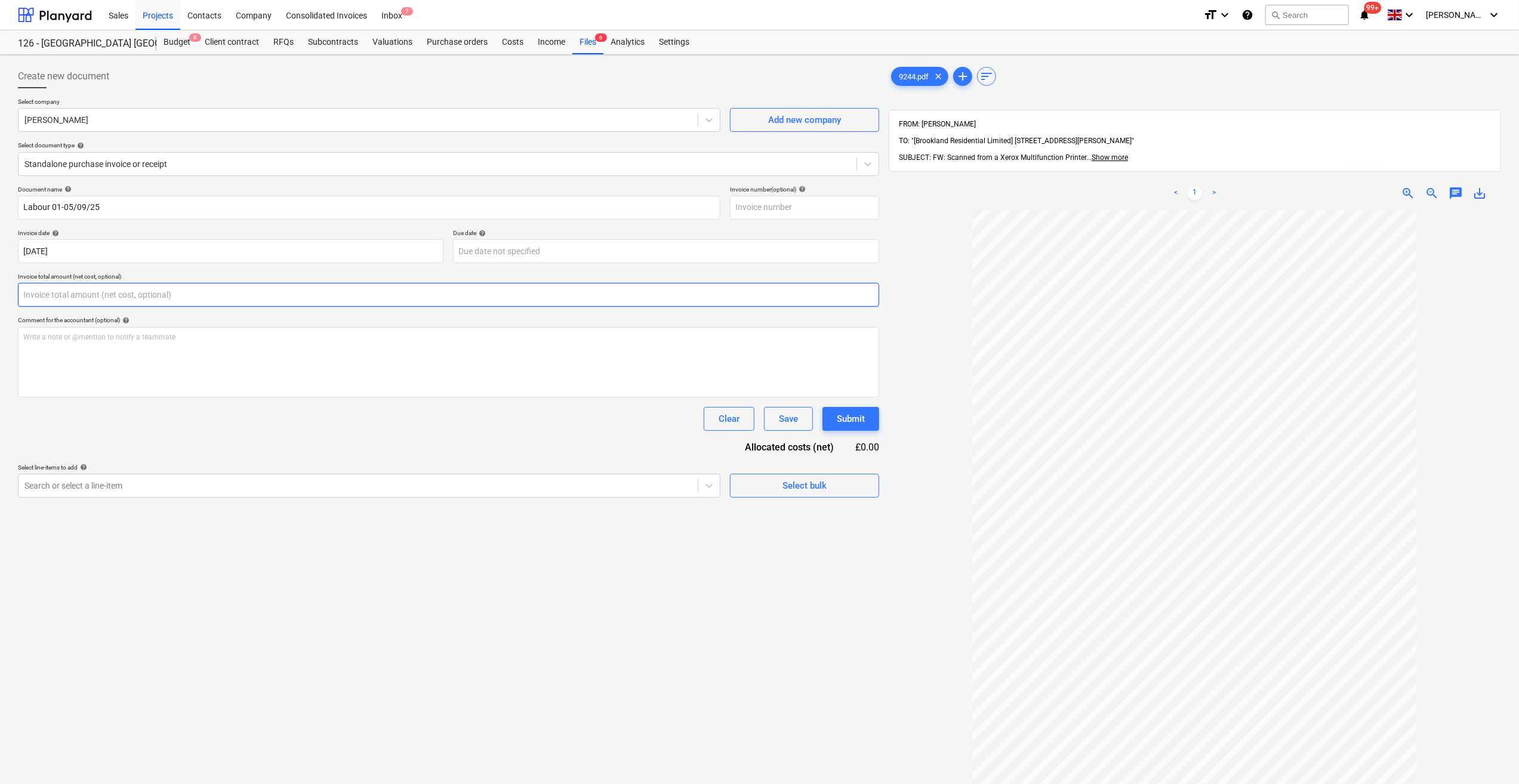
click at [45, 298] on input "text" at bounding box center [448, 295] width 861 height 24
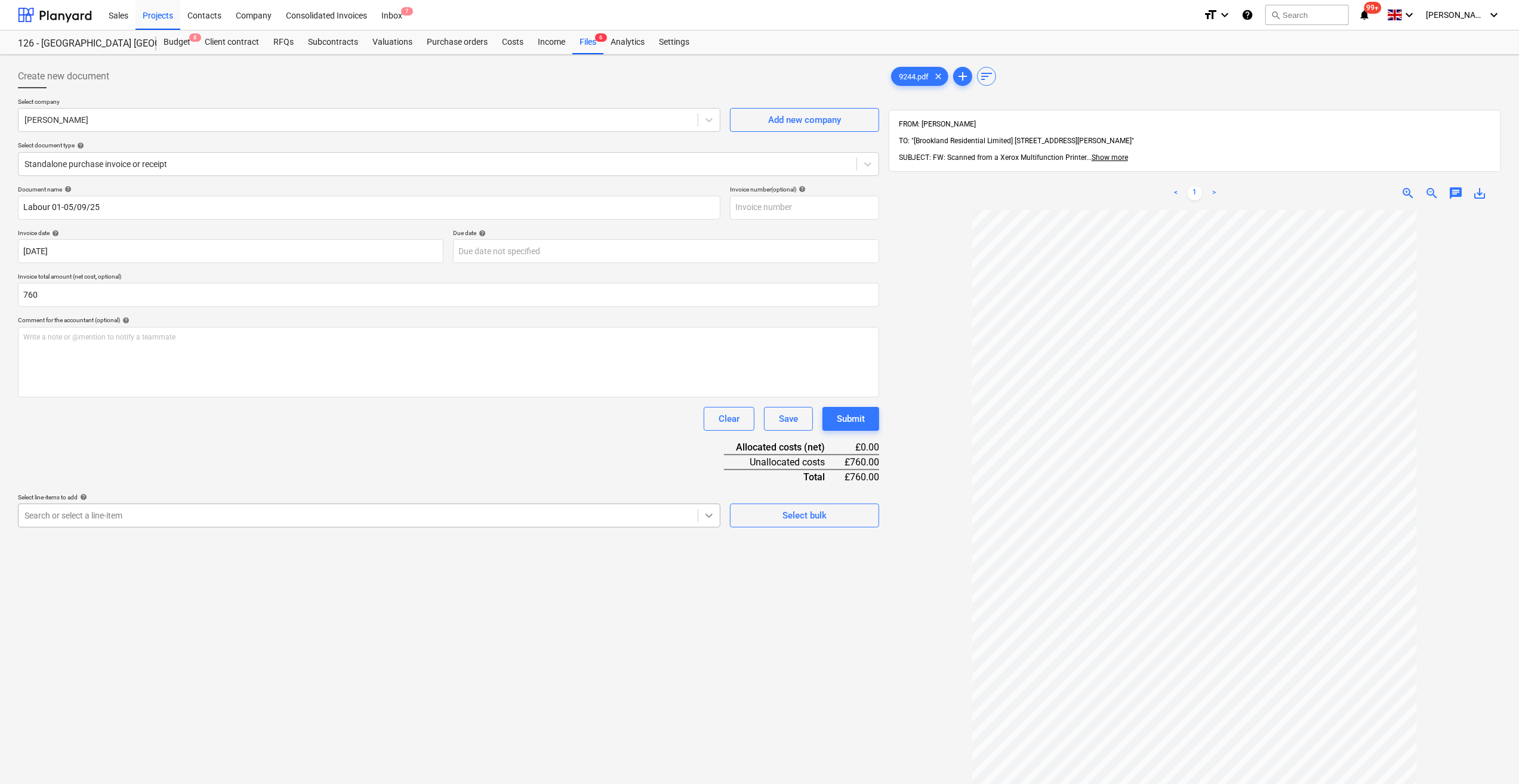
type input "760.00"
click at [707, 516] on icon at bounding box center [708, 515] width 12 height 12
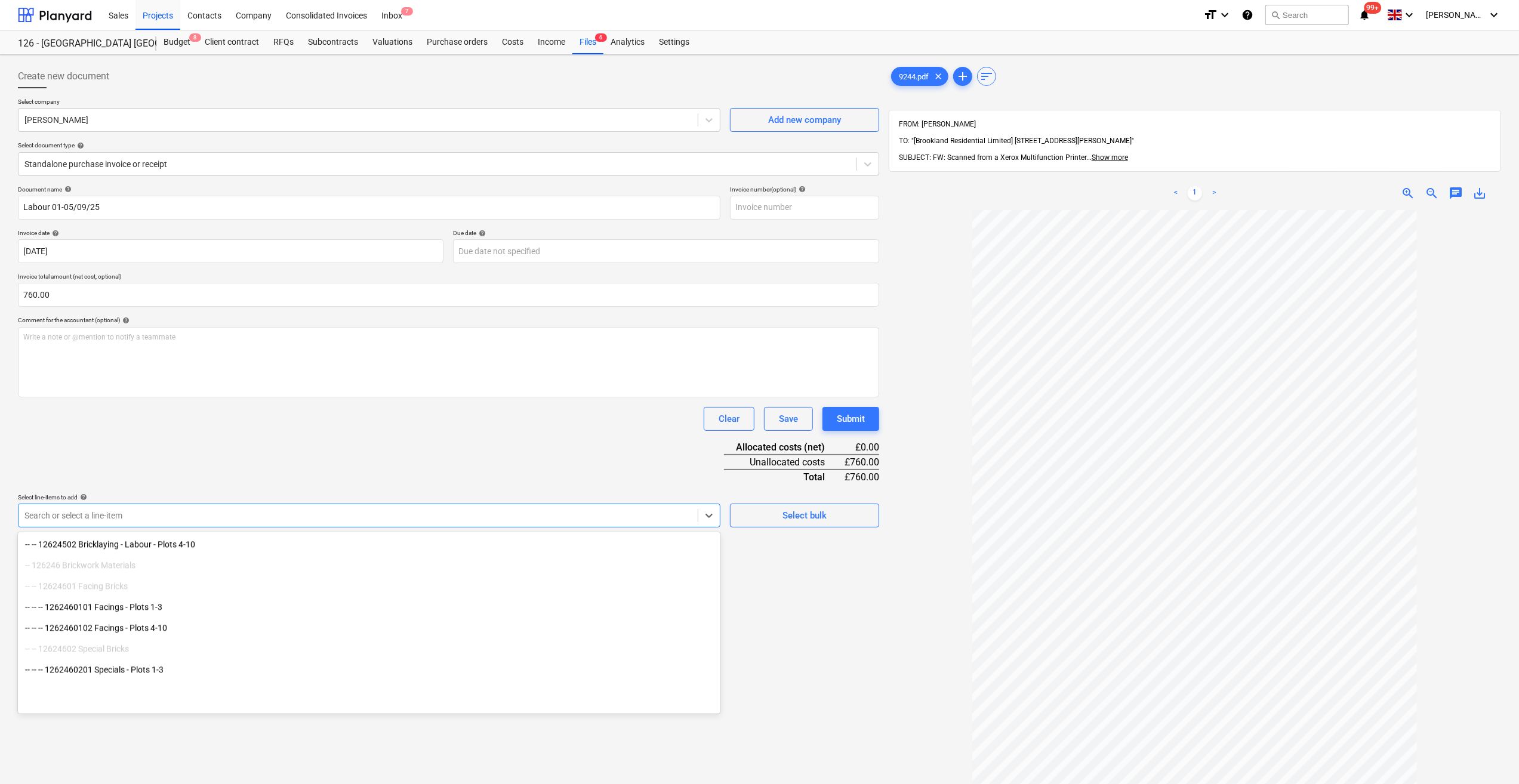
scroll to position [2865, 0]
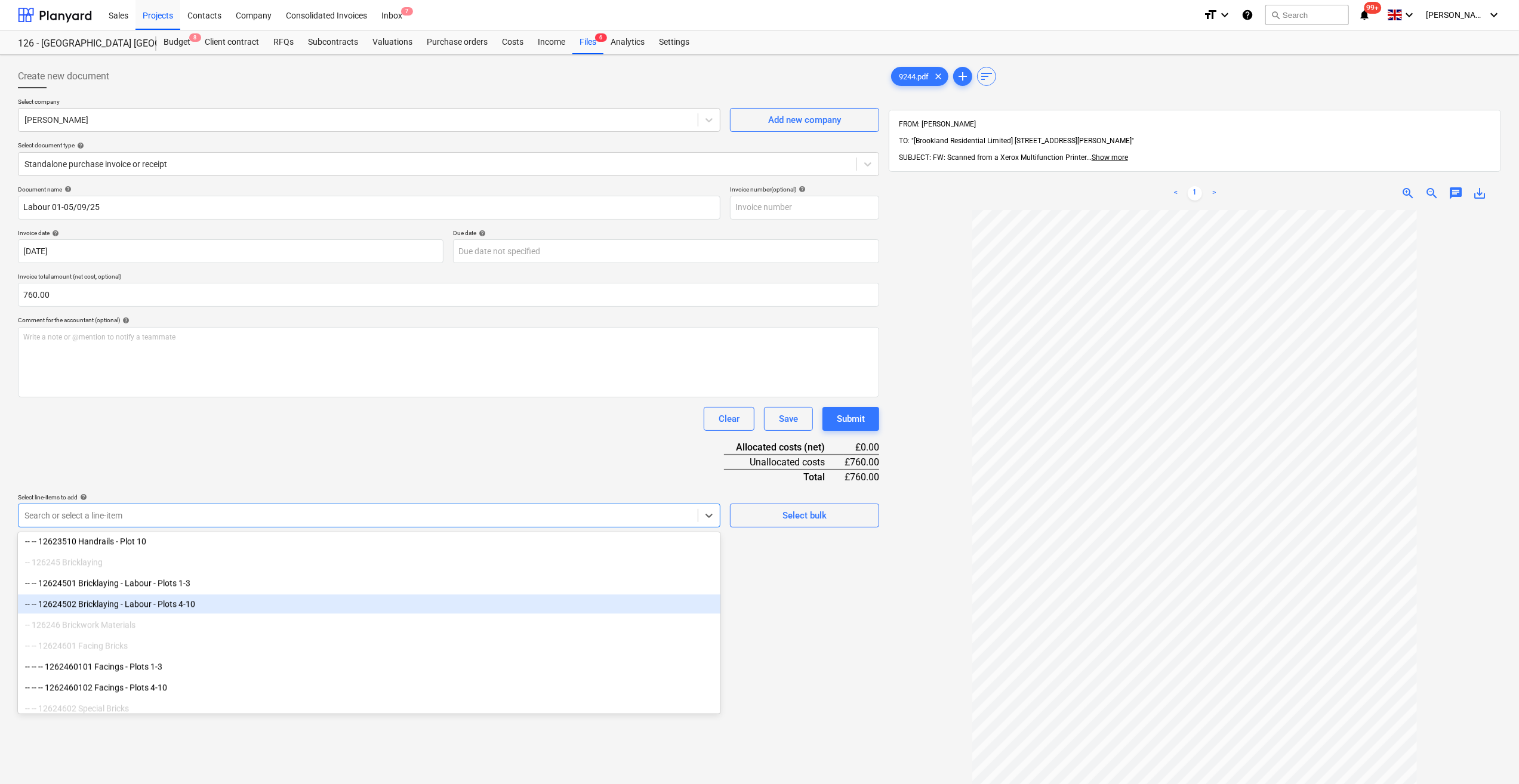
click at [202, 606] on div "-- -- 12624502 Bricklaying - Labour - Plots 4-10" at bounding box center [369, 603] width 703 height 19
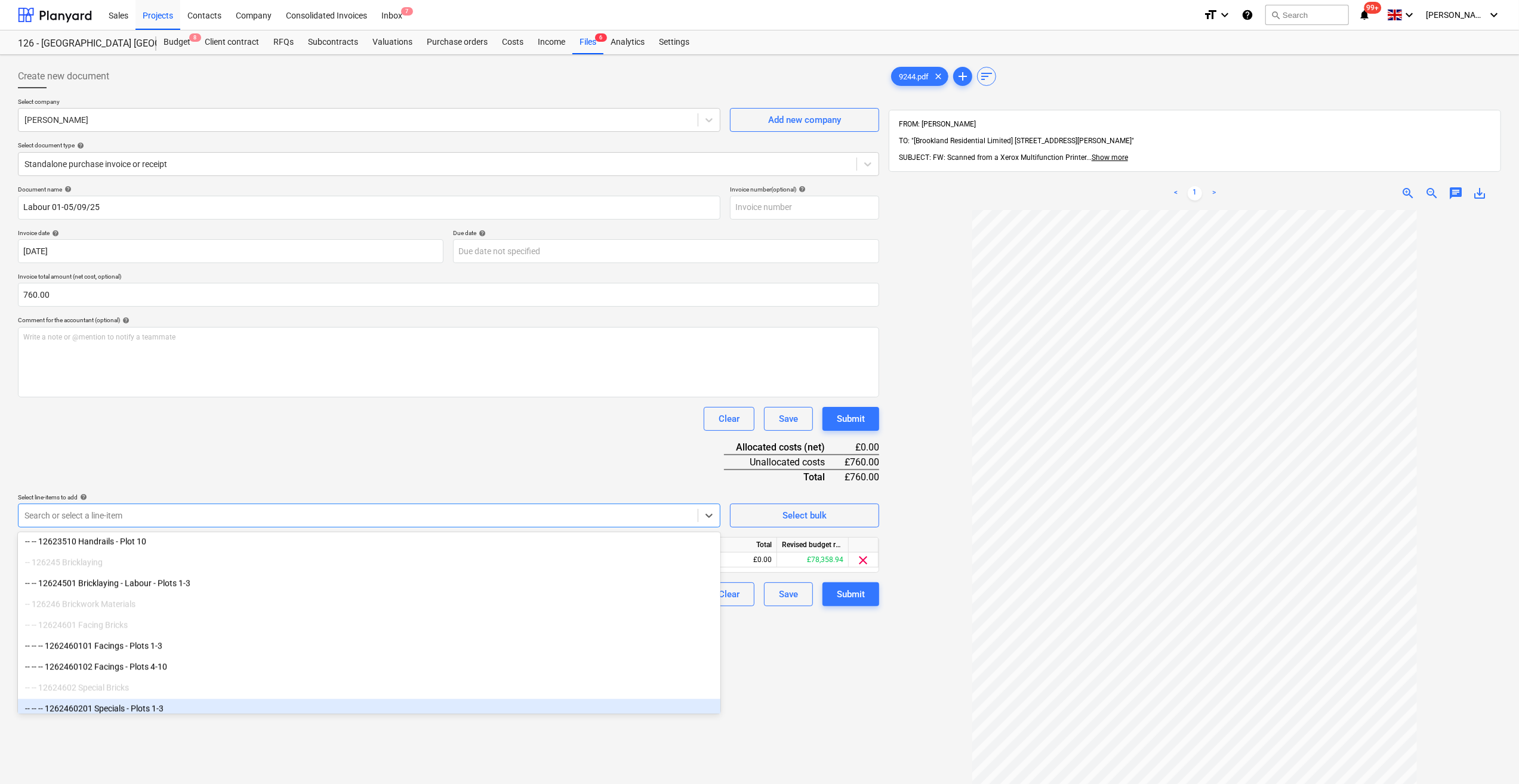
click at [801, 685] on div "Create new document Select company [PERSON_NAME] Add new company Select documen…" at bounding box center [448, 513] width 871 height 906
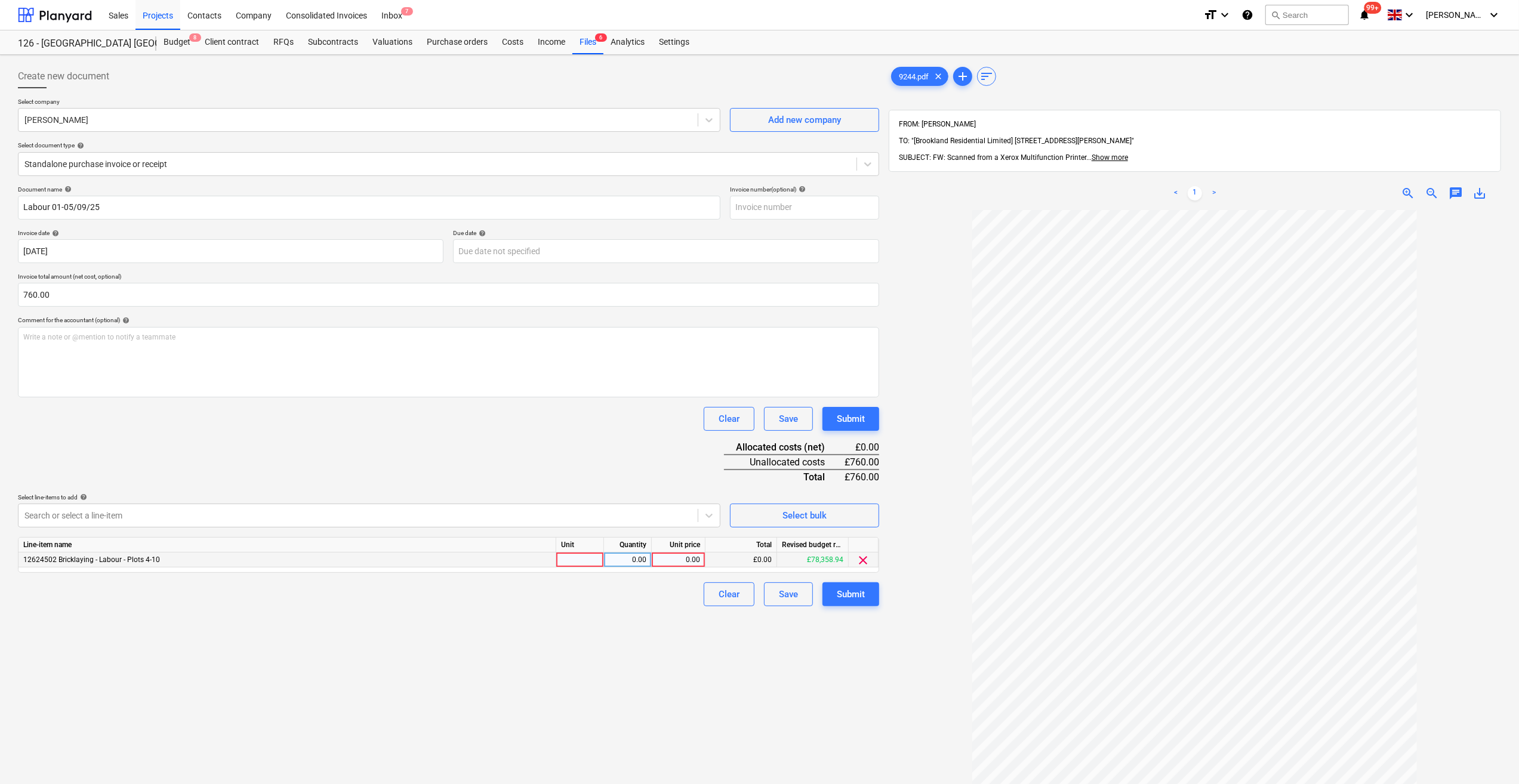
click at [571, 558] on div at bounding box center [580, 560] width 48 height 15
type input "Day"
click at [615, 559] on div "0.00" at bounding box center [628, 560] width 37 height 15
type input "4"
click at [687, 560] on div "0.00" at bounding box center [678, 560] width 43 height 15
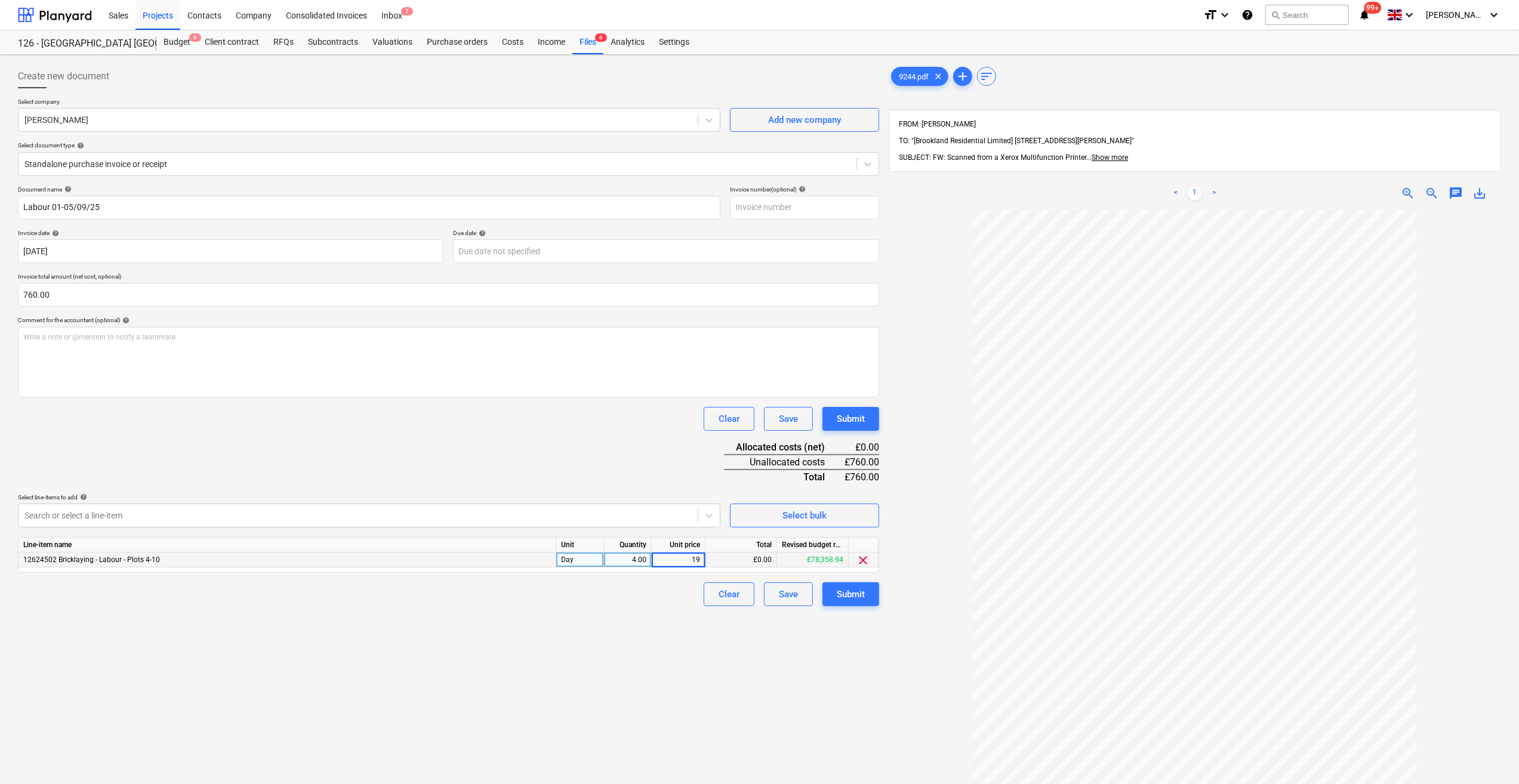
type input "190"
click at [675, 605] on div "Clear Save Submit" at bounding box center [448, 594] width 861 height 24
click at [846, 599] on div "Submit" at bounding box center [851, 594] width 28 height 16
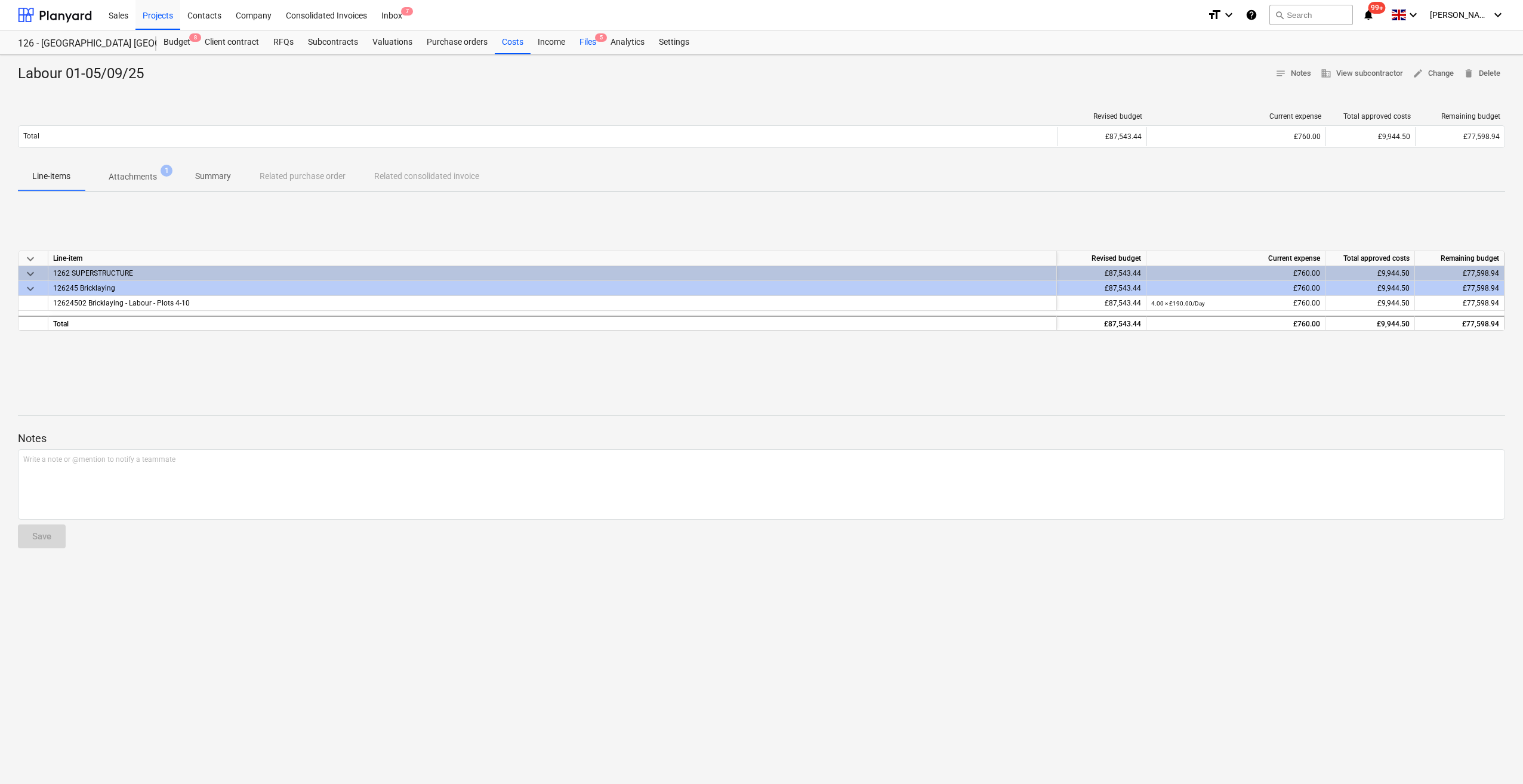
click at [586, 42] on div "Files 5" at bounding box center [588, 42] width 31 height 24
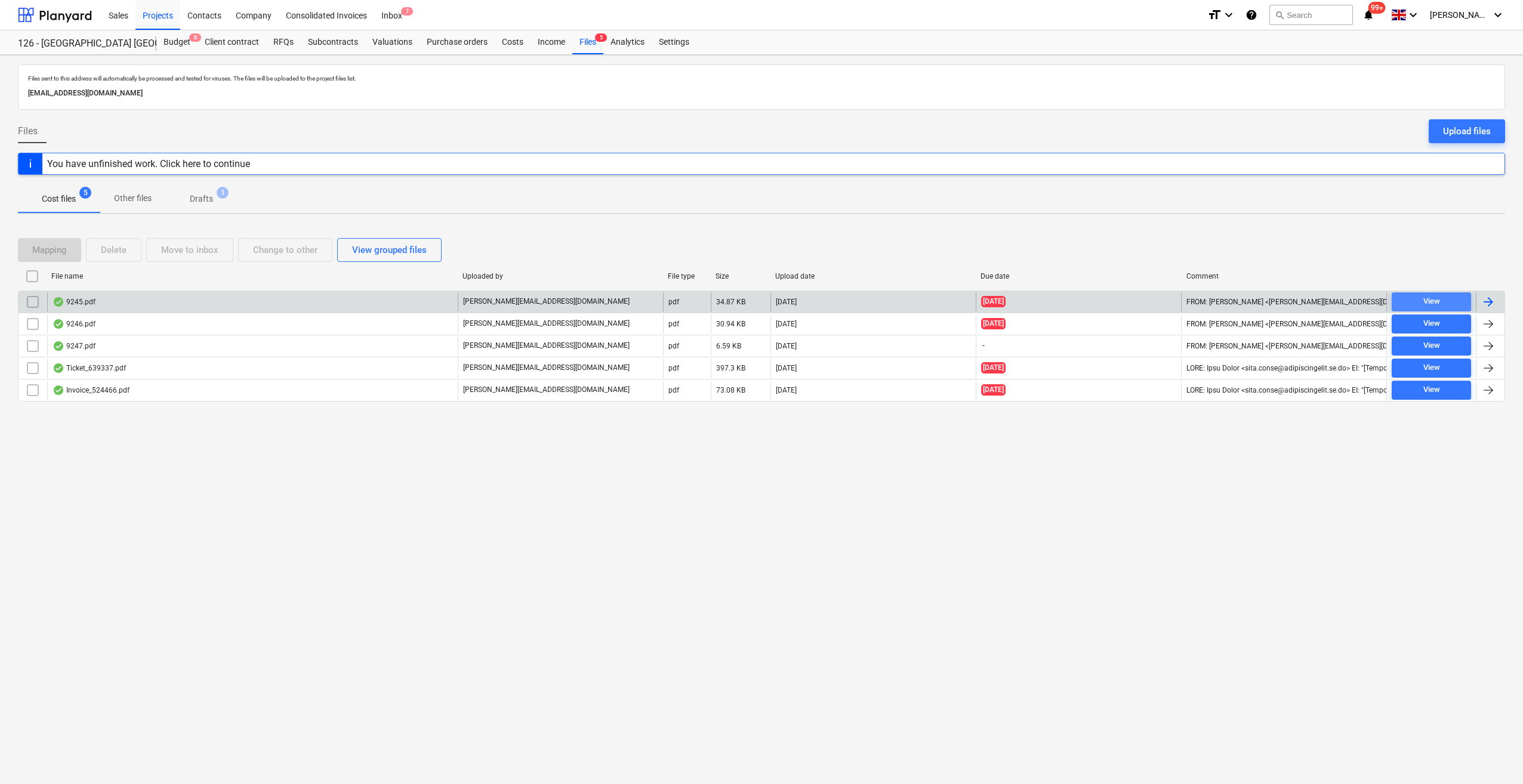
click at [1435, 303] on div "View" at bounding box center [1431, 302] width 17 height 14
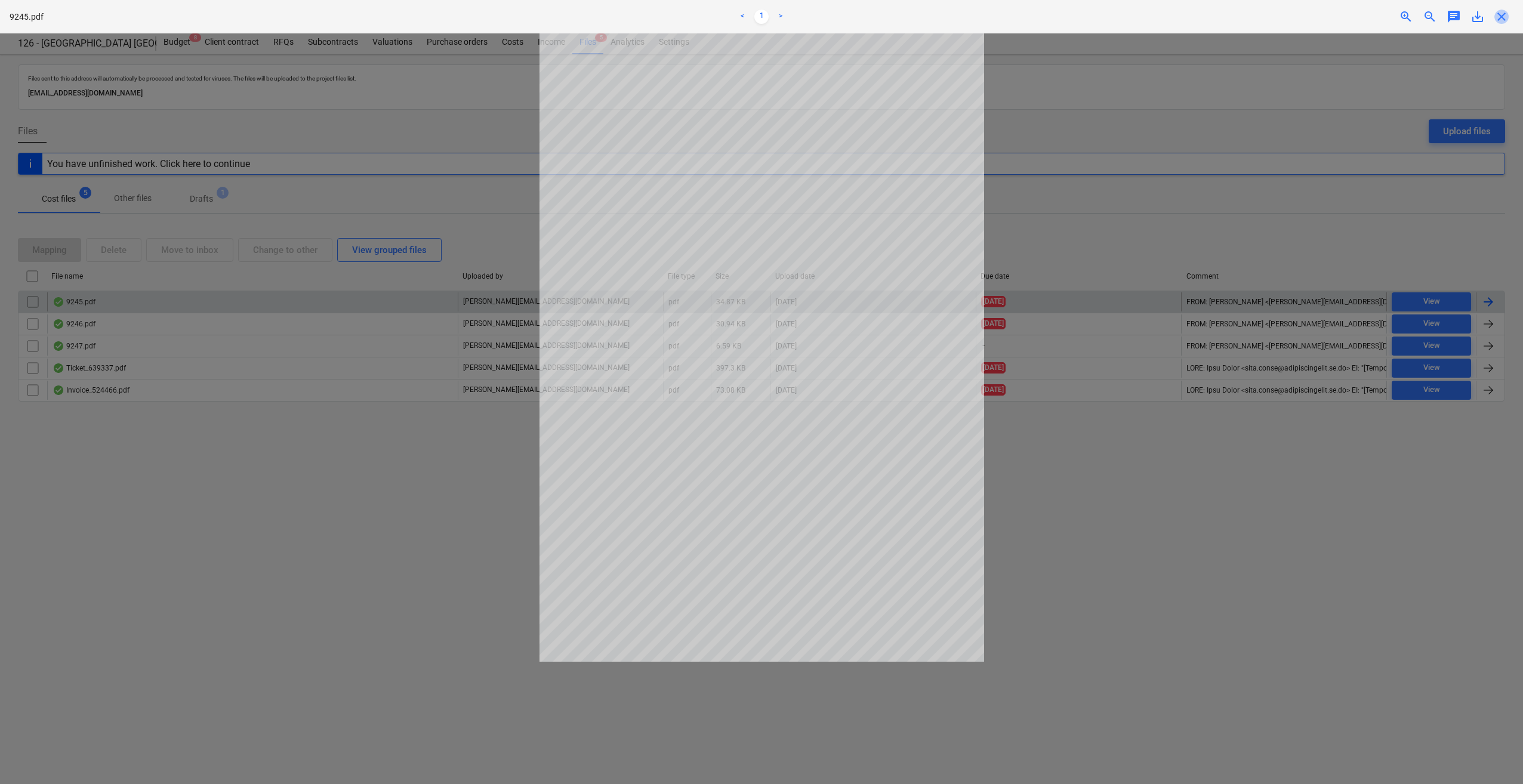
click at [1504, 15] on span "close" at bounding box center [1501, 16] width 14 height 14
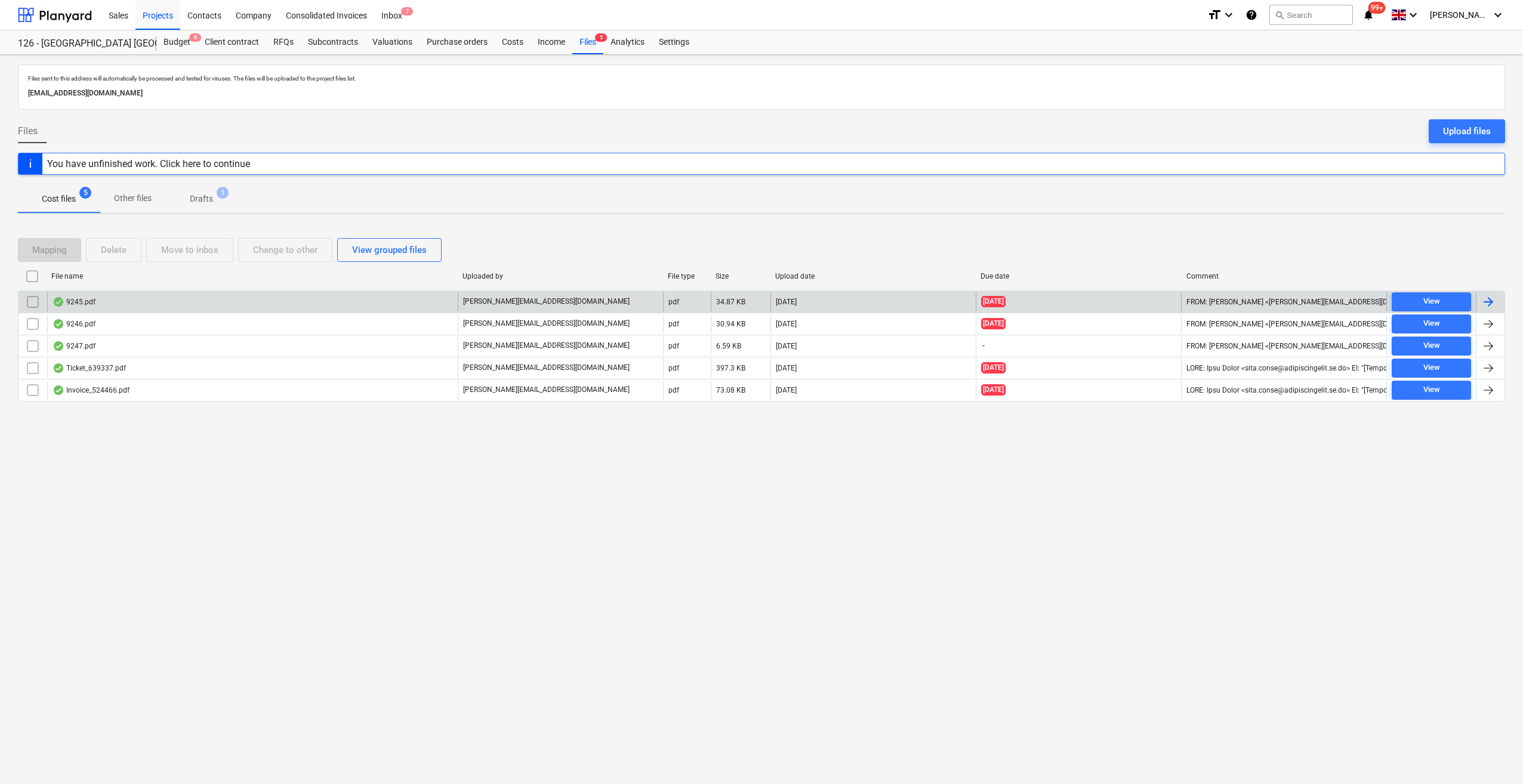
click at [207, 164] on div "You have unfinished work. Click here to continue" at bounding box center [149, 164] width 203 height 12
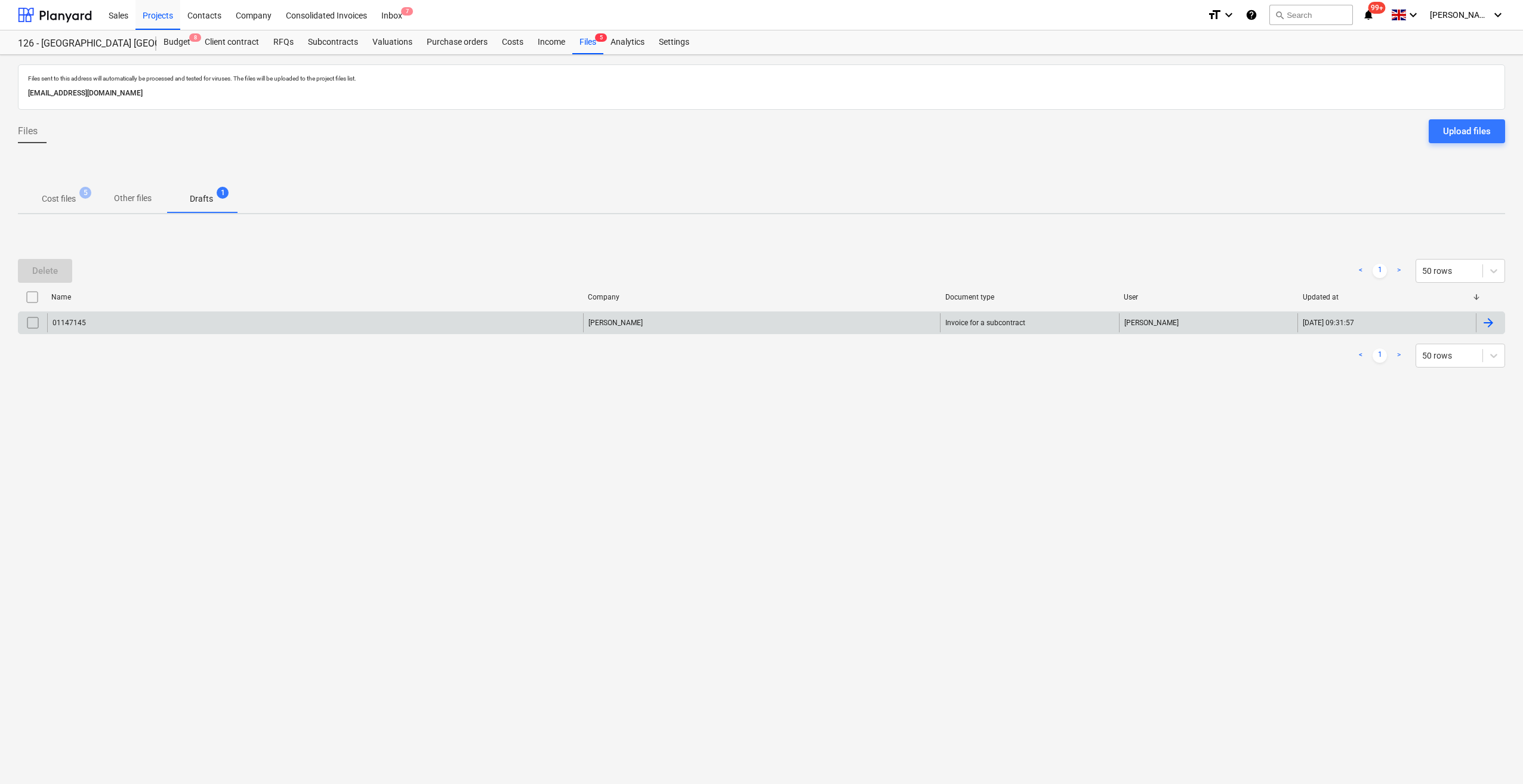
click at [29, 322] on input "checkbox" at bounding box center [33, 323] width 19 height 19
click at [504, 40] on div "Costs" at bounding box center [513, 42] width 36 height 24
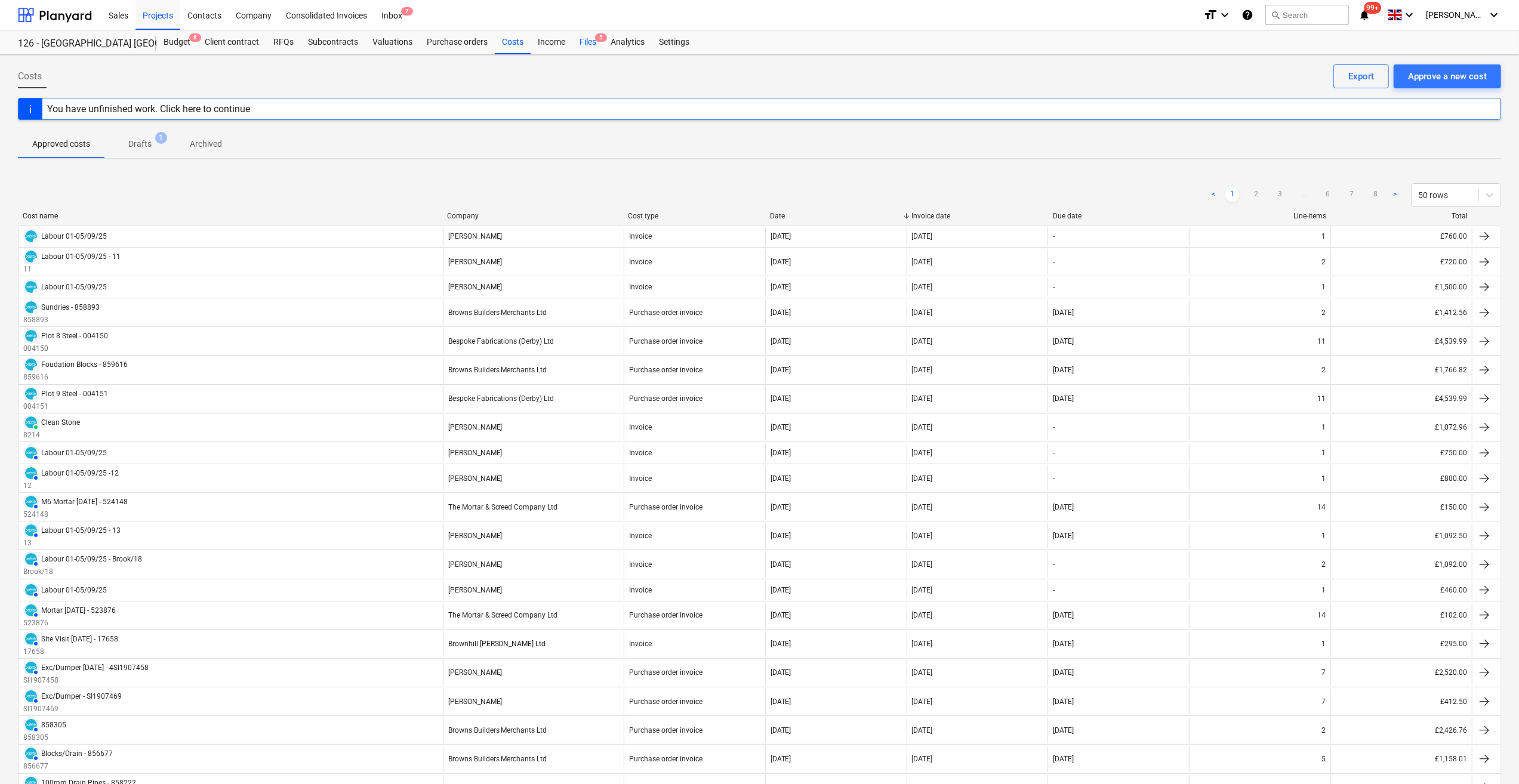
click at [586, 40] on div "Files 5" at bounding box center [588, 42] width 31 height 24
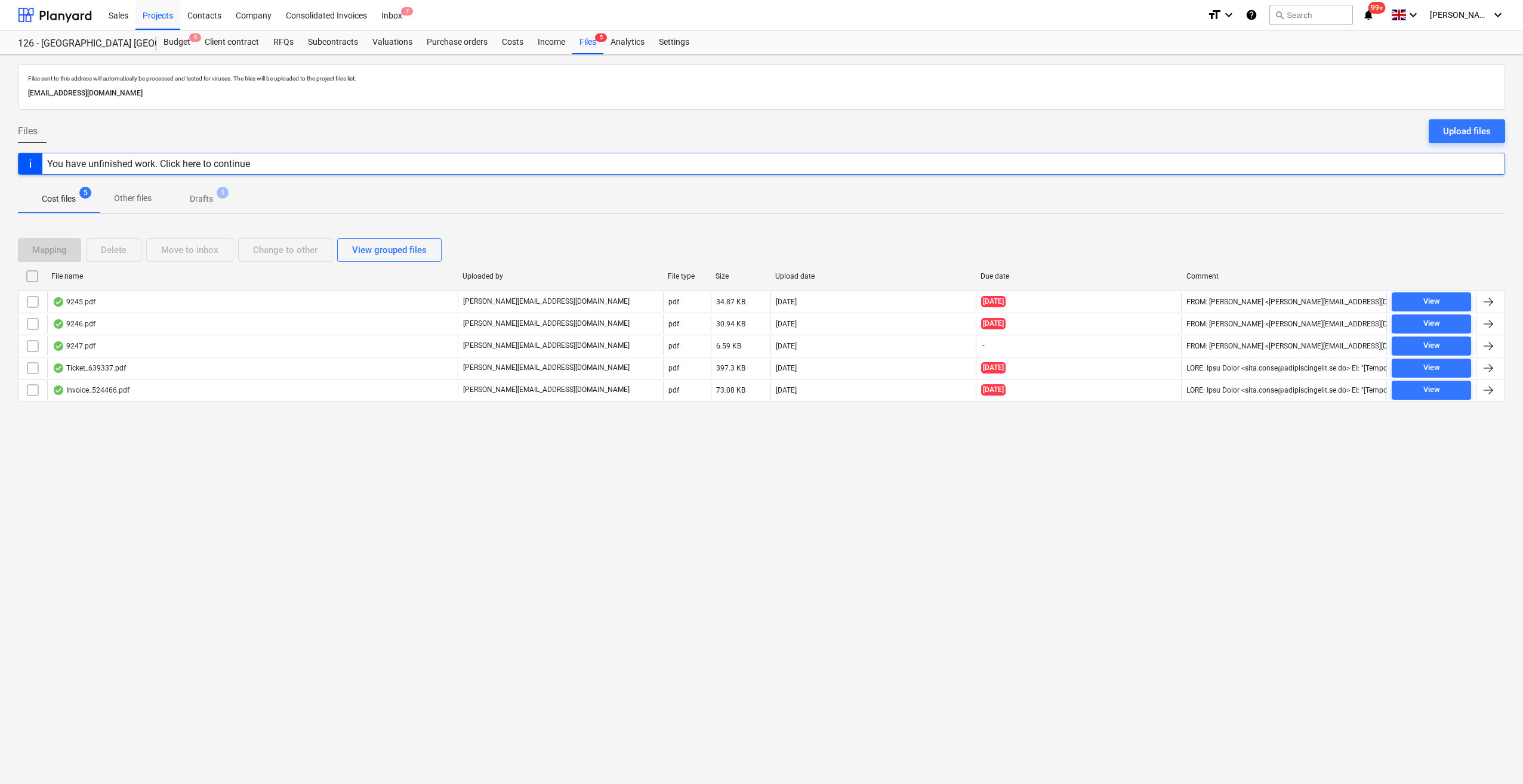
click at [225, 162] on div "You have unfinished work. Click here to continue" at bounding box center [149, 164] width 203 height 12
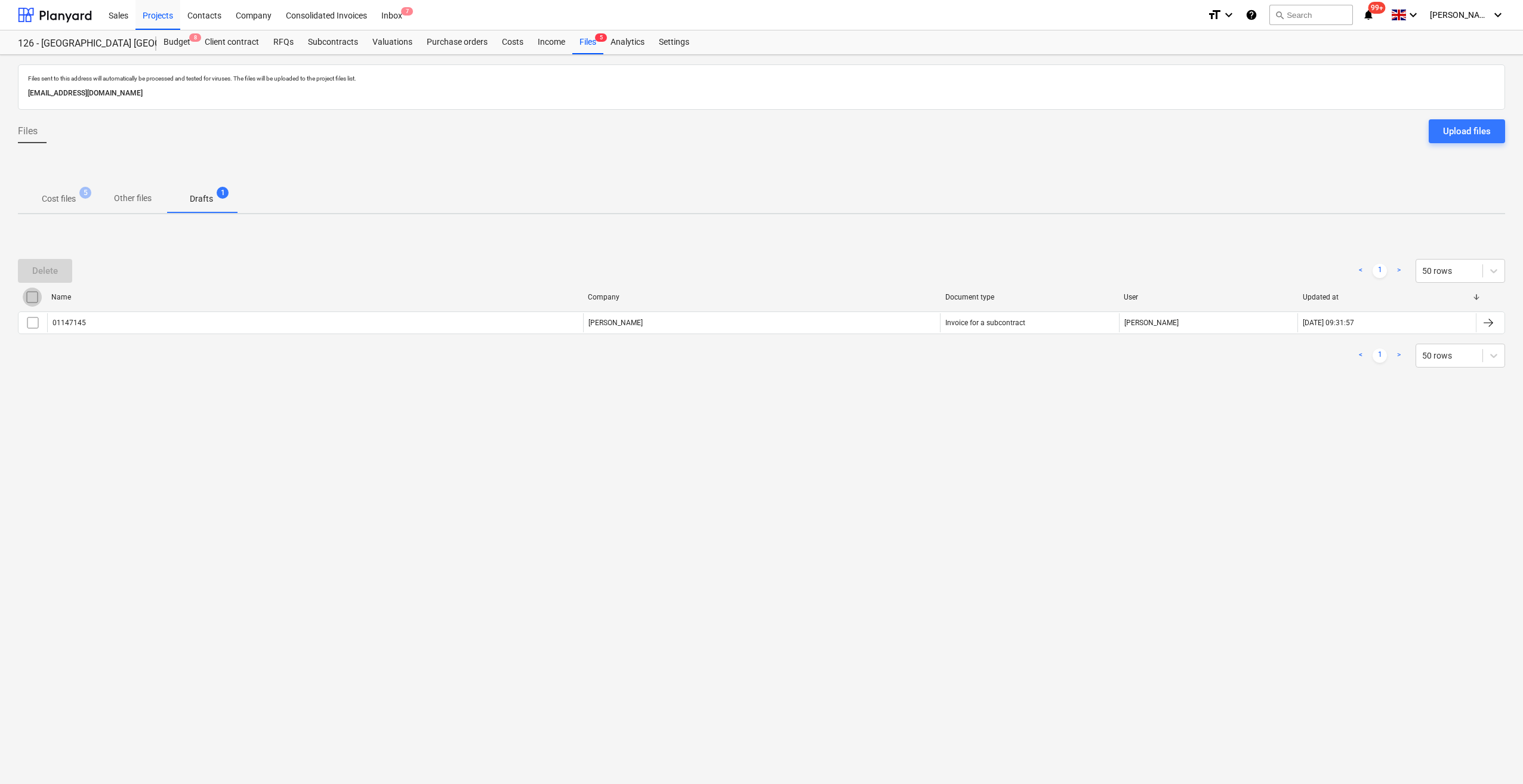
click at [33, 292] on input "checkbox" at bounding box center [32, 297] width 19 height 19
click at [50, 261] on button "Delete" at bounding box center [45, 271] width 54 height 24
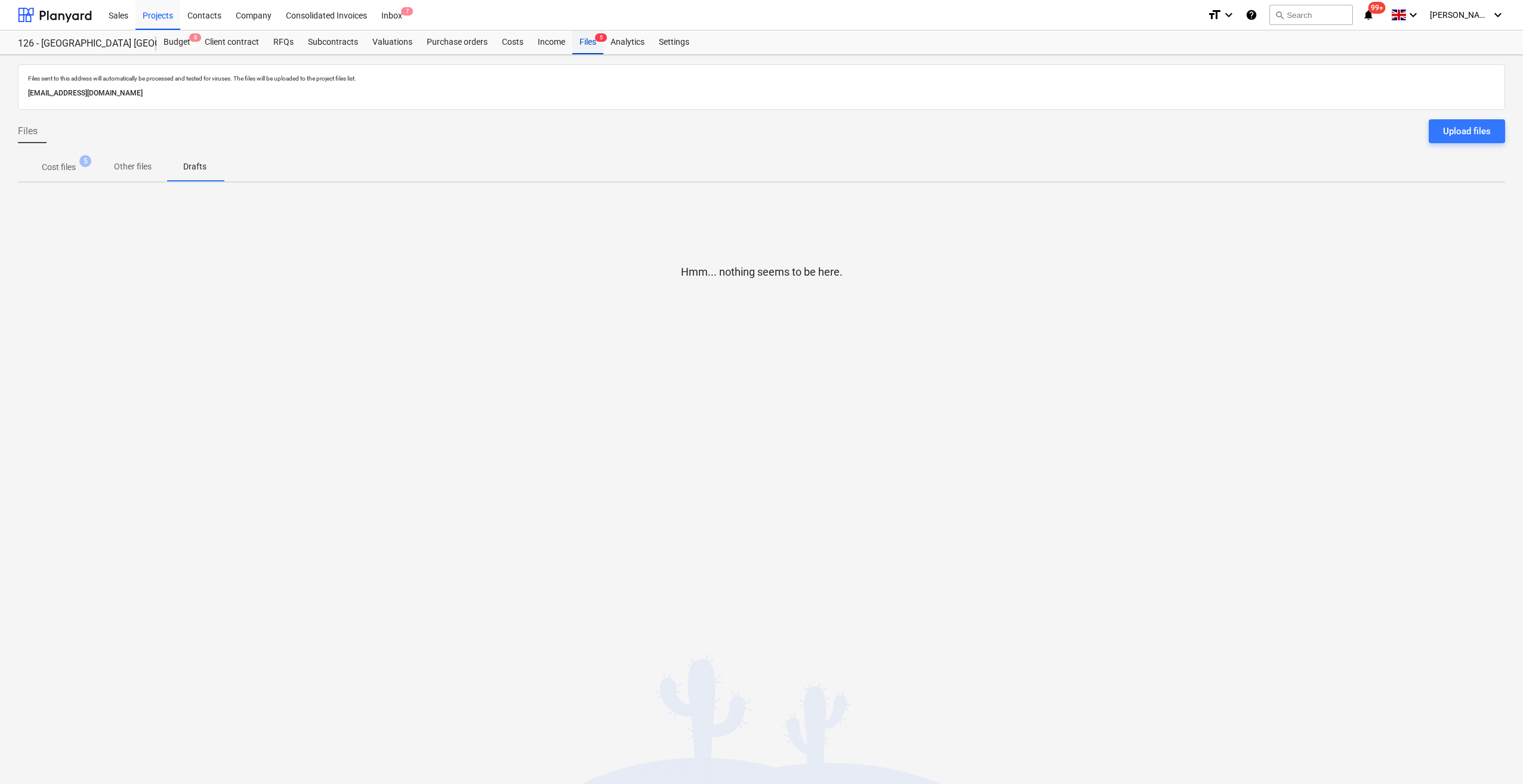
click at [581, 42] on div "Files 5" at bounding box center [588, 42] width 31 height 24
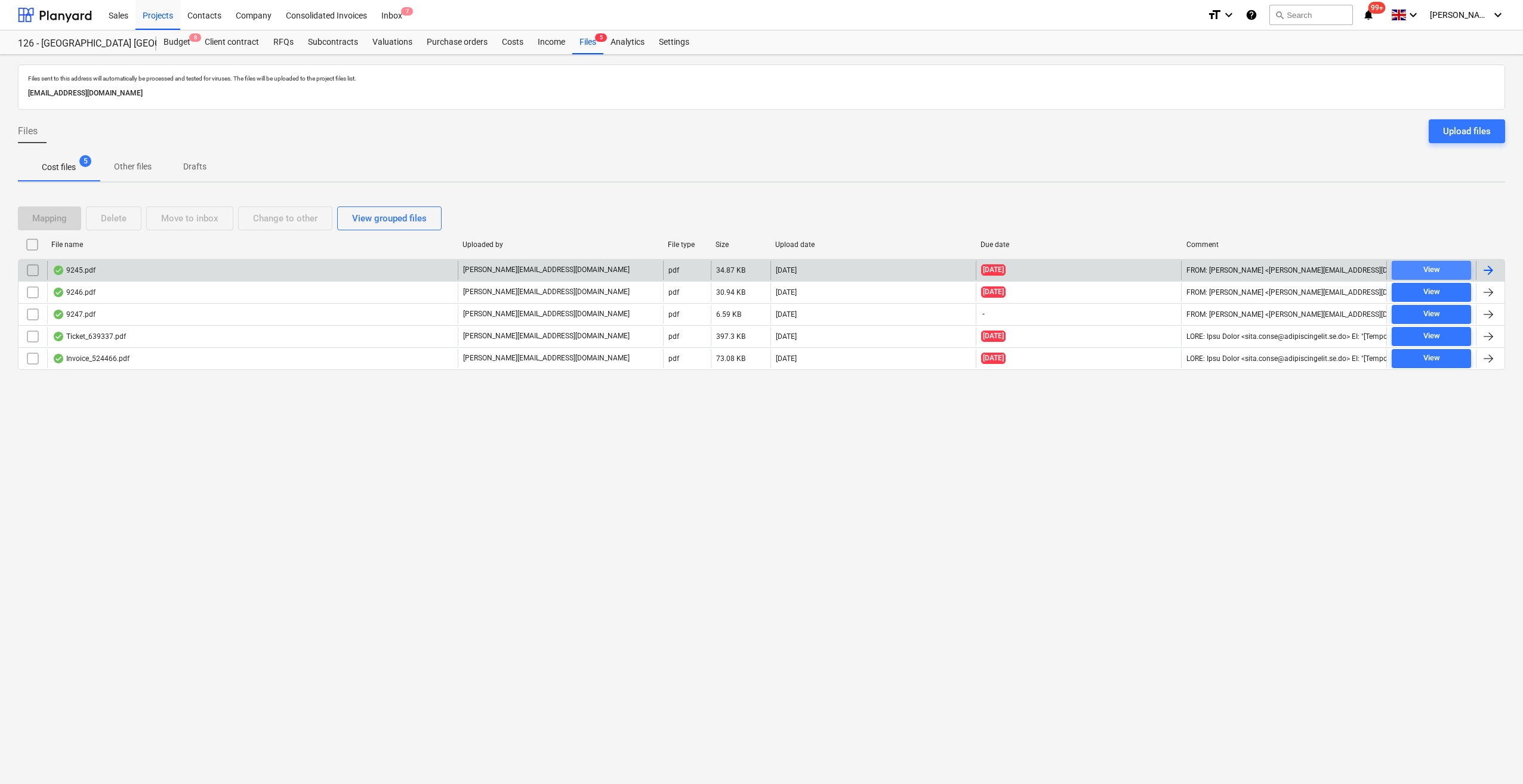
click at [1433, 268] on div "View" at bounding box center [1431, 270] width 17 height 14
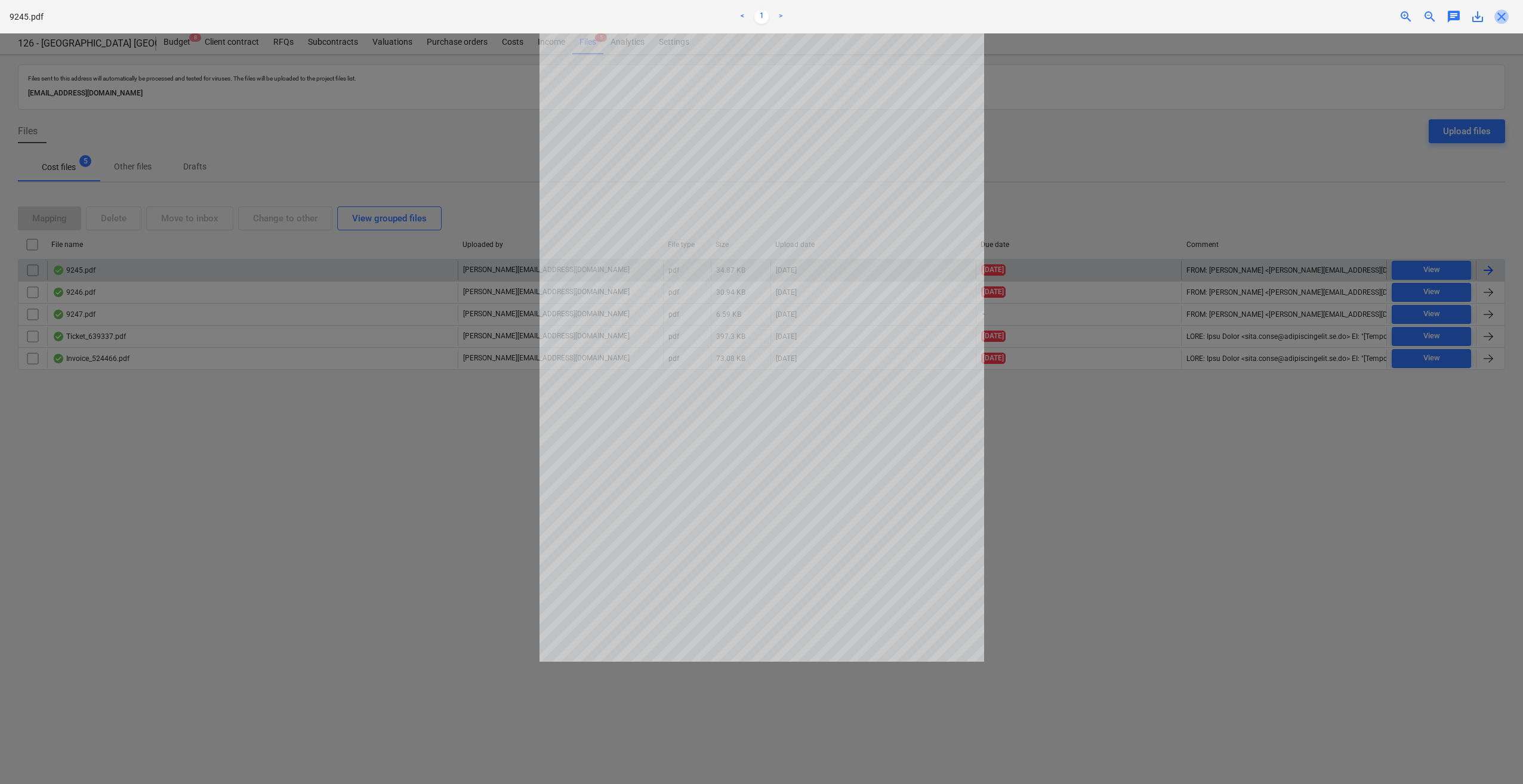
click at [1501, 16] on span "close" at bounding box center [1501, 16] width 14 height 14
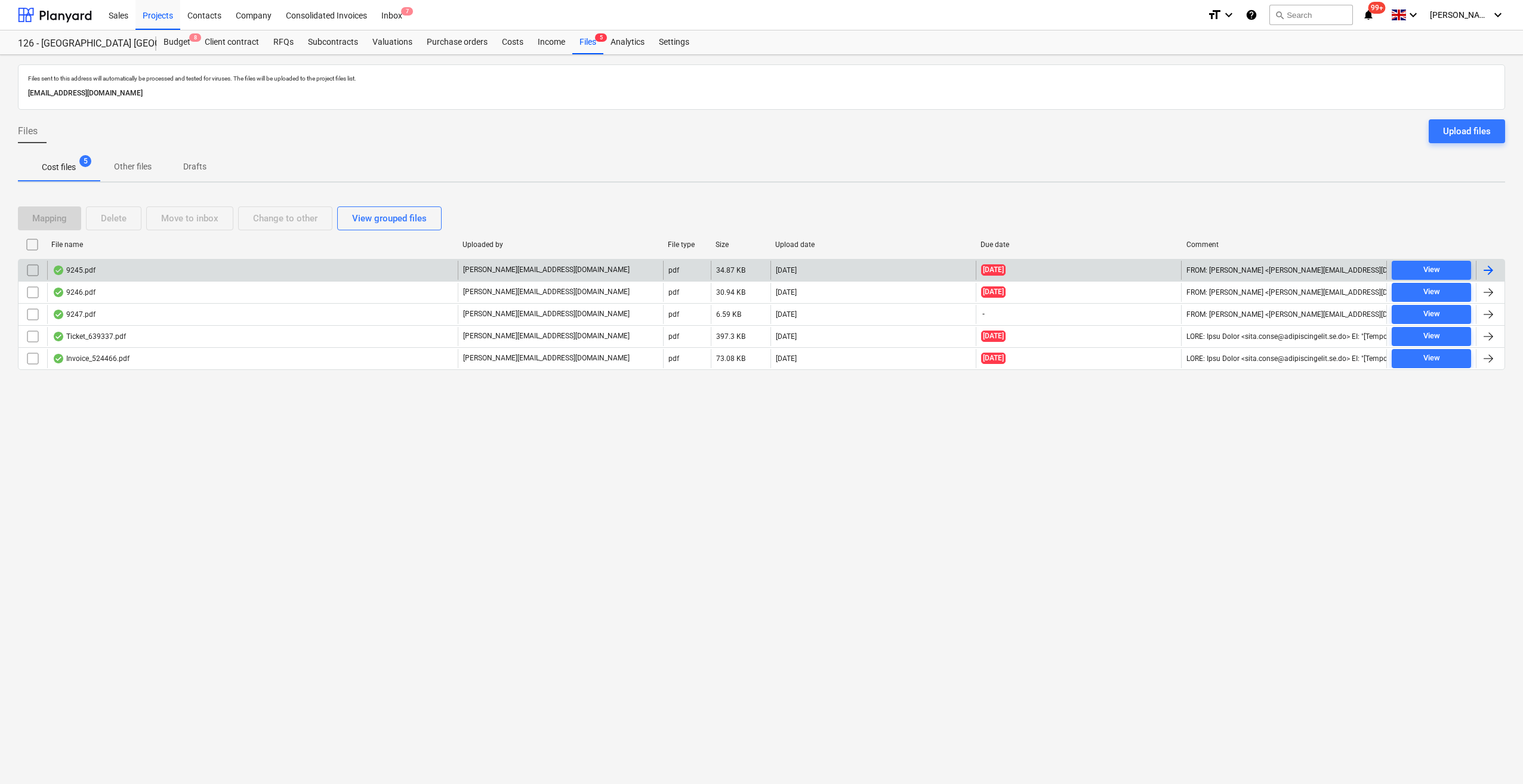
click at [1492, 268] on div at bounding box center [1488, 270] width 14 height 14
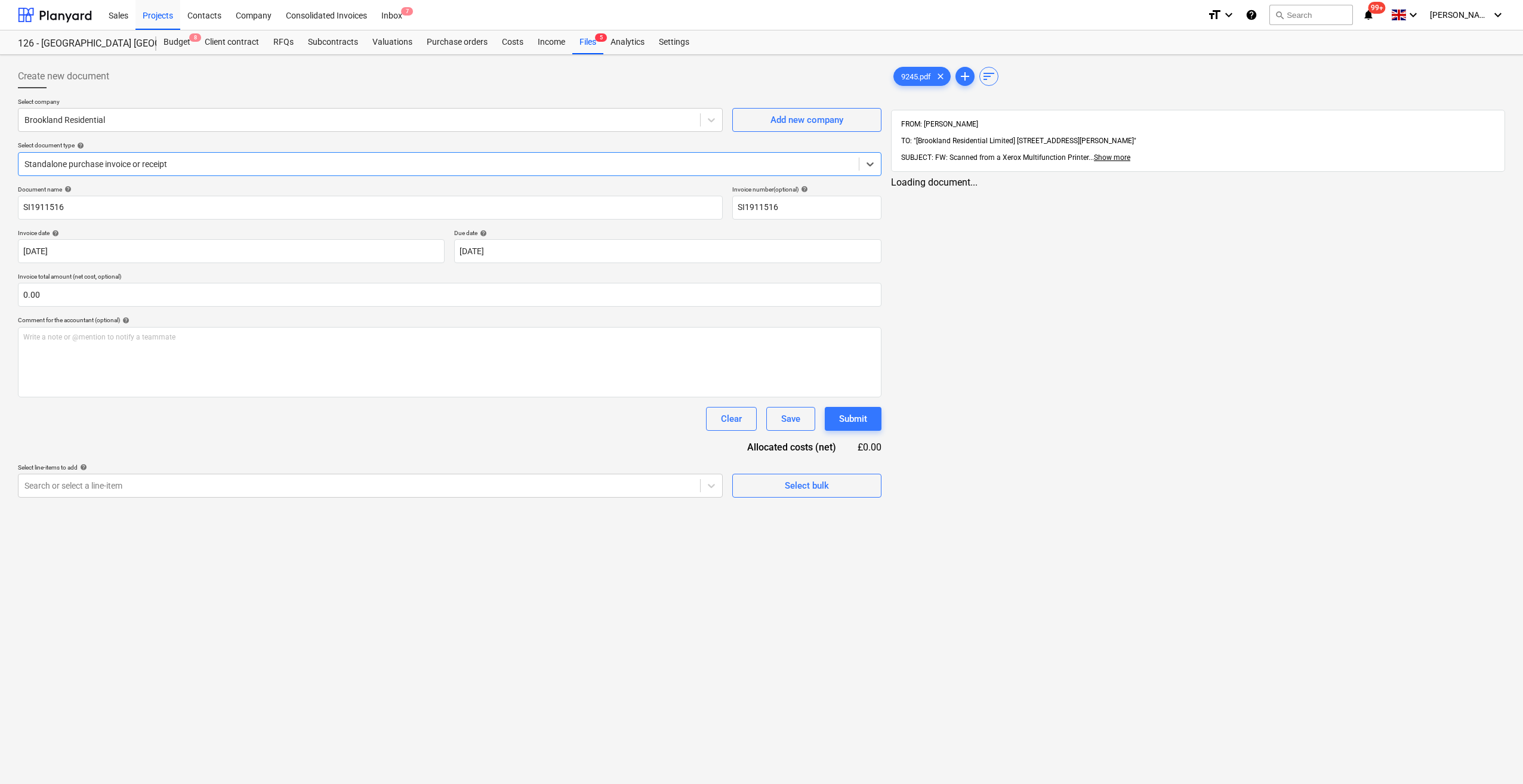
type input "SI1911516"
type input "[DATE]"
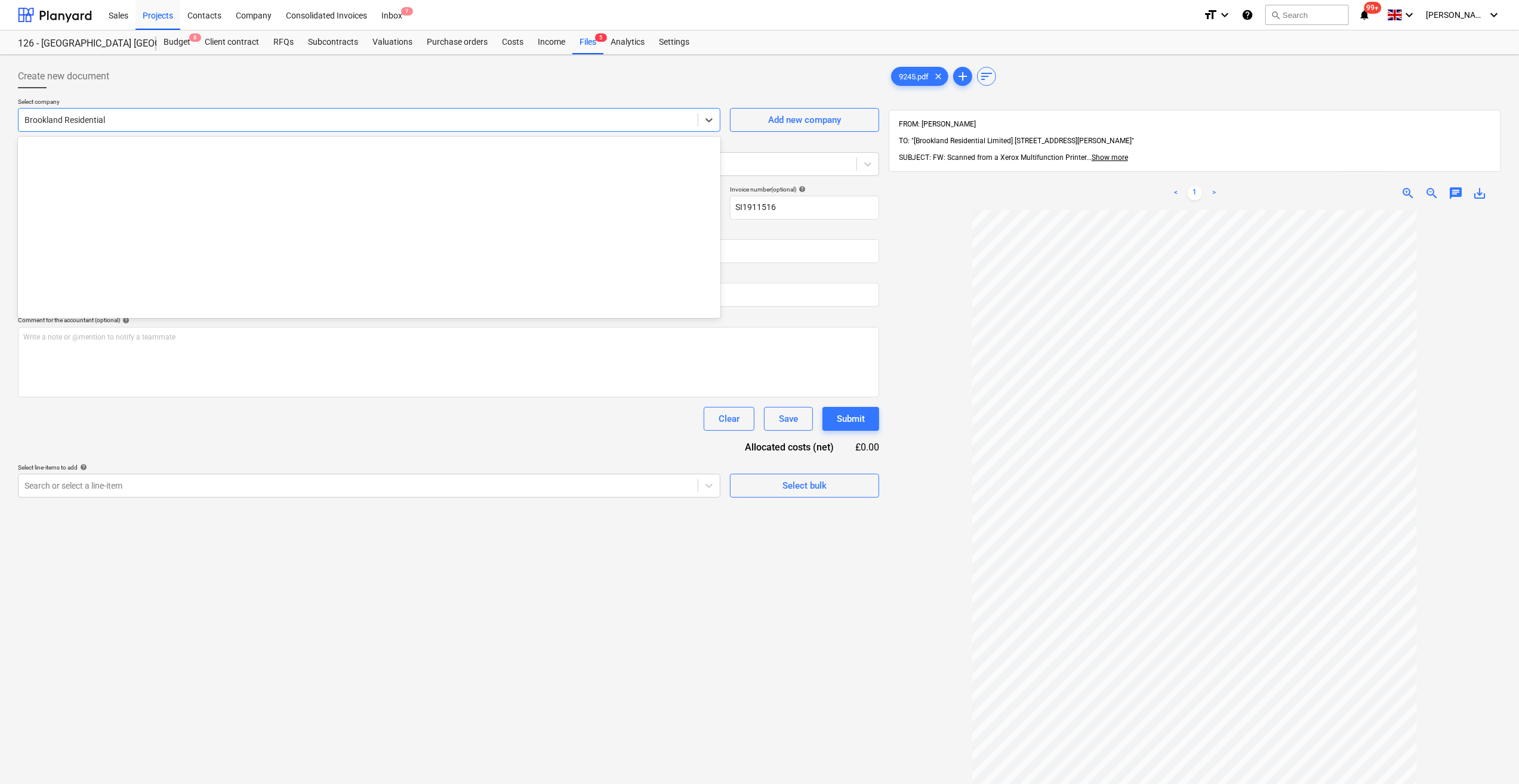
click at [88, 118] on div at bounding box center [358, 119] width 667 height 12
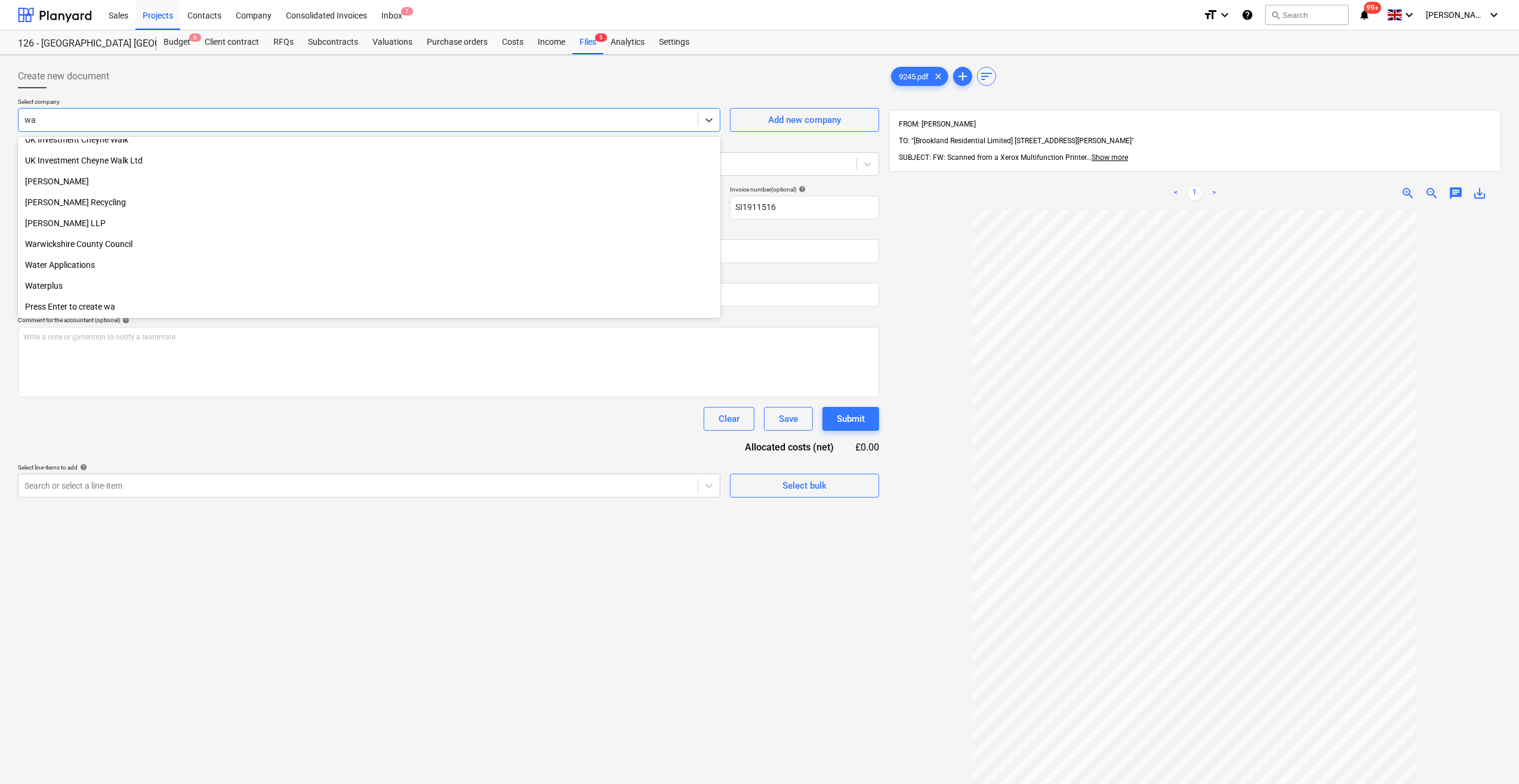
scroll to position [364, 0]
type input "wal"
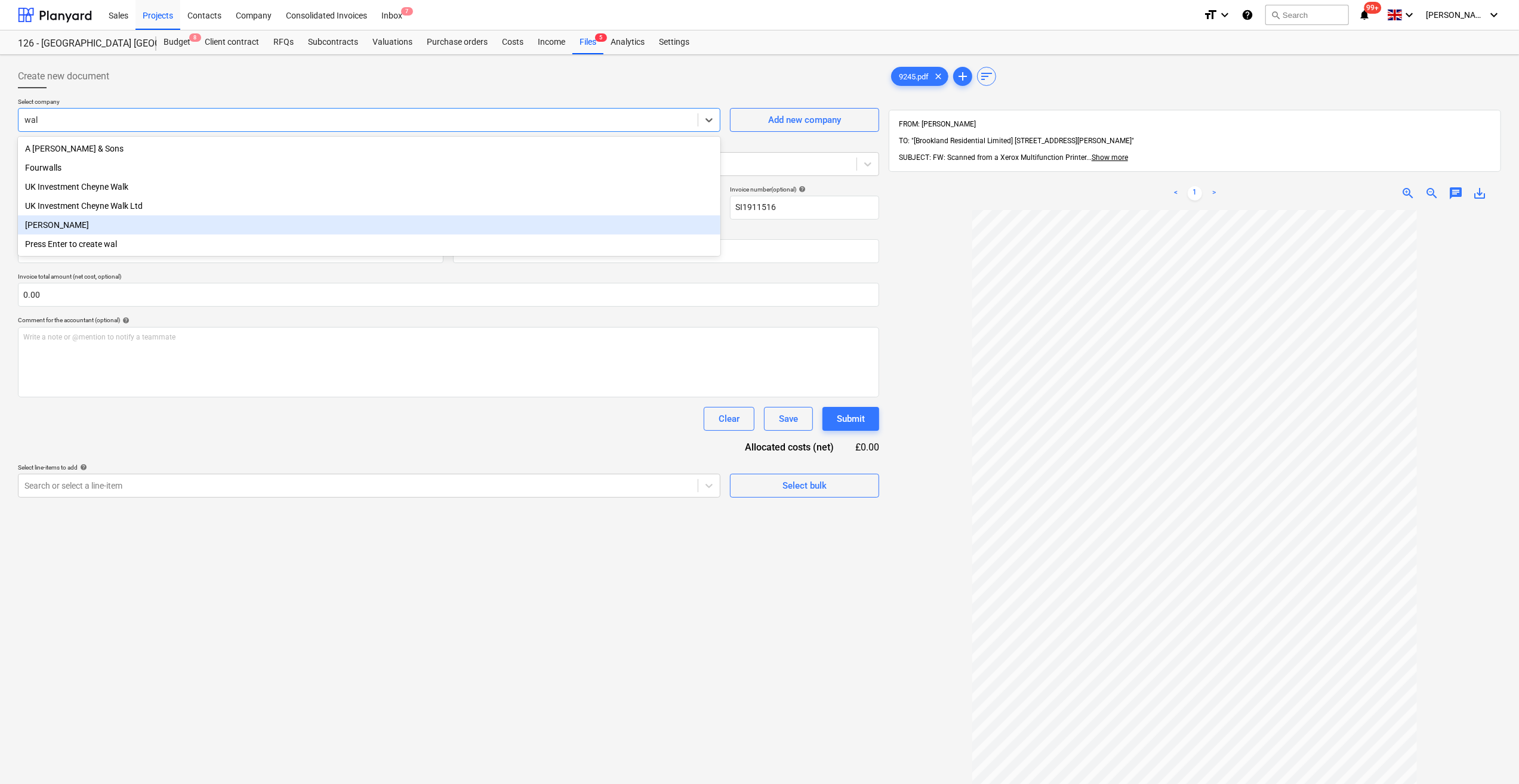
click at [70, 221] on div "[PERSON_NAME]" at bounding box center [369, 225] width 703 height 19
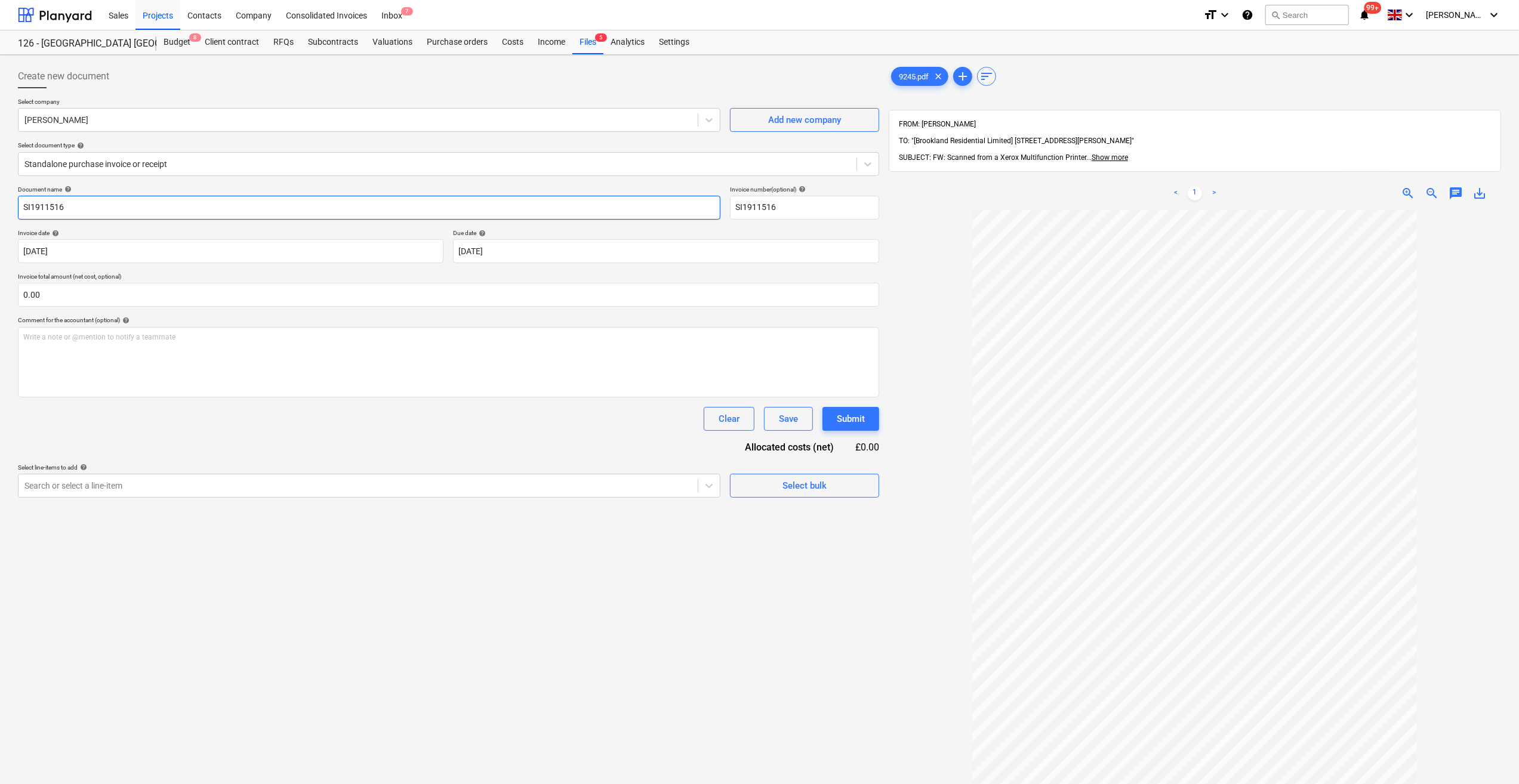
click at [21, 206] on input "SI1911516" at bounding box center [369, 207] width 703 height 24
type input "Ballast for Concrete - SI1911516"
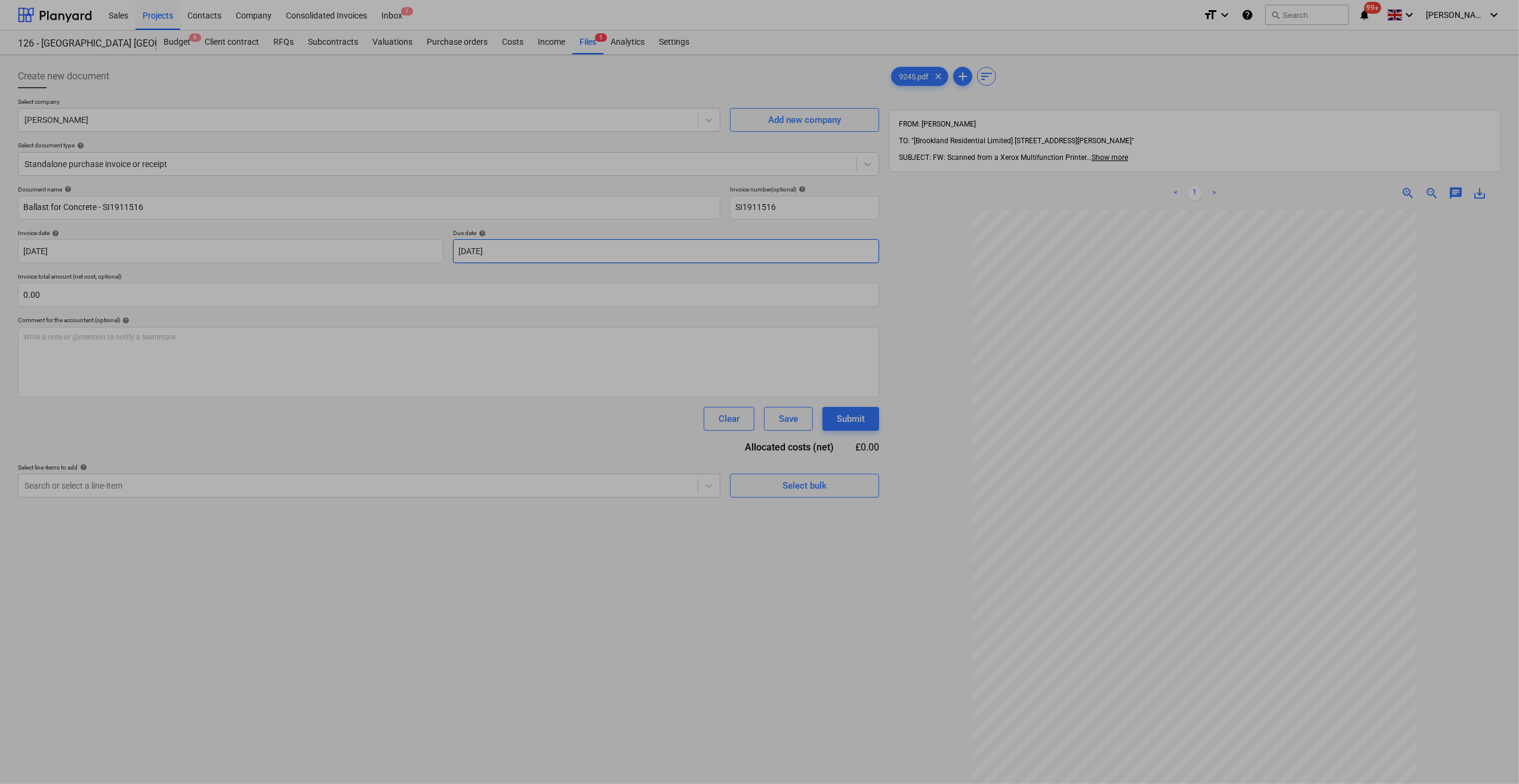
click at [538, 250] on body "Sales Projects Contacts Company Consolidated Invoices Inbox 7 format_size keybo…" at bounding box center [760, 392] width 1519 height 784
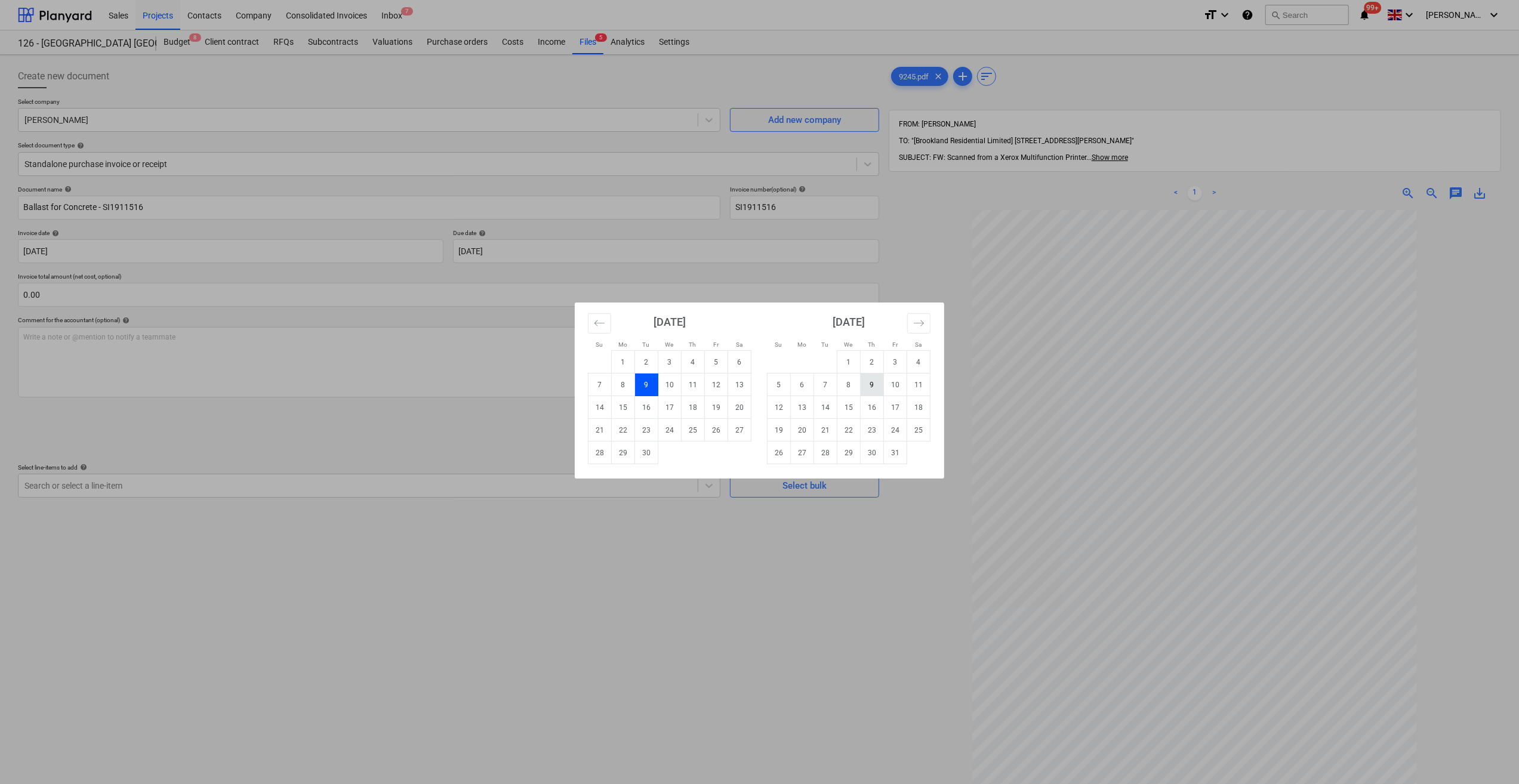
click at [878, 387] on td "9" at bounding box center [873, 385] width 23 height 22
type input "[DATE]"
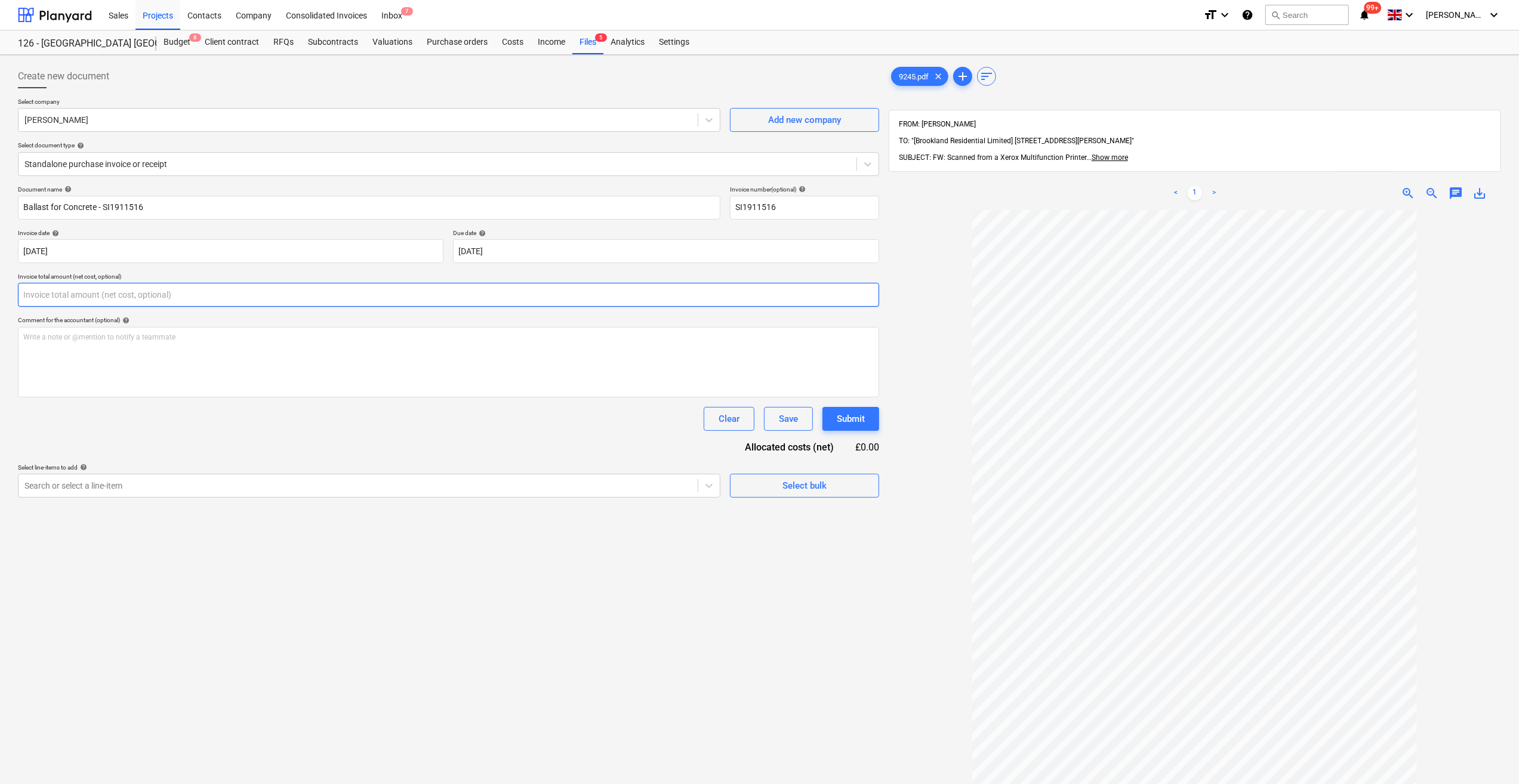
click at [46, 288] on input "text" at bounding box center [448, 295] width 861 height 24
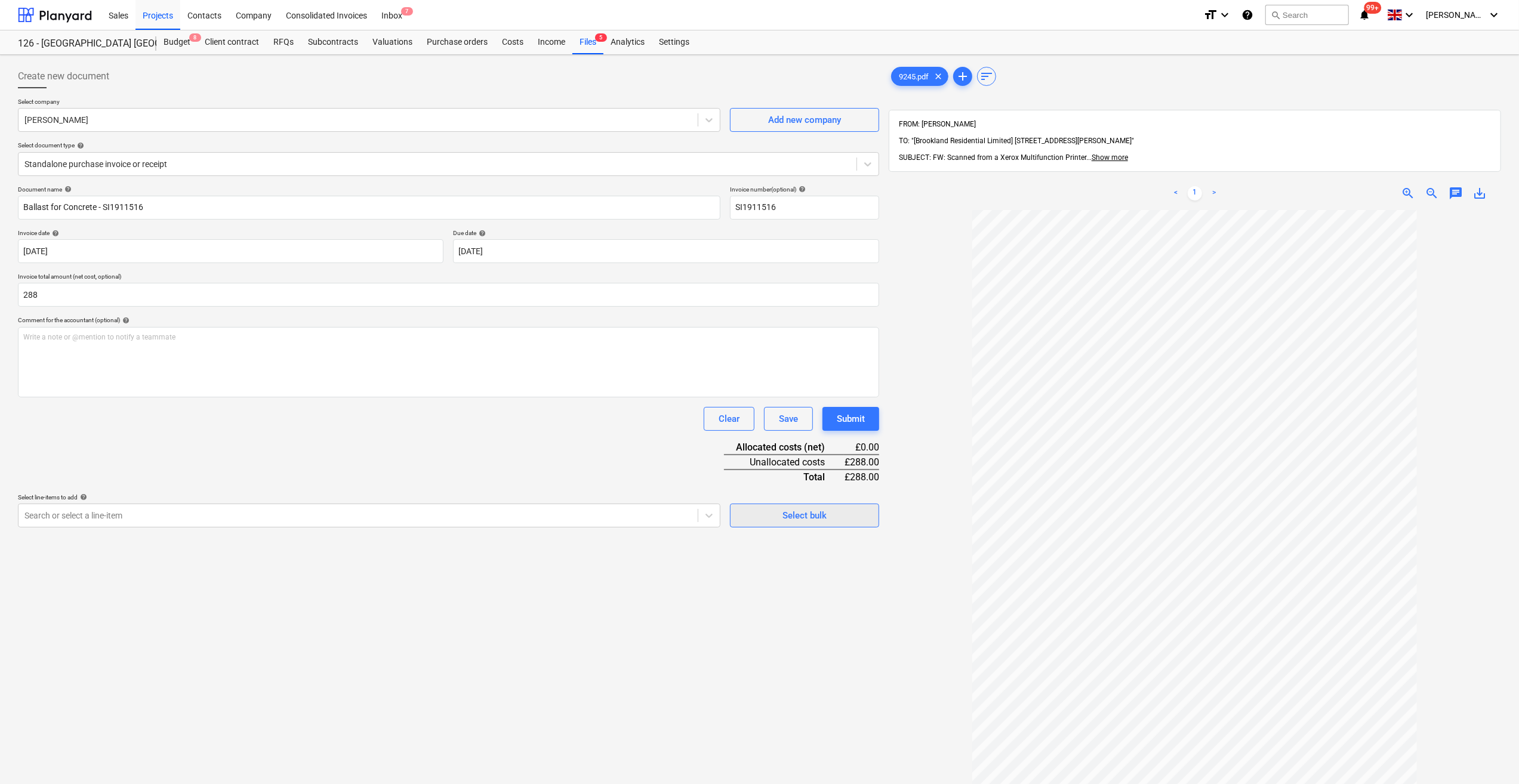
type input "288.00"
click at [779, 521] on span "Select bulk" at bounding box center [804, 516] width 119 height 16
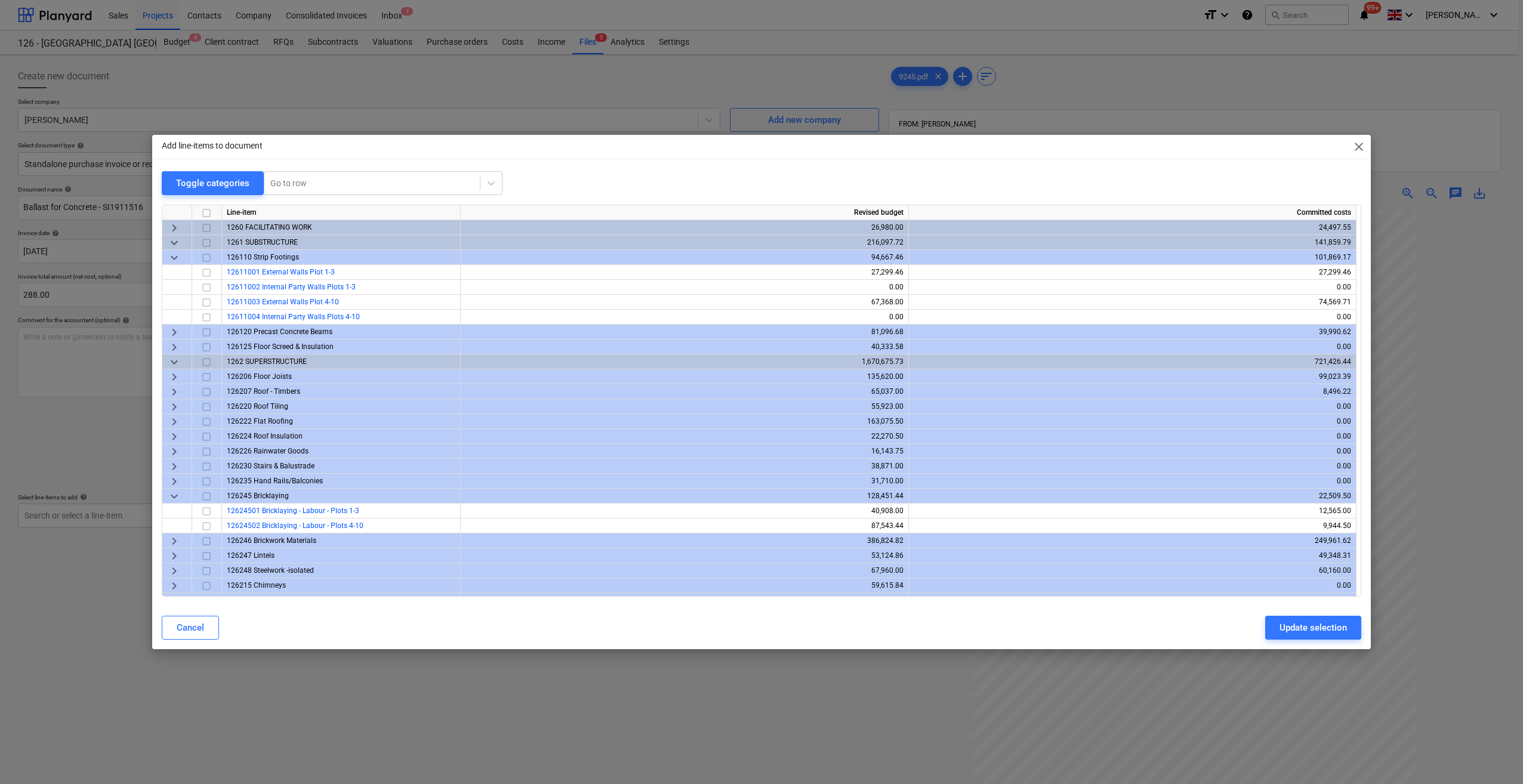
click at [176, 332] on span "keyboard_arrow_right" at bounding box center [174, 332] width 14 height 14
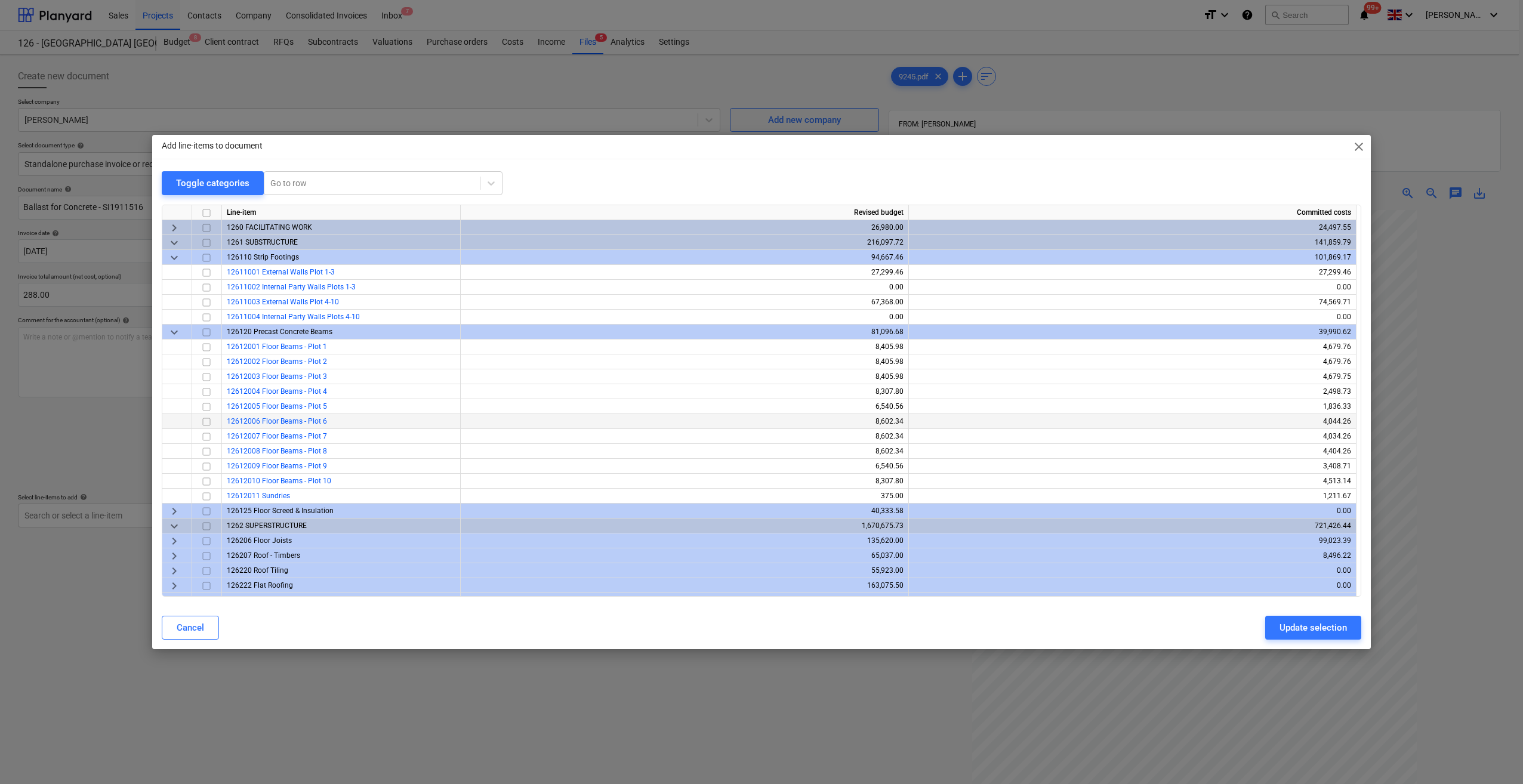
click at [206, 420] on input "checkbox" at bounding box center [206, 422] width 14 height 14
click at [208, 437] on input "checkbox" at bounding box center [206, 437] width 14 height 14
click at [204, 451] on input "checkbox" at bounding box center [206, 451] width 14 height 14
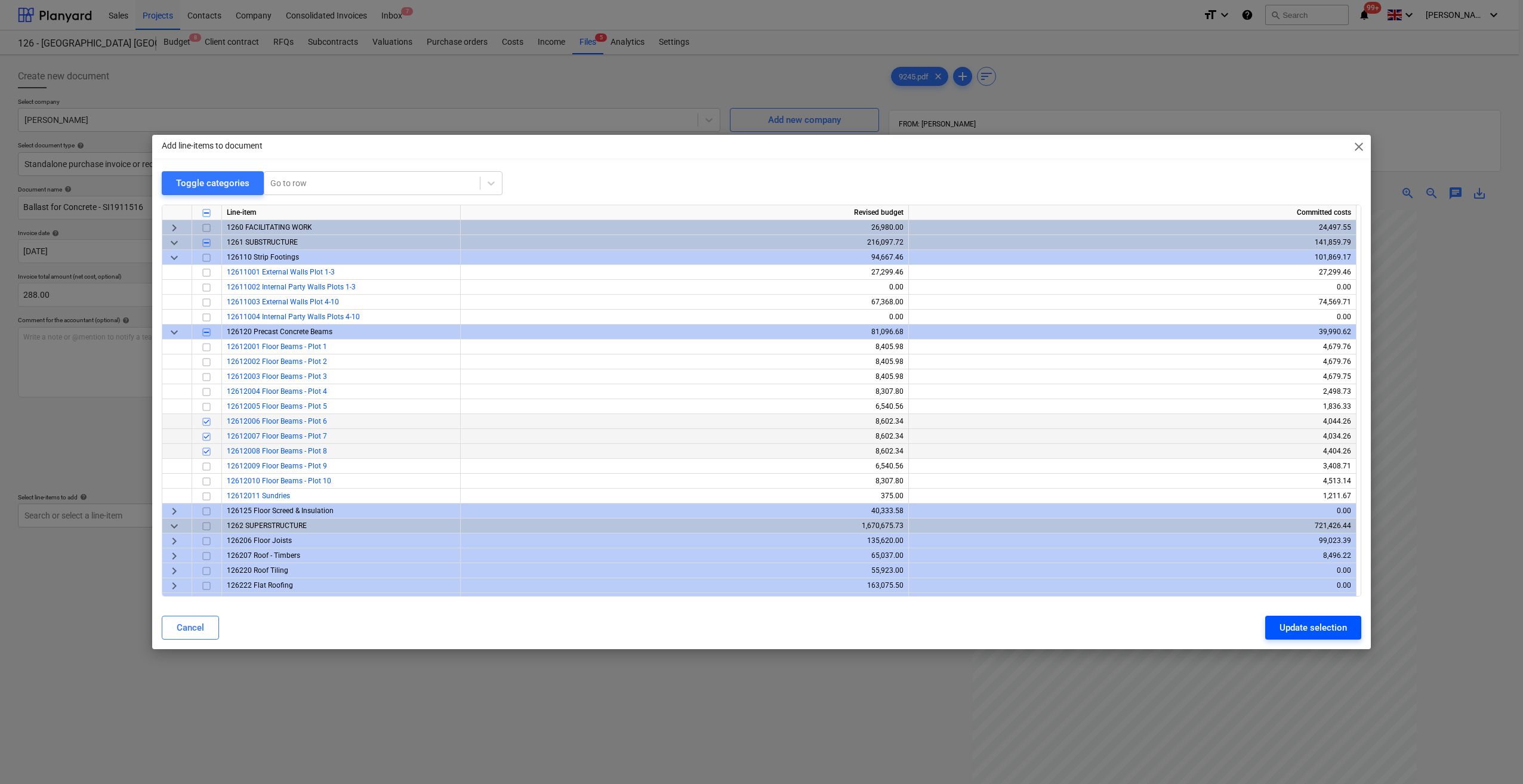
click at [1319, 631] on div "Update selection" at bounding box center [1313, 628] width 67 height 16
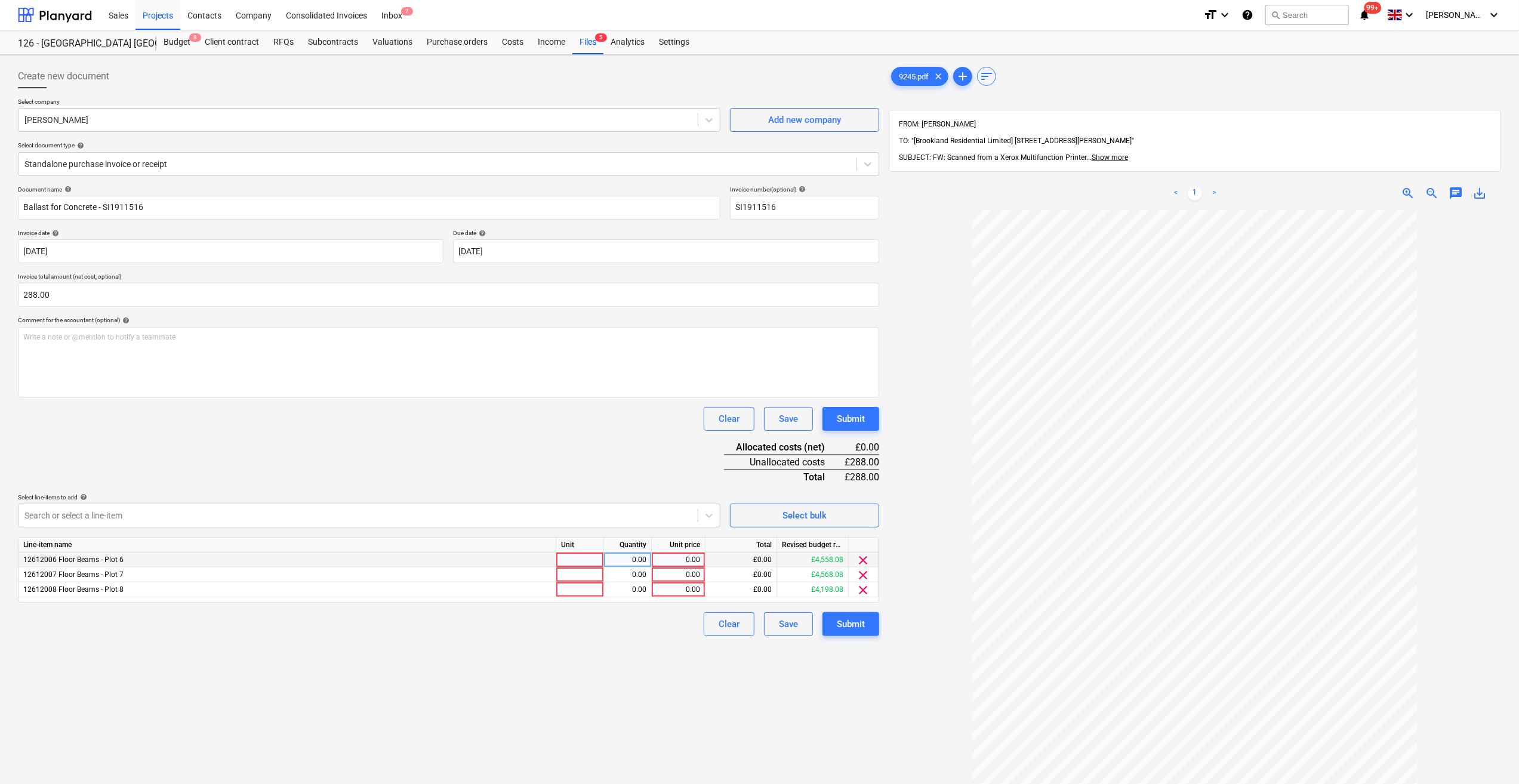
click at [577, 558] on div at bounding box center [580, 560] width 48 height 15
type input "1"
type input "Nr"
click at [569, 573] on div at bounding box center [580, 575] width 48 height 15
type input "Nr"
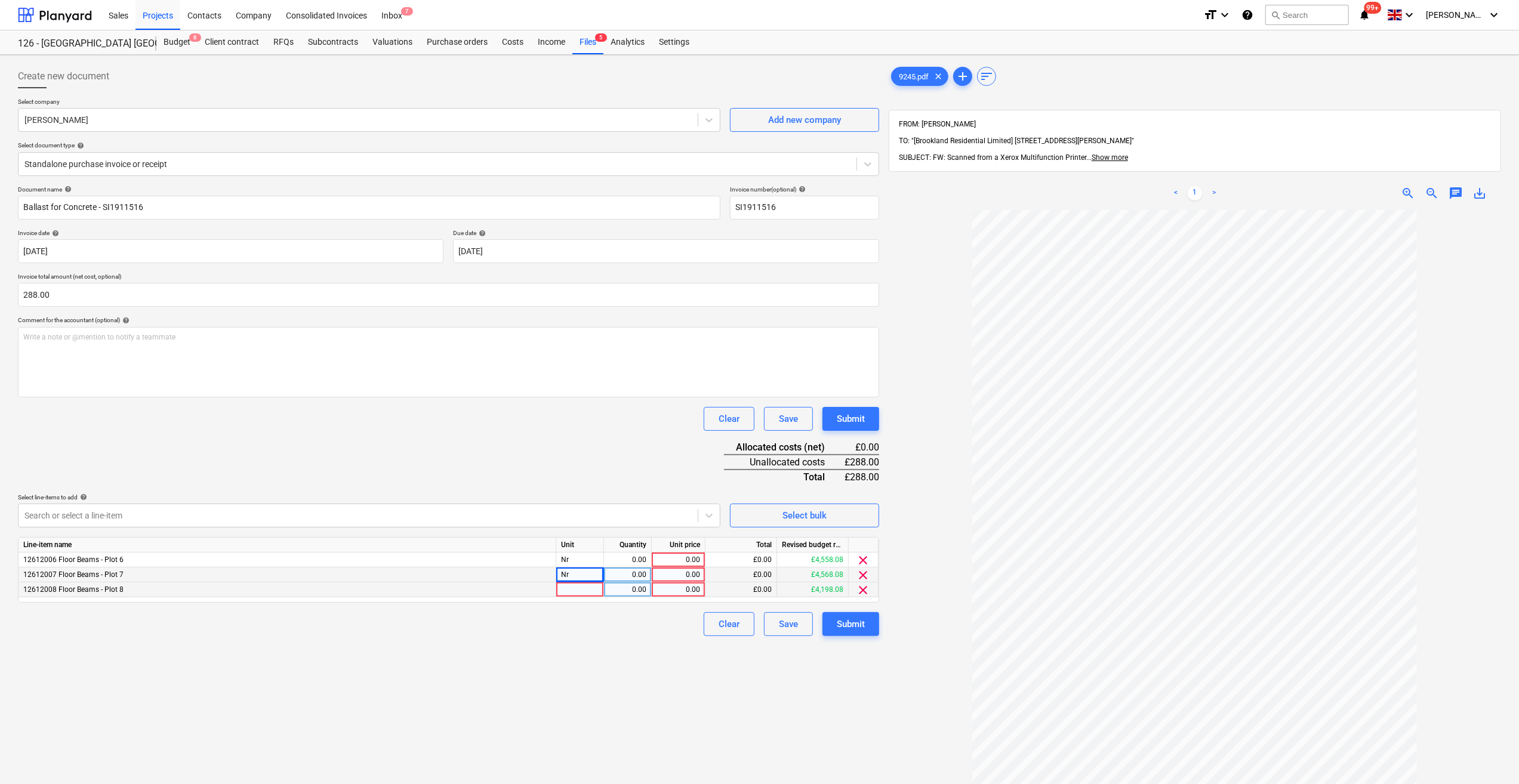
click at [571, 586] on div at bounding box center [580, 589] width 48 height 15
type input "Nr"
click at [628, 563] on div "0.00" at bounding box center [628, 560] width 37 height 15
type input "1"
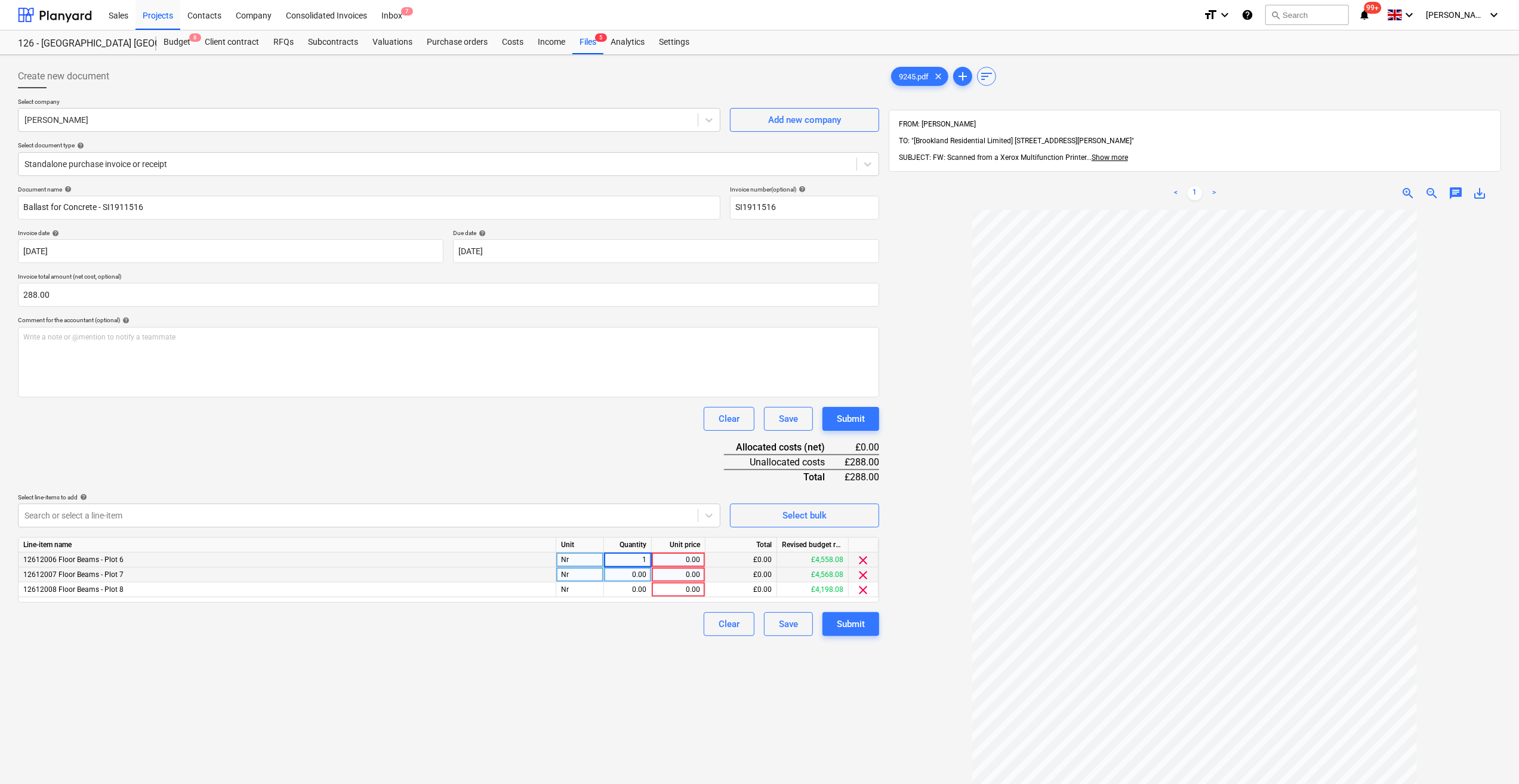
click at [638, 579] on div "0.00" at bounding box center [628, 575] width 37 height 15
type input "1"
click at [644, 590] on div "0.00" at bounding box center [628, 589] width 37 height 15
type input "1"
click at [683, 563] on div "0.00" at bounding box center [678, 560] width 43 height 15
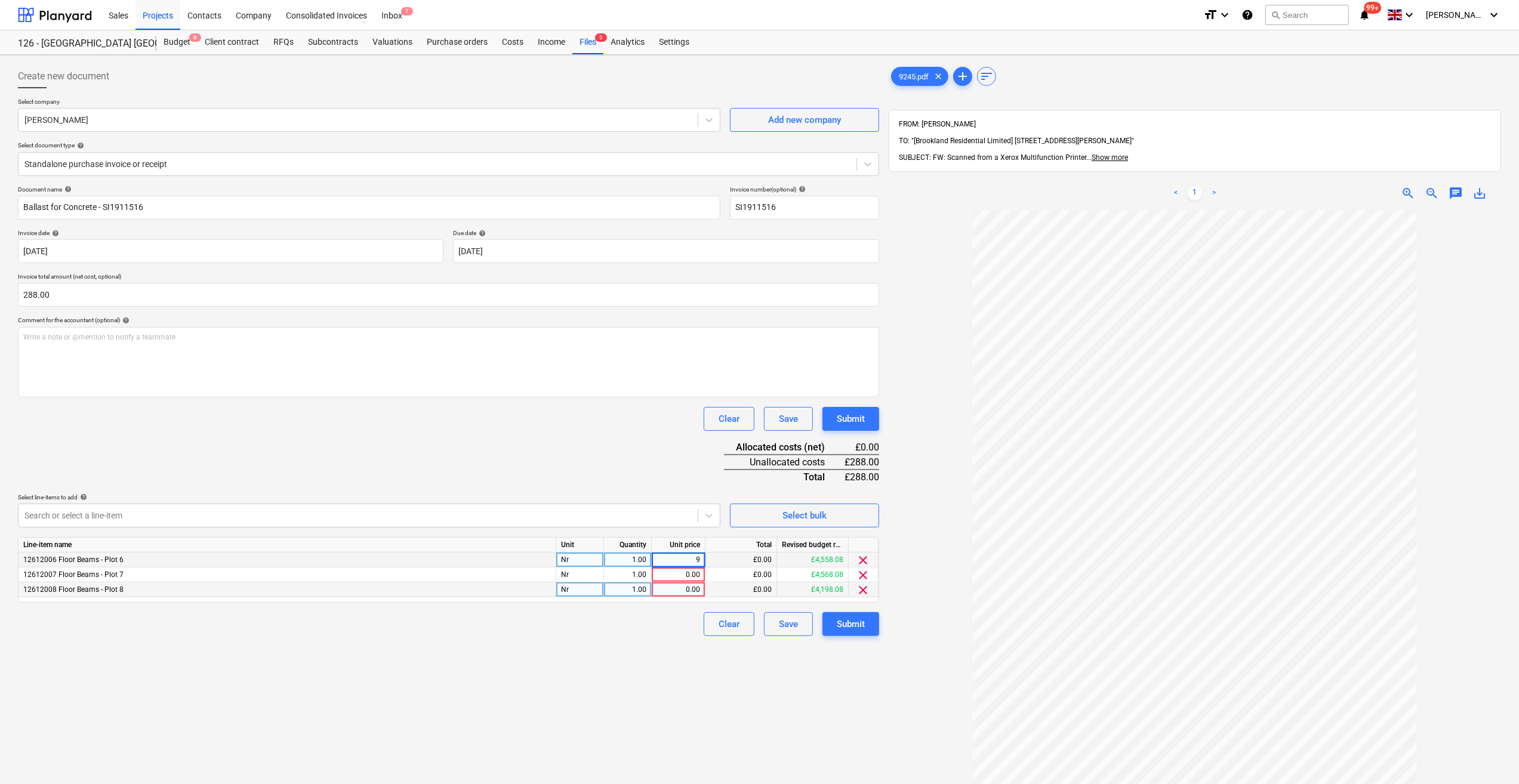
type input "96"
click at [676, 571] on div "0.00" at bounding box center [678, 575] width 43 height 15
type input "96"
click at [687, 589] on div "0.00" at bounding box center [678, 589] width 43 height 15
type input "96"
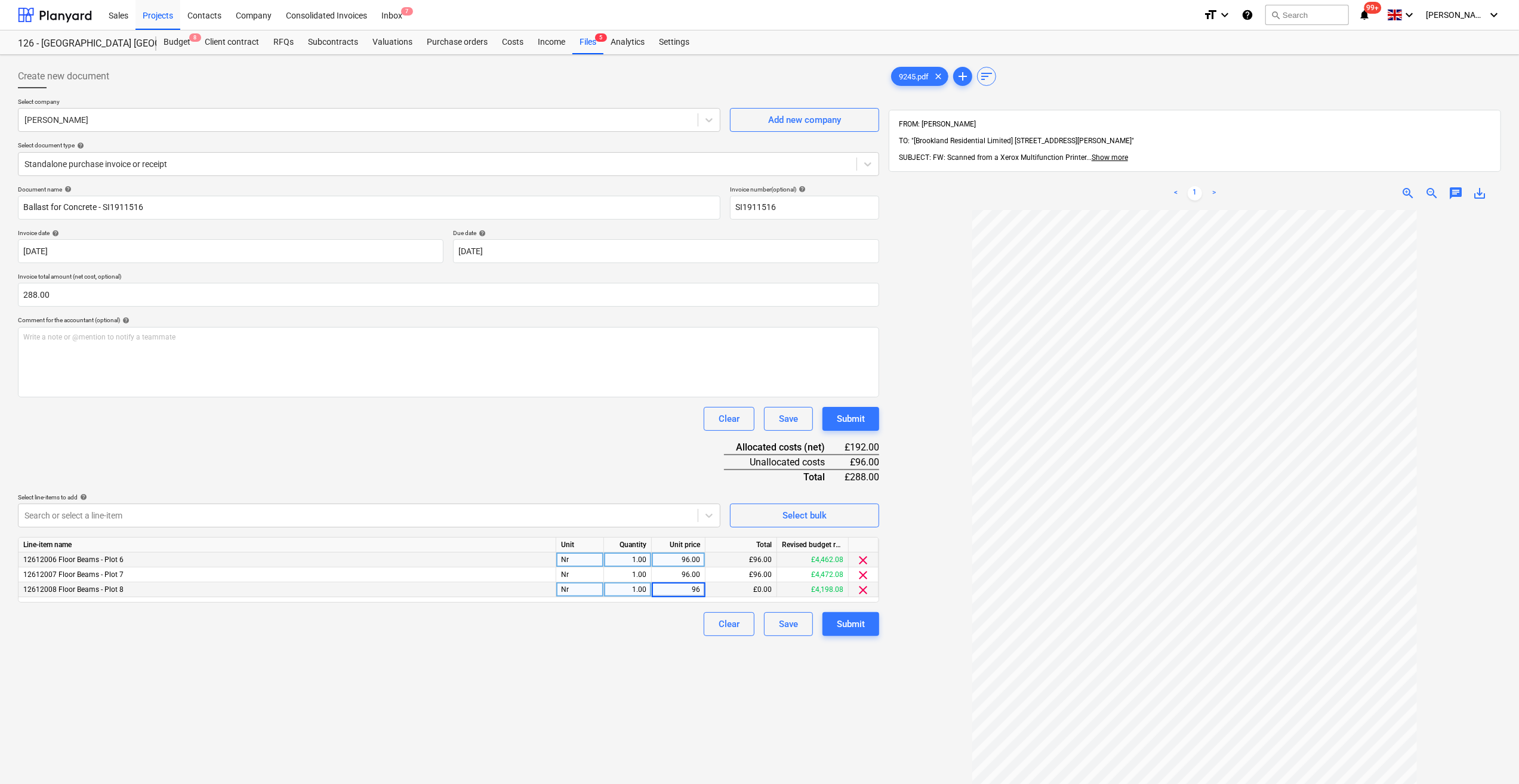
click at [683, 616] on div "Clear Save Submit" at bounding box center [448, 624] width 861 height 24
click at [844, 621] on div "Submit" at bounding box center [851, 624] width 28 height 16
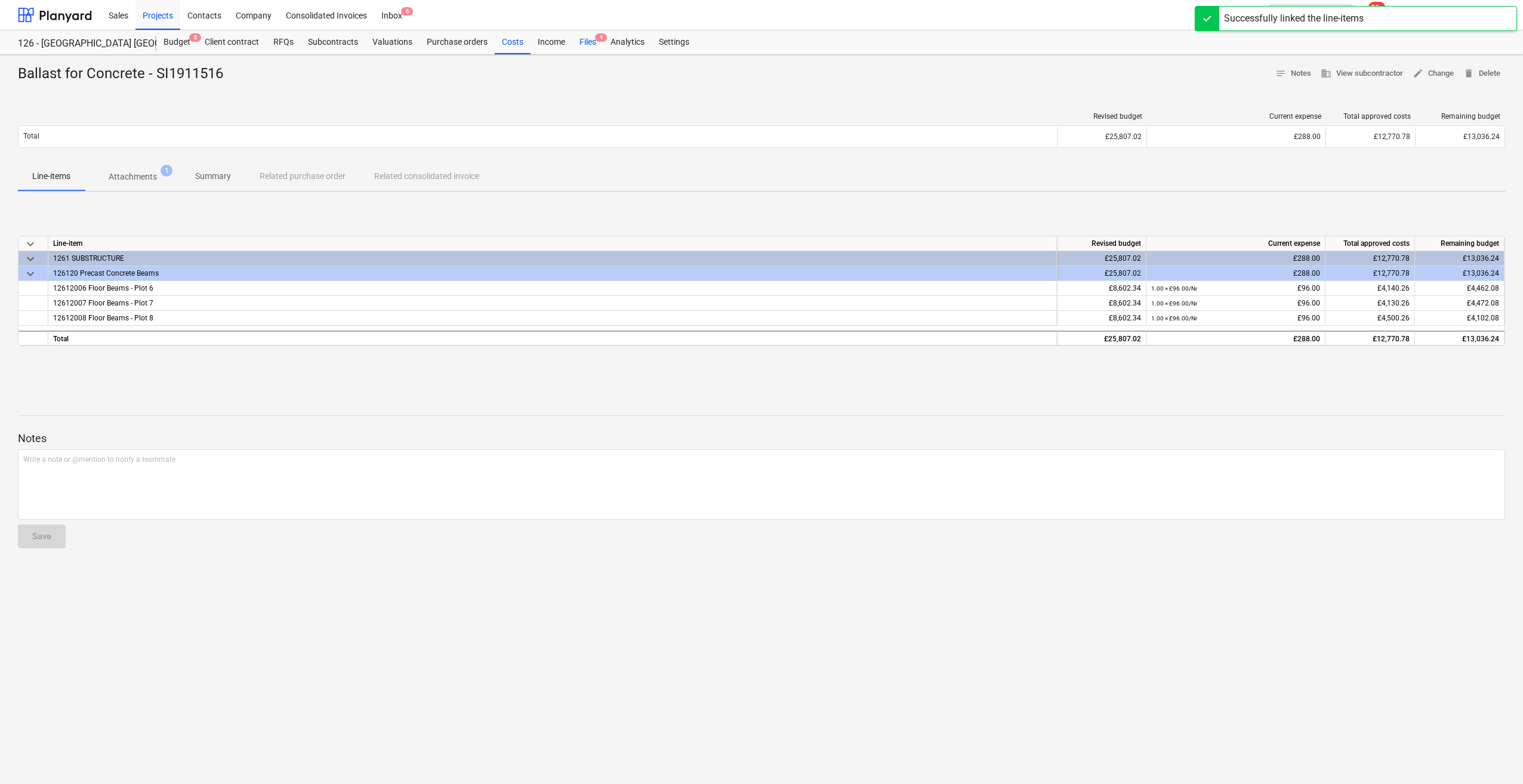
click at [592, 38] on div "Files 4" at bounding box center [588, 42] width 31 height 24
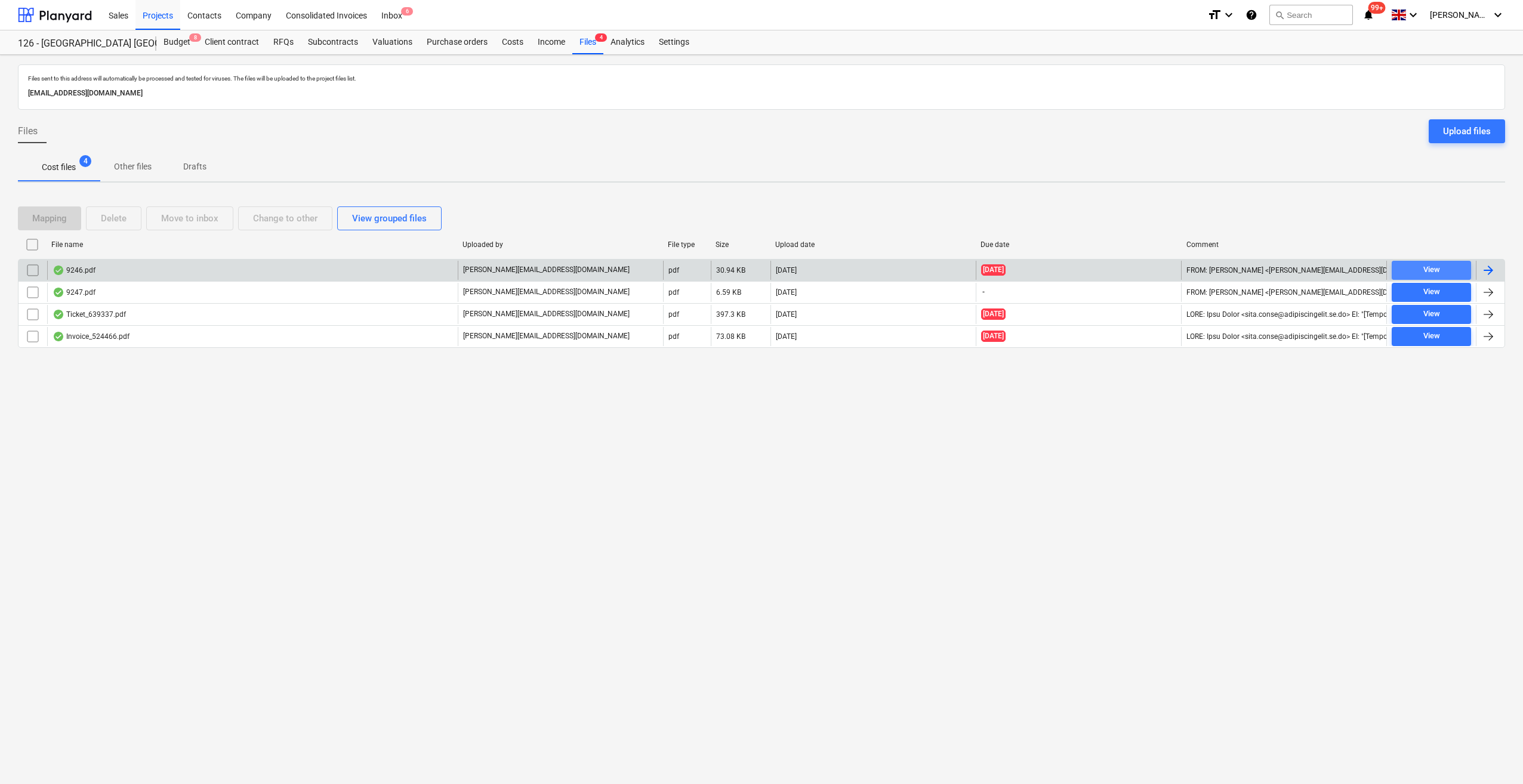
click at [1427, 268] on div "View" at bounding box center [1431, 270] width 17 height 14
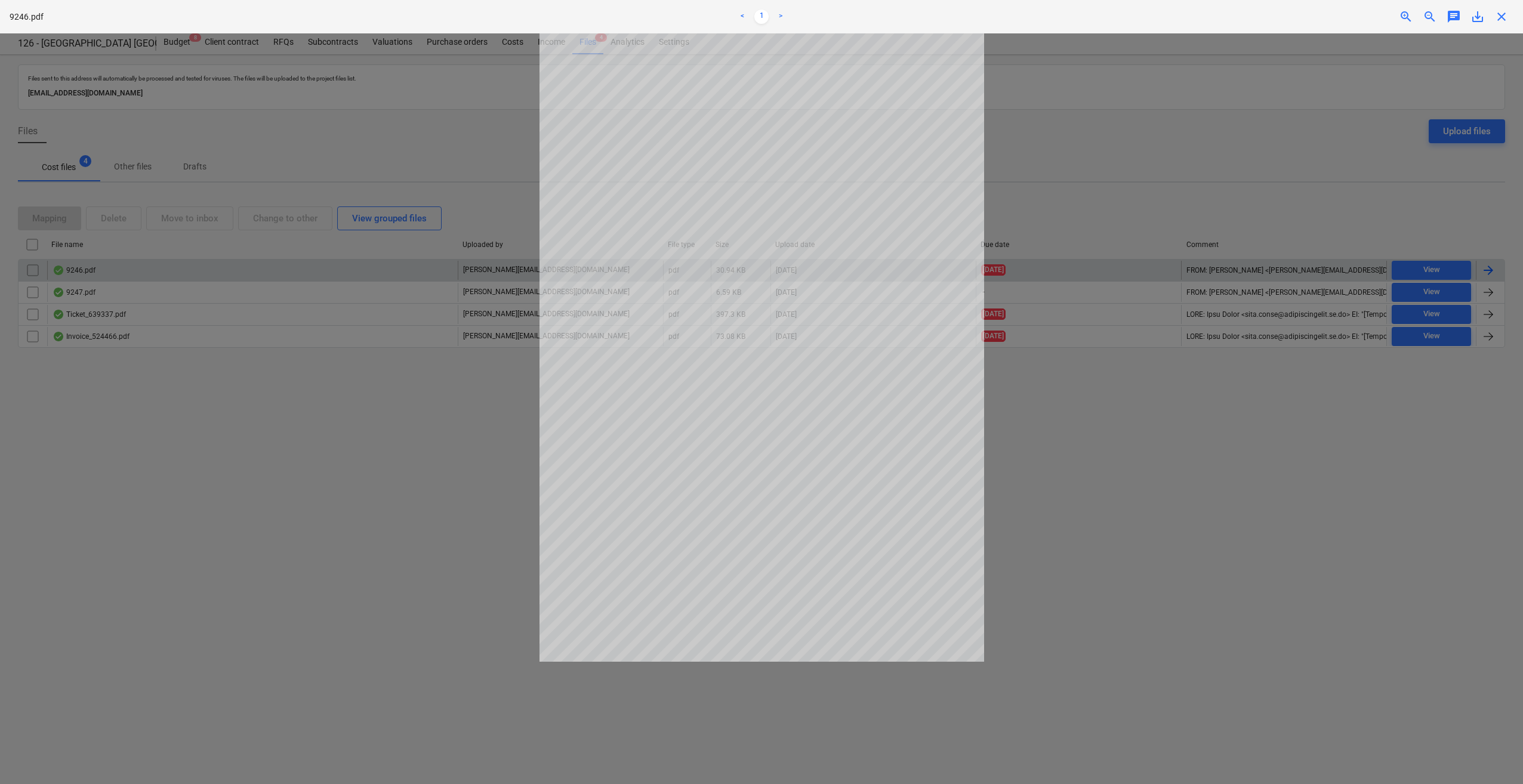
click at [1504, 19] on span "close" at bounding box center [1501, 16] width 14 height 14
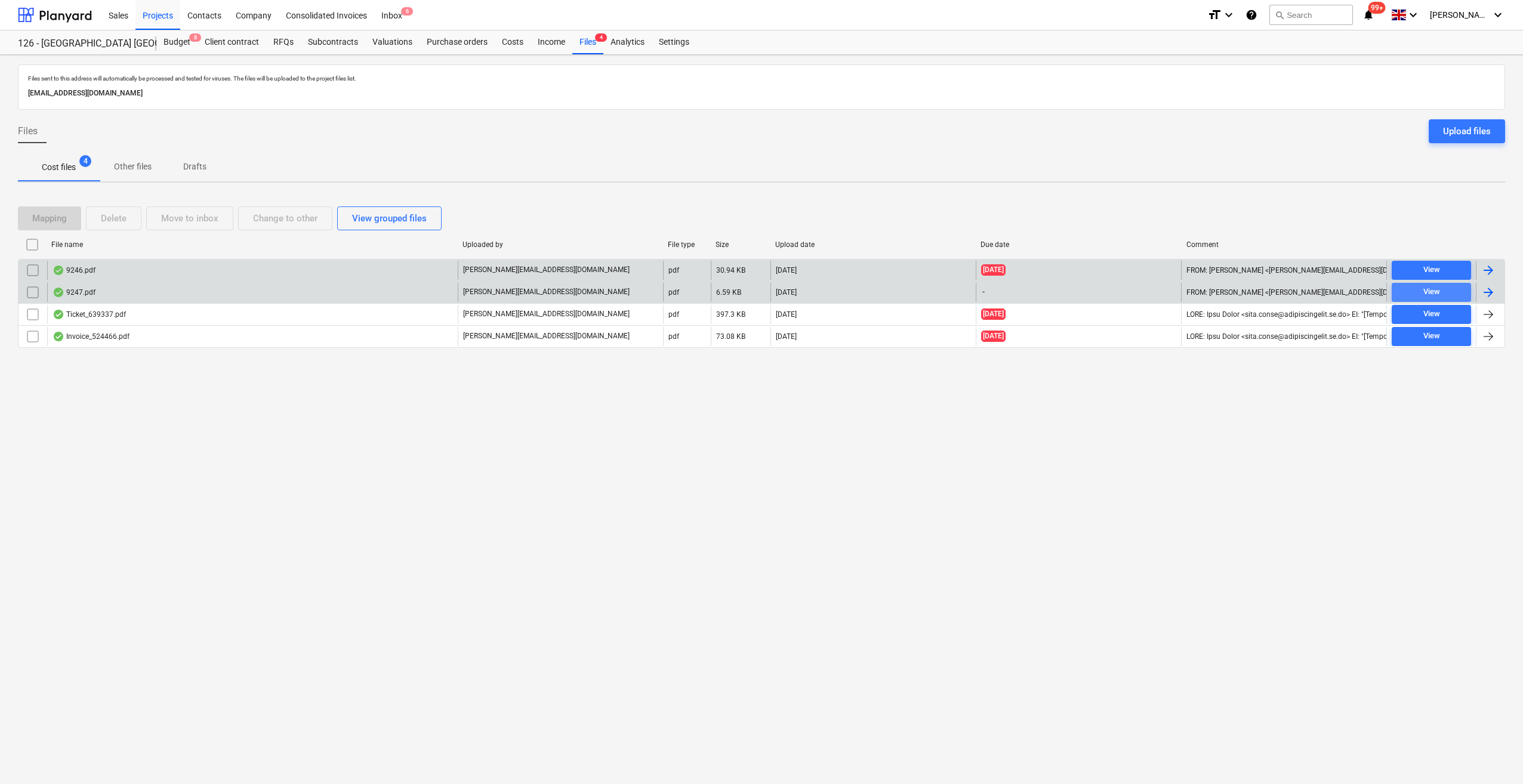
click at [1444, 295] on span "View" at bounding box center [1431, 292] width 70 height 14
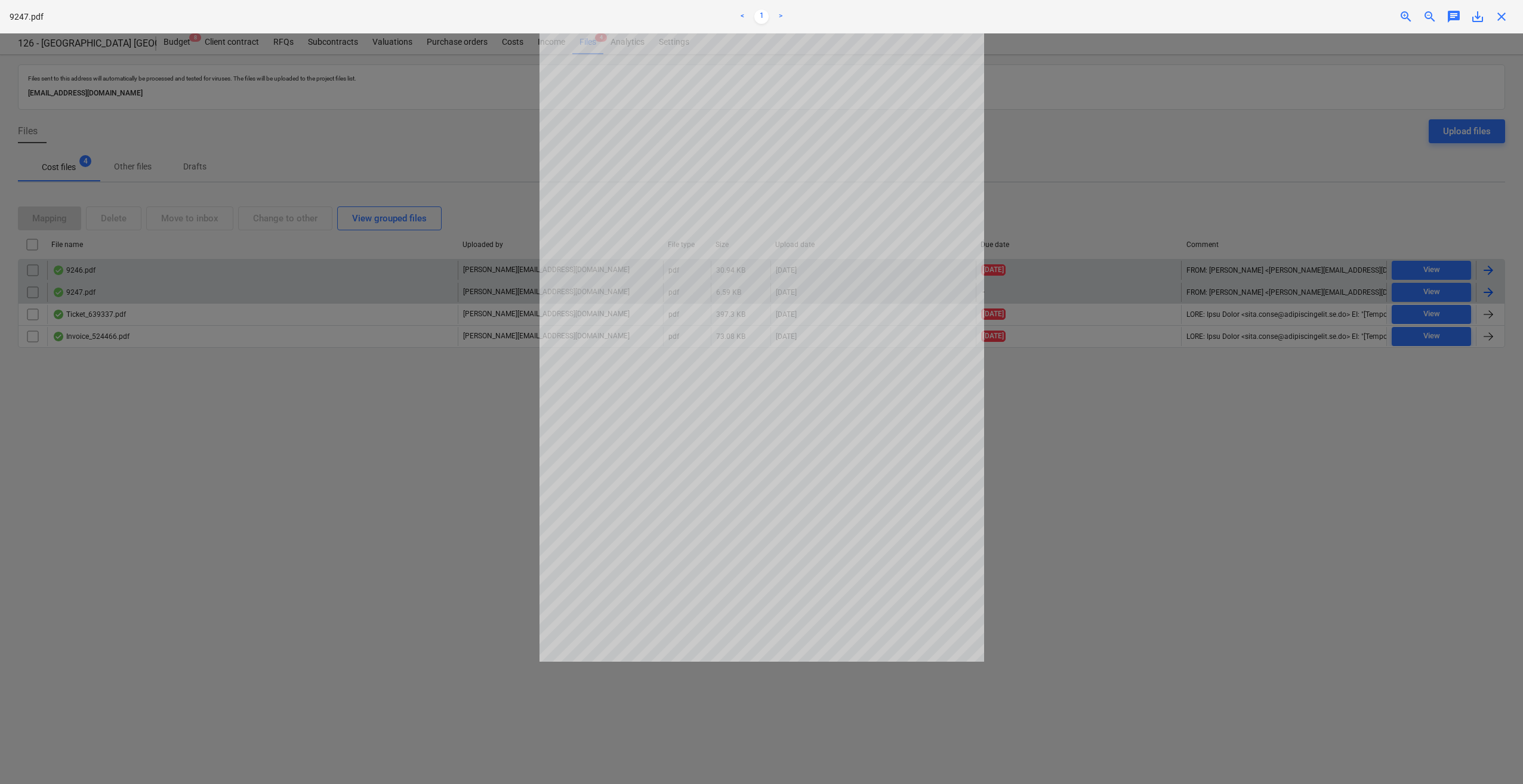
click at [1501, 19] on span "close" at bounding box center [1501, 16] width 14 height 14
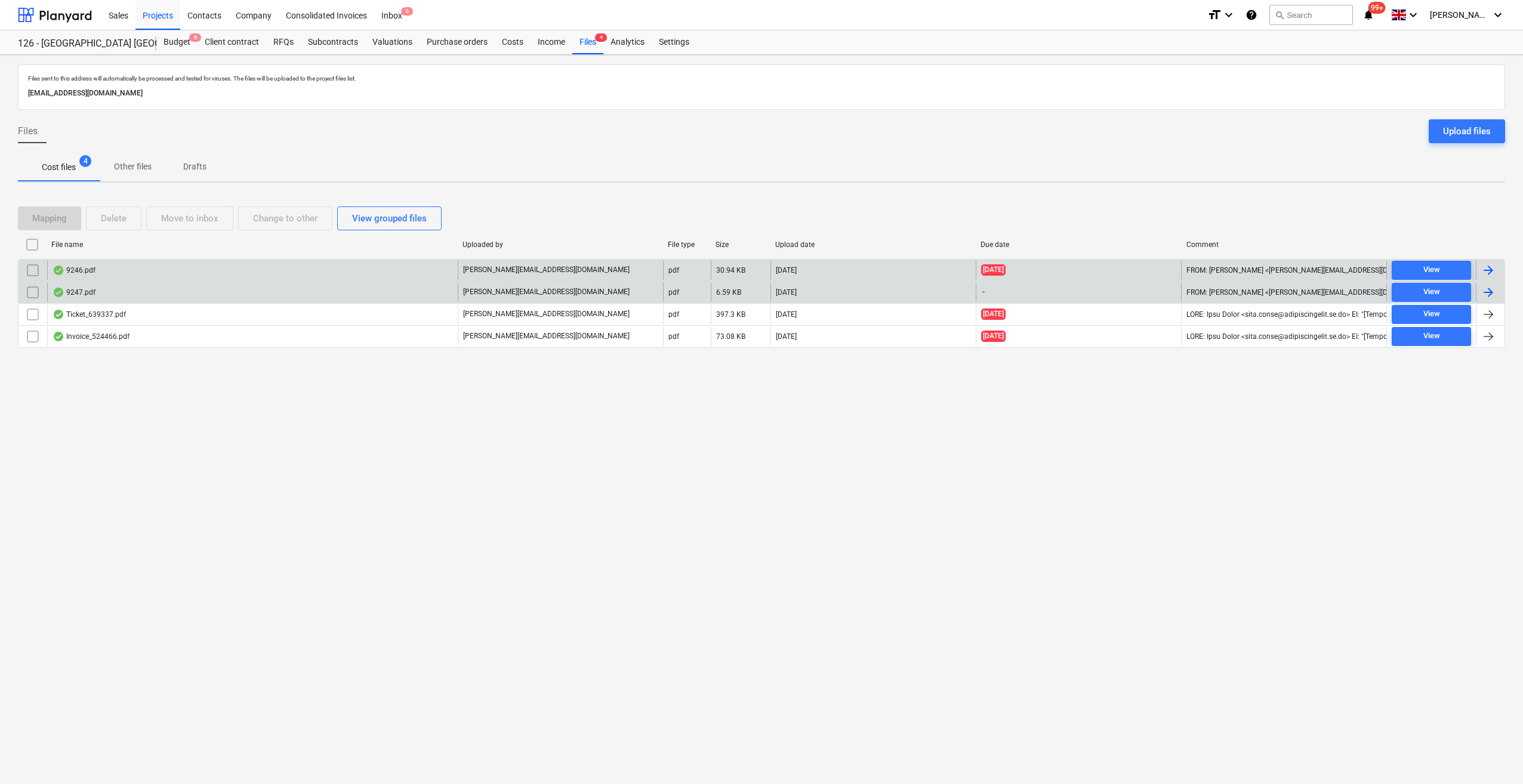
click at [1488, 295] on div at bounding box center [1488, 292] width 14 height 14
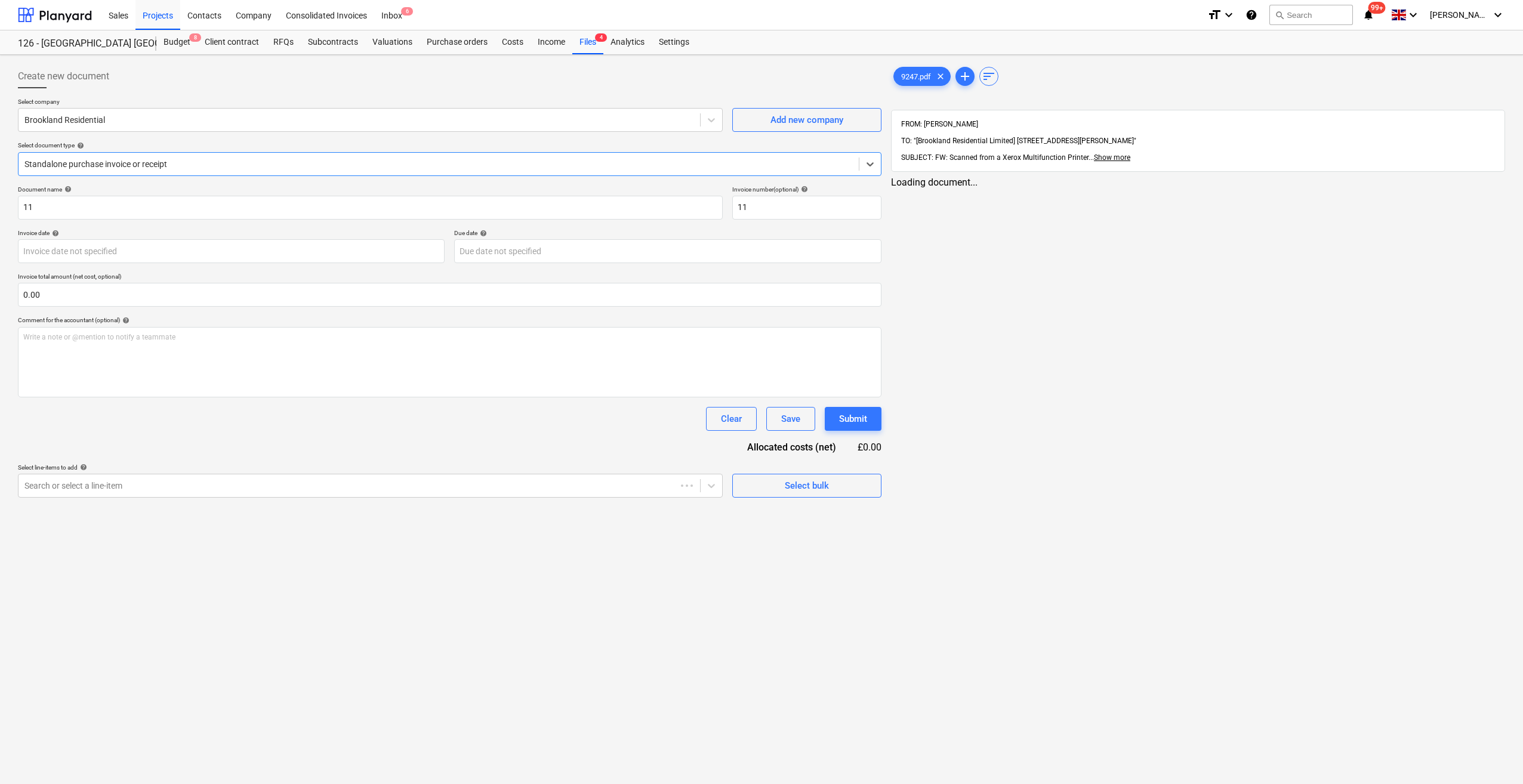
type input "11"
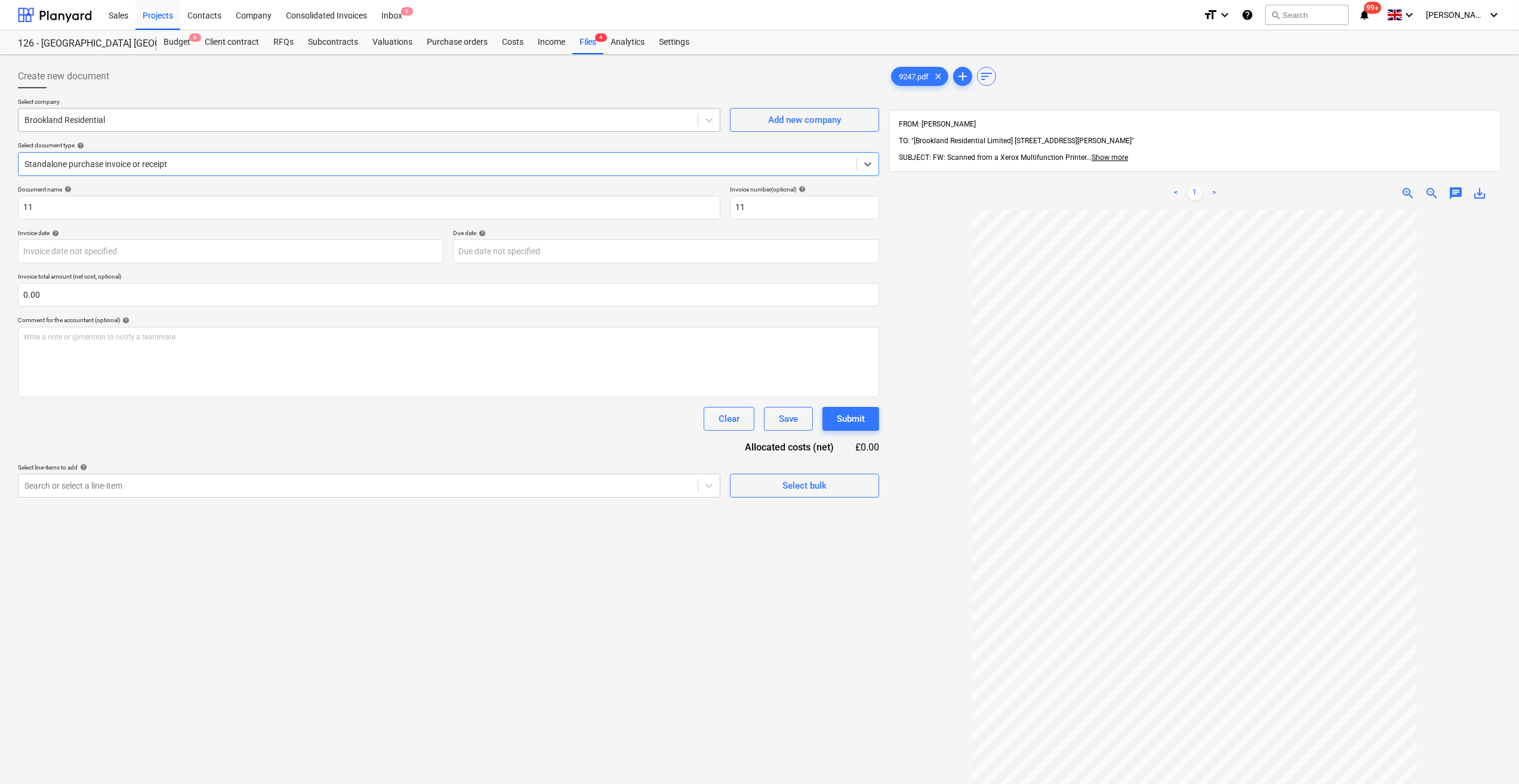
click at [38, 119] on div at bounding box center [358, 119] width 667 height 12
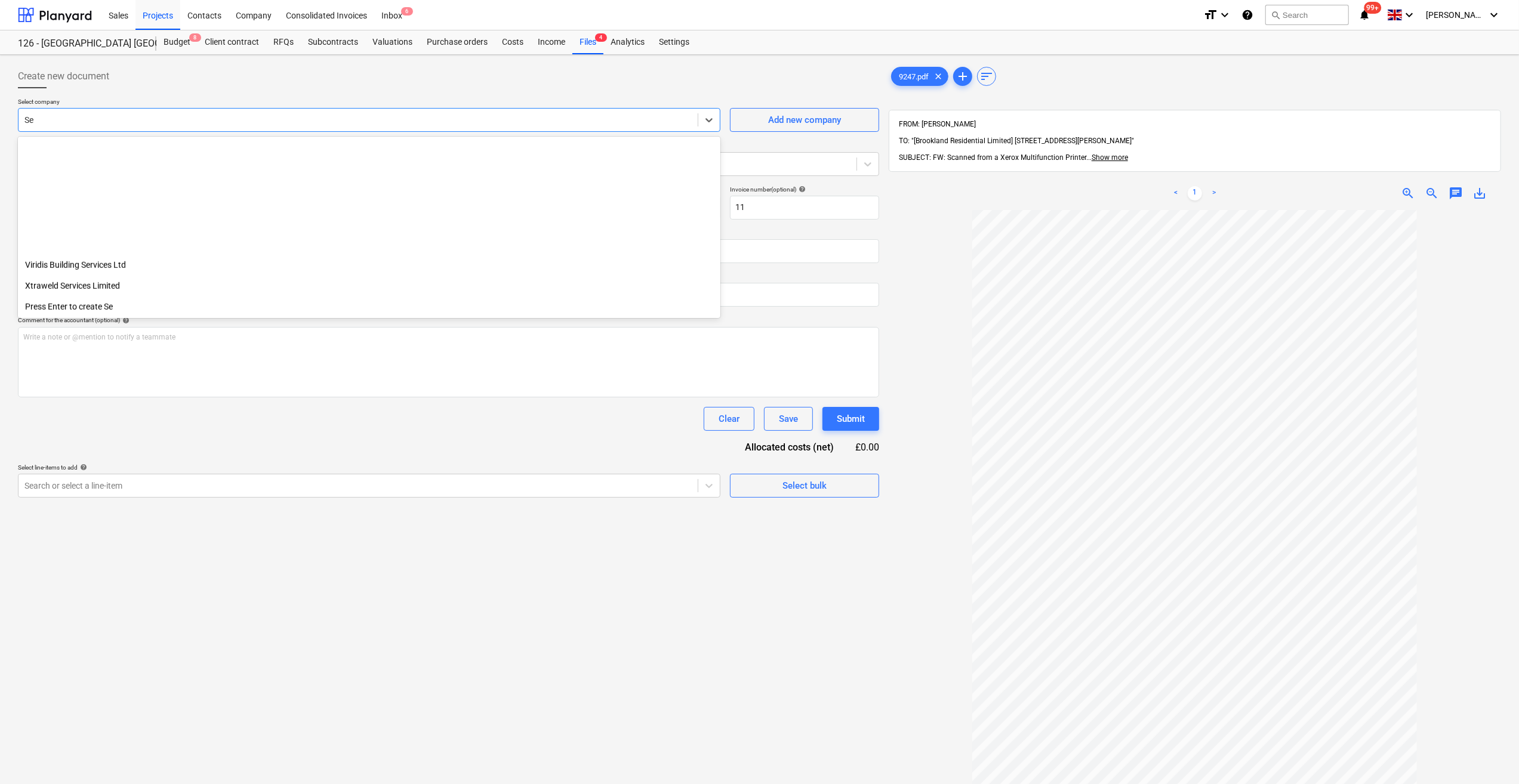
scroll to position [1262, 0]
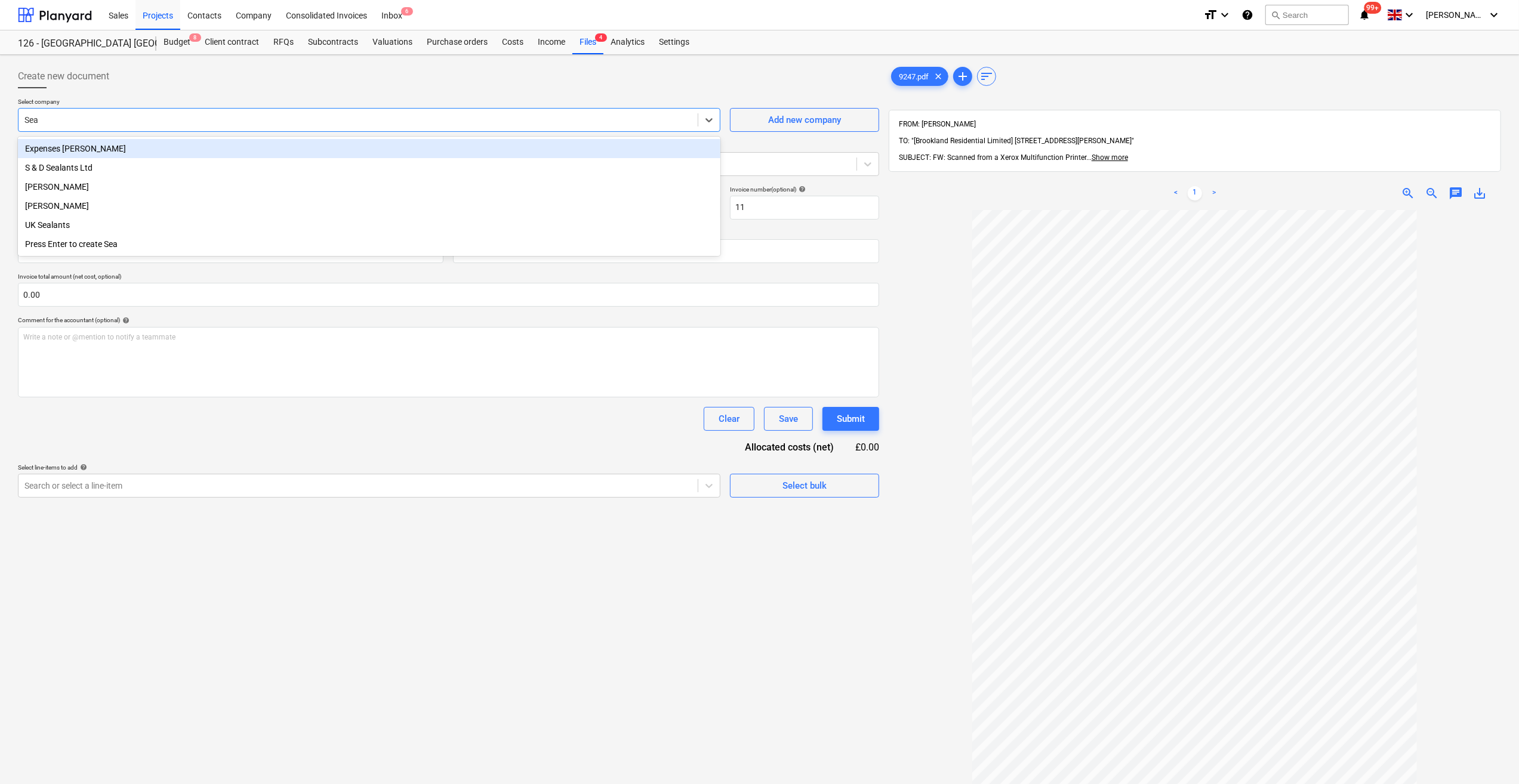
type input "[PERSON_NAME]"
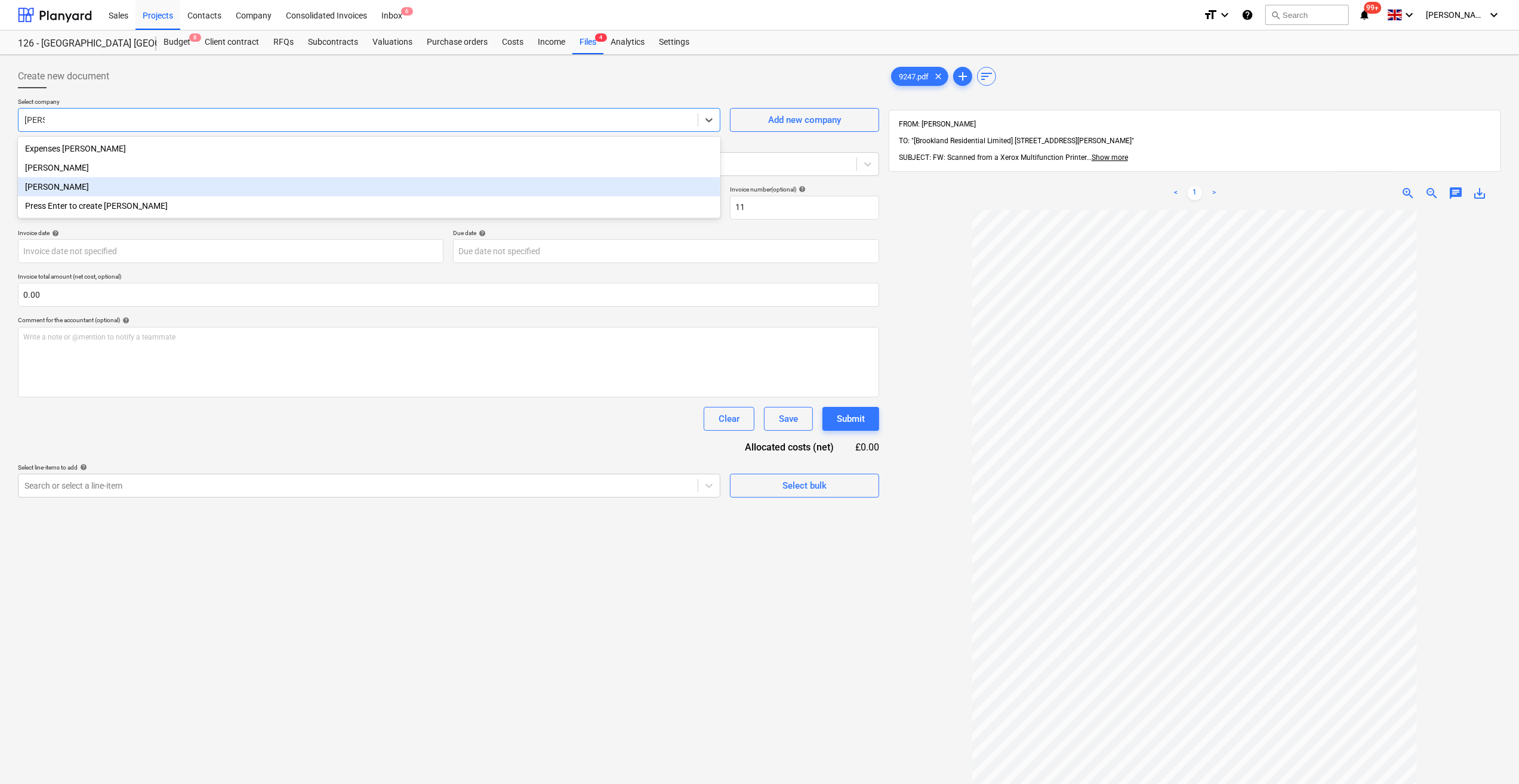
click at [61, 185] on div "[PERSON_NAME]" at bounding box center [369, 187] width 703 height 19
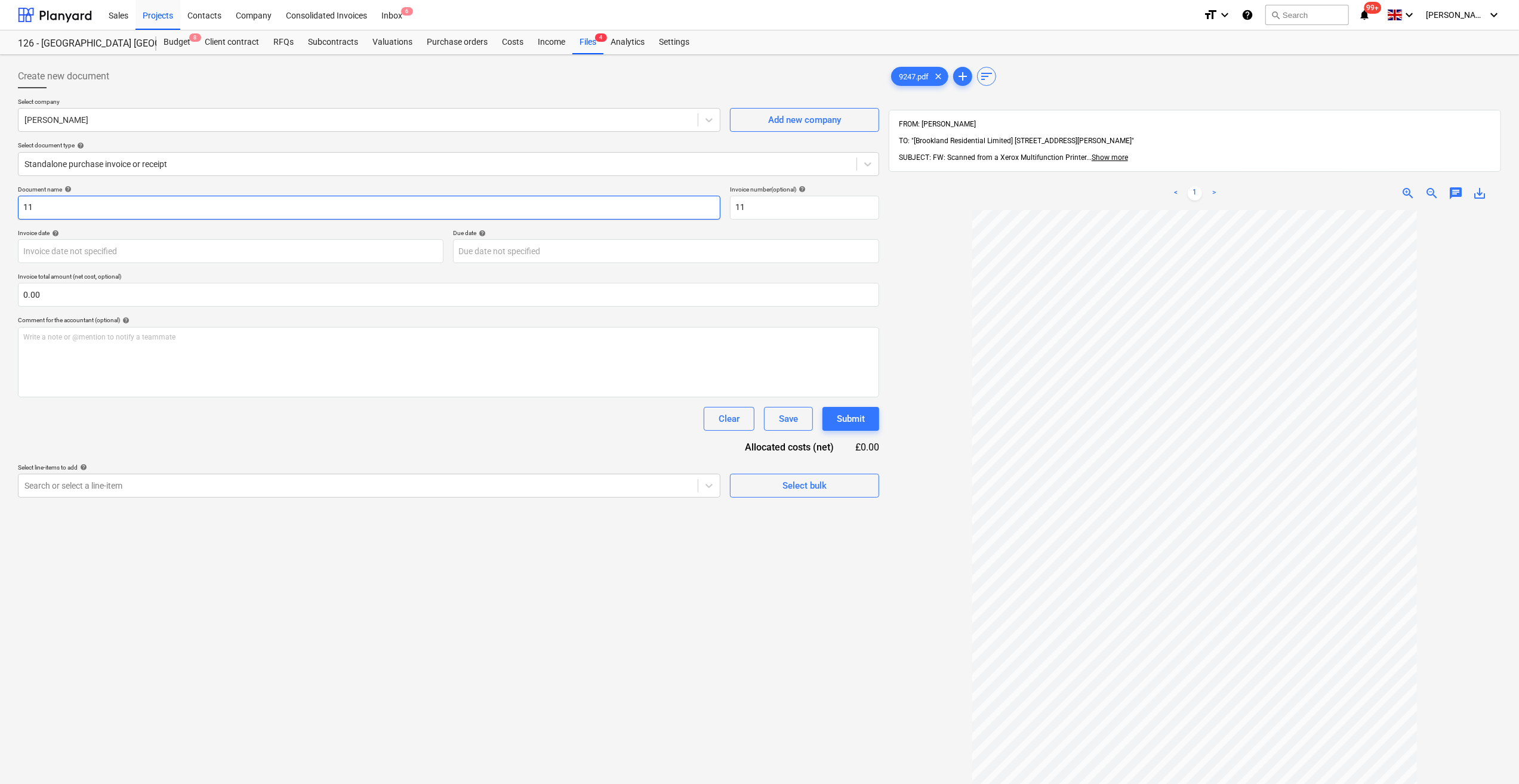
click at [23, 205] on input "11" at bounding box center [369, 207] width 703 height 24
type input "Labour [DATE] - 11"
click at [83, 252] on body "Sales Projects Contacts Company Consolidated Invoices Inbox 6 format_size keybo…" at bounding box center [760, 392] width 1519 height 784
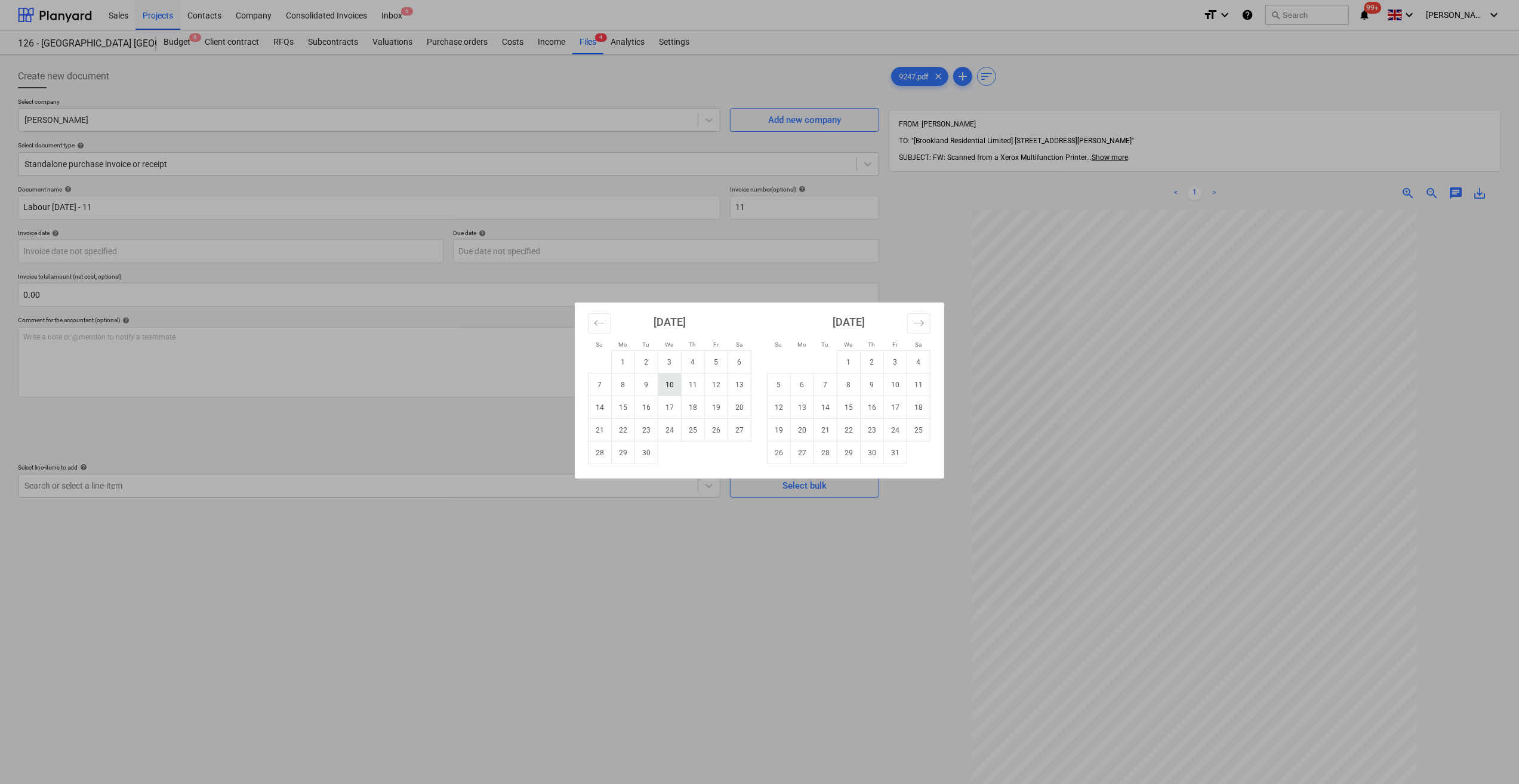
click at [673, 389] on td "10" at bounding box center [670, 385] width 23 height 22
type input "[DATE]"
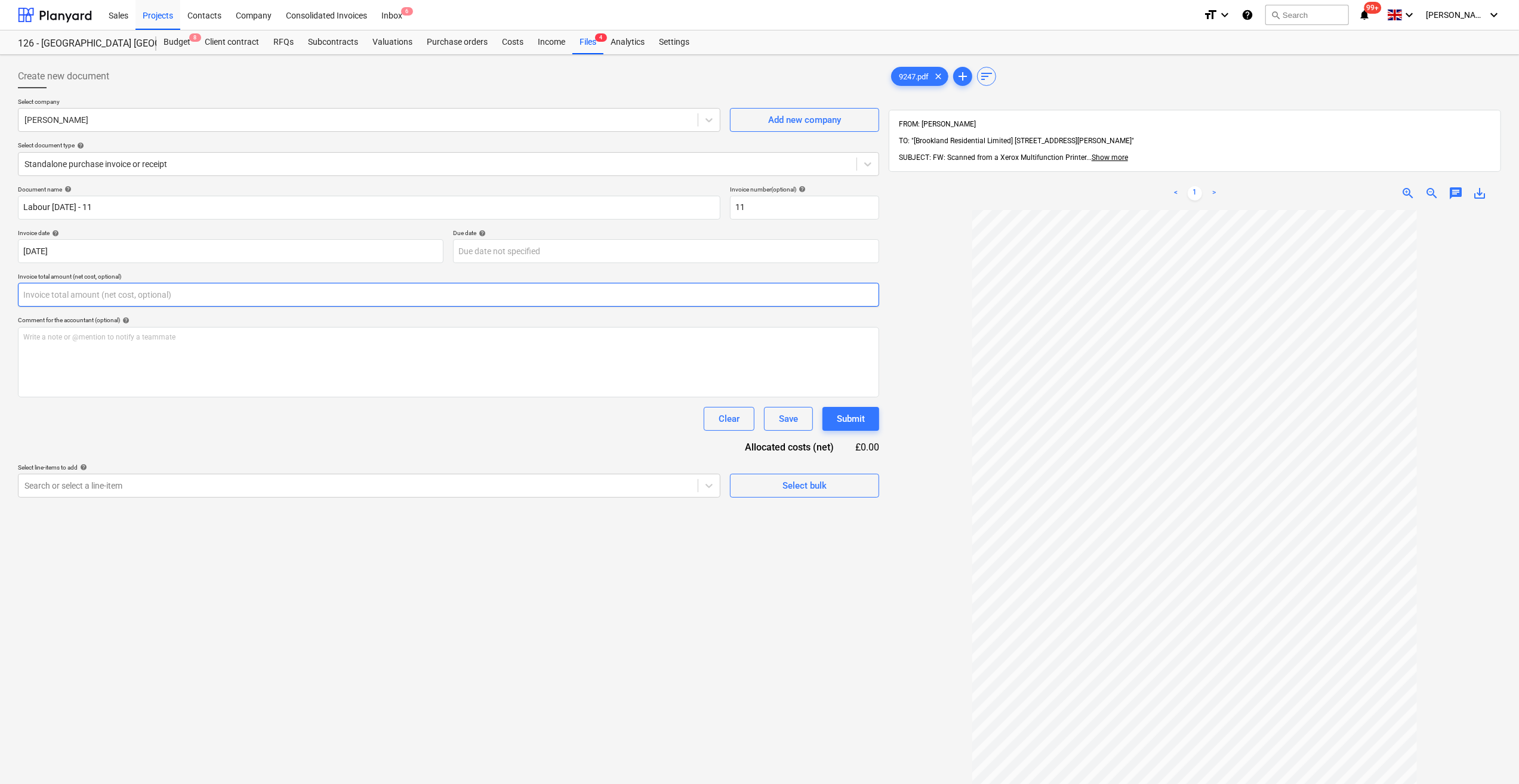
click at [48, 299] on input "text" at bounding box center [448, 295] width 861 height 24
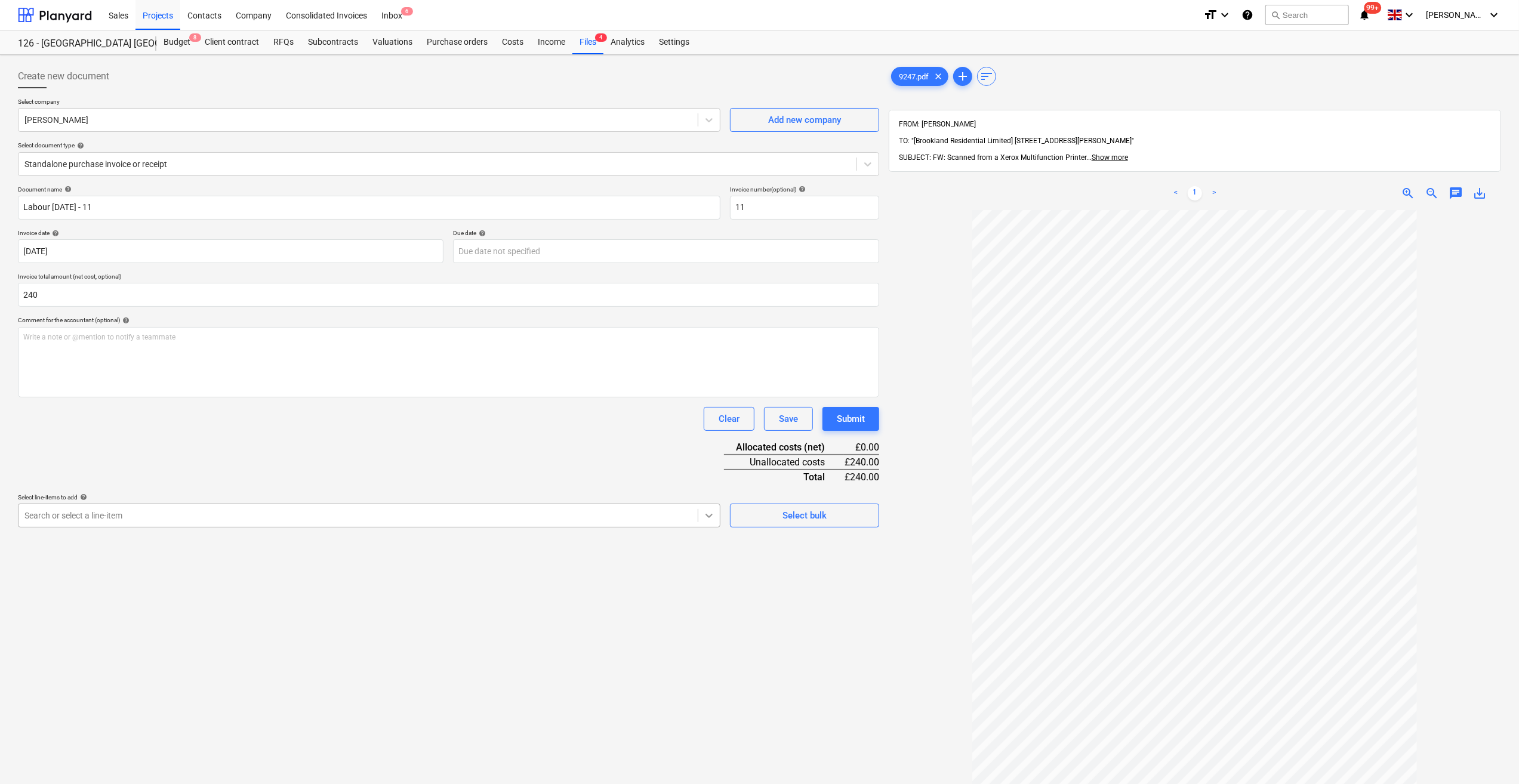
type input "240.00"
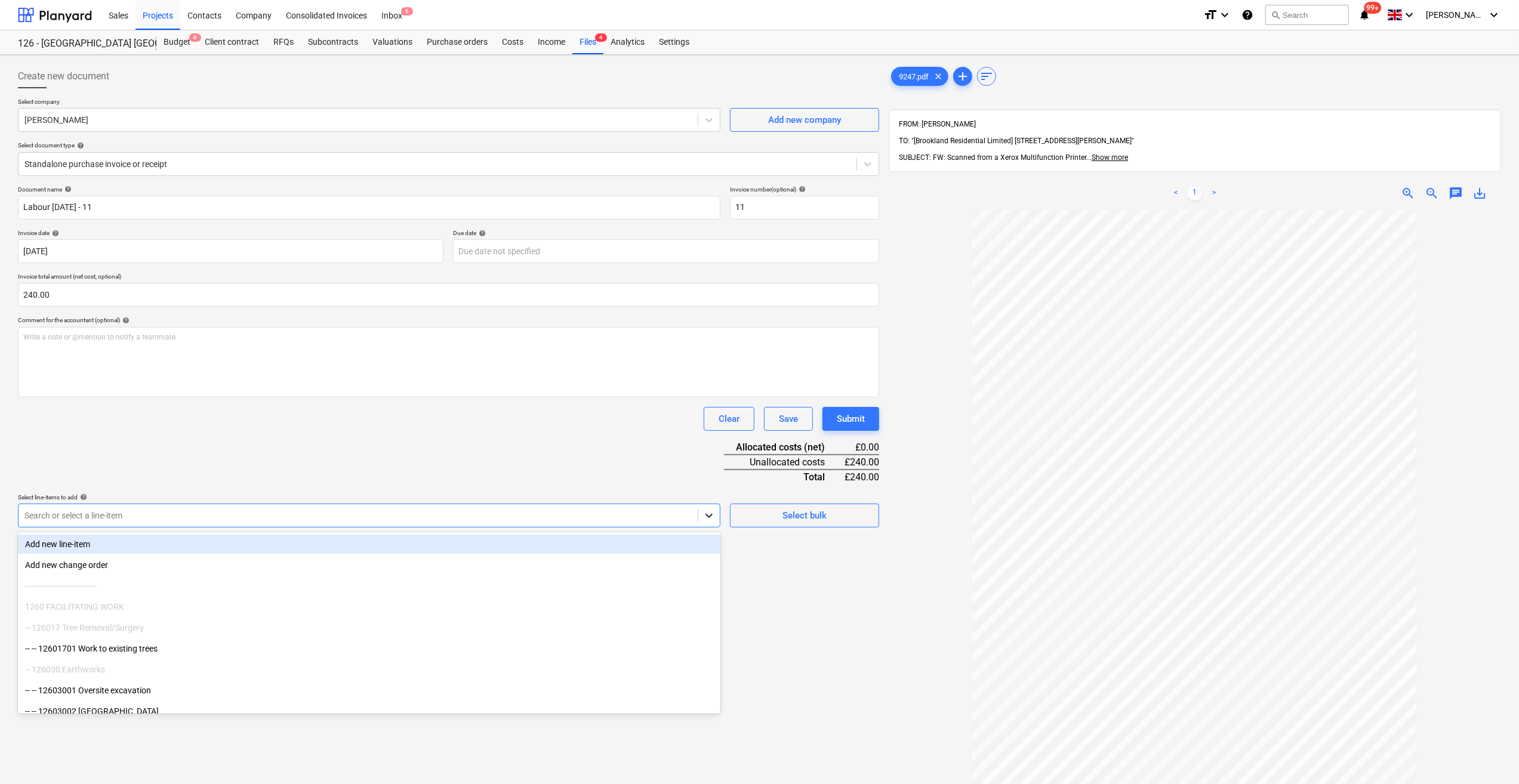
click at [708, 519] on icon at bounding box center [708, 515] width 12 height 12
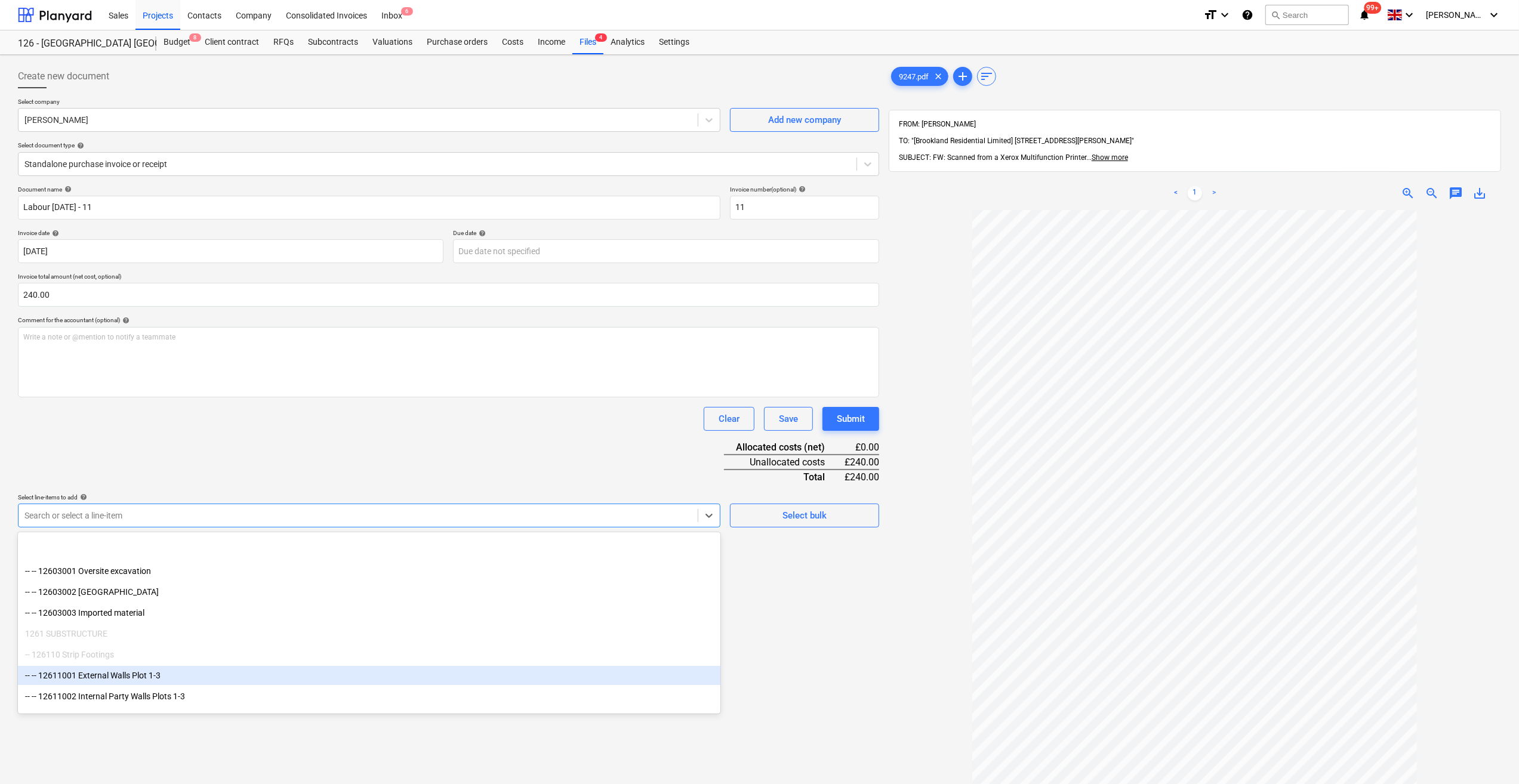
scroll to position [179, 0]
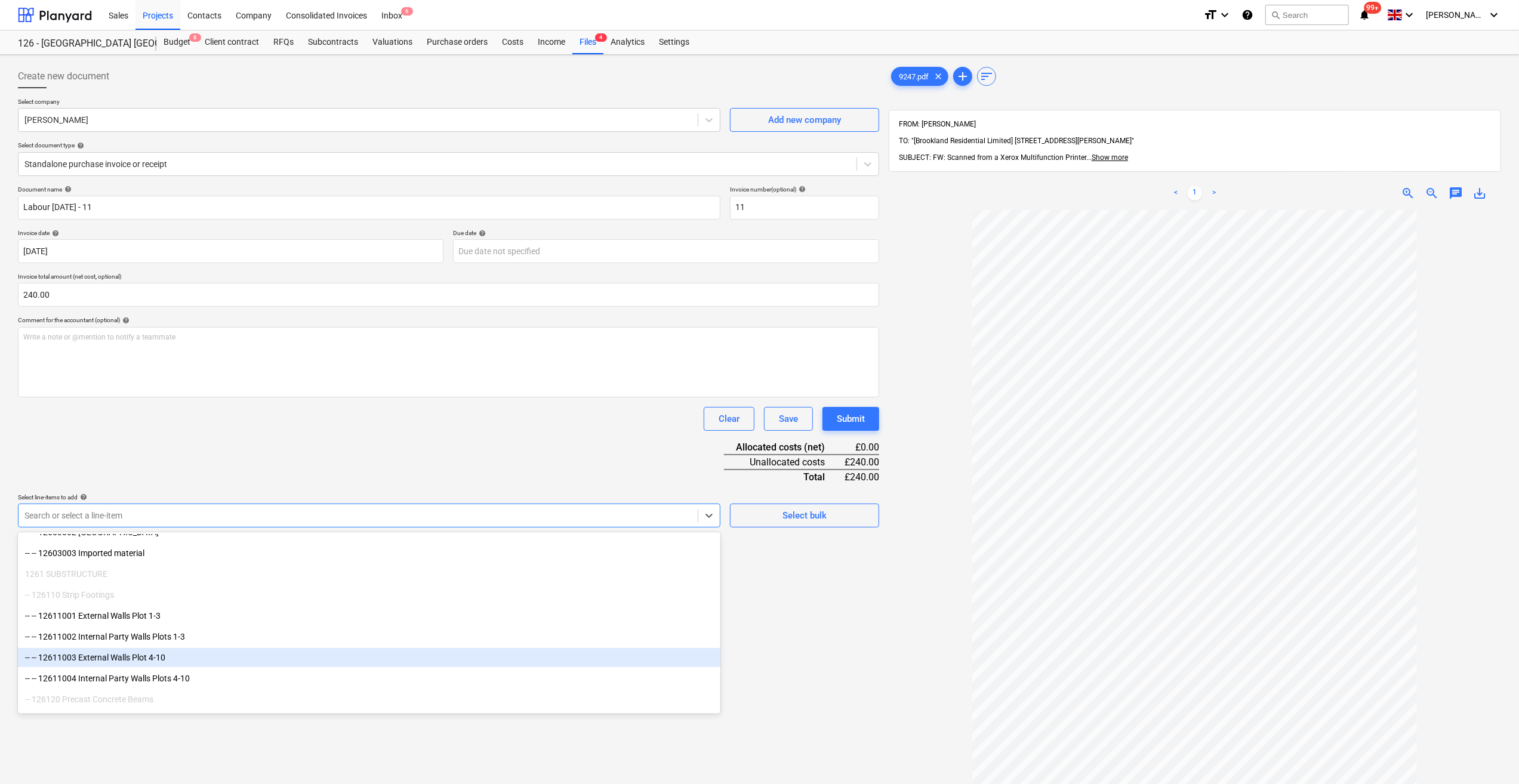
drag, startPoint x: 179, startPoint y: 664, endPoint x: 178, endPoint y: 655, distance: 9.1
click at [178, 655] on div "-- -- 12611003 External Walls Plot 4-10" at bounding box center [369, 658] width 703 height 19
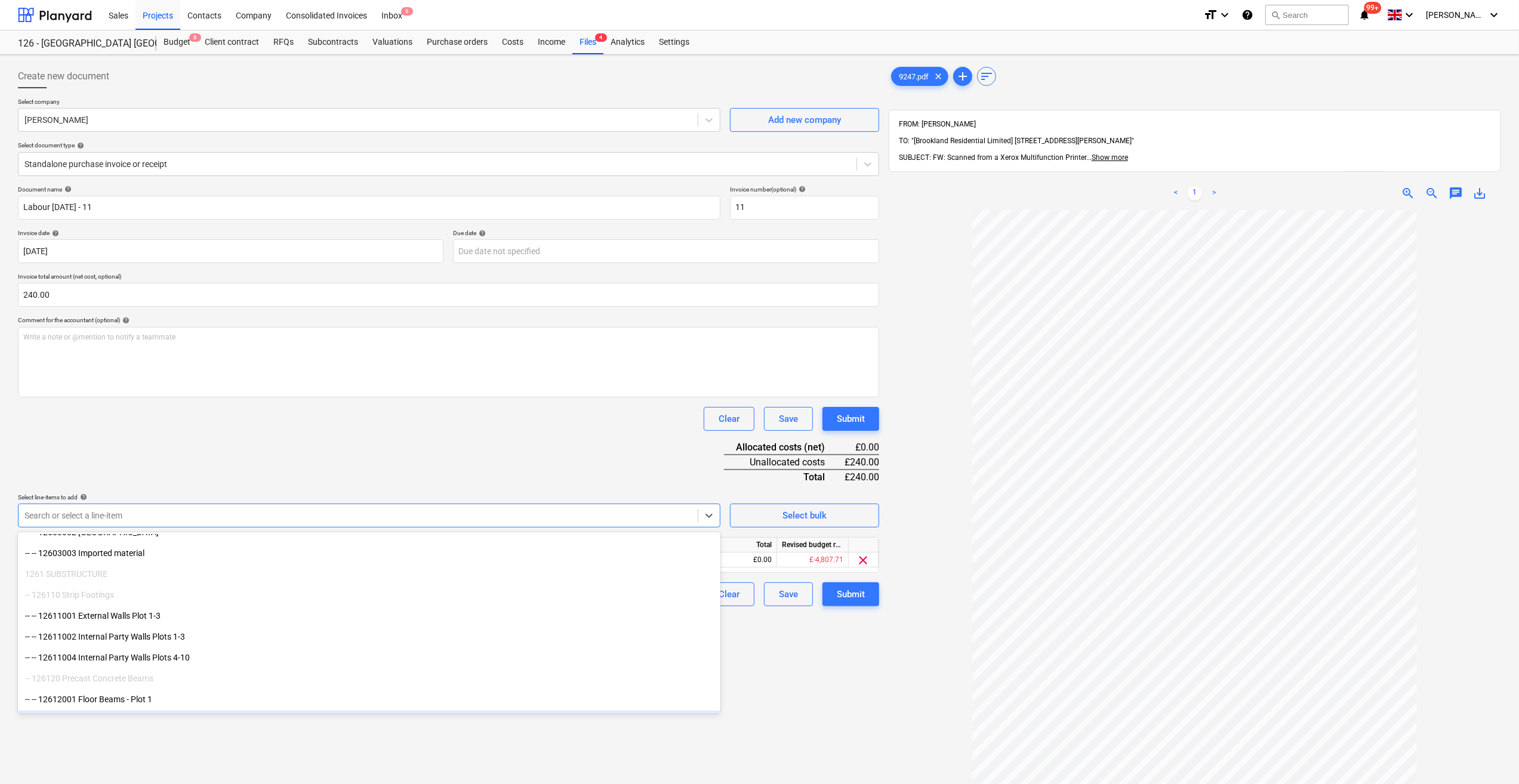
click at [839, 654] on div "Create new document Select company [PERSON_NAME] Add new company Select documen…" at bounding box center [448, 513] width 871 height 906
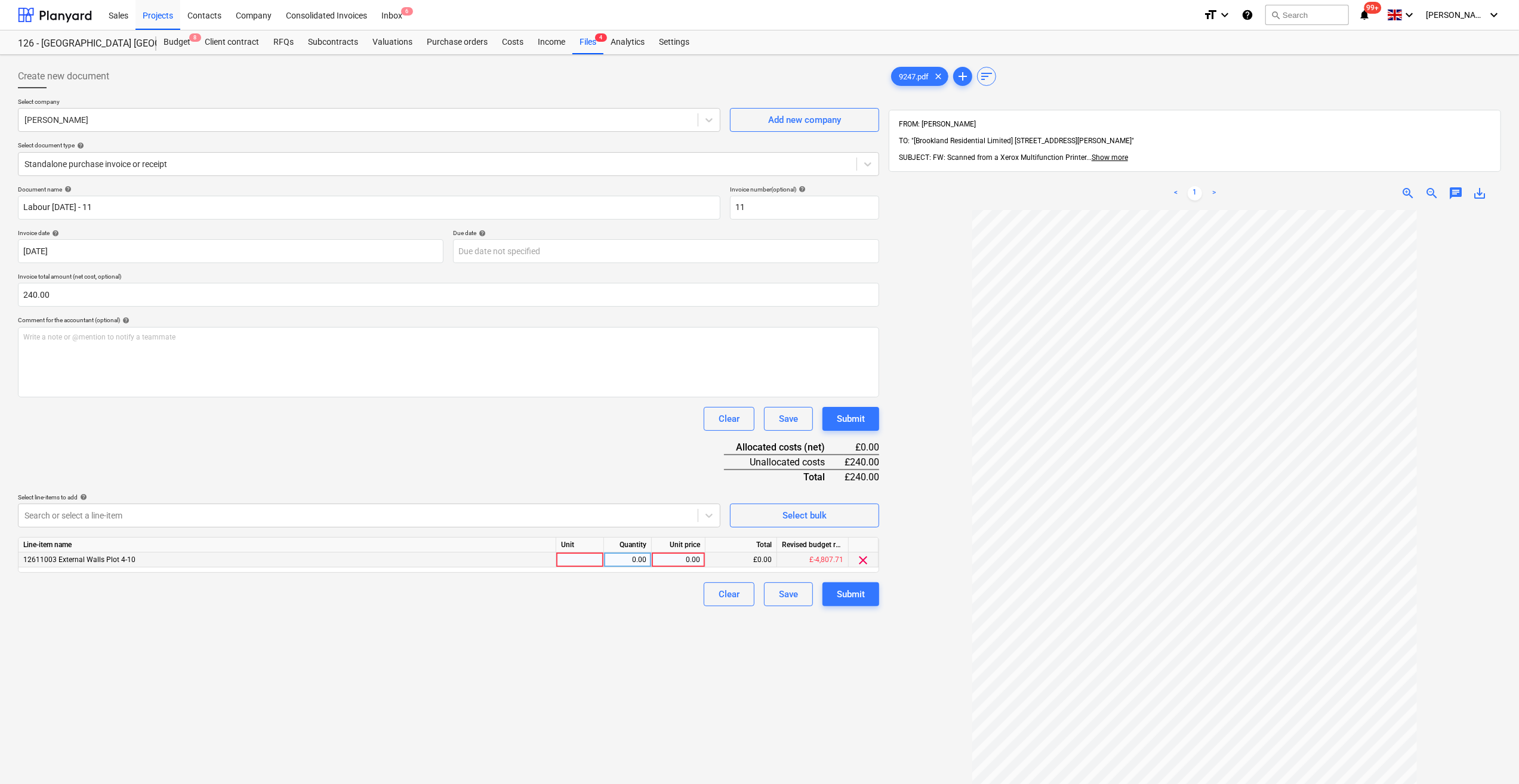
click at [569, 558] on div at bounding box center [580, 560] width 48 height 15
type input "Day"
click at [631, 558] on div "0.00" at bounding box center [628, 560] width 37 height 15
click at [680, 563] on div "0.00" at bounding box center [678, 560] width 43 height 15
type input "300"
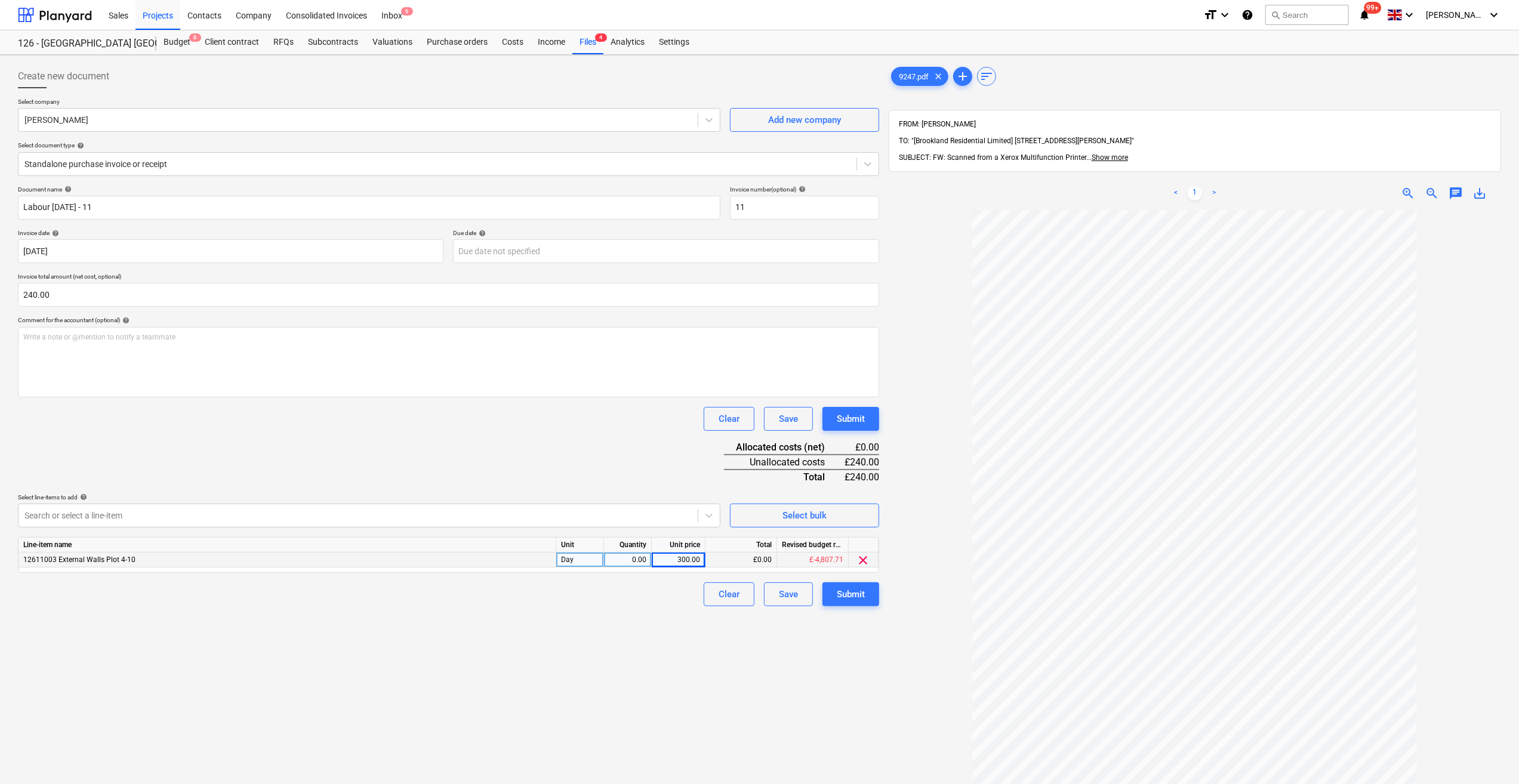
click at [635, 563] on div "0.00" at bounding box center [628, 560] width 37 height 15
type input "0.8"
click at [607, 580] on div "Document name help Labour [DATE] - 11 Invoice number (optional) help 11 Invoice…" at bounding box center [448, 395] width 861 height 420
click at [849, 599] on div "Submit" at bounding box center [851, 594] width 28 height 16
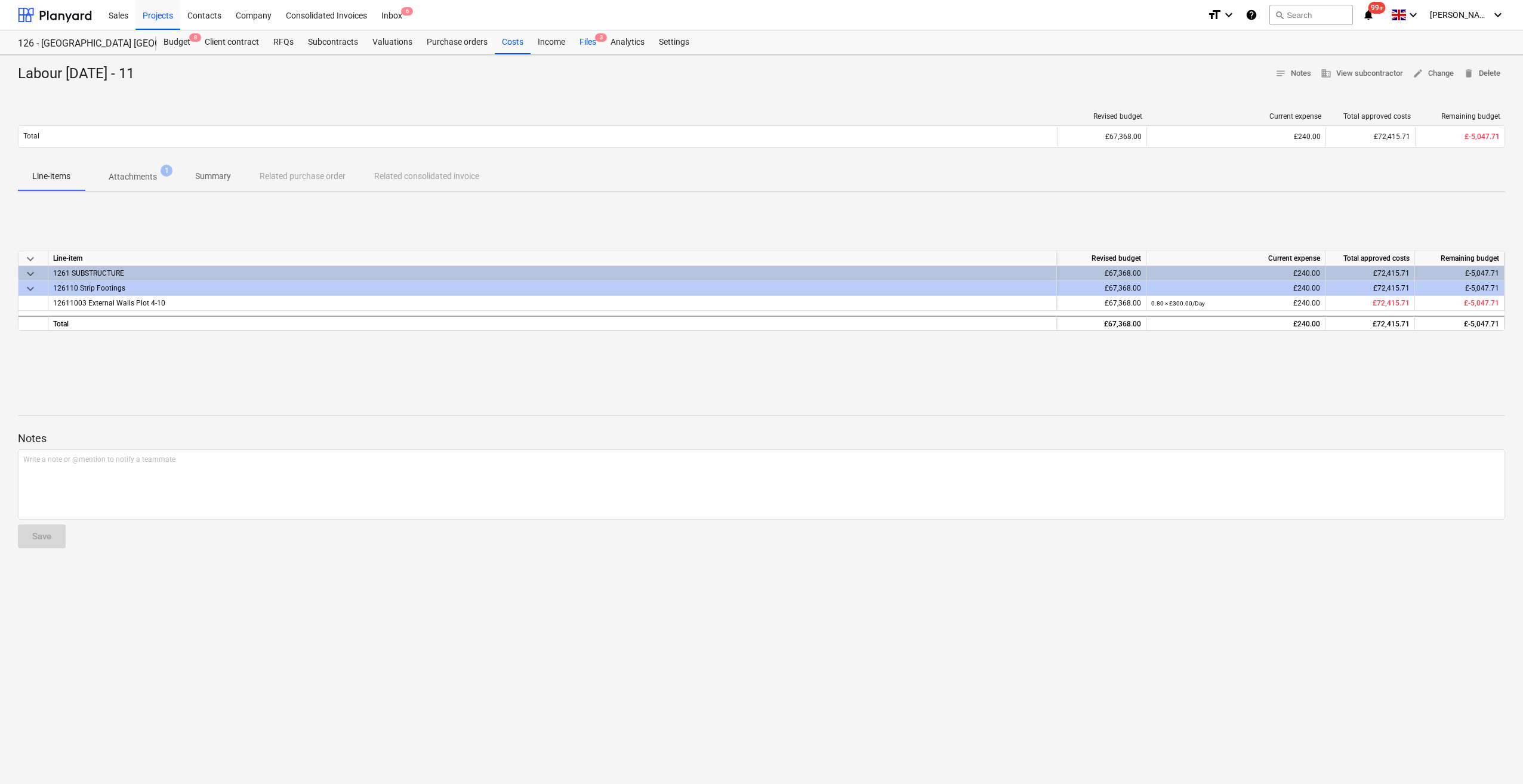
click at [581, 43] on div "Files 3" at bounding box center [588, 42] width 31 height 24
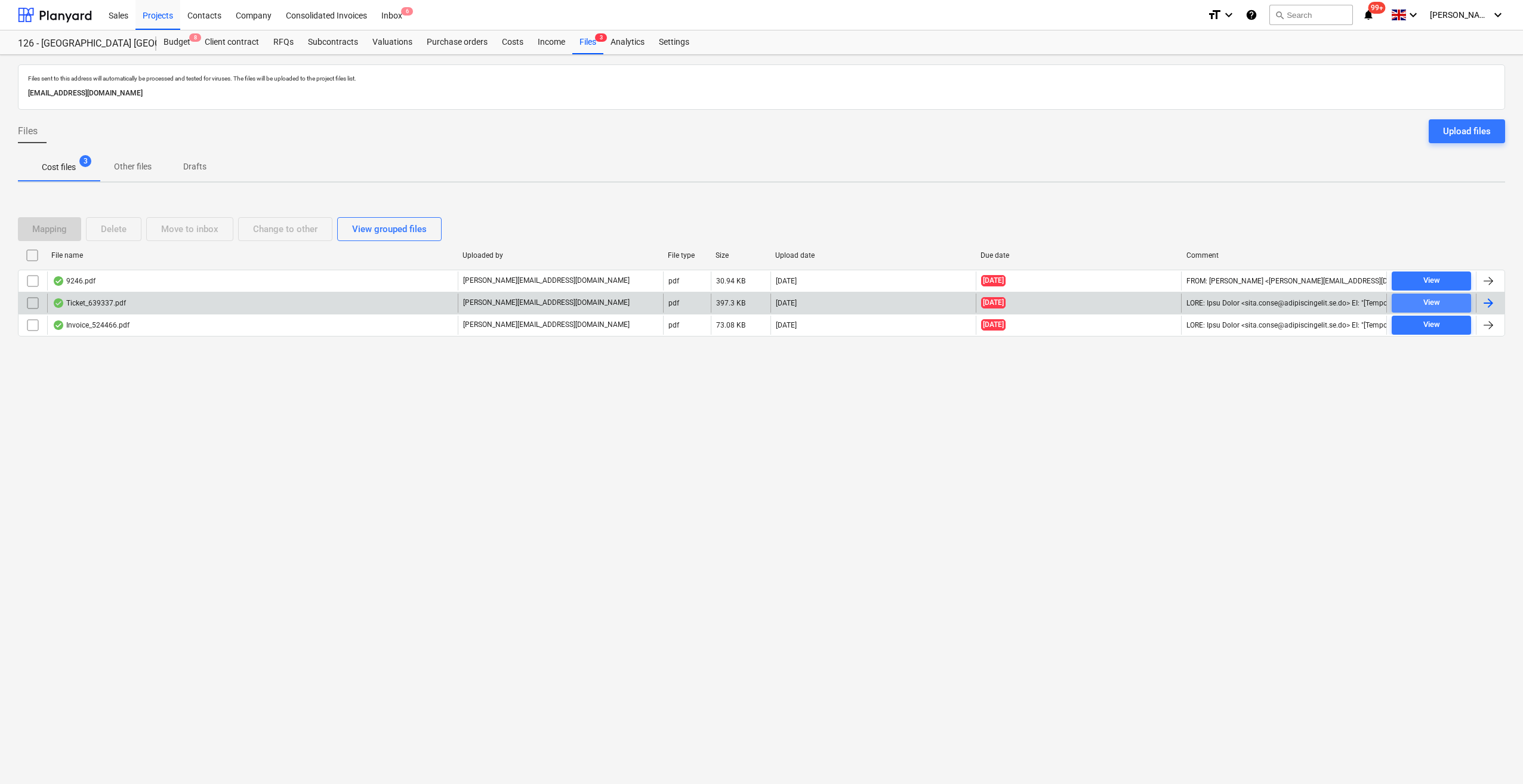
click at [1428, 299] on div "View" at bounding box center [1431, 303] width 17 height 14
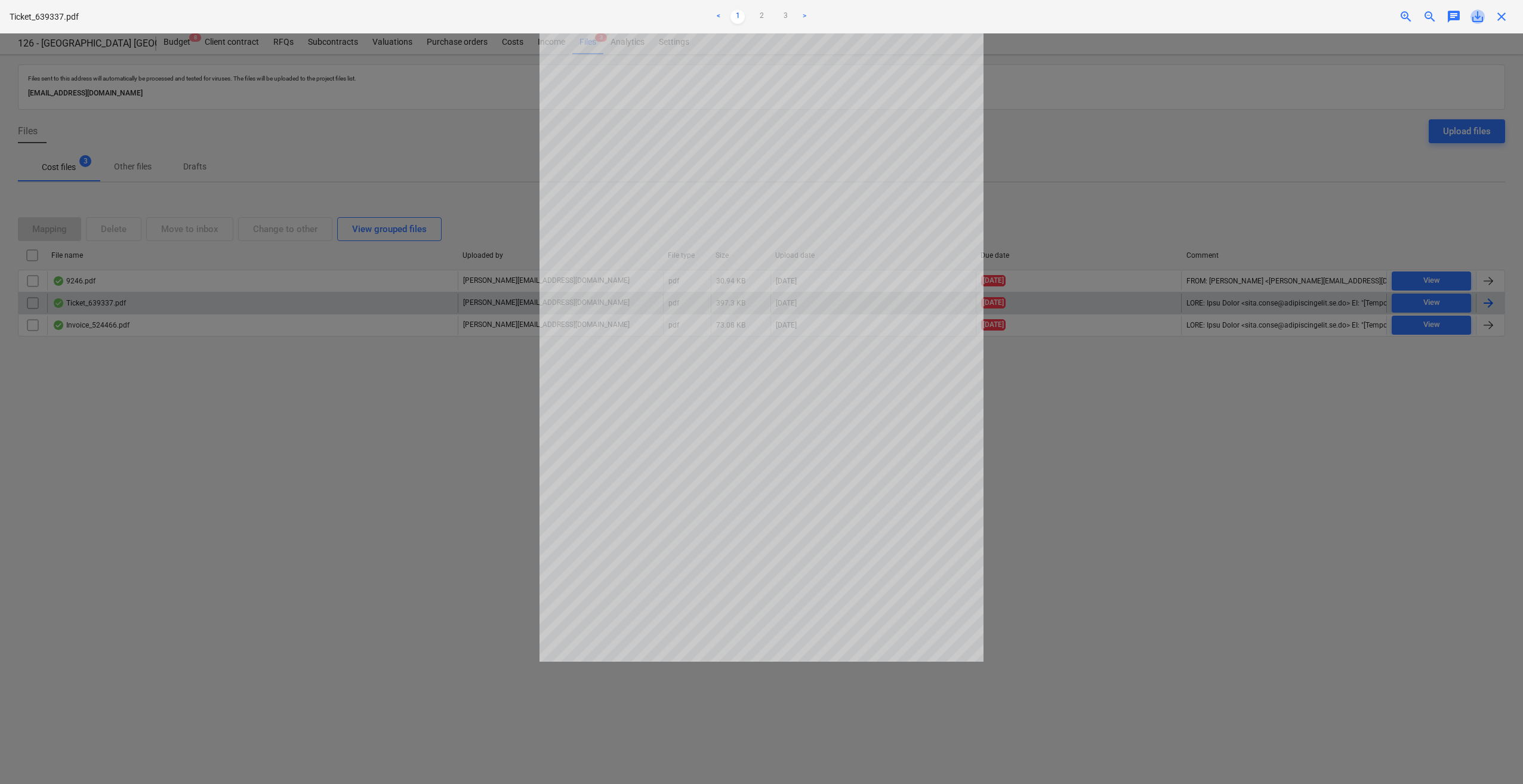
click at [1478, 17] on span "save_alt" at bounding box center [1477, 16] width 14 height 14
click at [1501, 20] on span "close" at bounding box center [1501, 16] width 14 height 14
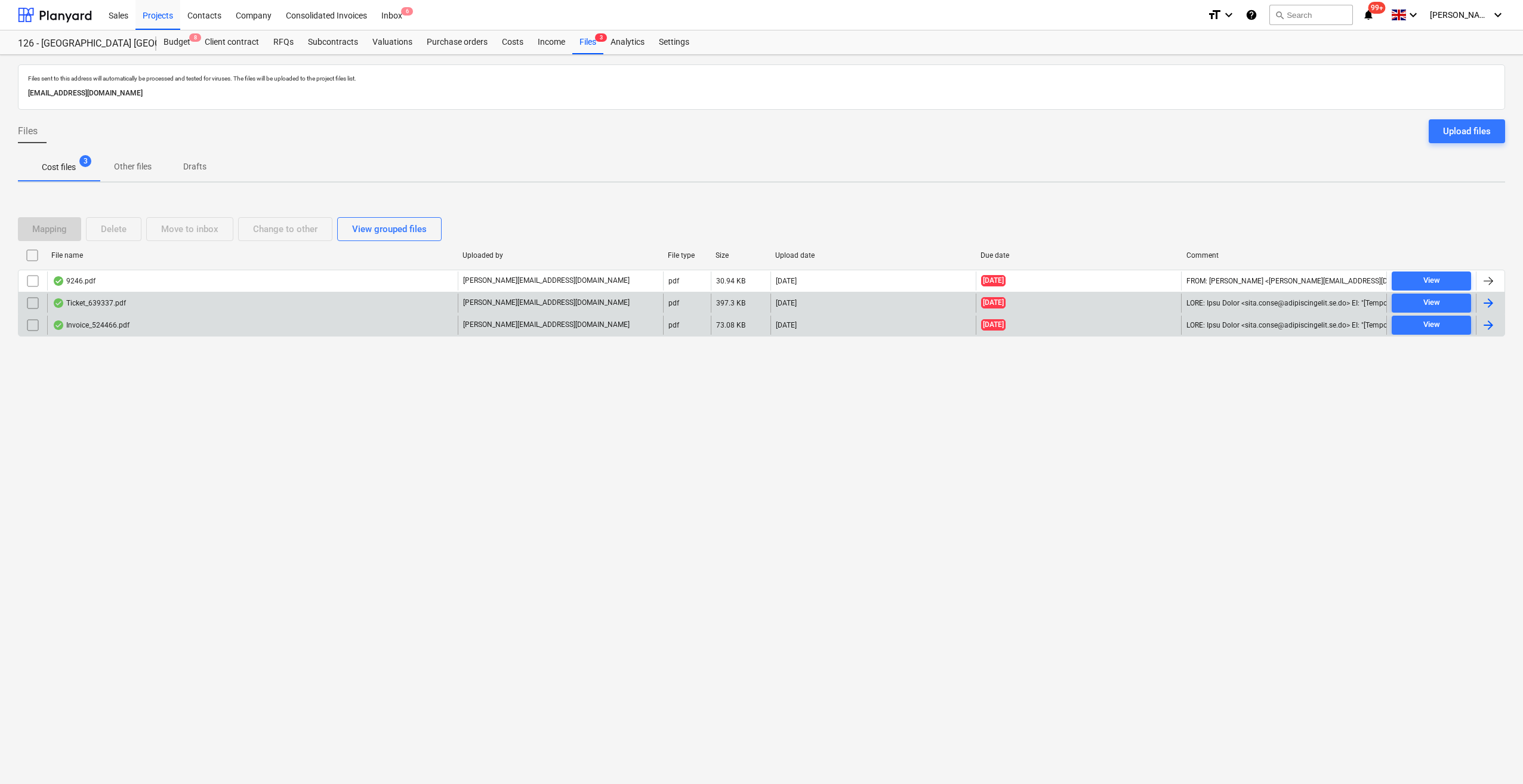
click at [1486, 326] on div at bounding box center [1488, 325] width 14 height 14
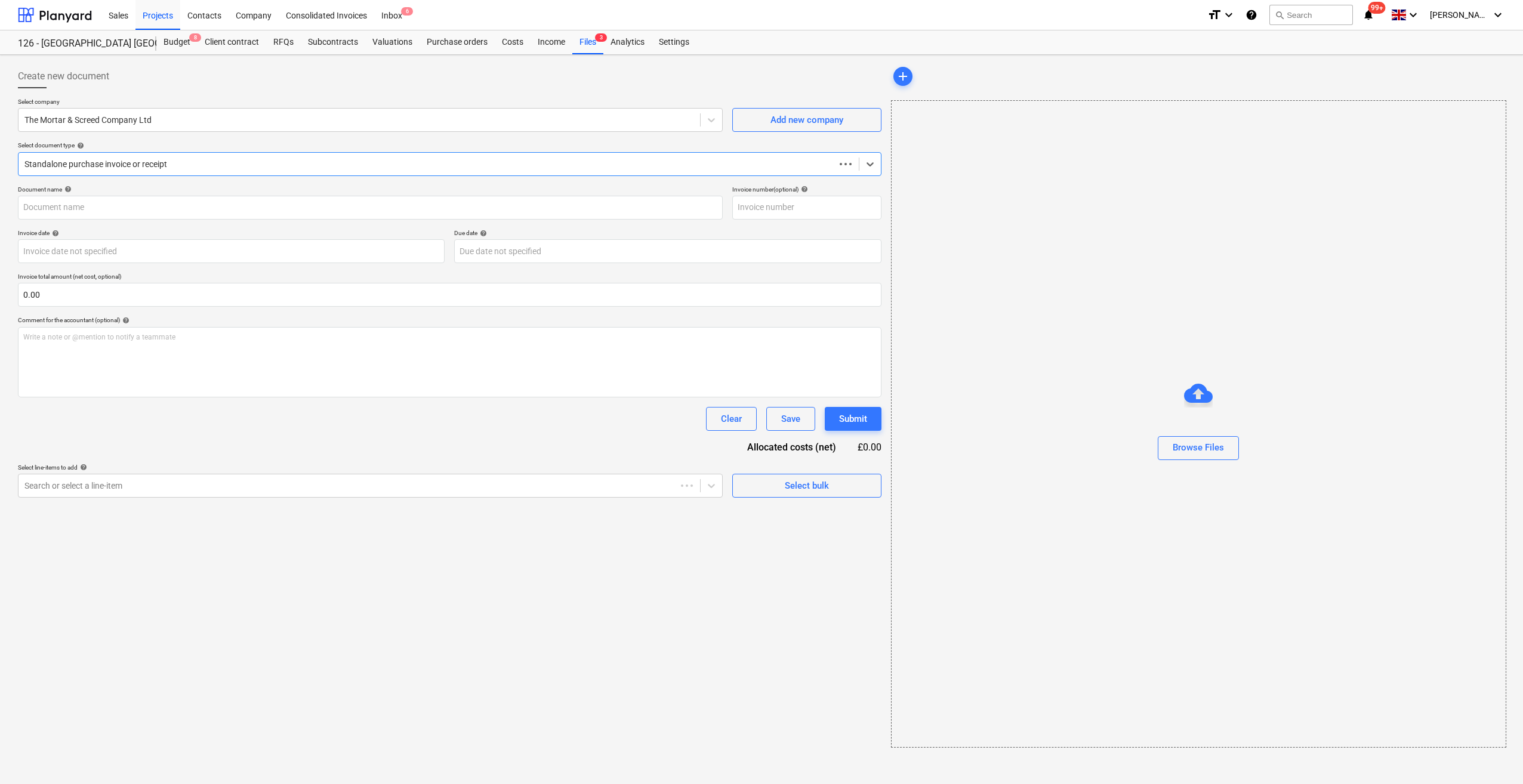
type input "524466"
type input "[DATE]"
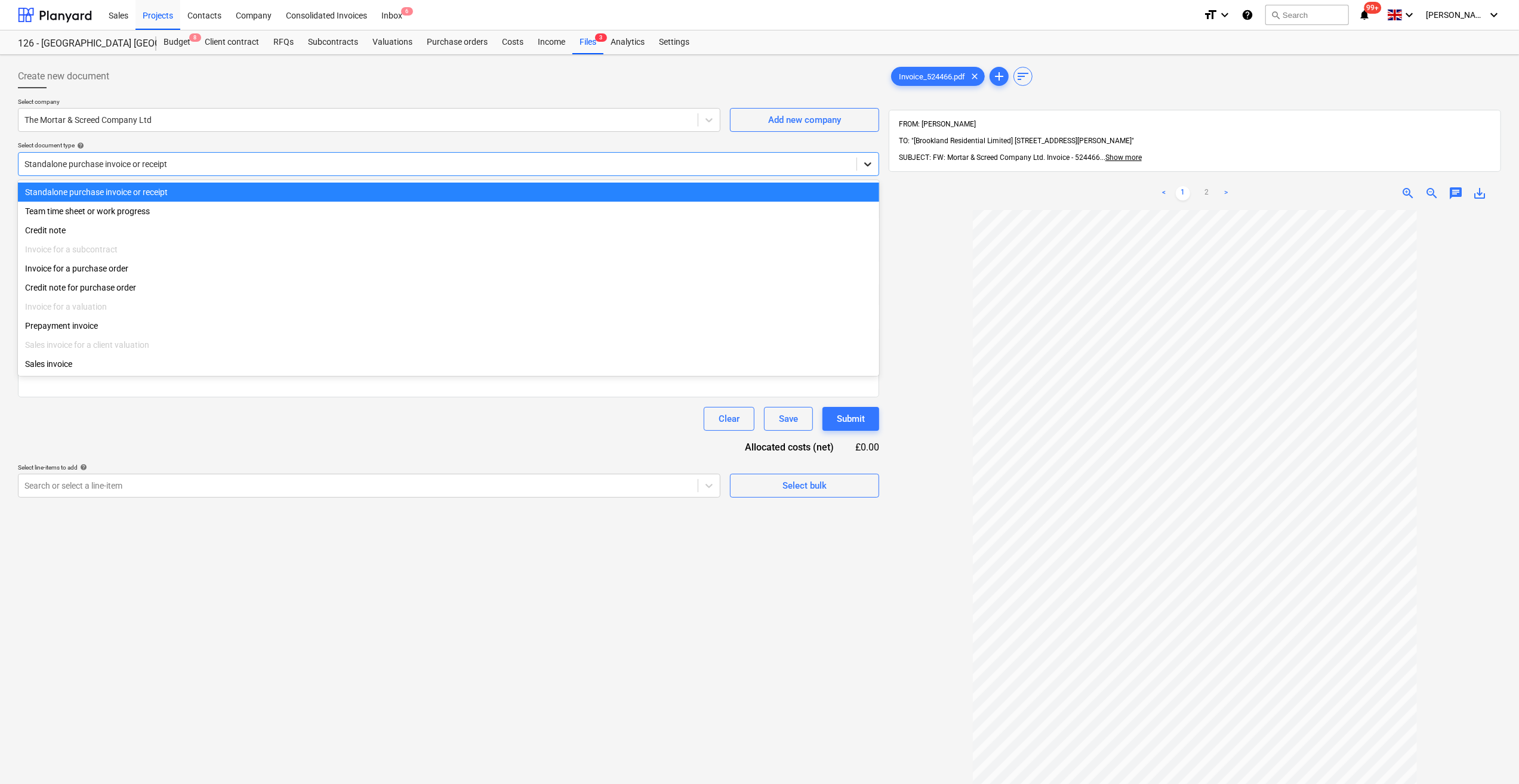
click at [865, 162] on div at bounding box center [868, 164] width 22 height 22
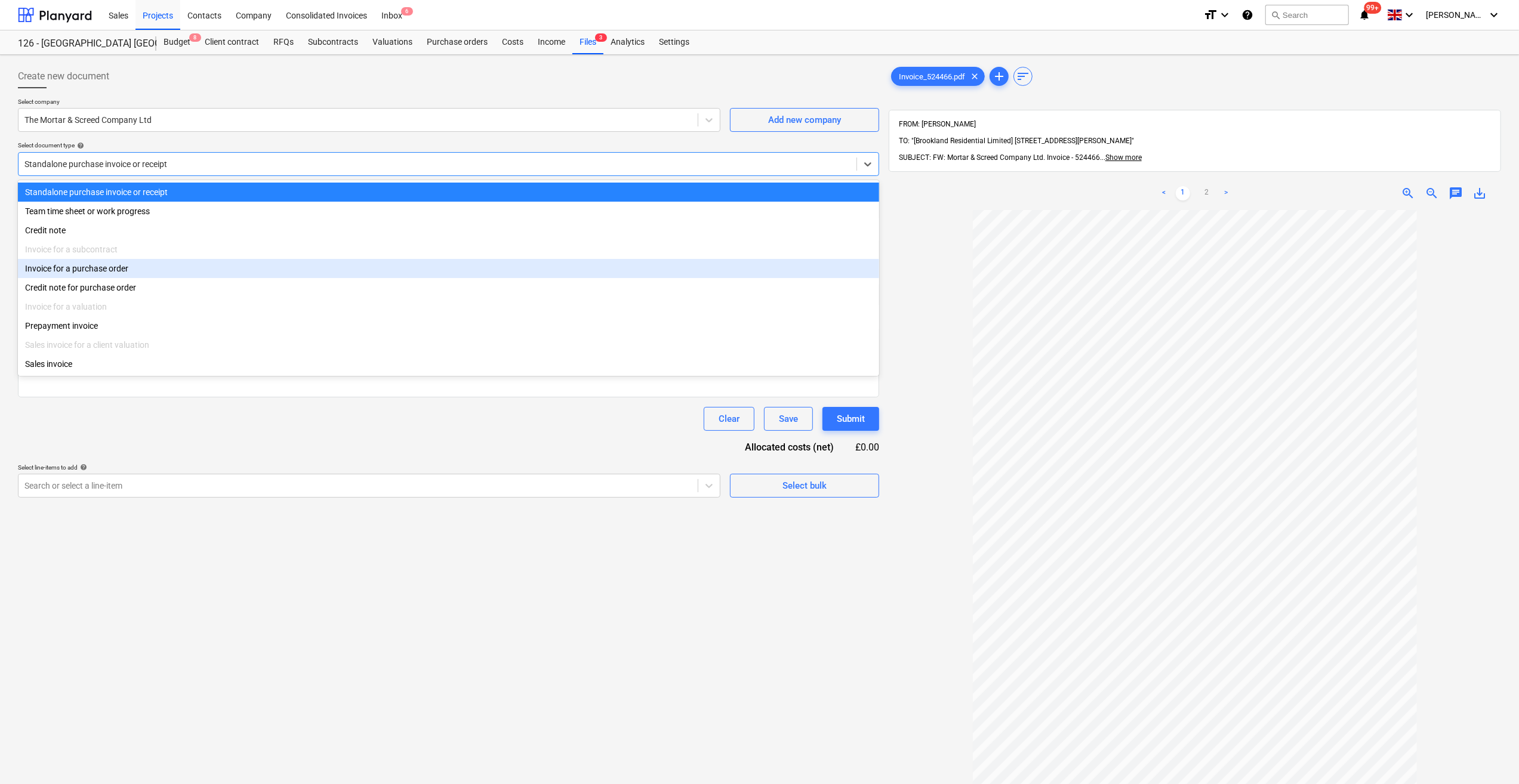
click at [89, 271] on div "Invoice for a purchase order" at bounding box center [448, 268] width 861 height 19
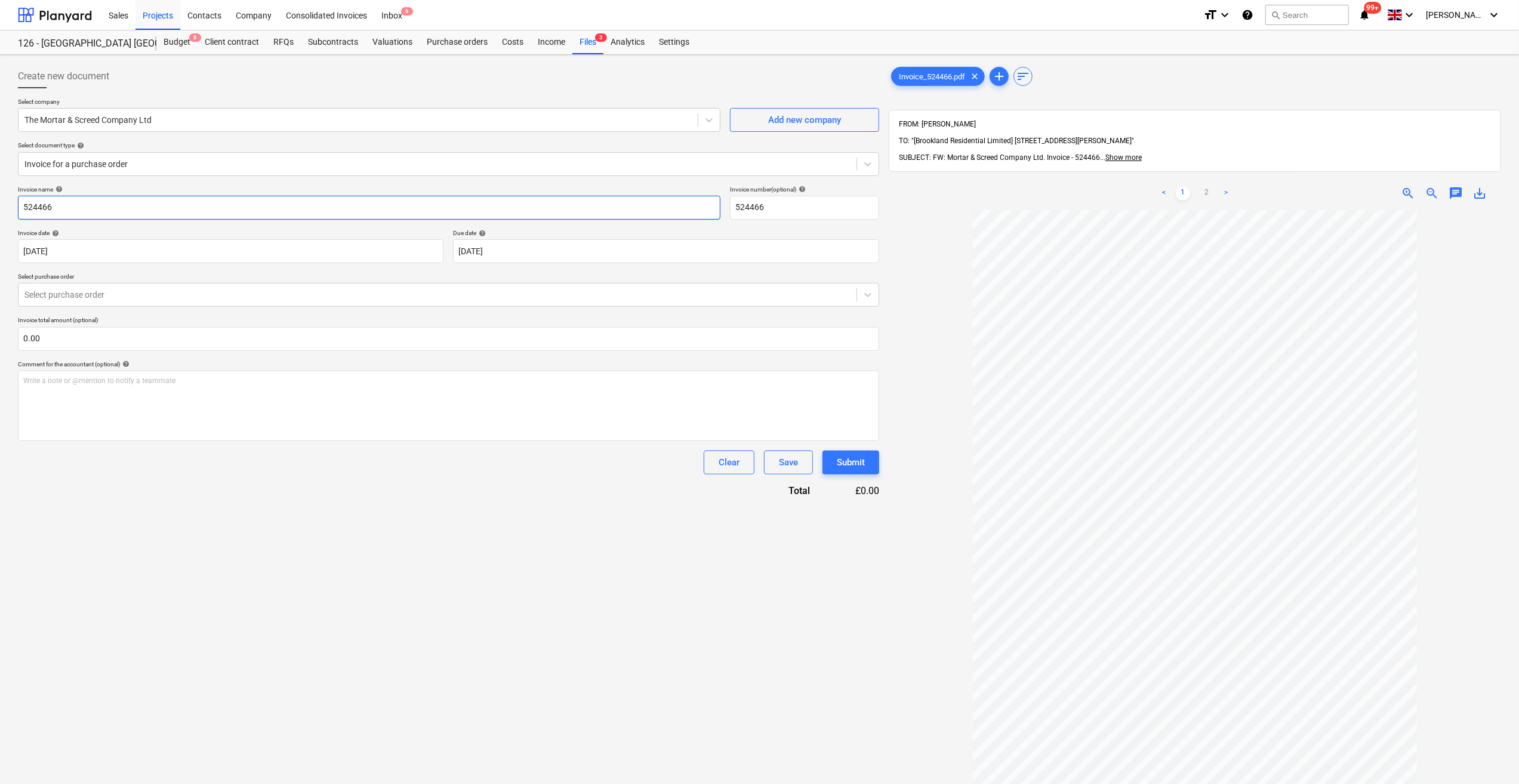
click at [24, 206] on input "524466" at bounding box center [369, 207] width 703 height 24
type input "Mortar [DATE] - 524466"
click at [1001, 75] on span "add" at bounding box center [999, 76] width 14 height 14
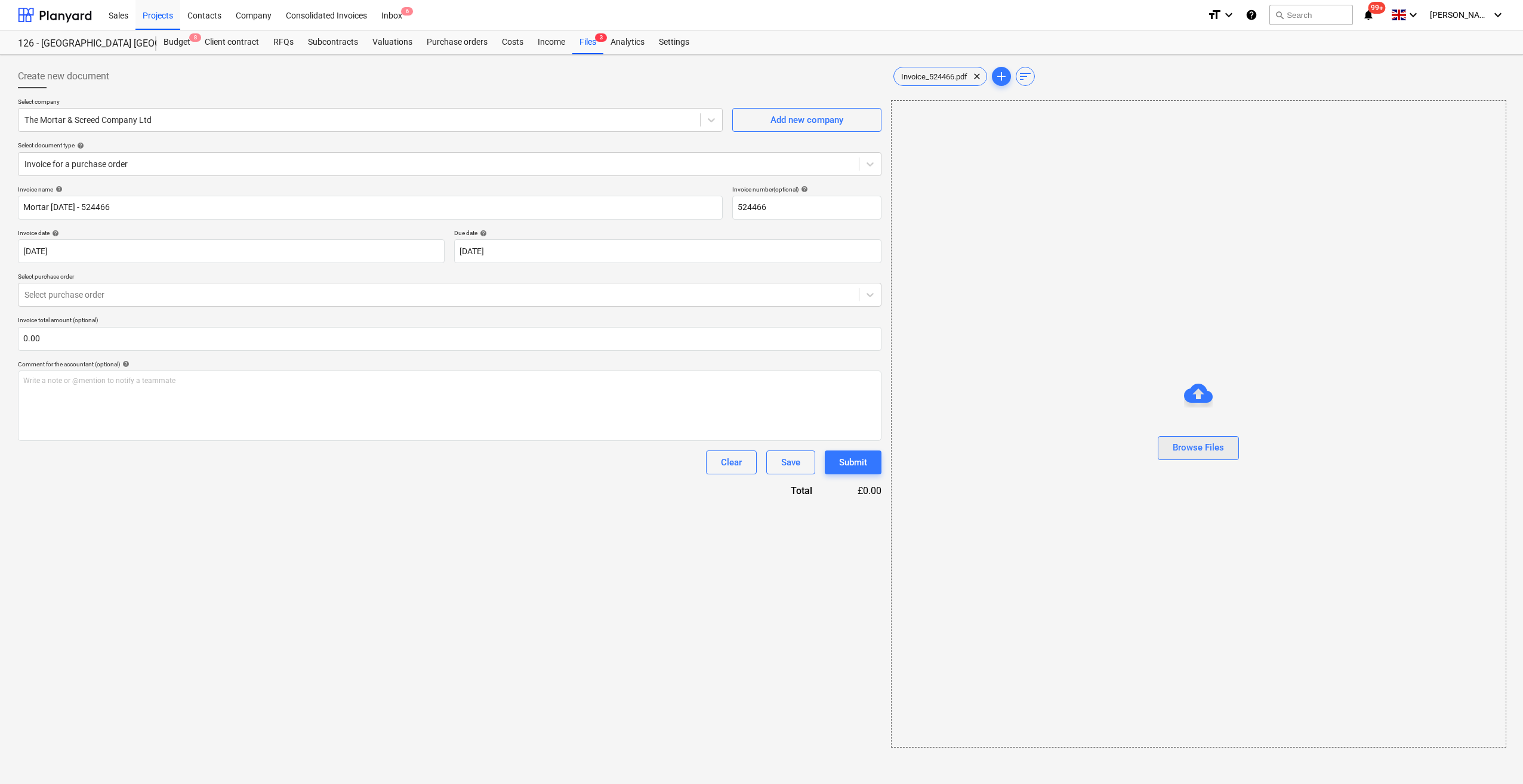
click at [1183, 454] on div "Browse Files" at bounding box center [1198, 447] width 51 height 16
click at [957, 76] on span "Invoice_524466.pdf" at bounding box center [934, 77] width 81 height 9
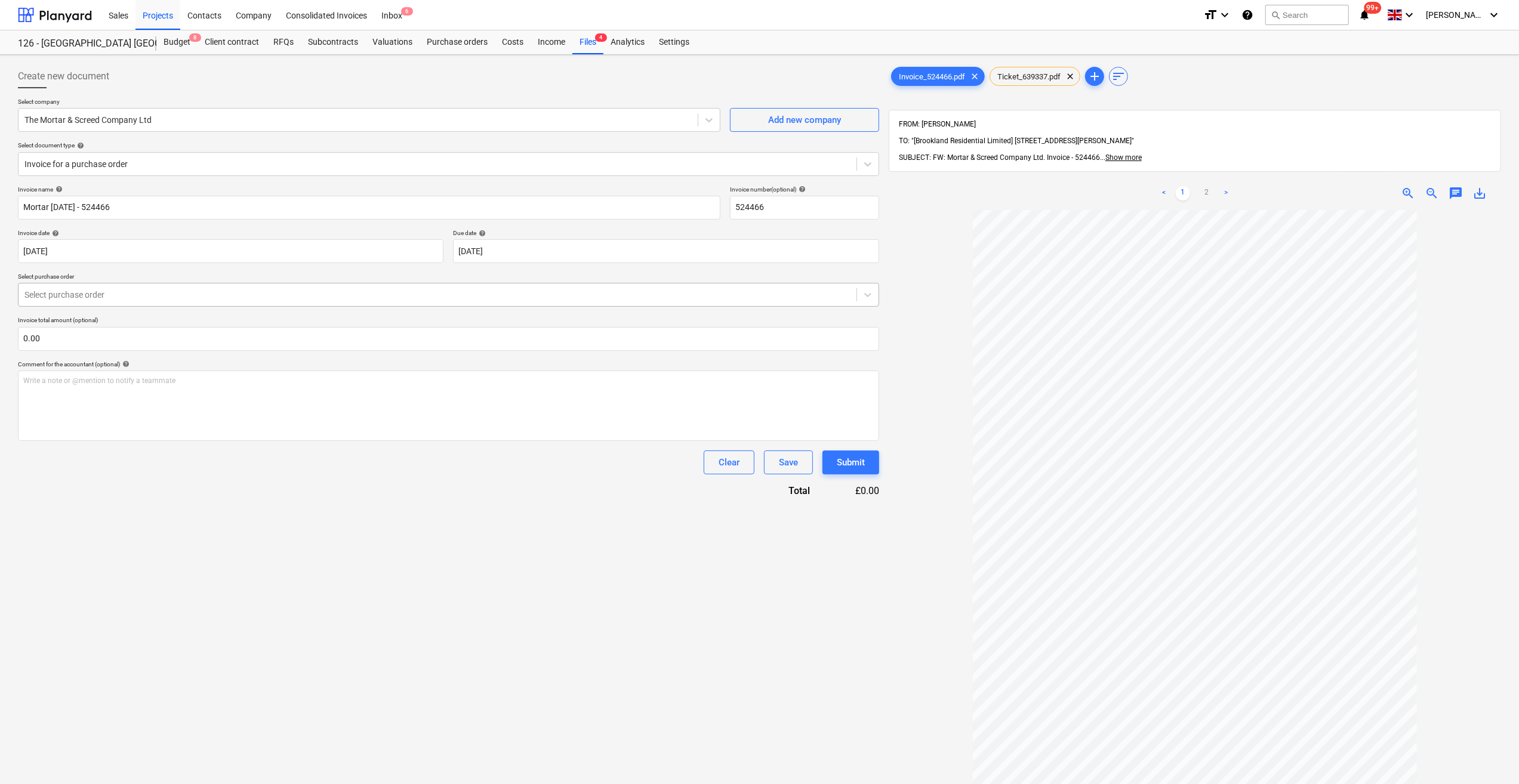
click at [99, 292] on div at bounding box center [438, 294] width 826 height 12
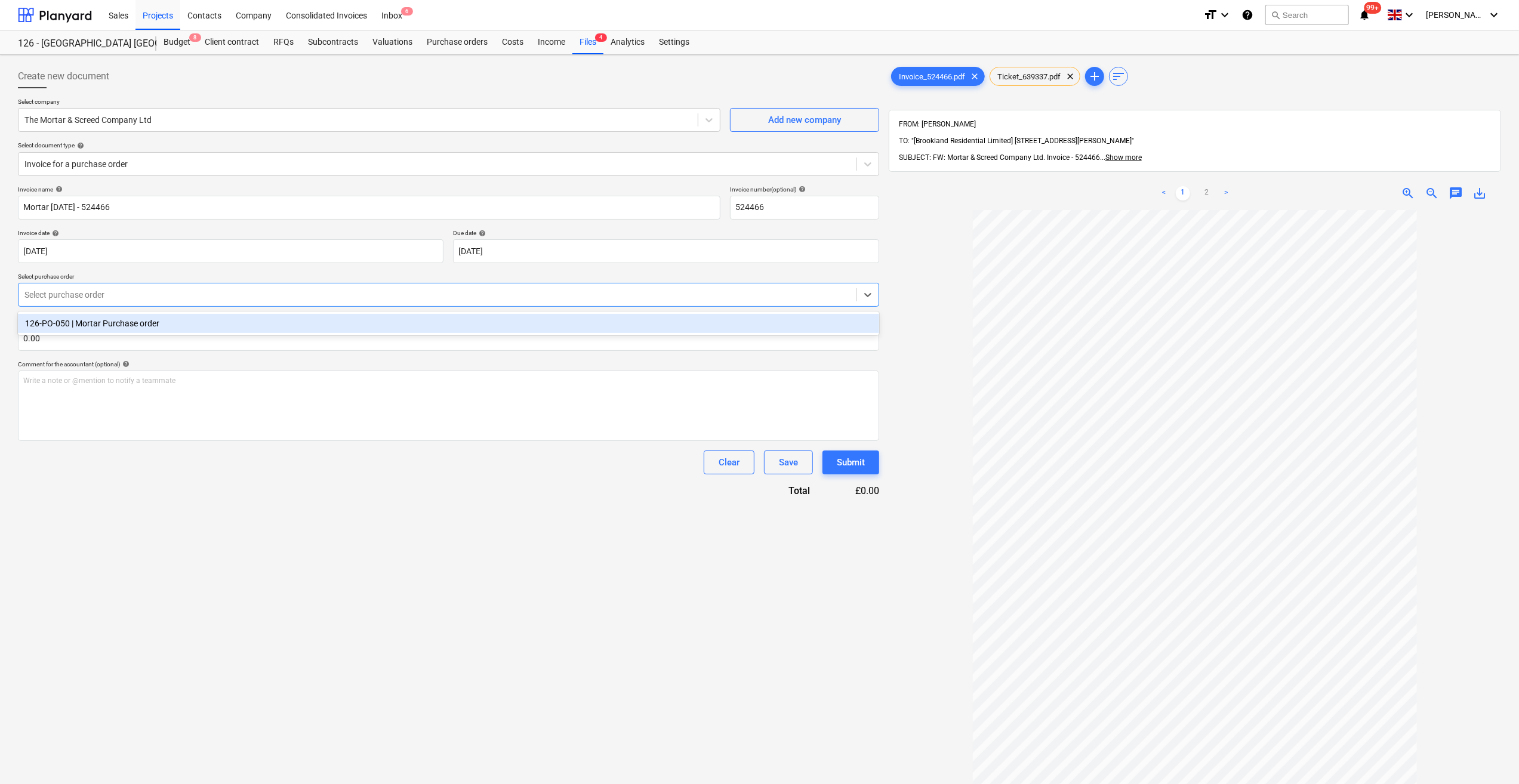
click at [112, 328] on div "126-PO-050 | Mortar Purchase order" at bounding box center [448, 323] width 861 height 19
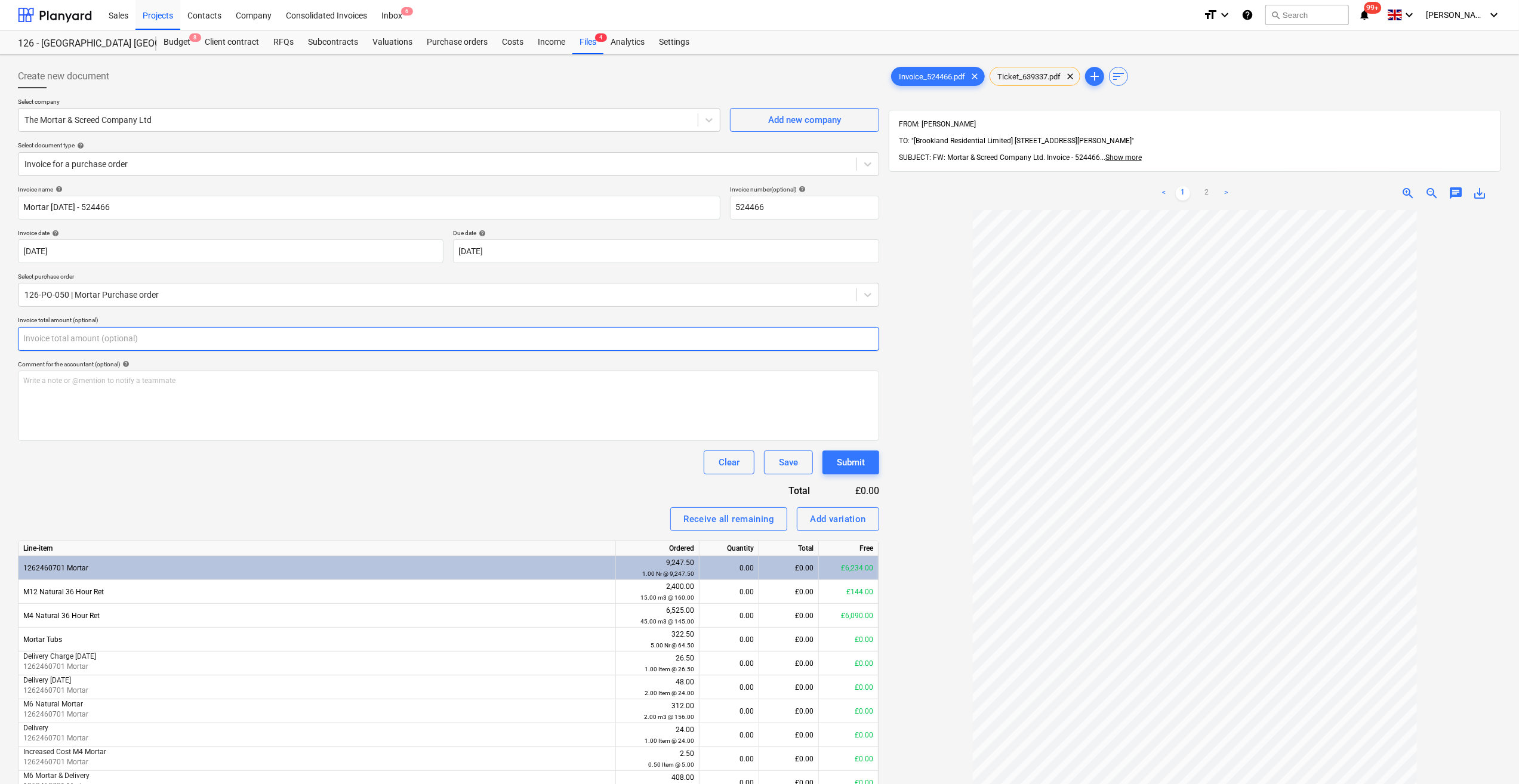
click at [66, 337] on input "text" at bounding box center [448, 339] width 861 height 24
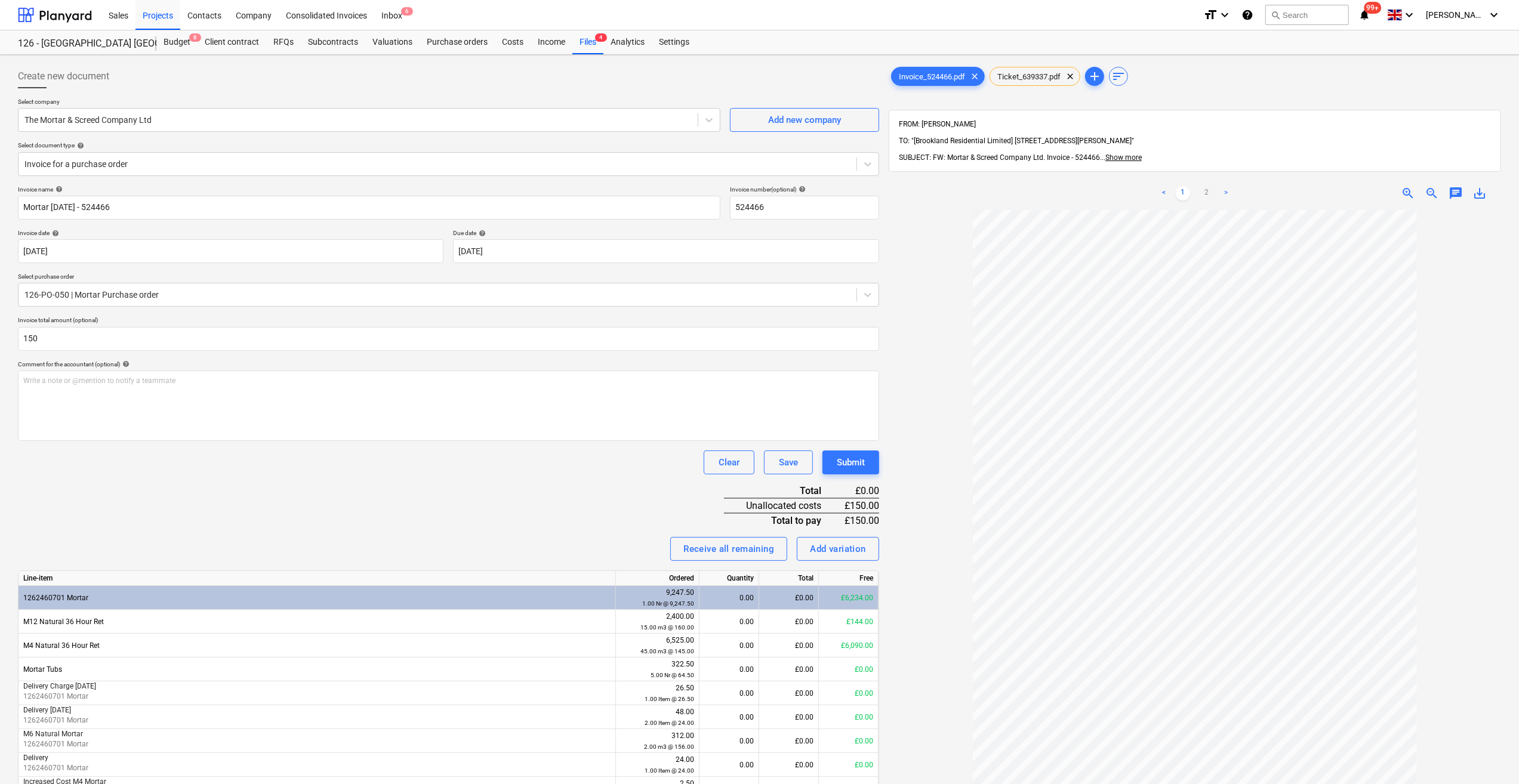
type input "150.00"
click at [182, 447] on div "Invoice name help Mortar [DATE] - 524466 Invoice number (optional) help 524466 …" at bounding box center [448, 608] width 861 height 845
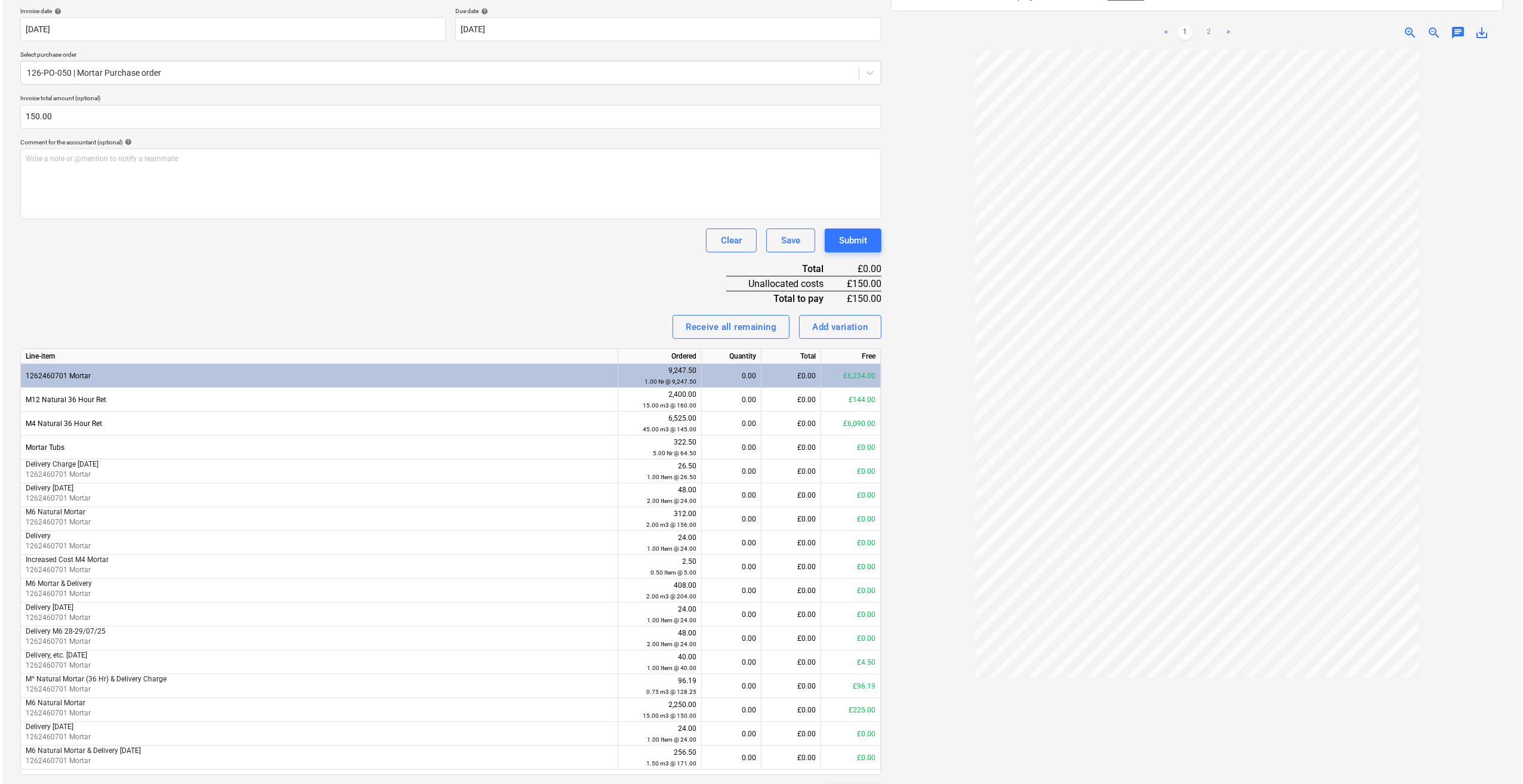
scroll to position [239, 0]
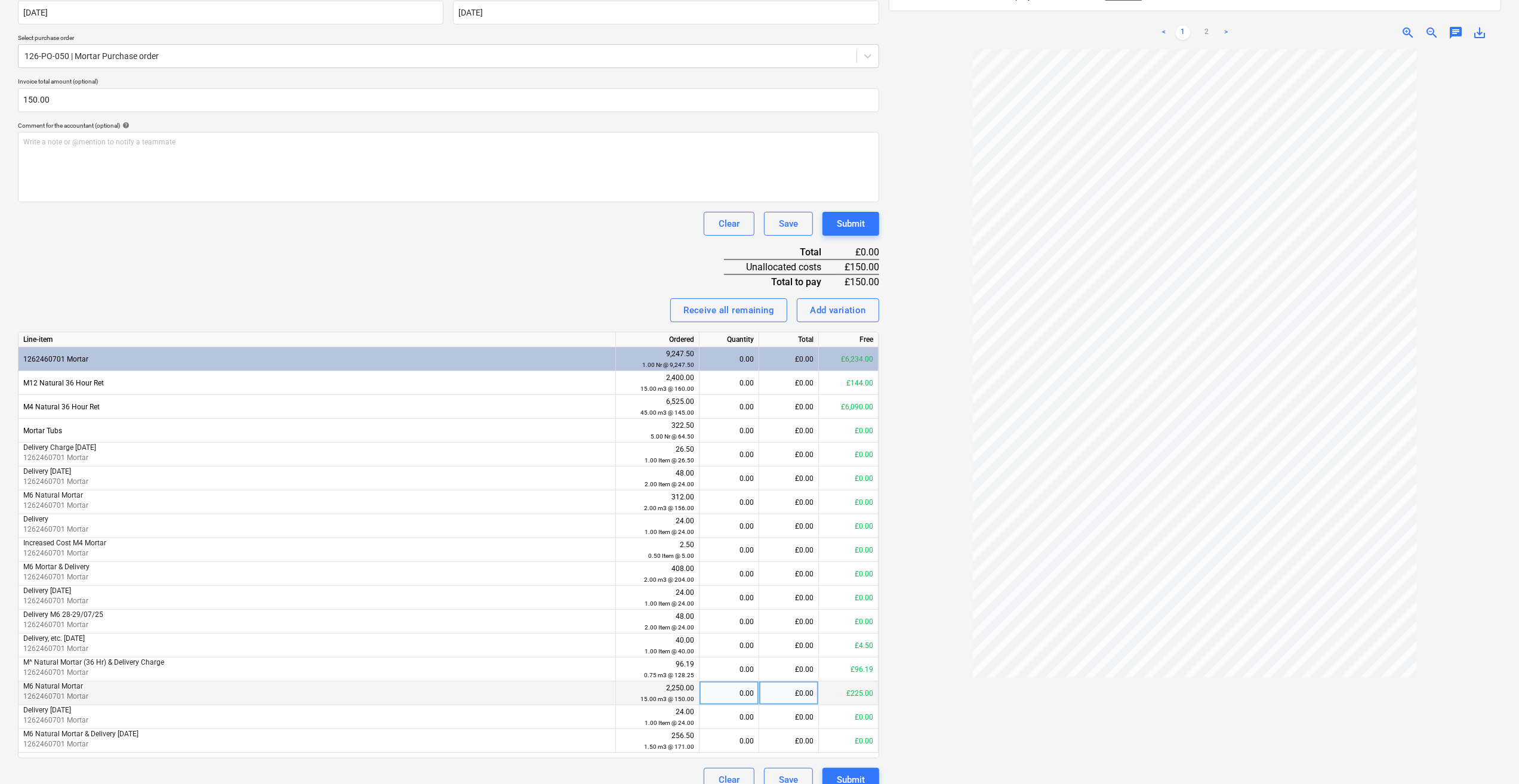
click at [733, 694] on div "0.00" at bounding box center [729, 693] width 50 height 24
type input "1"
click at [926, 713] on div at bounding box center [1195, 425] width 613 height 751
click at [858, 779] on div "Submit" at bounding box center [851, 780] width 28 height 16
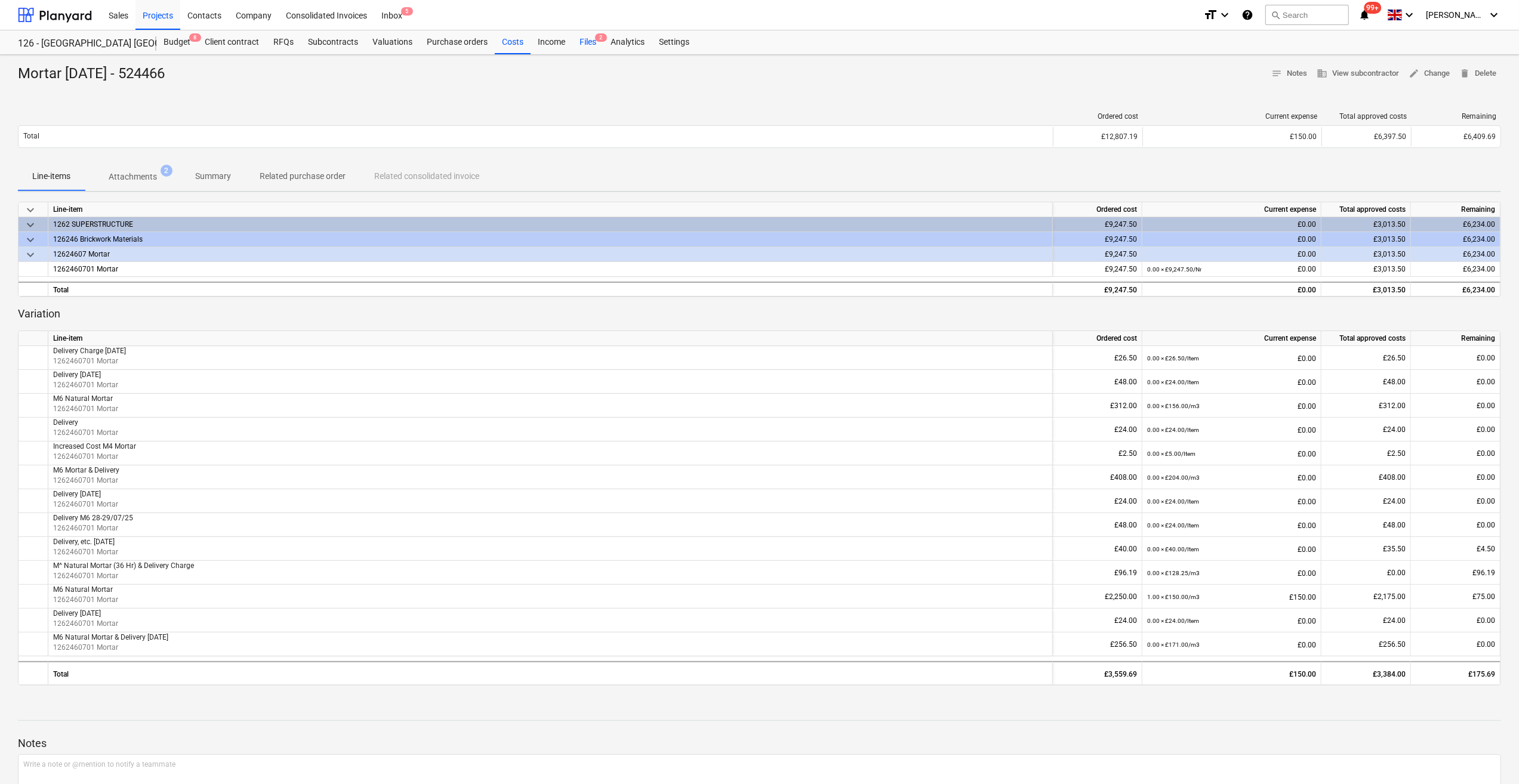
click at [583, 40] on div "Files 2" at bounding box center [588, 42] width 31 height 24
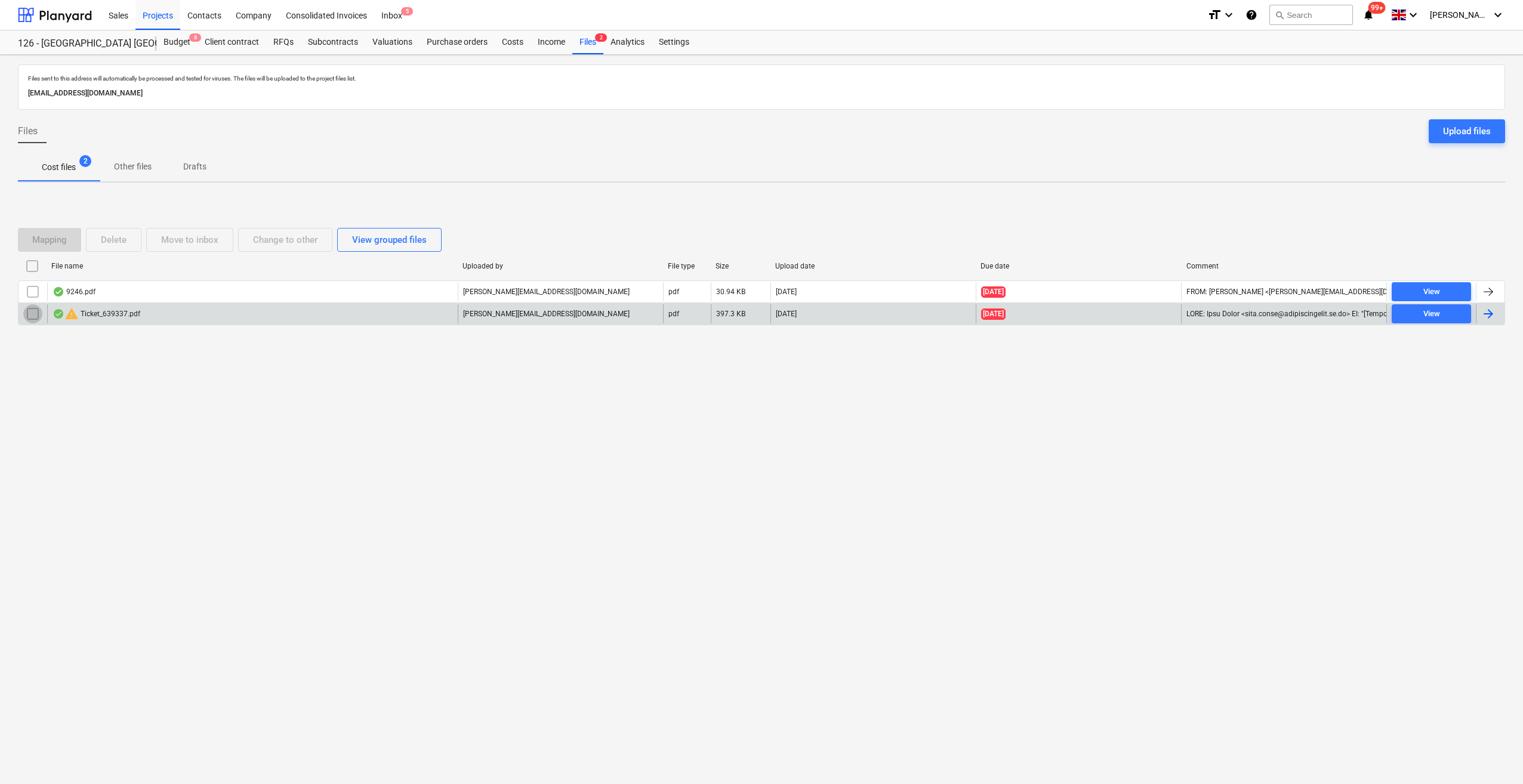
click at [29, 316] on input "checkbox" at bounding box center [33, 313] width 19 height 19
click at [115, 237] on div "Delete" at bounding box center [113, 240] width 26 height 16
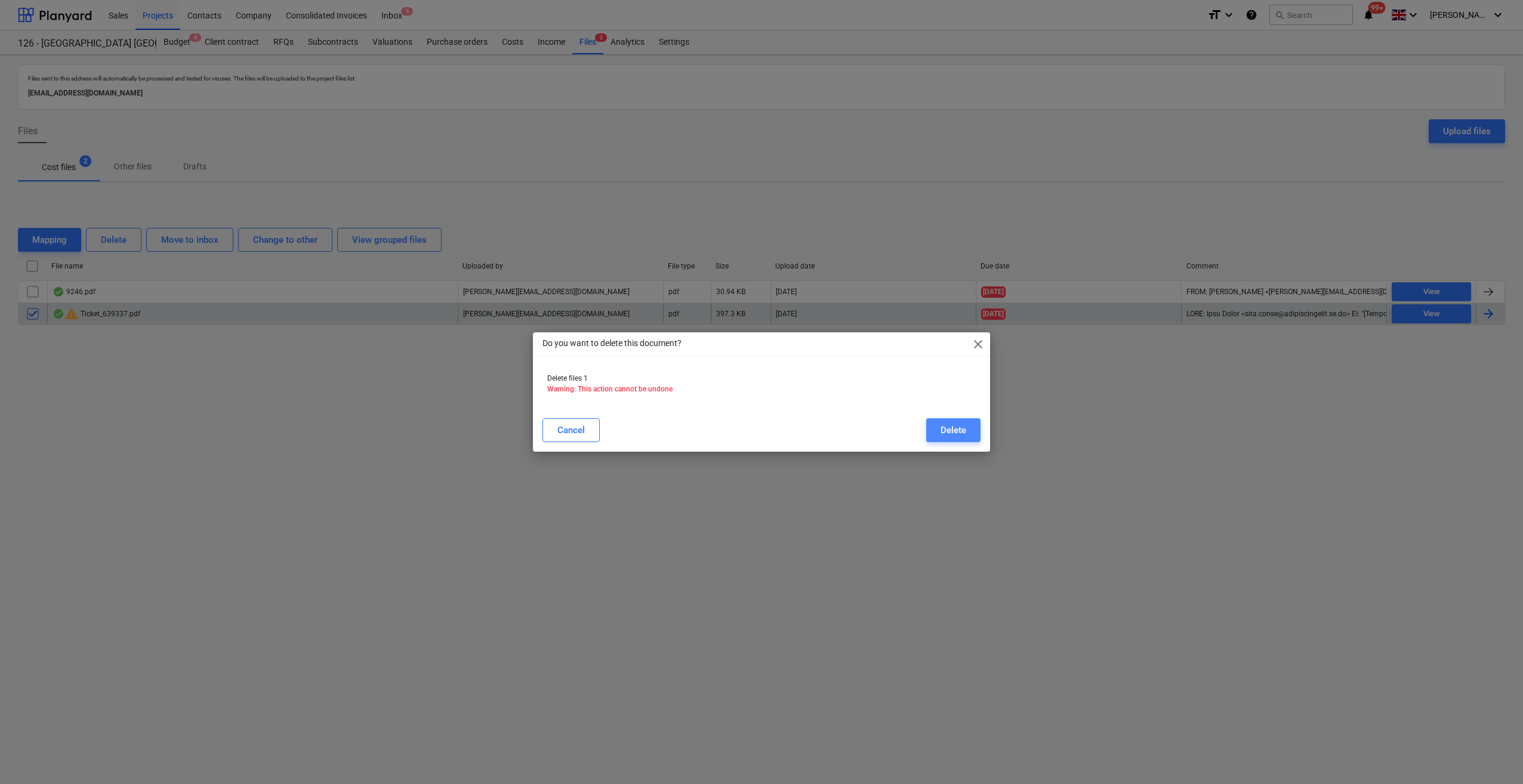
click at [954, 424] on div "Delete" at bounding box center [953, 430] width 26 height 16
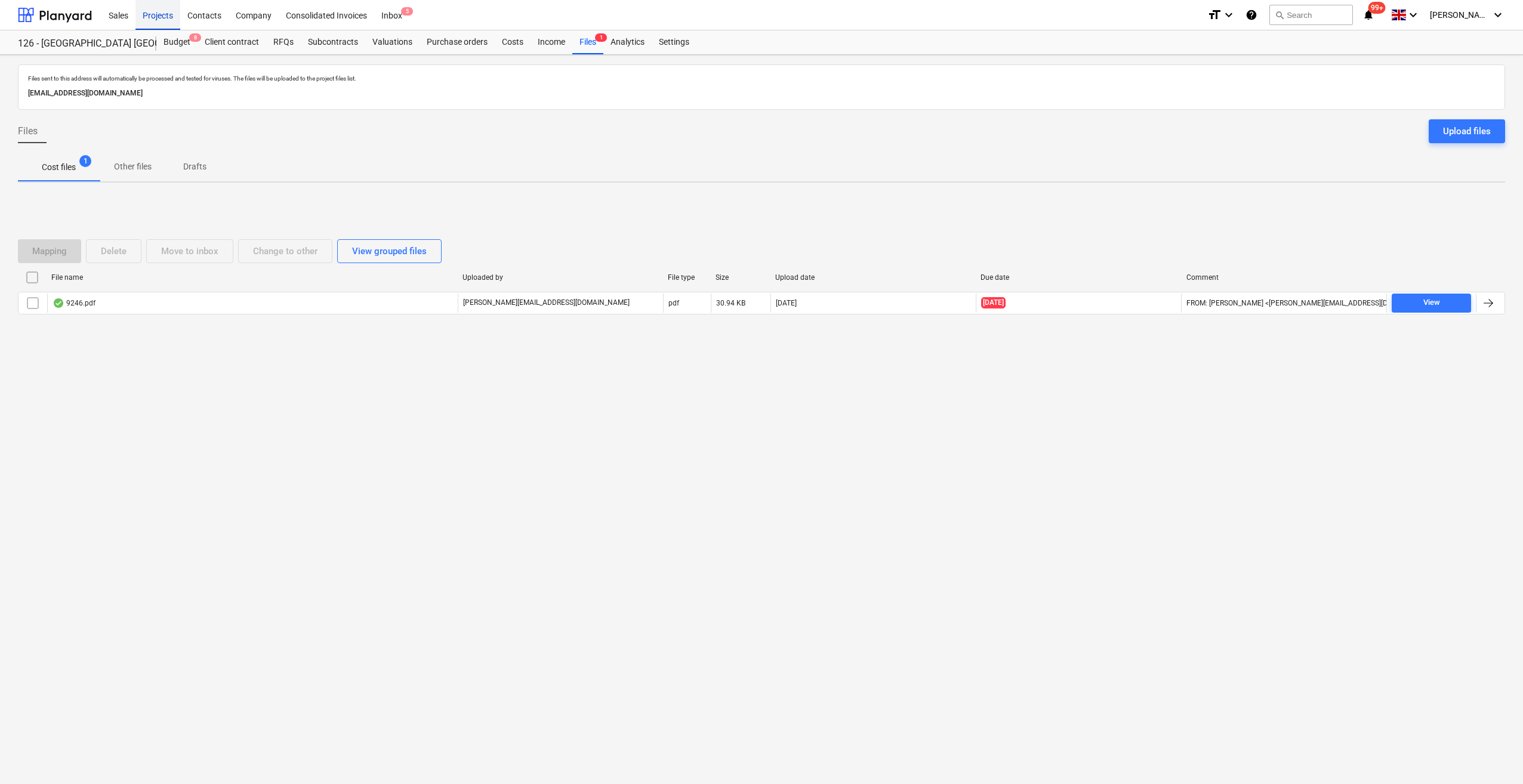
click at [159, 20] on div "Projects" at bounding box center [158, 14] width 45 height 30
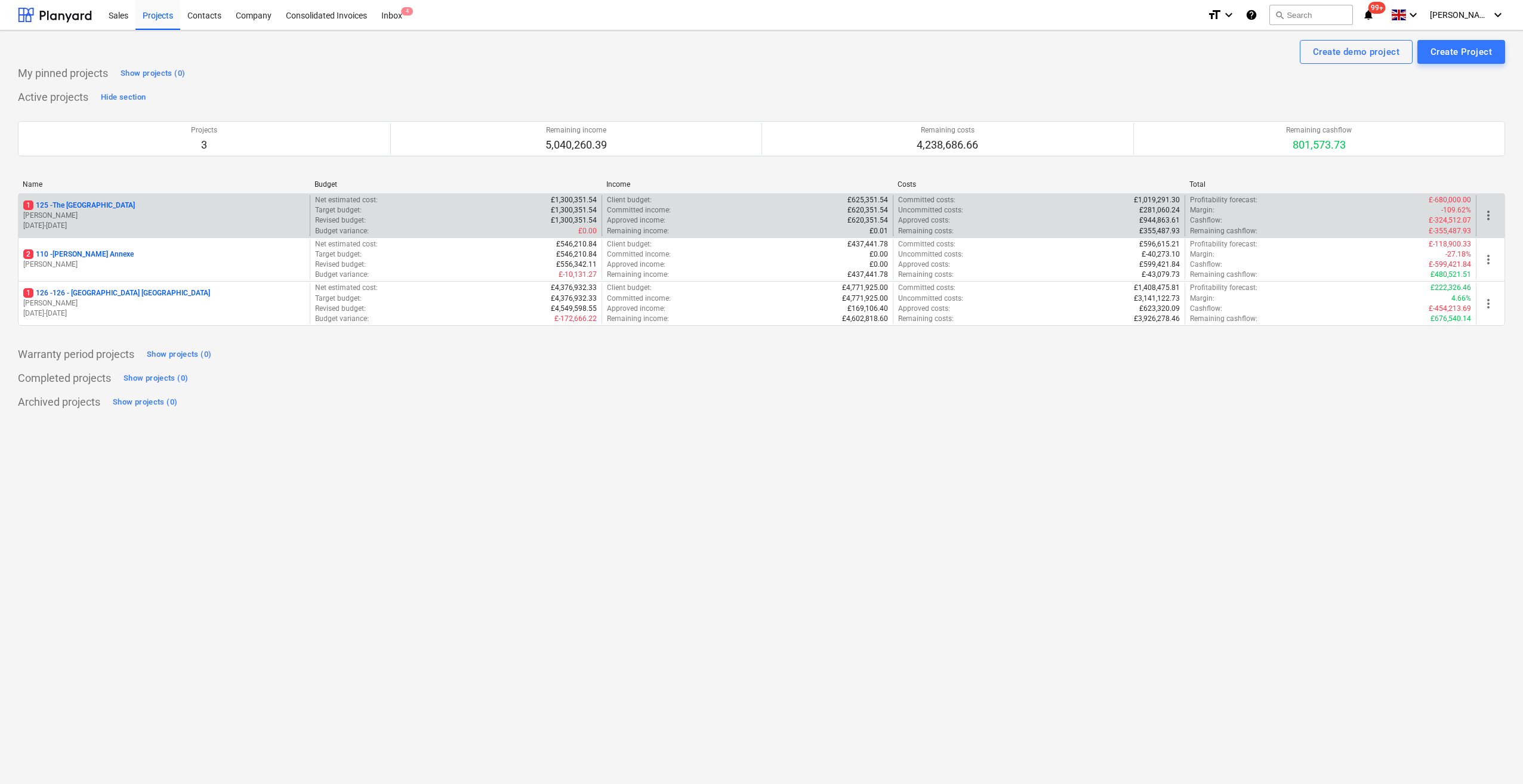
click at [58, 206] on p "1 125 - The [GEOGRAPHIC_DATA]" at bounding box center [79, 205] width 112 height 10
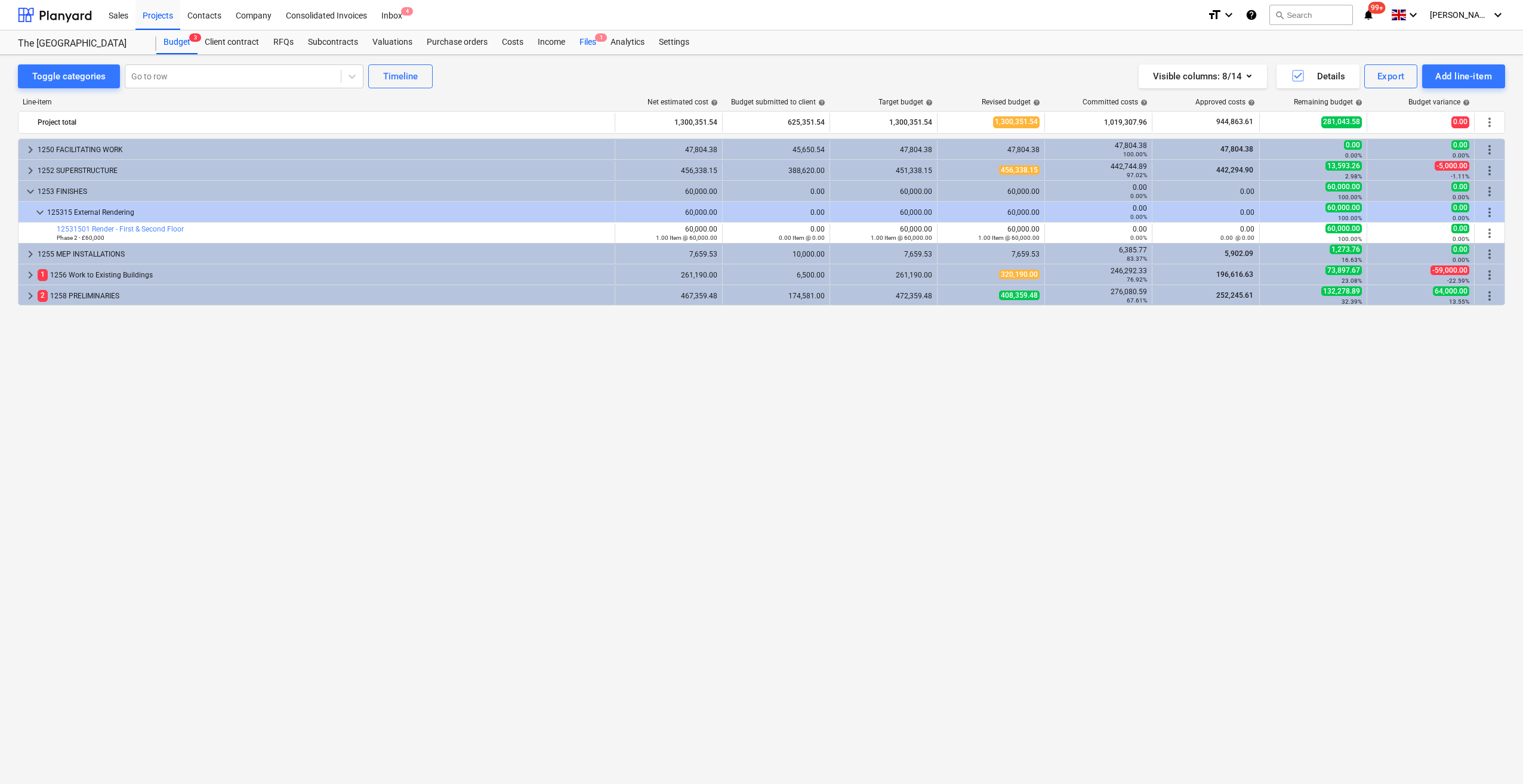
click at [578, 40] on div "Files 1" at bounding box center [588, 42] width 31 height 24
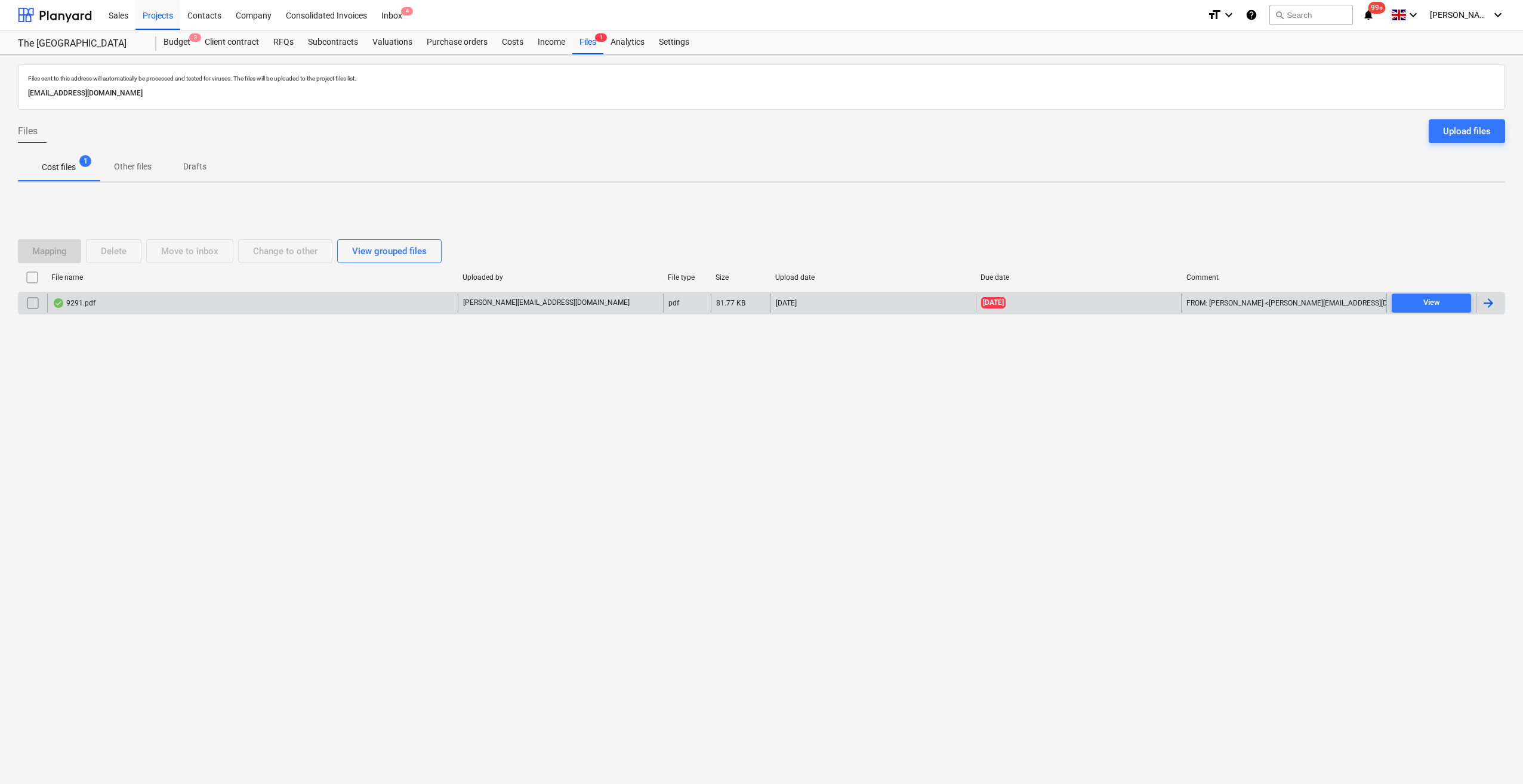
click at [1487, 299] on div at bounding box center [1488, 303] width 14 height 14
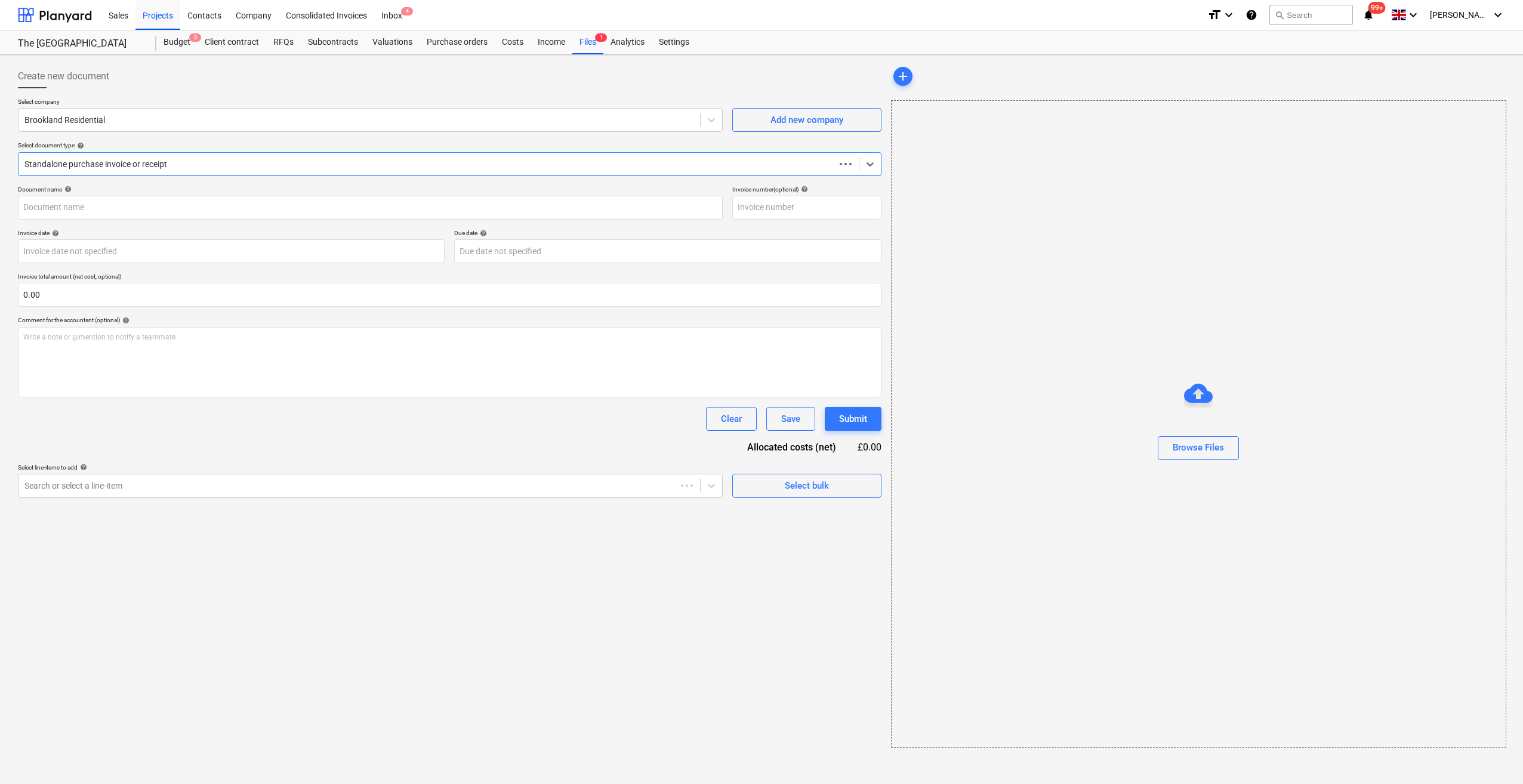
type input "9291.pdf"
type input "[DATE]"
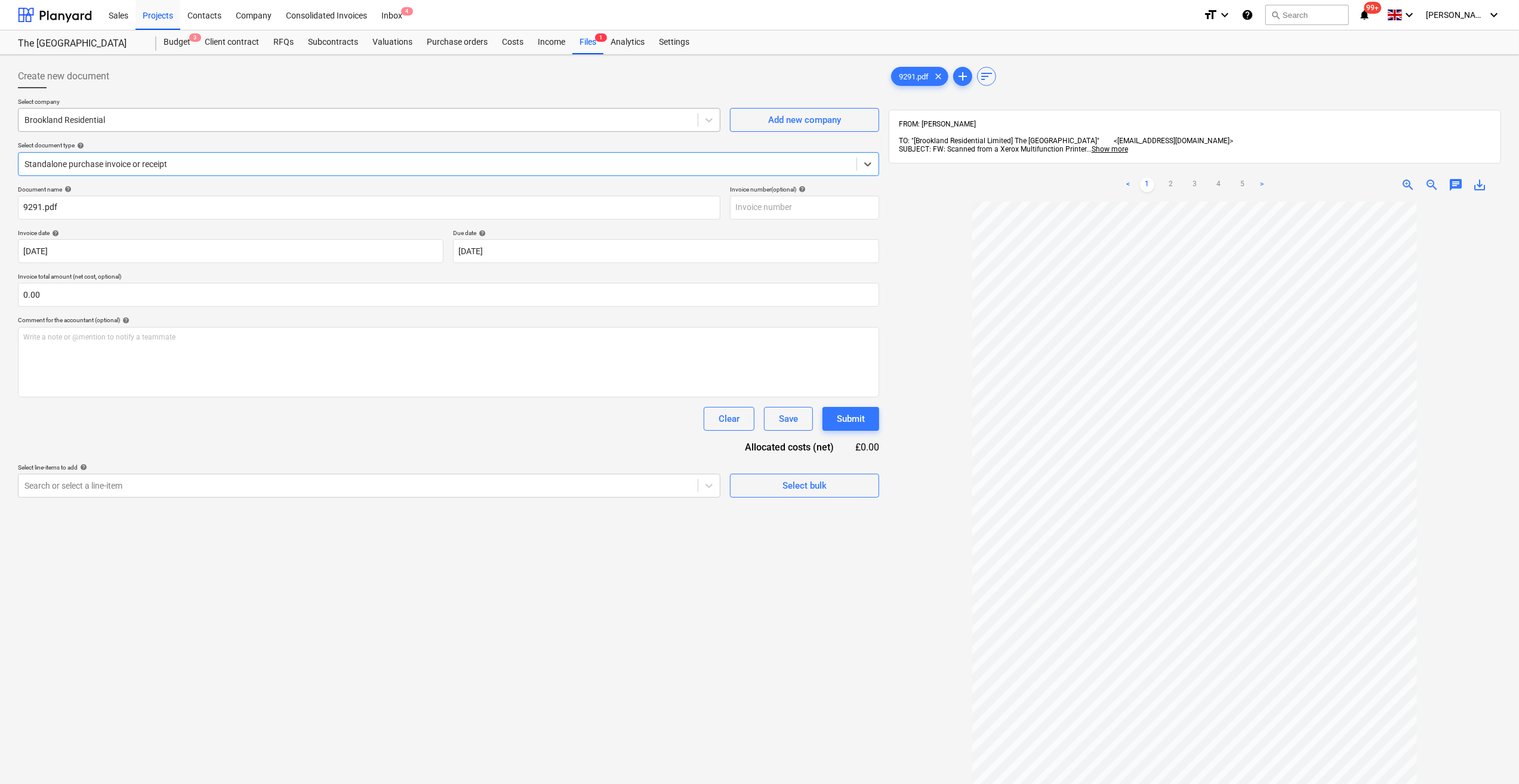
click at [103, 122] on div at bounding box center [358, 119] width 667 height 12
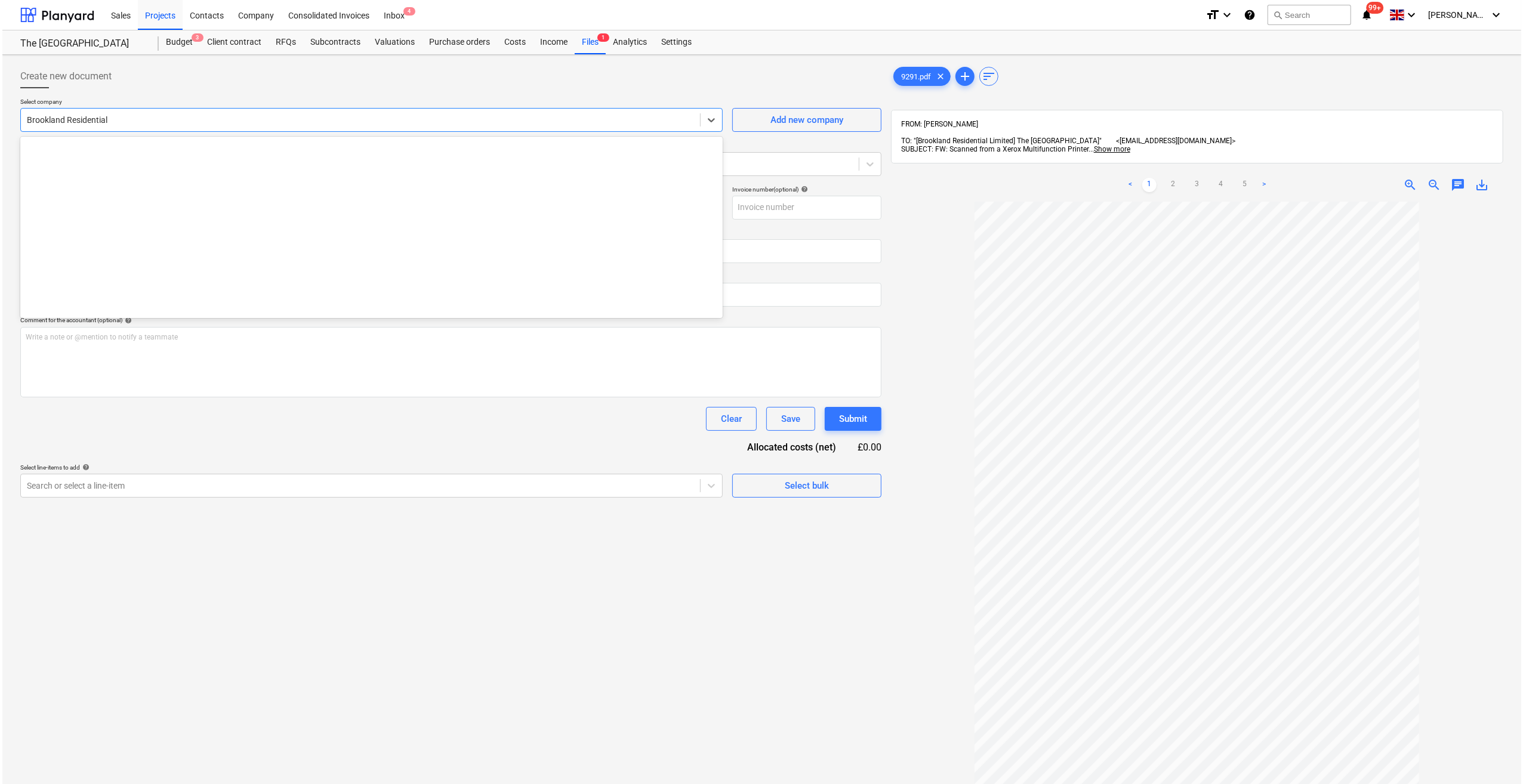
scroll to position [1441, 0]
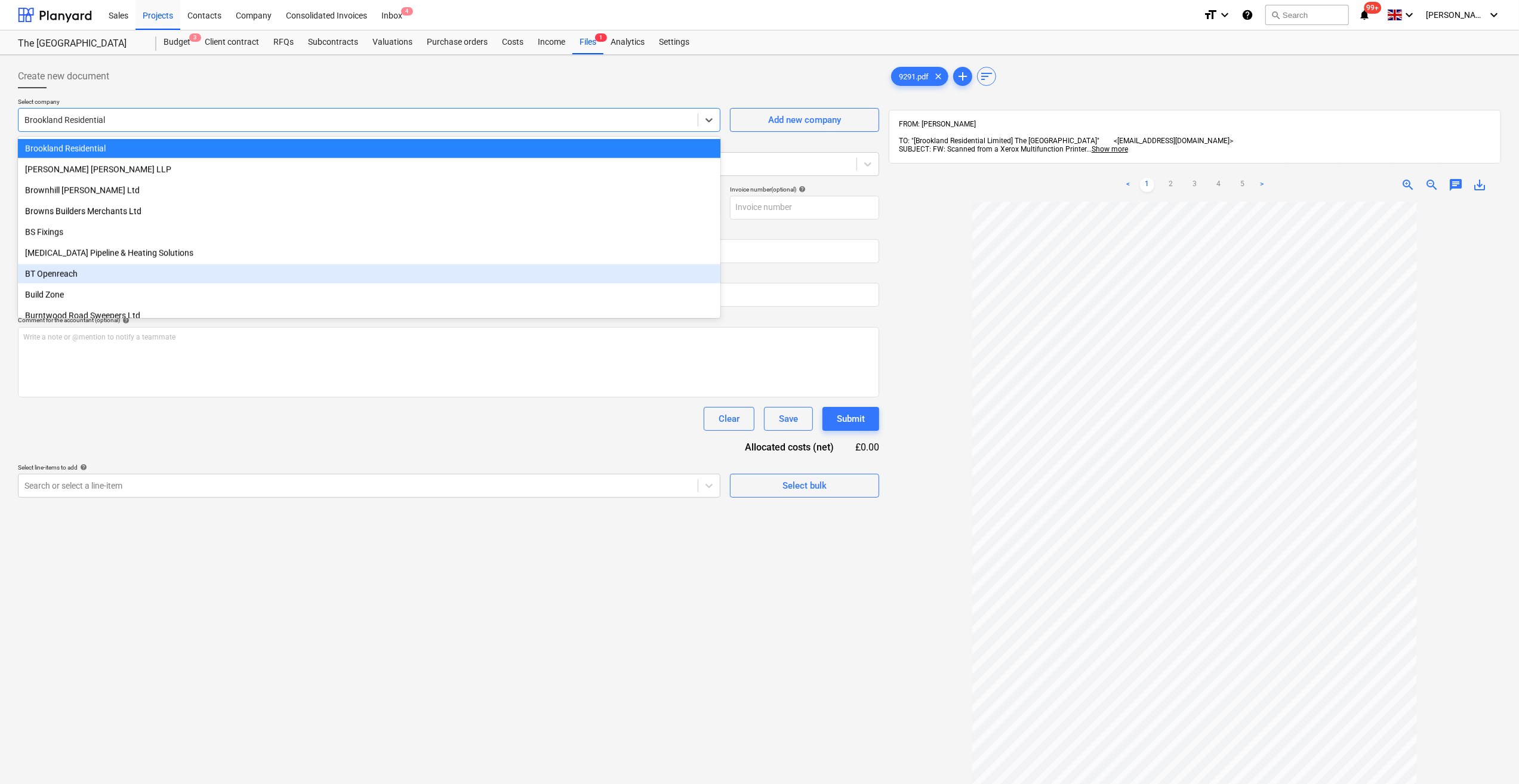
click at [67, 271] on div "BT Openreach" at bounding box center [369, 274] width 703 height 19
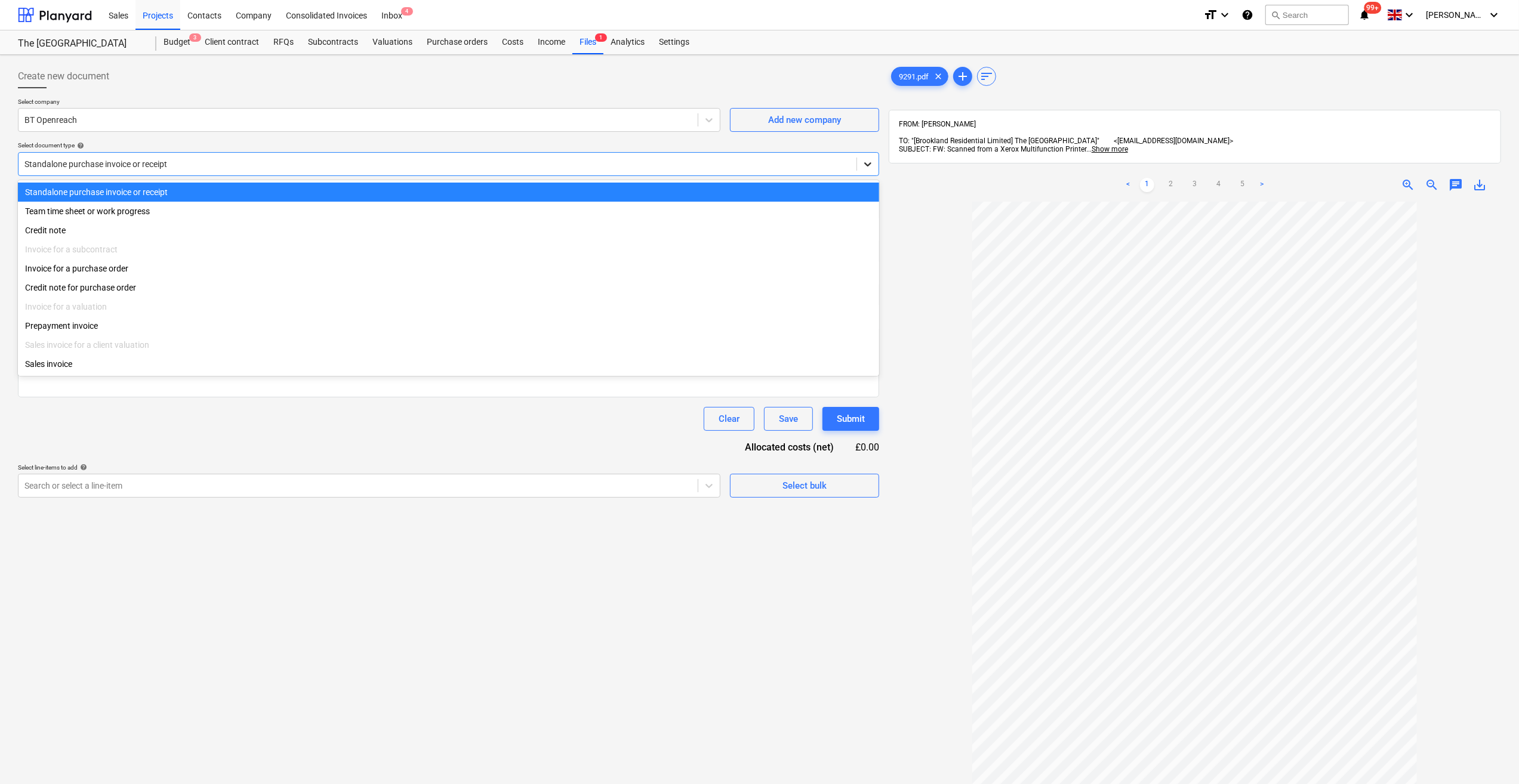
click at [873, 169] on icon at bounding box center [867, 164] width 12 height 12
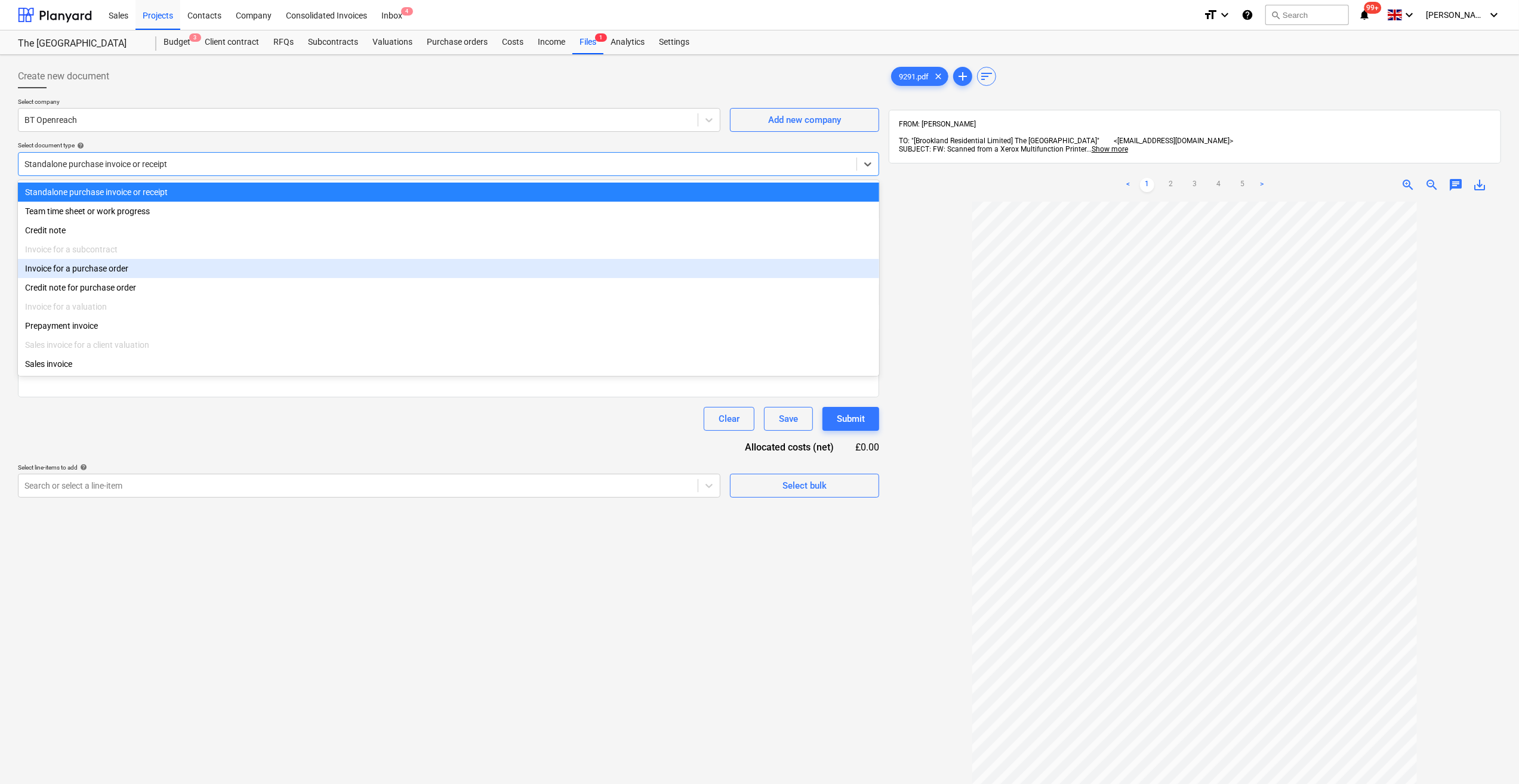
click at [114, 272] on div "Invoice for a purchase order" at bounding box center [448, 268] width 861 height 19
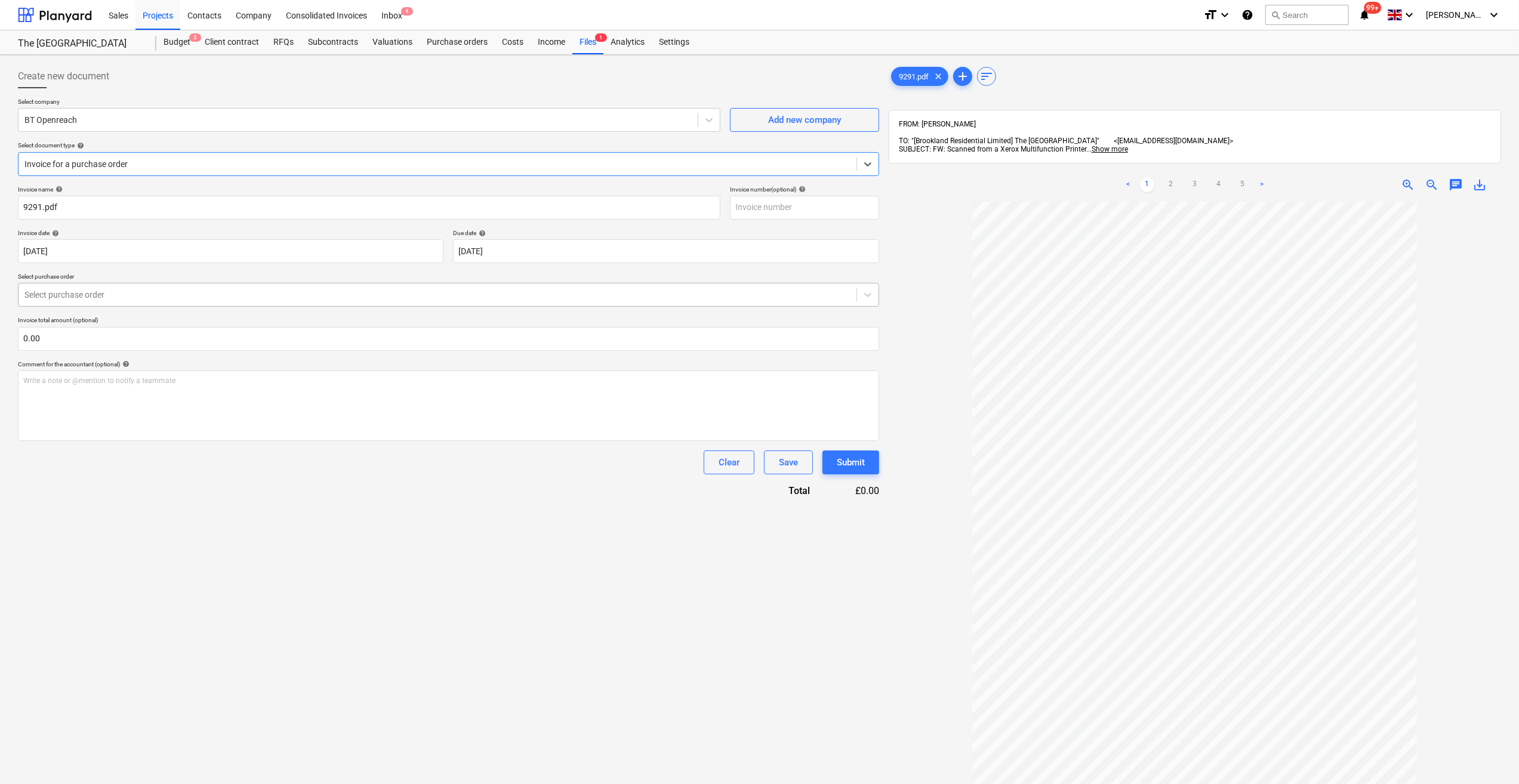
click at [102, 297] on div at bounding box center [438, 294] width 826 height 12
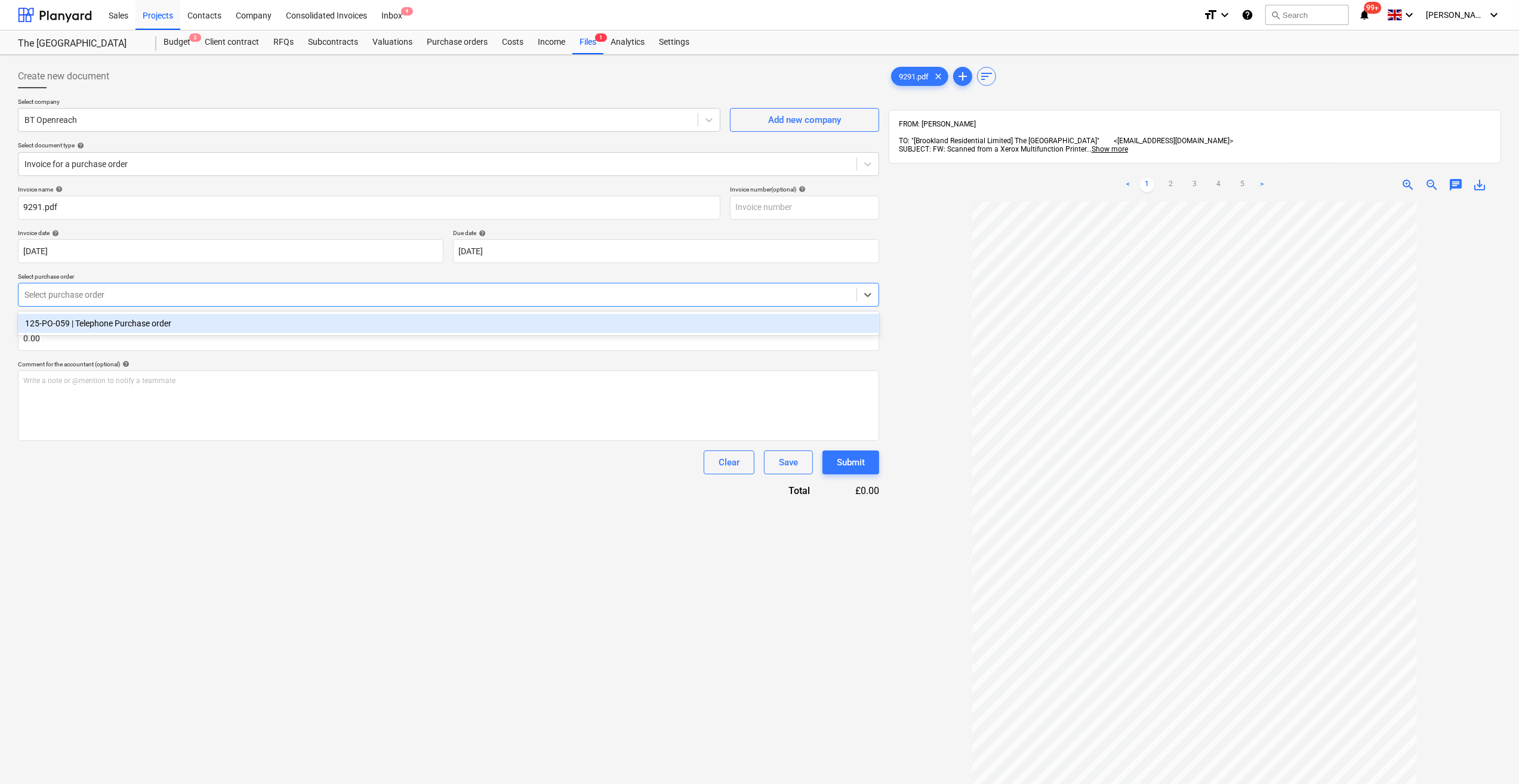
click at [130, 327] on div "125-PO-059 | Telephone Purchase order" at bounding box center [448, 323] width 861 height 19
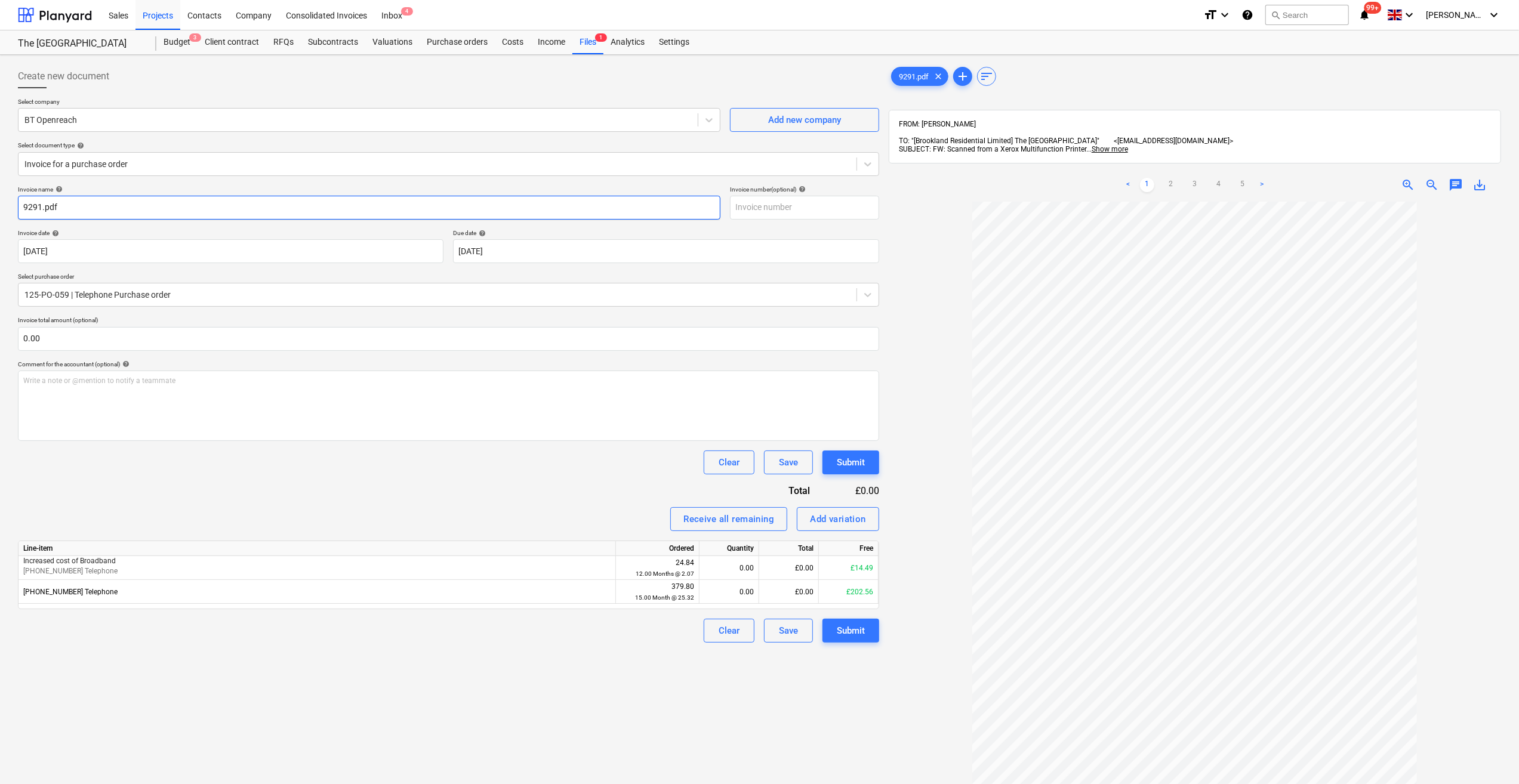
click at [20, 207] on input "9291.pdf" at bounding box center [369, 207] width 703 height 24
click at [749, 209] on input "text" at bounding box center [804, 207] width 149 height 24
type input "GP011795970241"
drag, startPoint x: 66, startPoint y: 209, endPoint x: 17, endPoint y: 213, distance: 49.2
click at [17, 213] on div "Create new document Select company BT Openreach Add new company Select document…" at bounding box center [448, 508] width 871 height 897
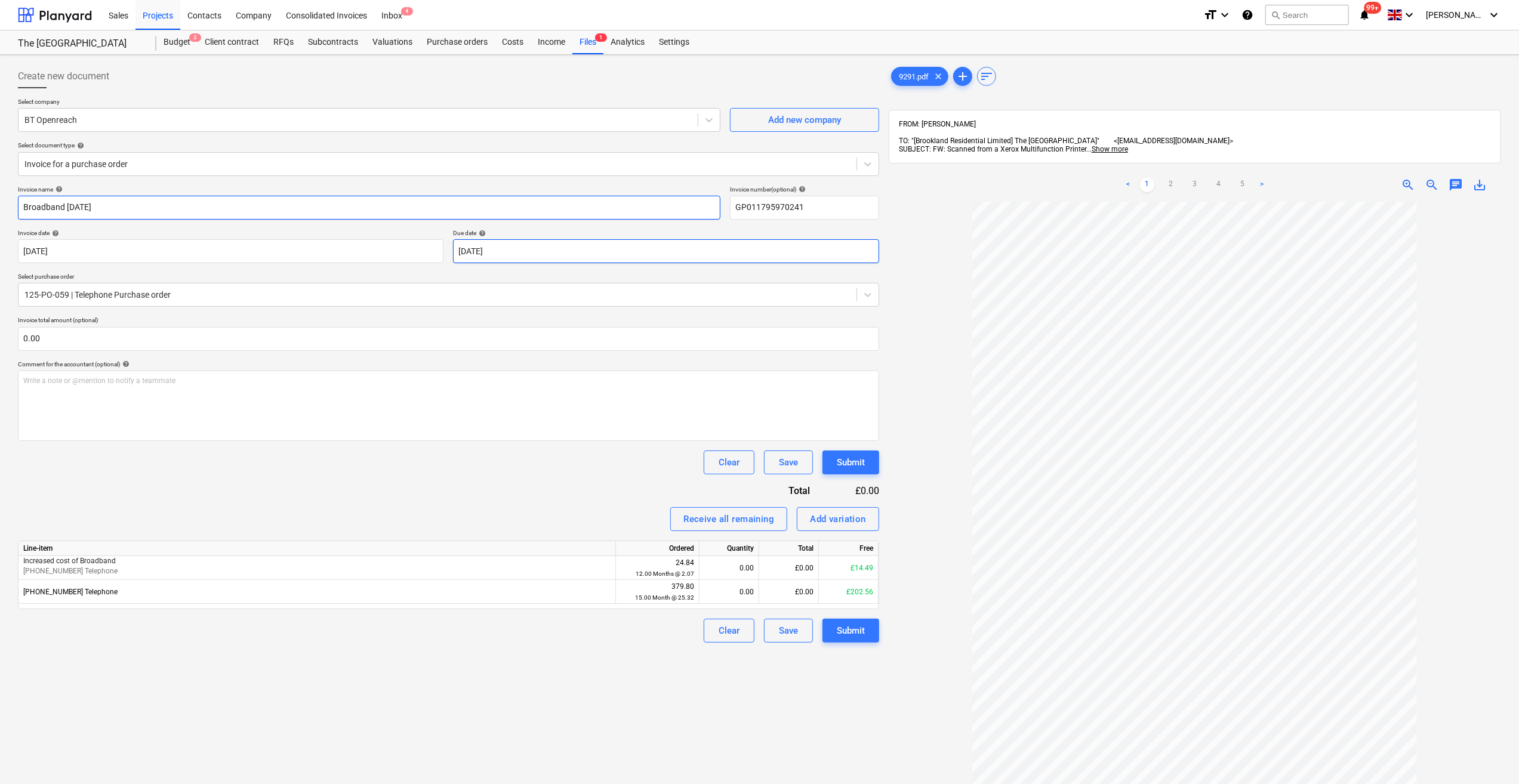
type input "Broadband [DATE]"
click at [538, 253] on body "Sales Projects Contacts Company Consolidated Invoices Inbox 4 format_size keybo…" at bounding box center [760, 392] width 1519 height 784
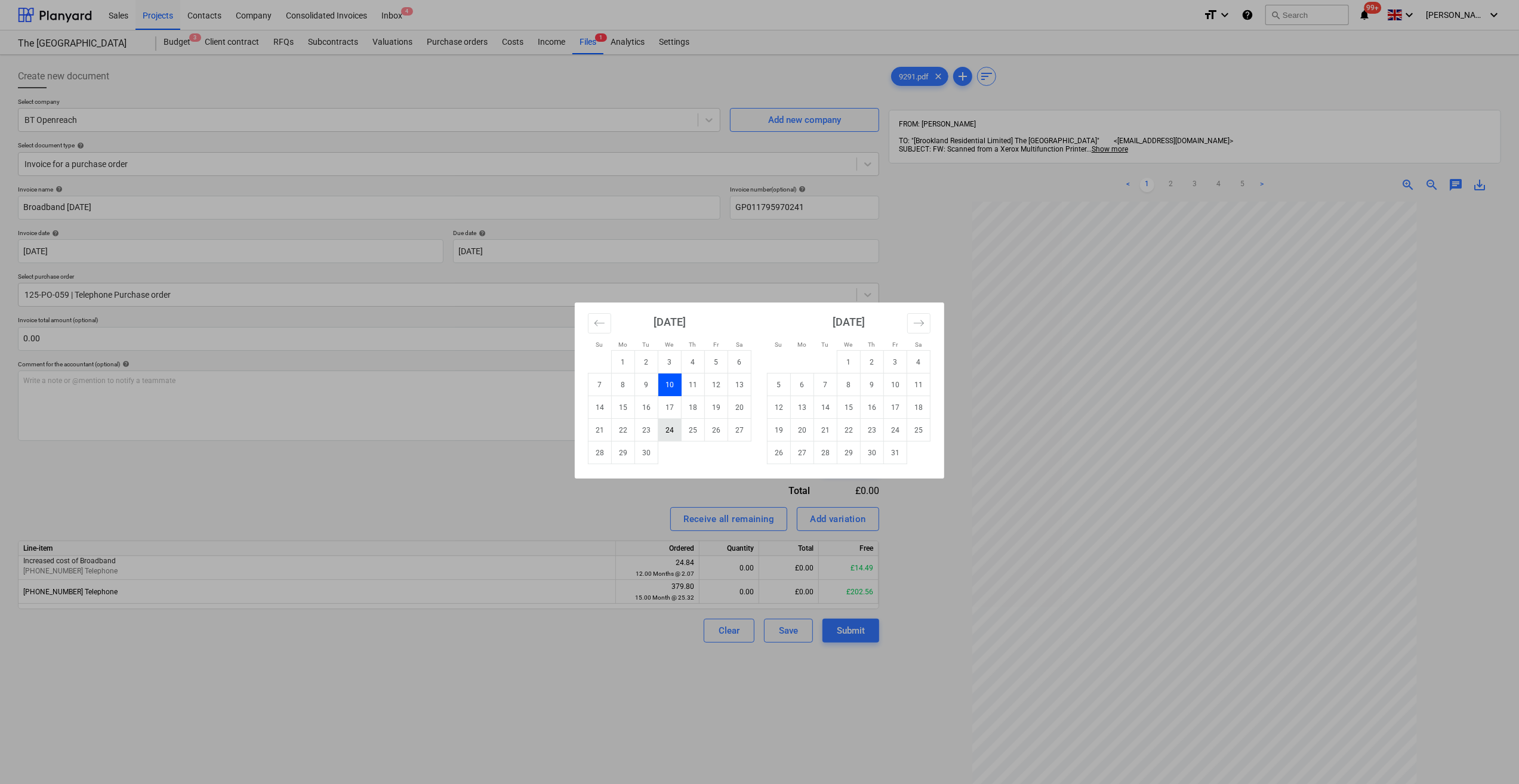
click at [668, 430] on td "24" at bounding box center [670, 430] width 23 height 22
type input "[DATE]"
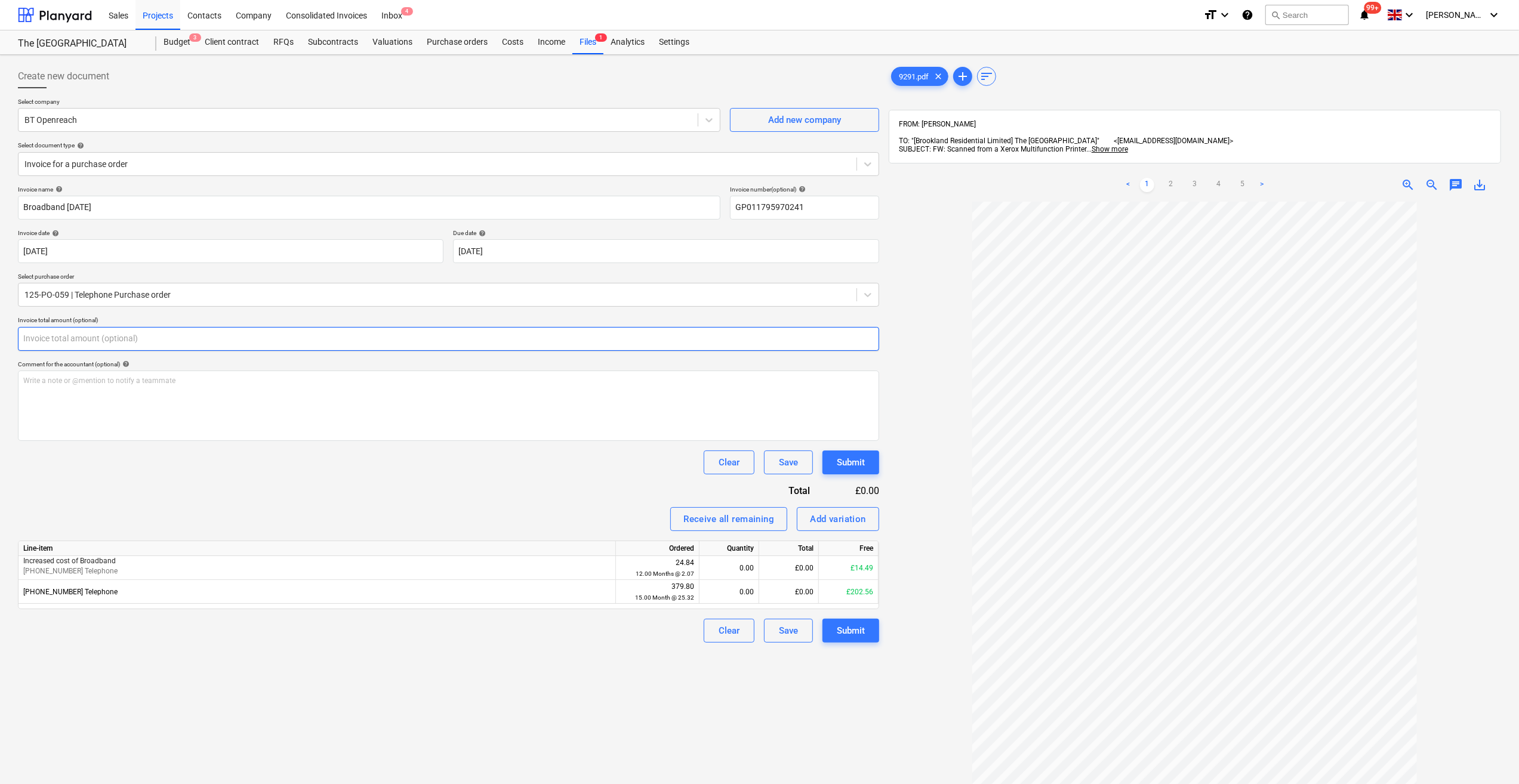
click at [62, 340] on input "text" at bounding box center [448, 339] width 861 height 24
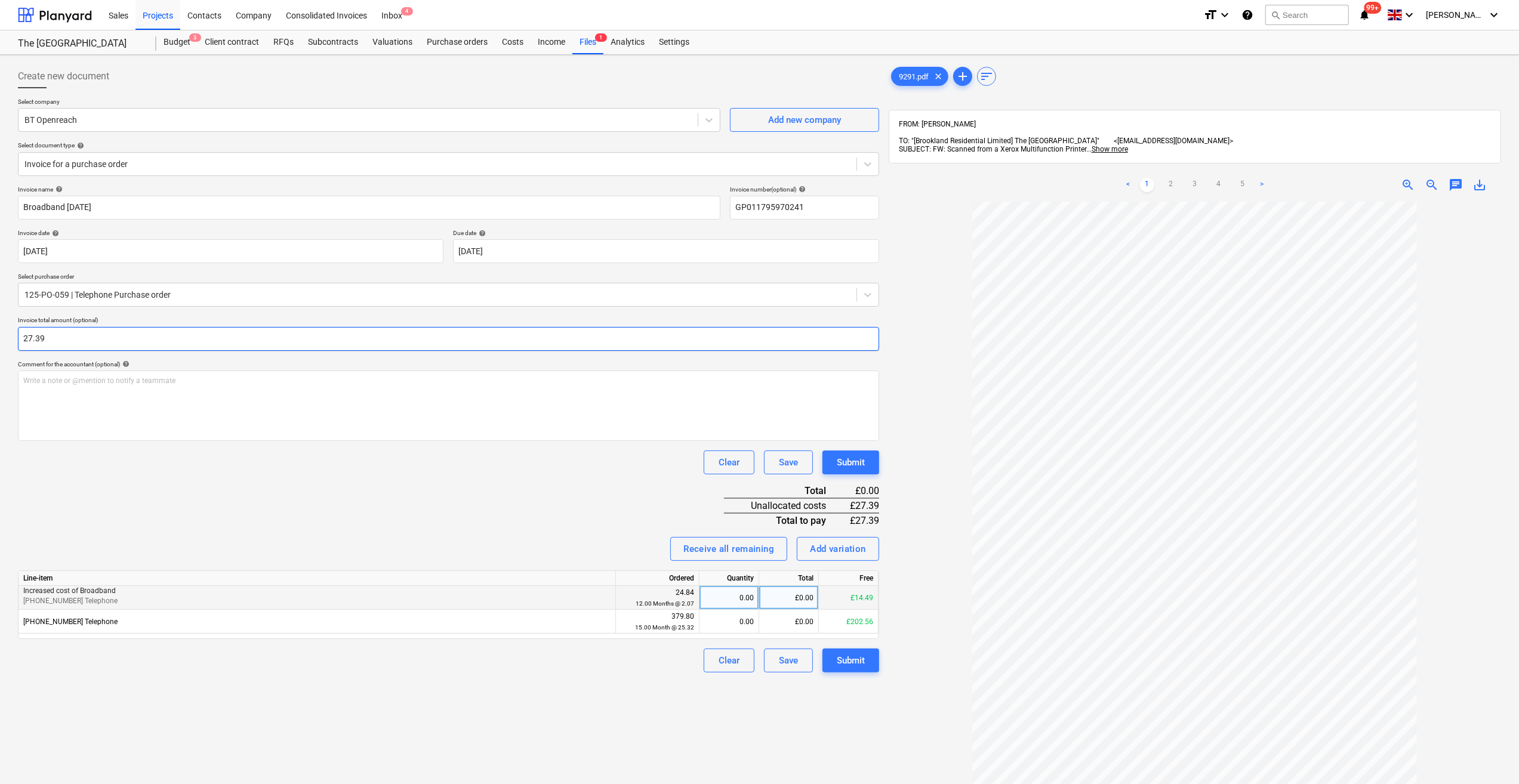
type input "27.39"
click at [737, 599] on div "0.00" at bounding box center [729, 598] width 50 height 24
type input "1"
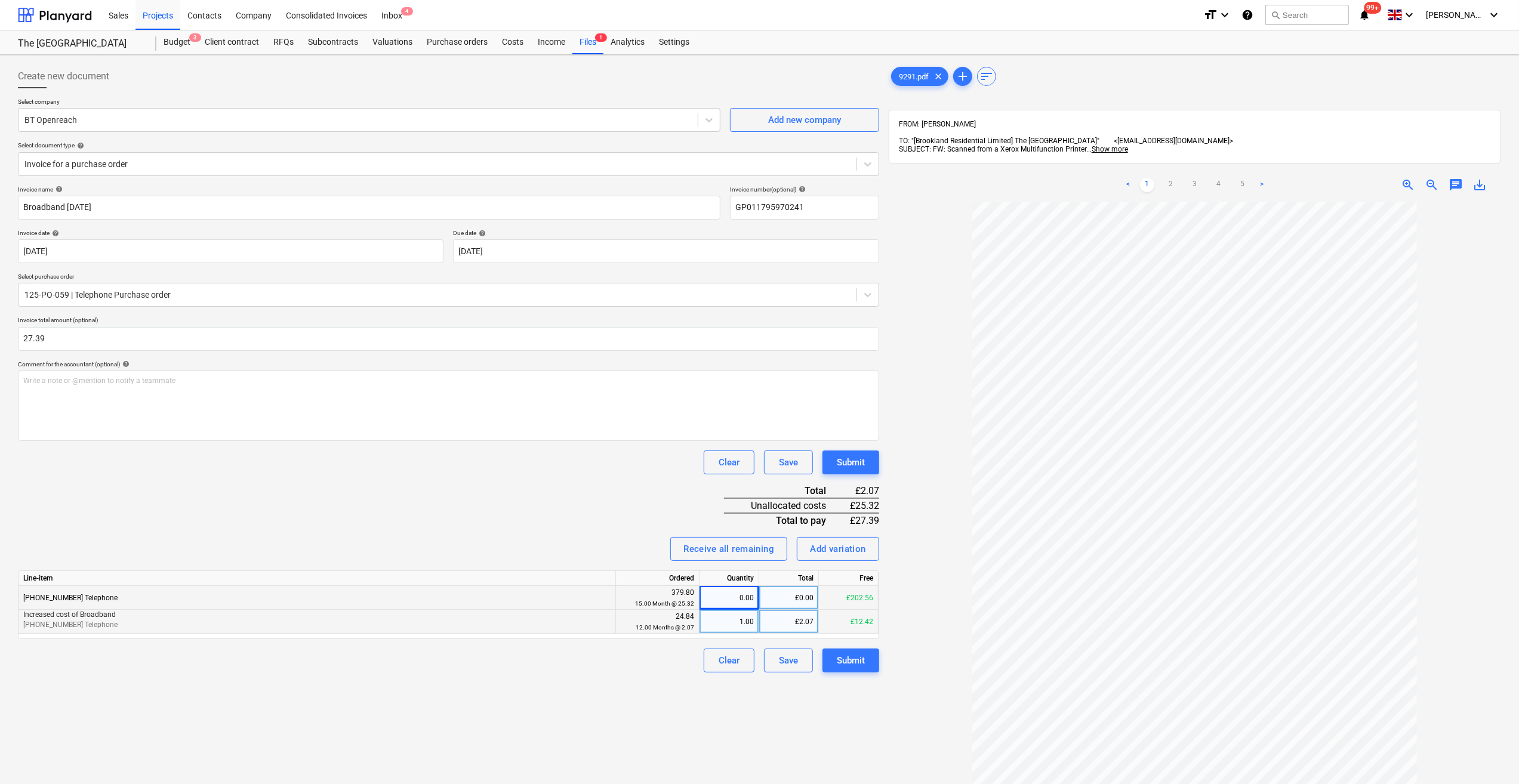
click at [716, 620] on div "1.00" at bounding box center [729, 621] width 50 height 24
click at [739, 594] on div "0.00" at bounding box center [729, 598] width 50 height 24
type input "1"
click at [614, 674] on div "Create new document Select company BT Openreach Add new company Select document…" at bounding box center [448, 508] width 871 height 897
click at [853, 664] on div "Submit" at bounding box center [851, 661] width 28 height 16
